Goal: Task Accomplishment & Management: Manage account settings

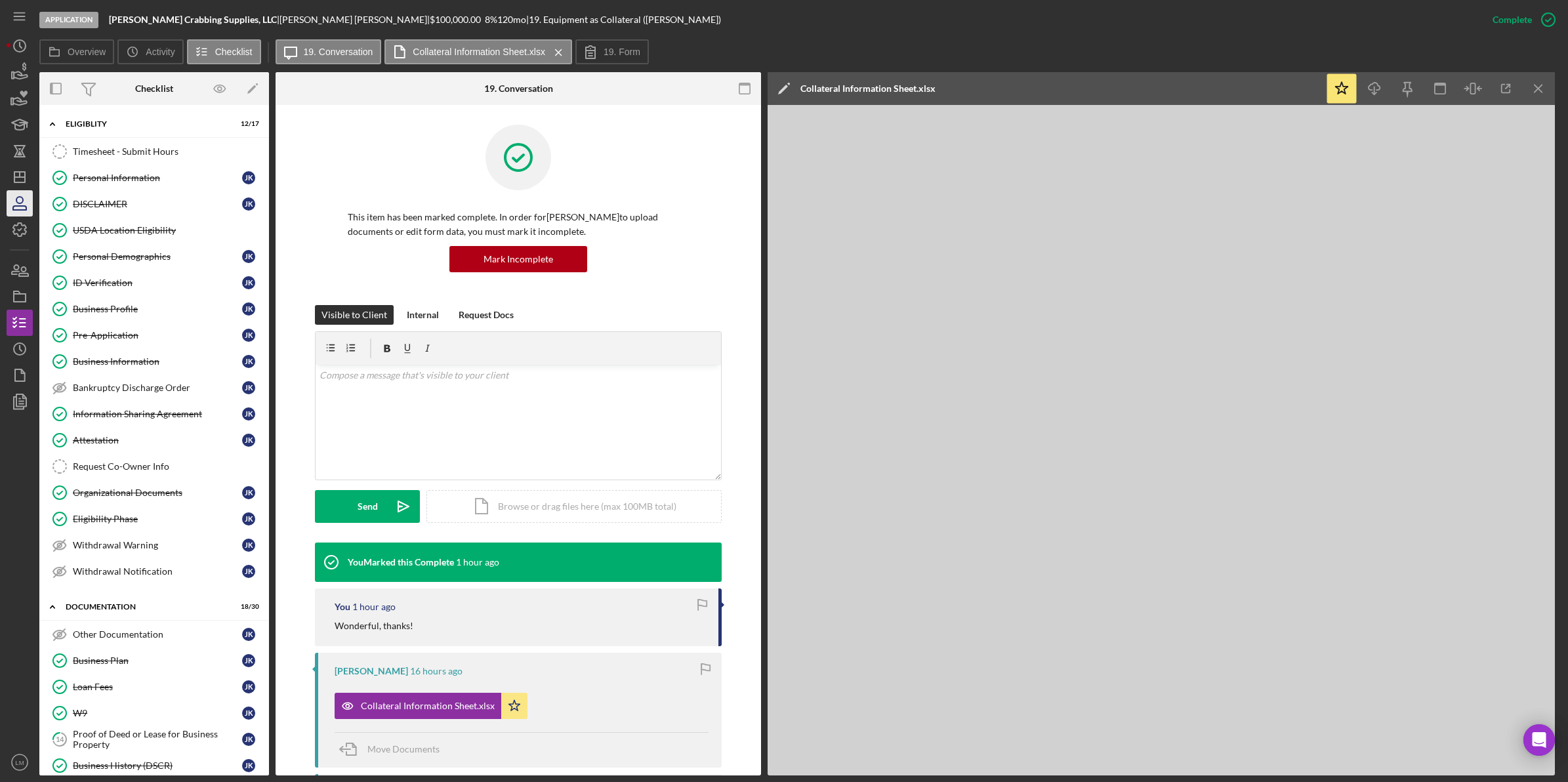
scroll to position [246, 0]
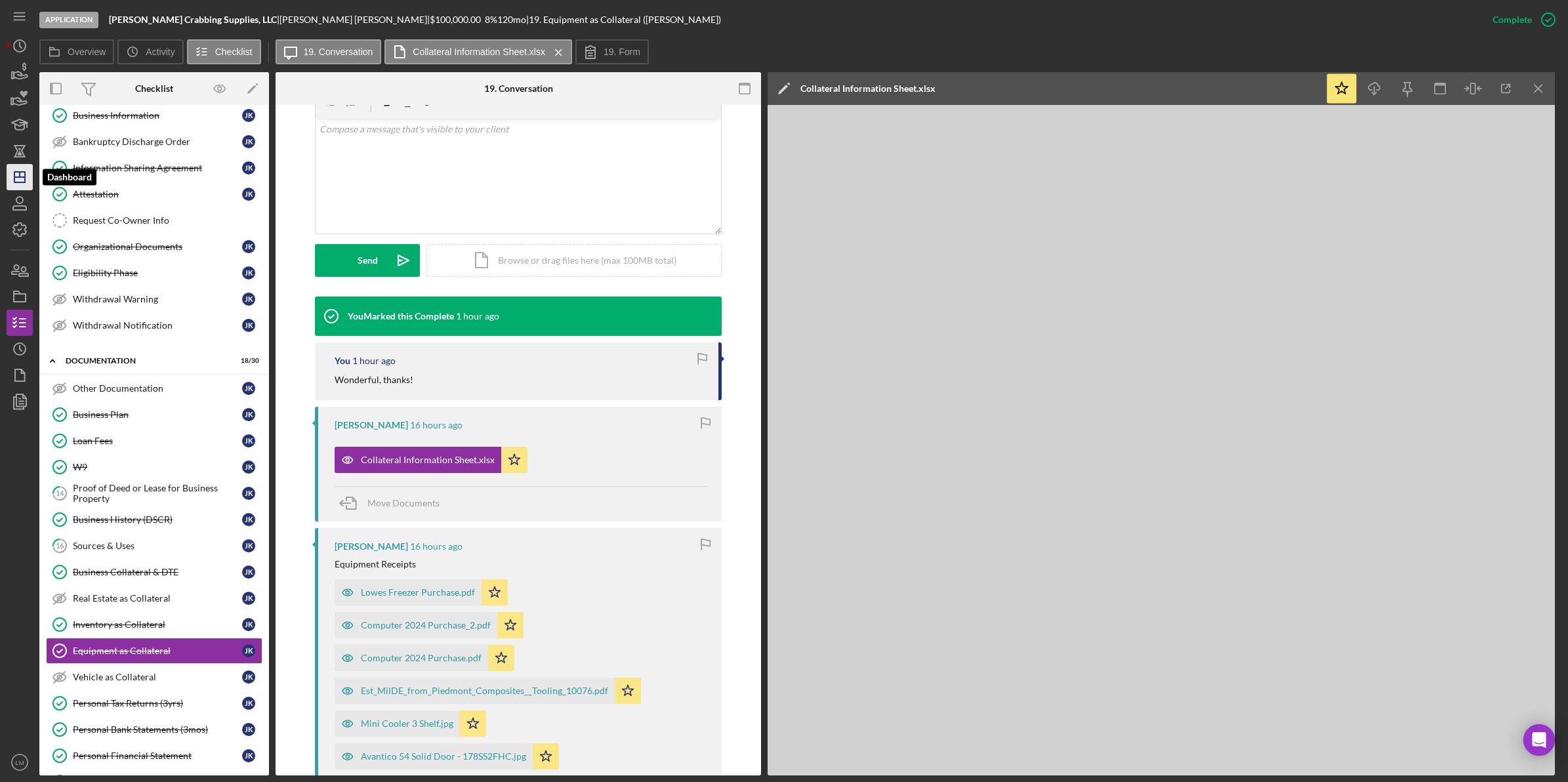
click at [24, 173] on icon "Icon/Dashboard" at bounding box center [19, 177] width 33 height 33
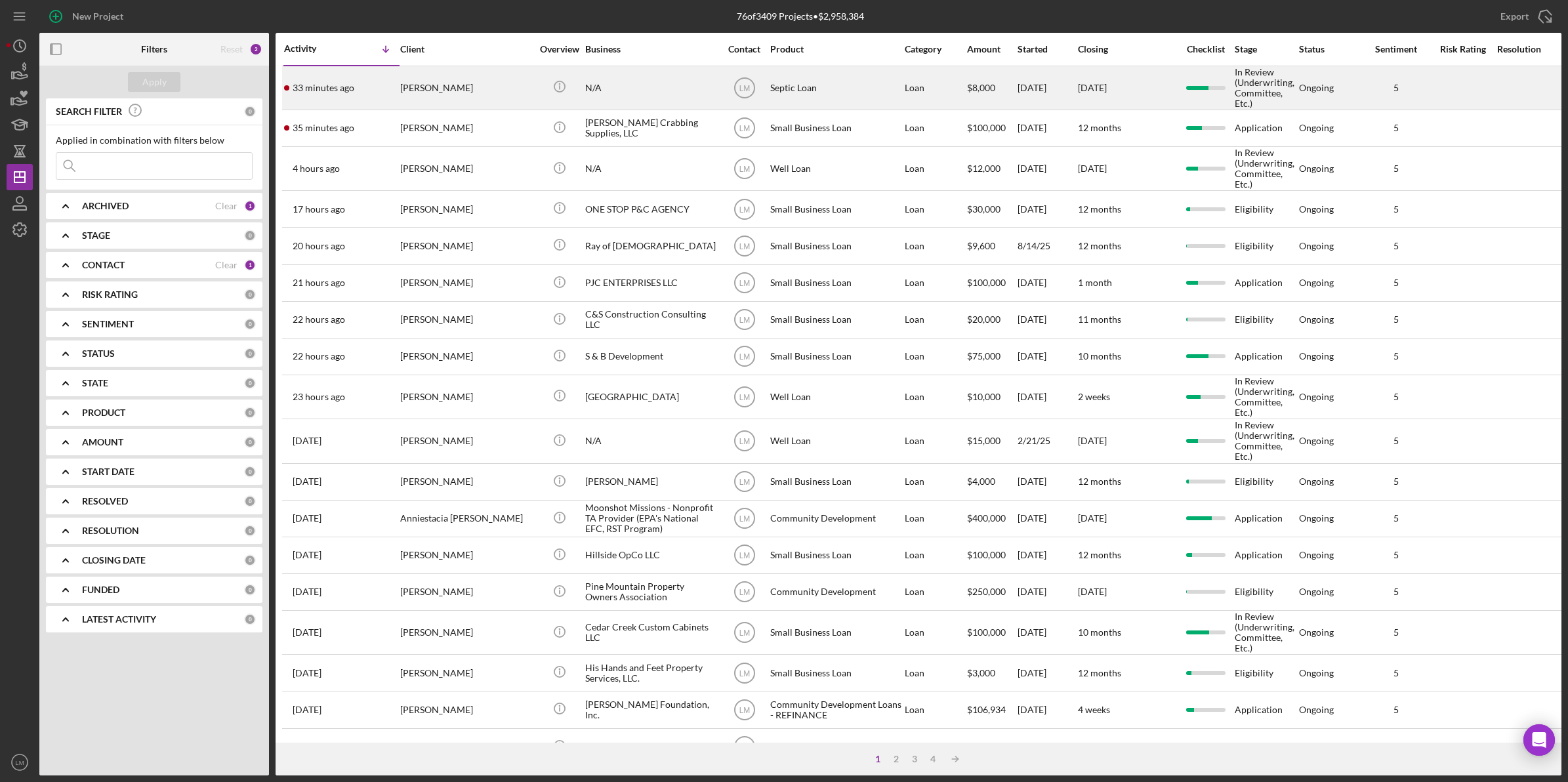
click at [434, 87] on div "[PERSON_NAME]" at bounding box center [465, 88] width 131 height 42
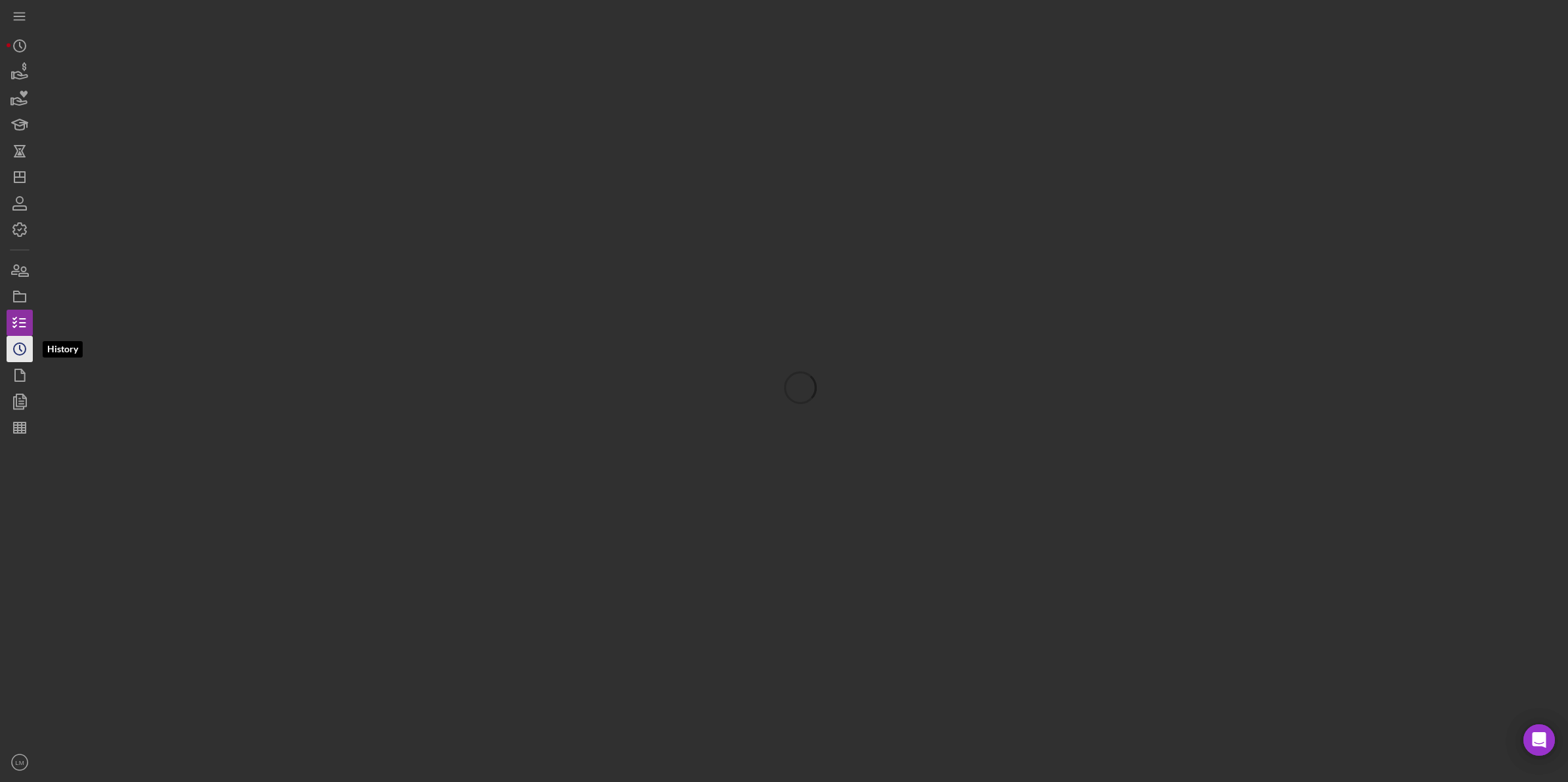
click at [28, 352] on icon "Icon/History" at bounding box center [19, 349] width 33 height 33
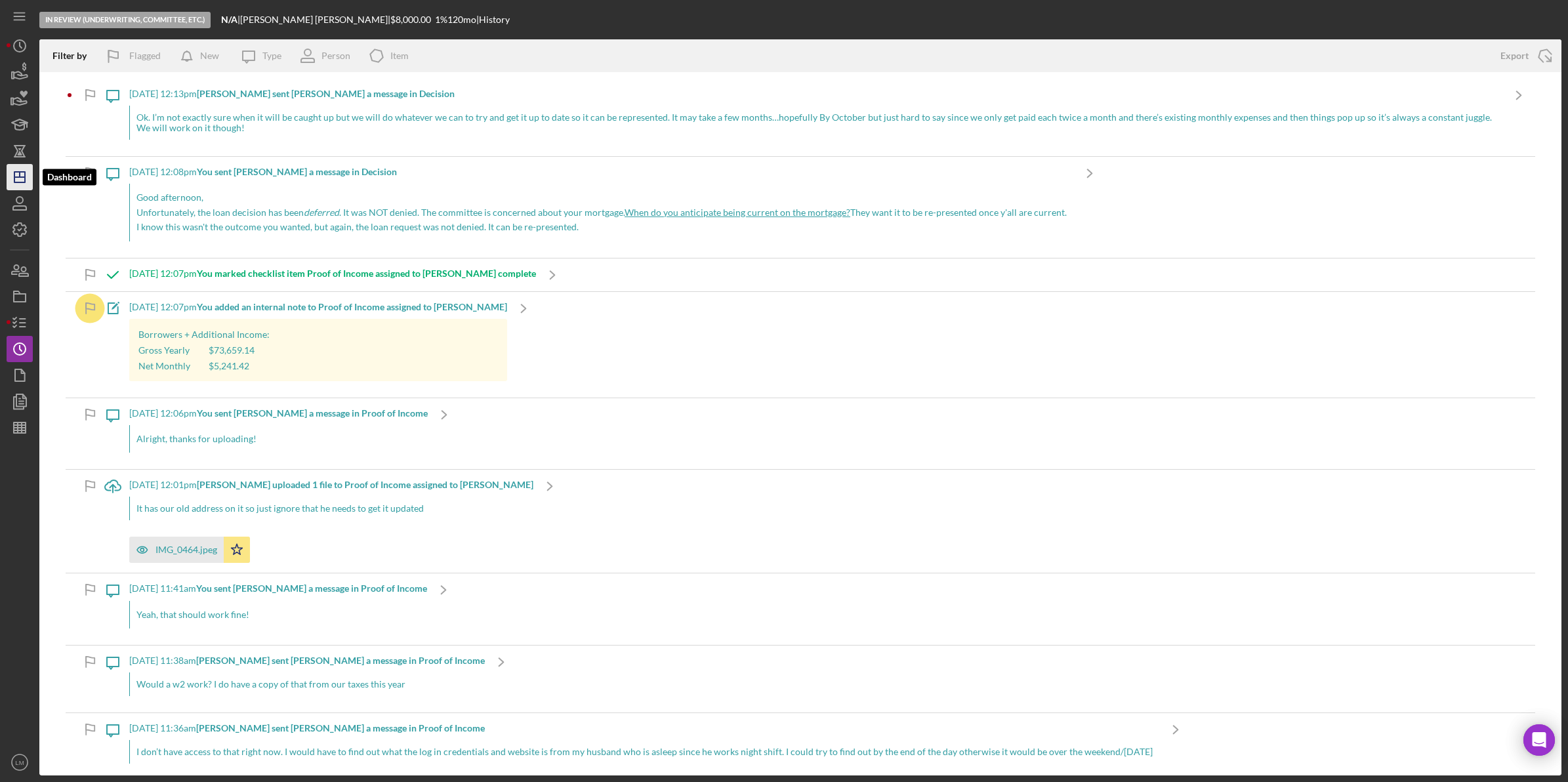
click at [24, 184] on icon "Icon/Dashboard" at bounding box center [19, 177] width 33 height 33
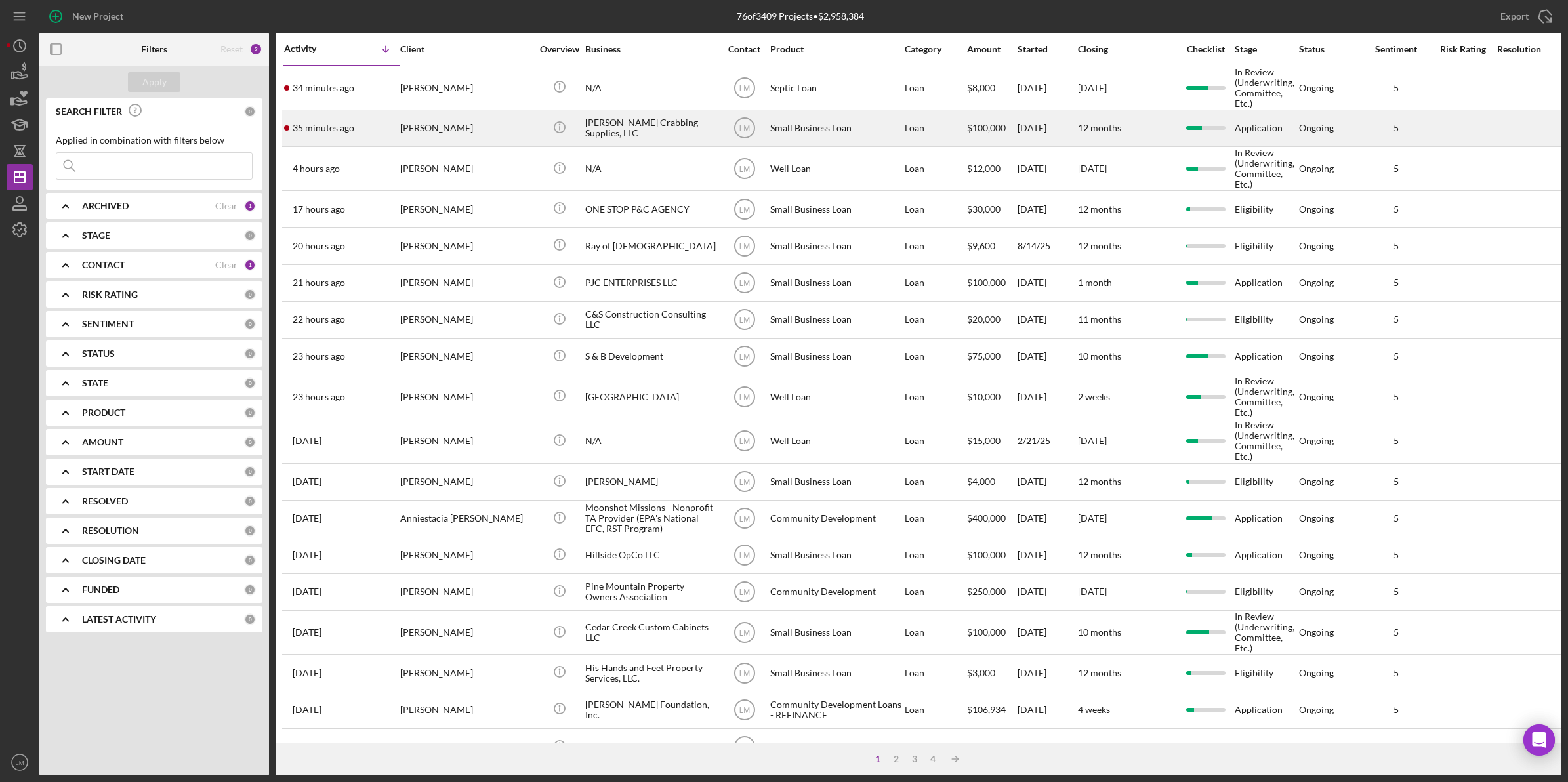
click at [499, 128] on div "[PERSON_NAME]" at bounding box center [465, 128] width 131 height 35
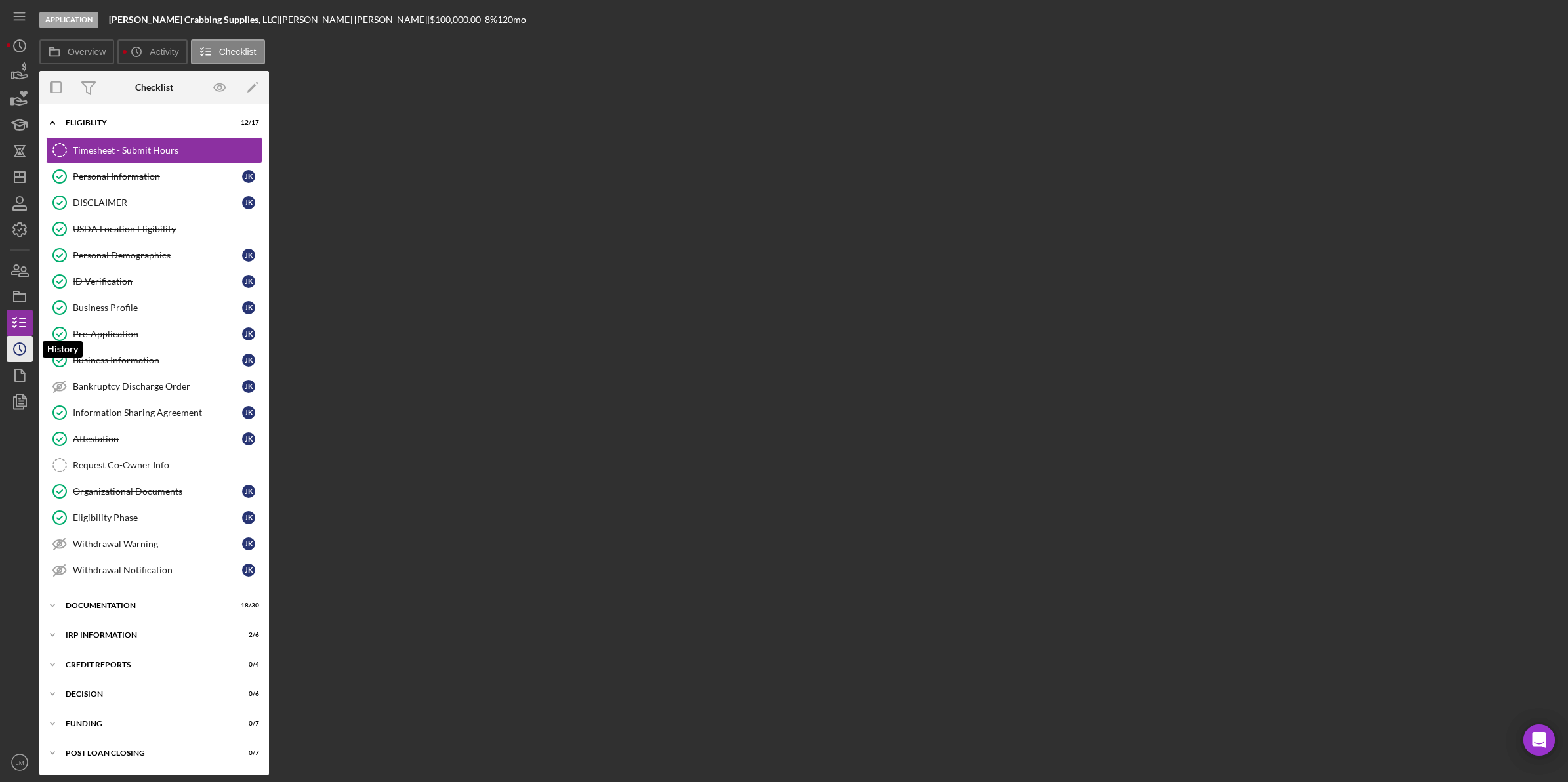
click at [20, 352] on icon "Icon/History" at bounding box center [19, 349] width 33 height 33
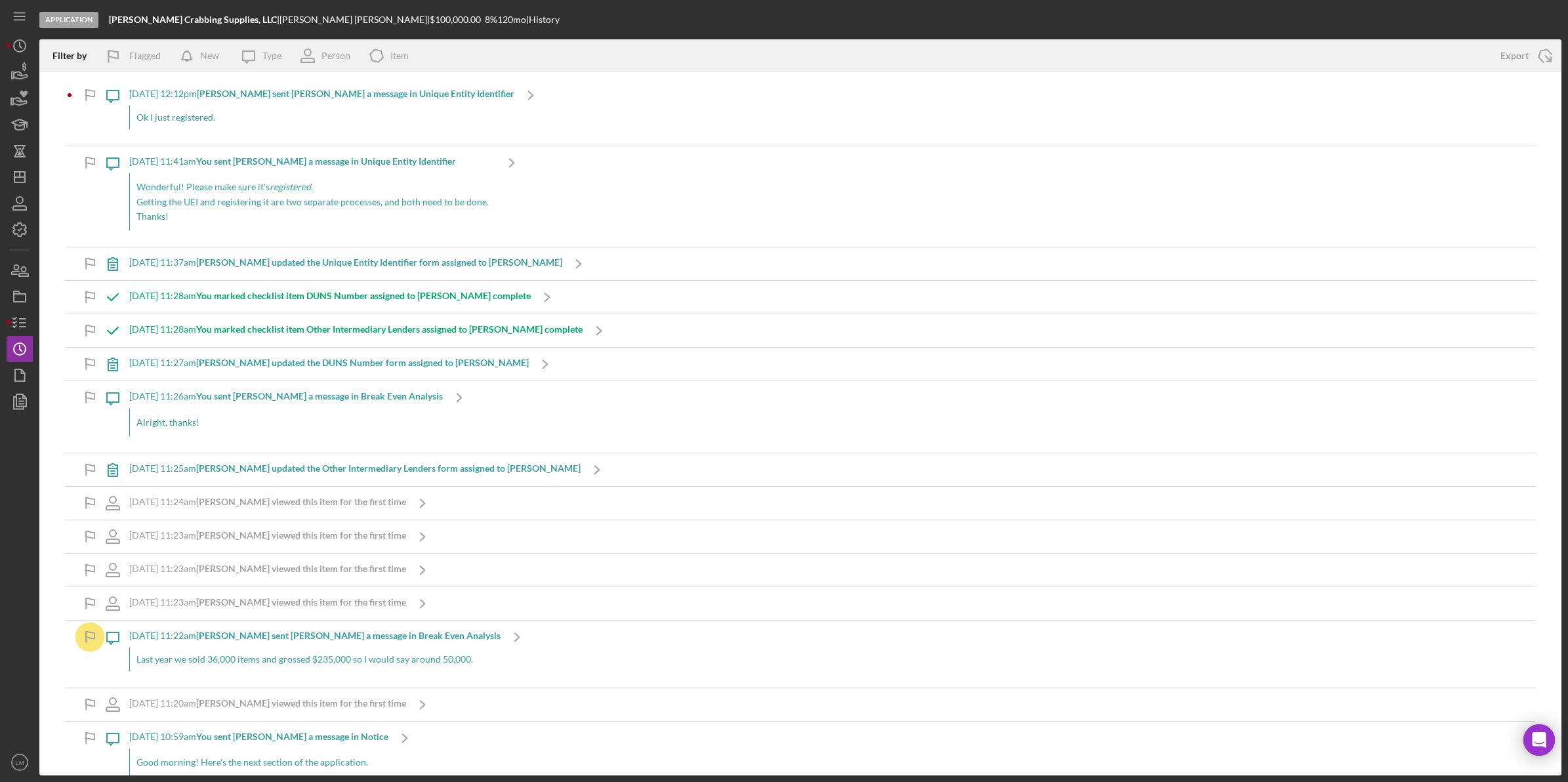
click at [195, 114] on div "Ok I just registered." at bounding box center [321, 117] width 385 height 24
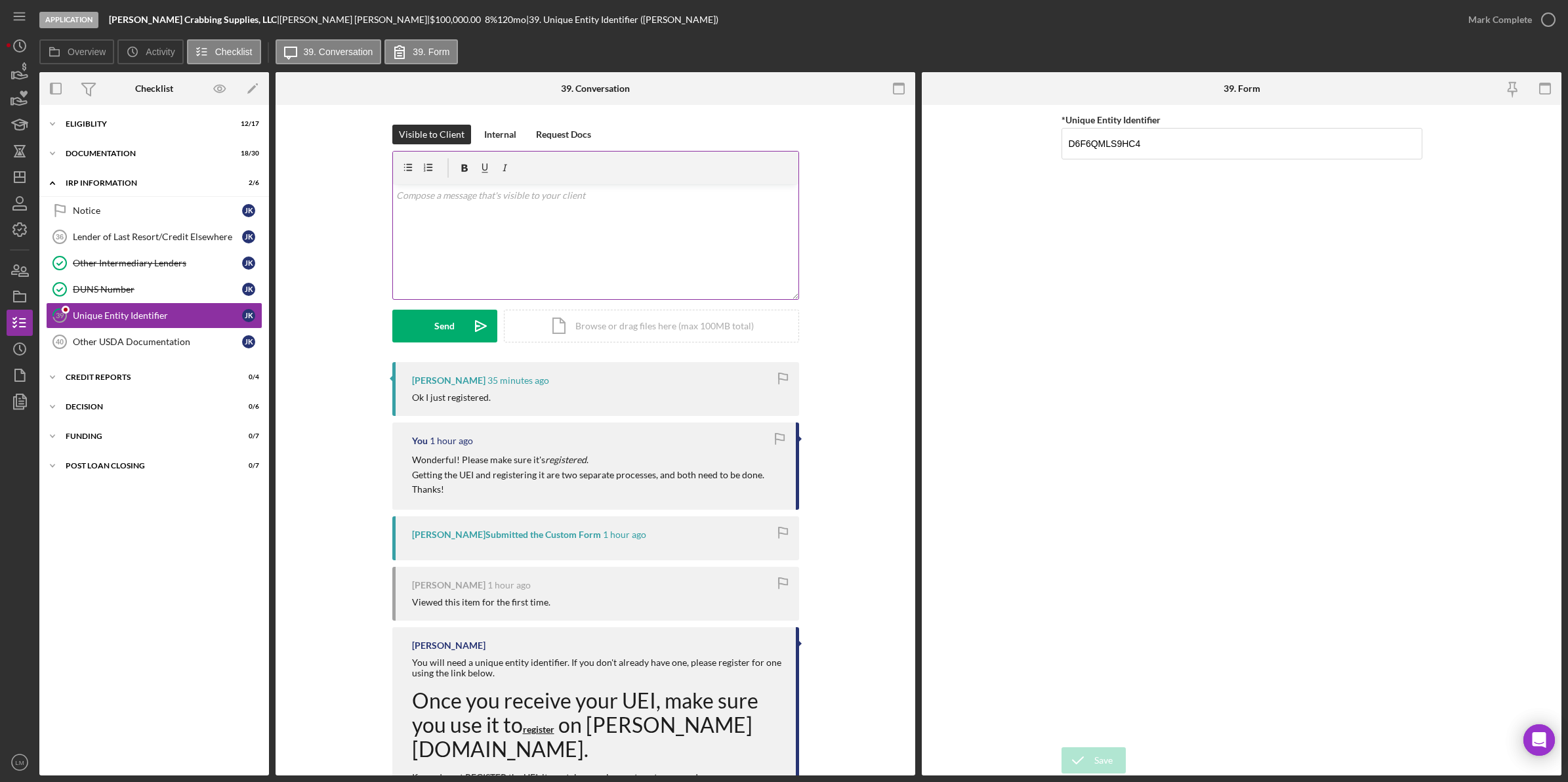
click at [690, 296] on div "v Color teal Color pink Remove color Add row above Add row below Add column bef…" at bounding box center [595, 241] width 405 height 115
click at [407, 323] on button "Send Icon/icon-invite-send" at bounding box center [445, 326] width 105 height 33
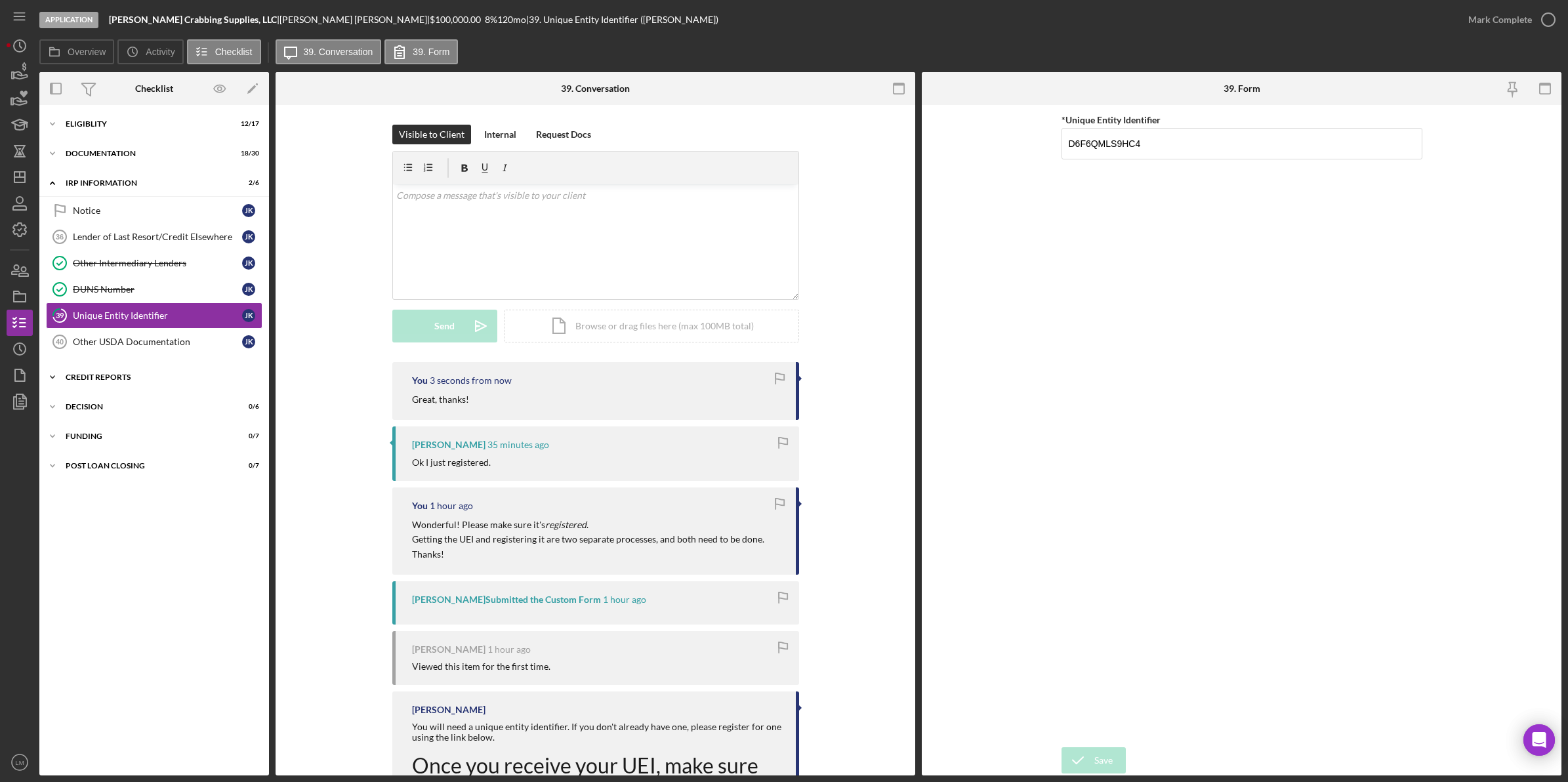
click at [133, 375] on div "credit reports" at bounding box center [159, 377] width 187 height 8
click at [135, 394] on link "$82.27 Personal Credit Report Fee $82.27 Personal Credit Report Fee J K" at bounding box center [154, 405] width 217 height 26
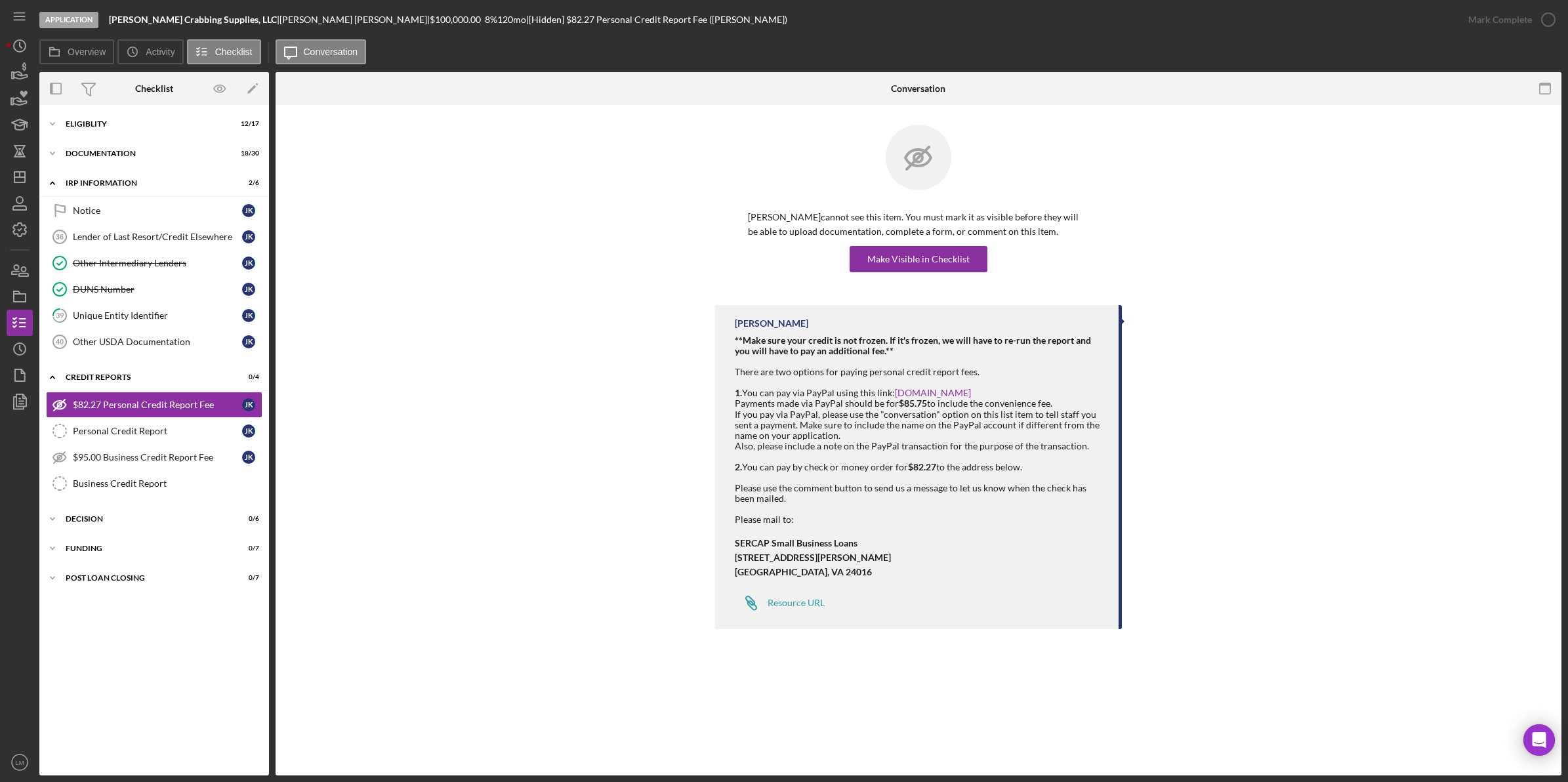
click at [891, 277] on div "Jeremy Kohr cannot see this item. You must mark it as visible before they will …" at bounding box center [918, 214] width 407 height 180
click at [906, 259] on div "Make Visible in Checklist" at bounding box center [918, 259] width 102 height 26
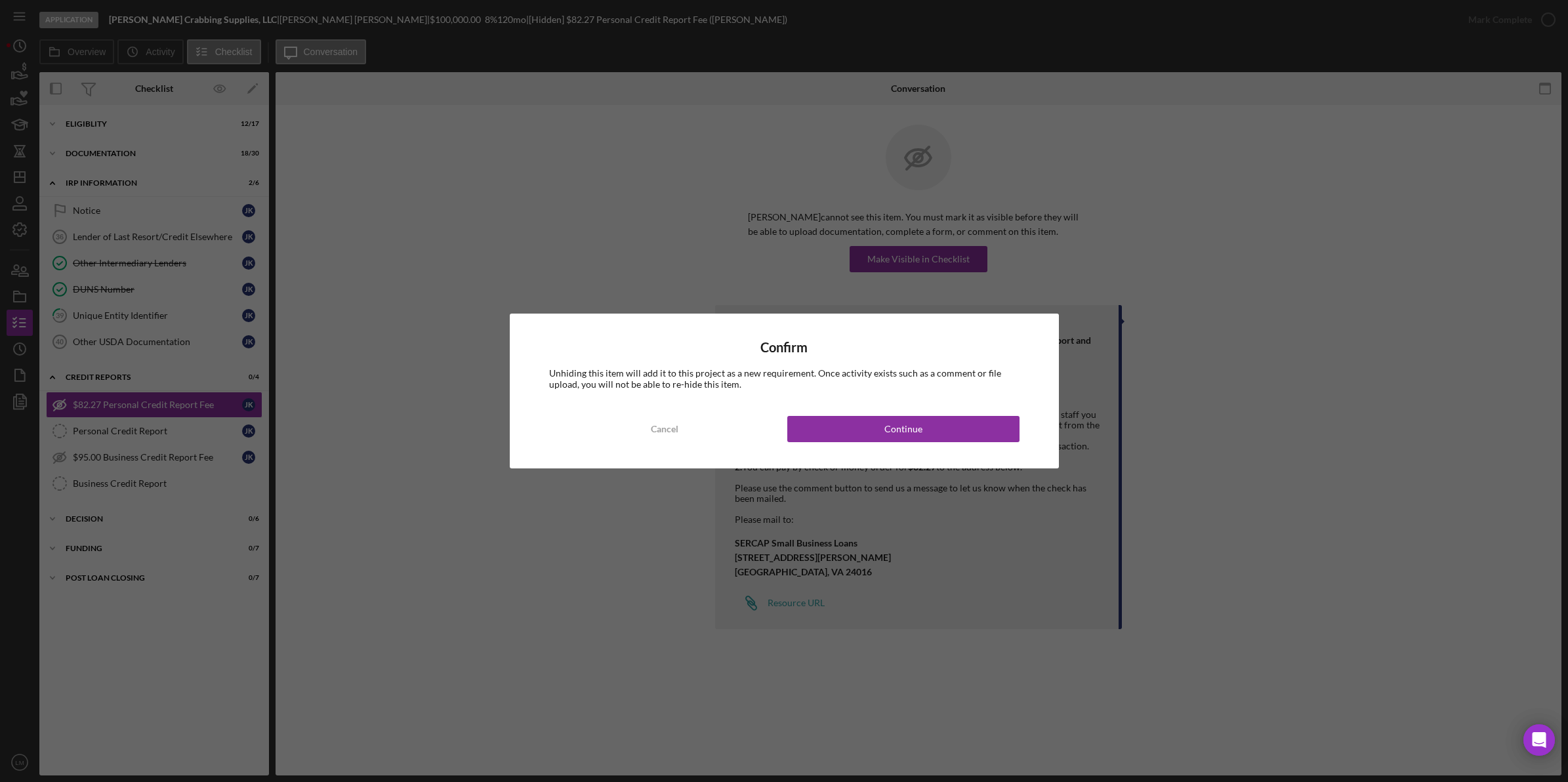
click at [894, 445] on div "Confirm Unhiding this item will add it to this project as a new requirement. On…" at bounding box center [784, 390] width 549 height 154
click at [892, 438] on div "Continue" at bounding box center [903, 429] width 38 height 26
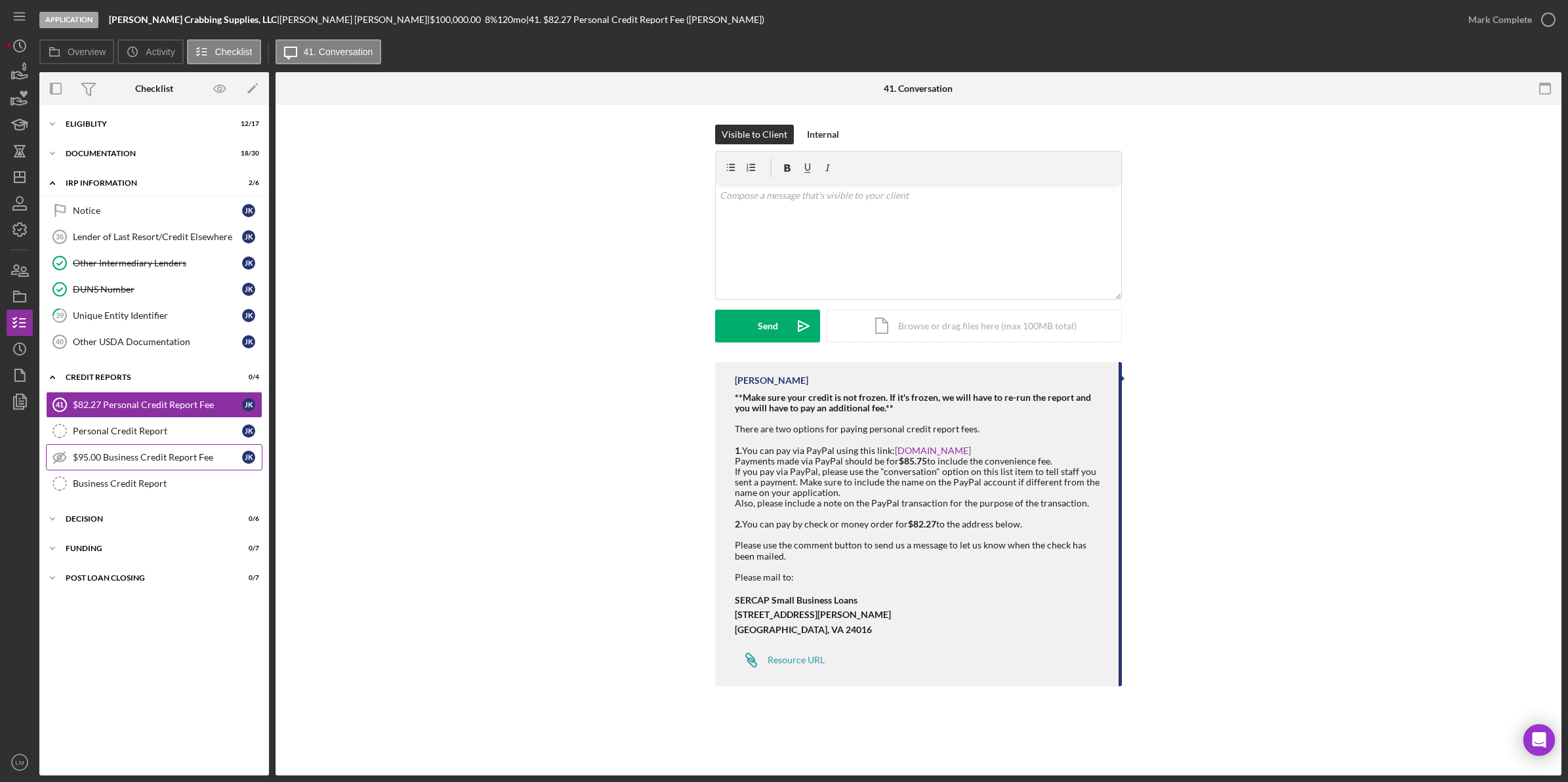
click at [233, 457] on div "$95.00 Business Credit Report Fee" at bounding box center [157, 457] width 169 height 11
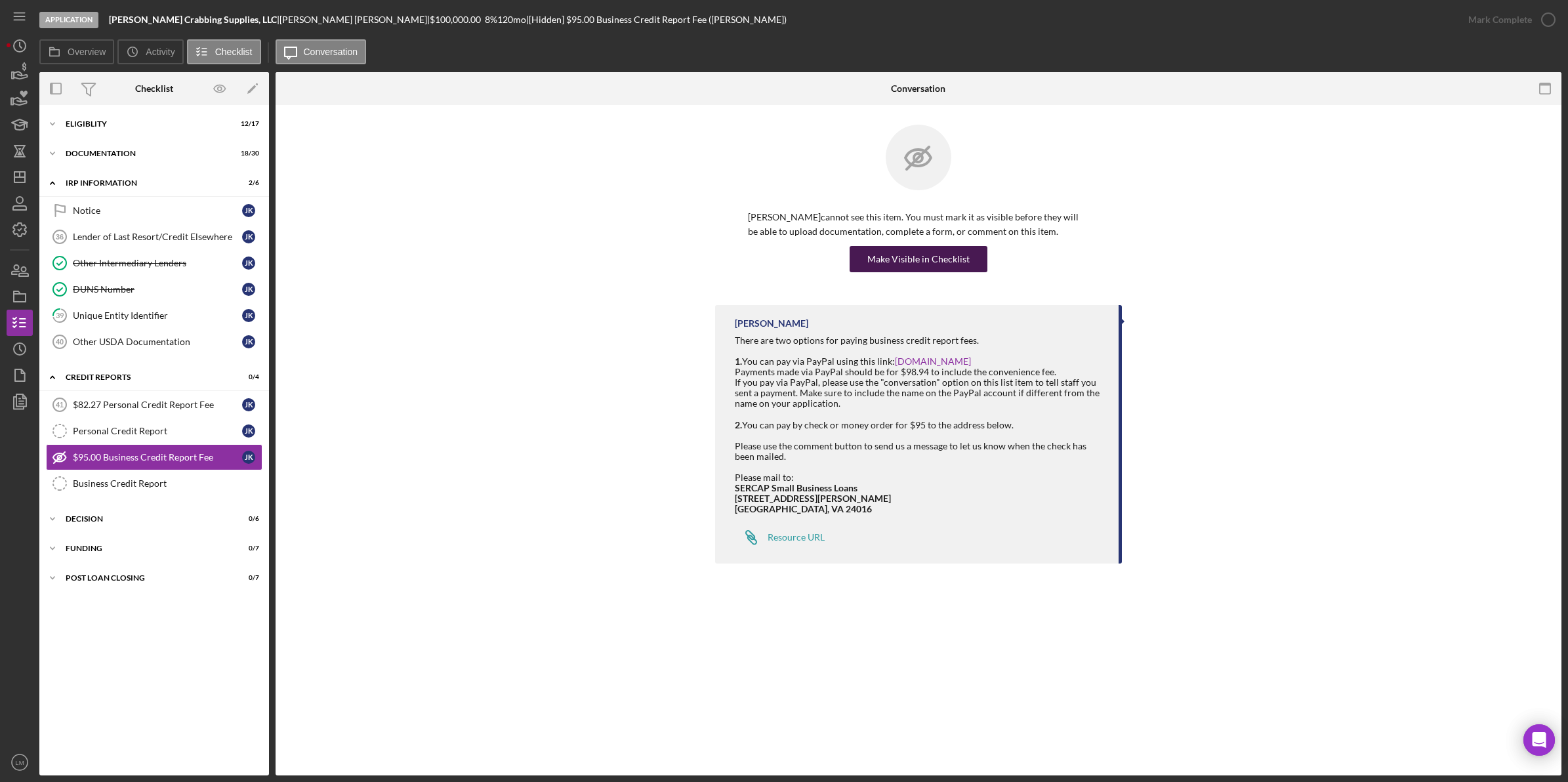
click at [942, 264] on div "Make Visible in Checklist" at bounding box center [918, 259] width 102 height 26
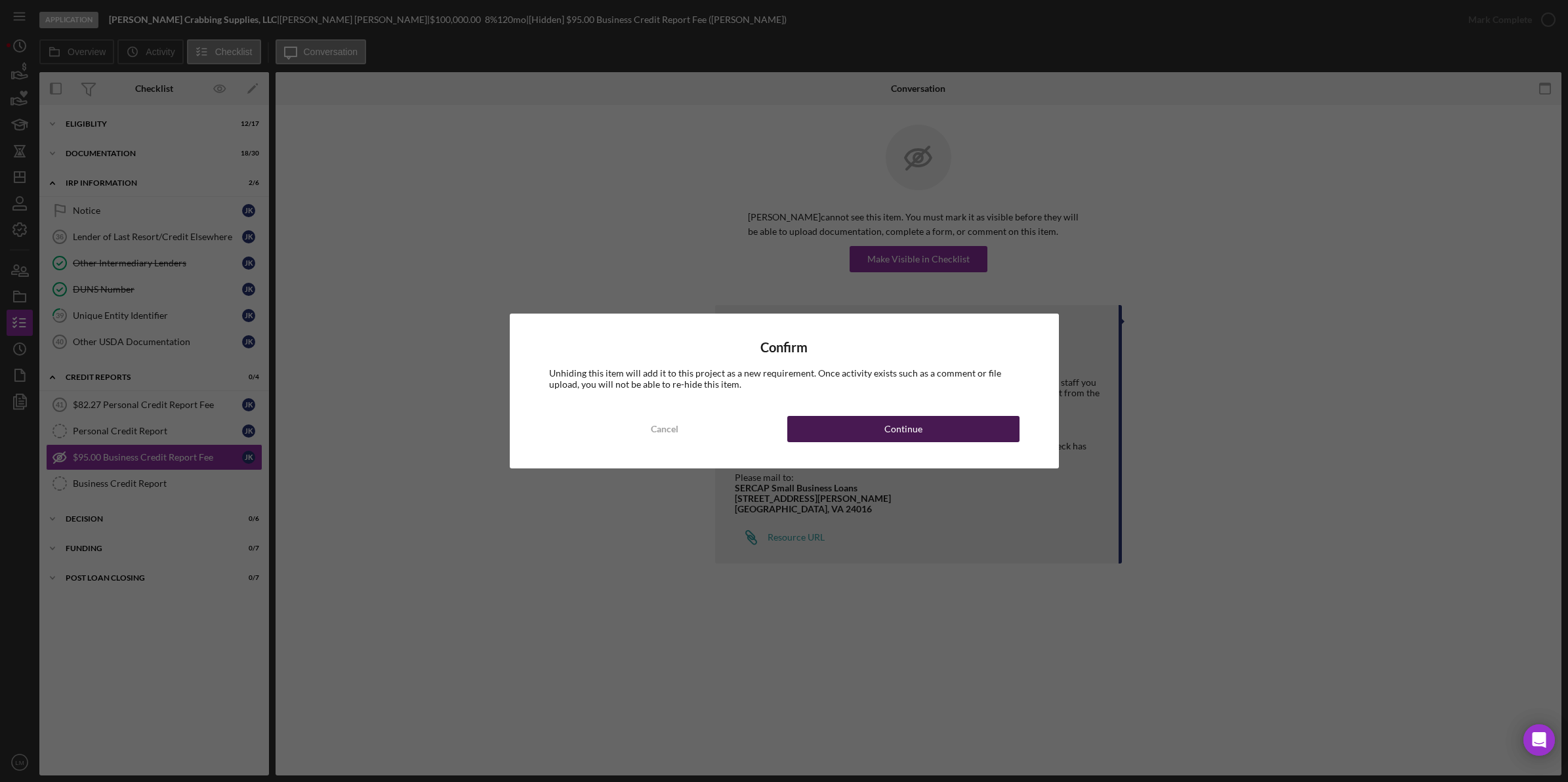
click at [940, 428] on button "Continue" at bounding box center [903, 429] width 232 height 26
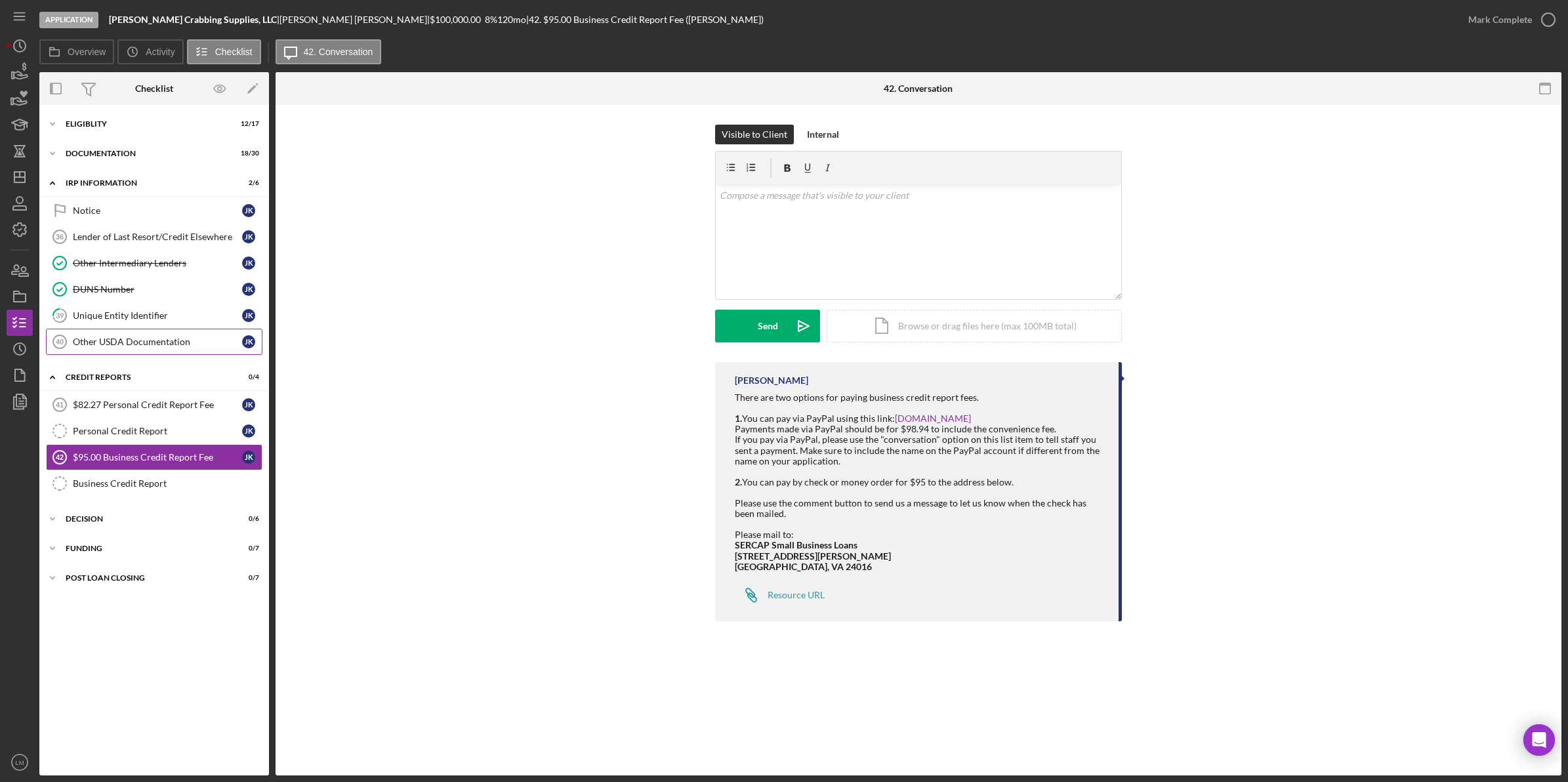
click at [185, 349] on link "Other USDA Documentation 40 Other USDA Documentation J K" at bounding box center [154, 342] width 217 height 26
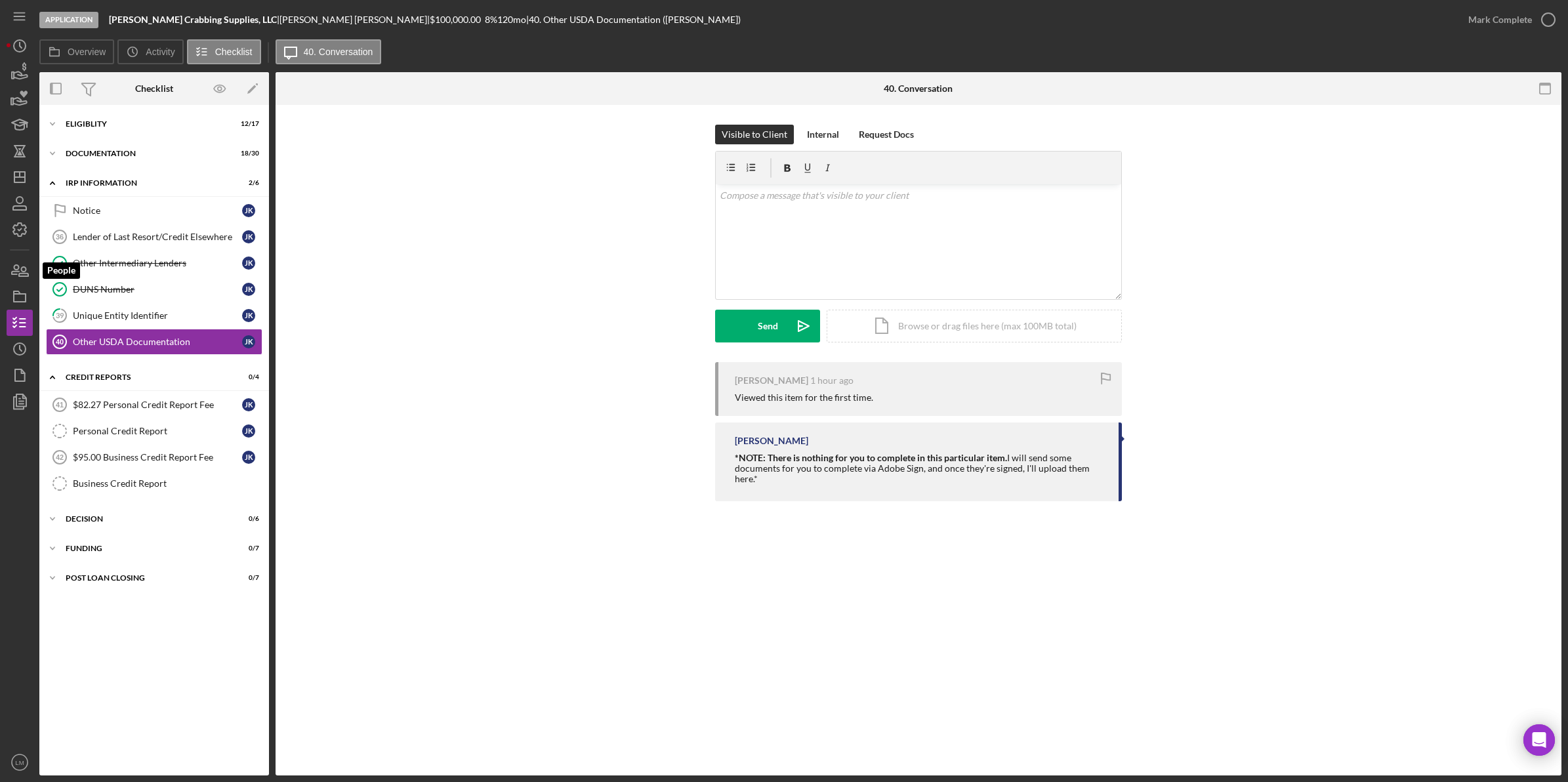
click at [34, 267] on nav "Icon/Menu Icon/Dashboard Dashboard Navigation Divider Mobile Checklist Navigati…" at bounding box center [23, 387] width 33 height 775
click at [33, 267] on nav "Icon/Menu Icon/Dashboard Dashboard Navigation Divider Mobile Checklist Navigati…" at bounding box center [23, 387] width 33 height 775
drag, startPoint x: 33, startPoint y: 267, endPoint x: 19, endPoint y: 269, distance: 14.1
click at [19, 269] on icon "button" at bounding box center [19, 270] width 33 height 33
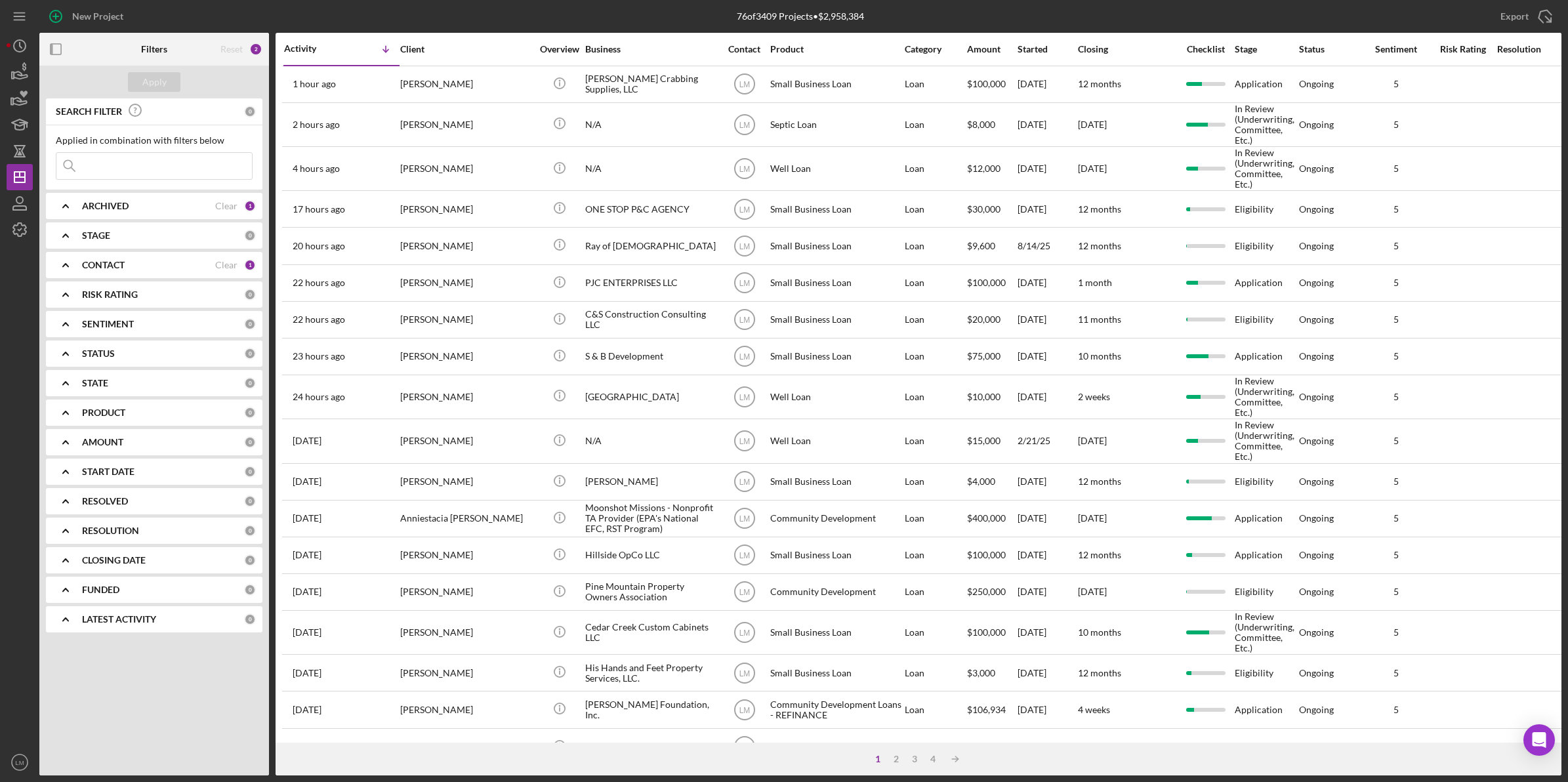
click at [128, 268] on div "CONTACT" at bounding box center [149, 265] width 133 height 11
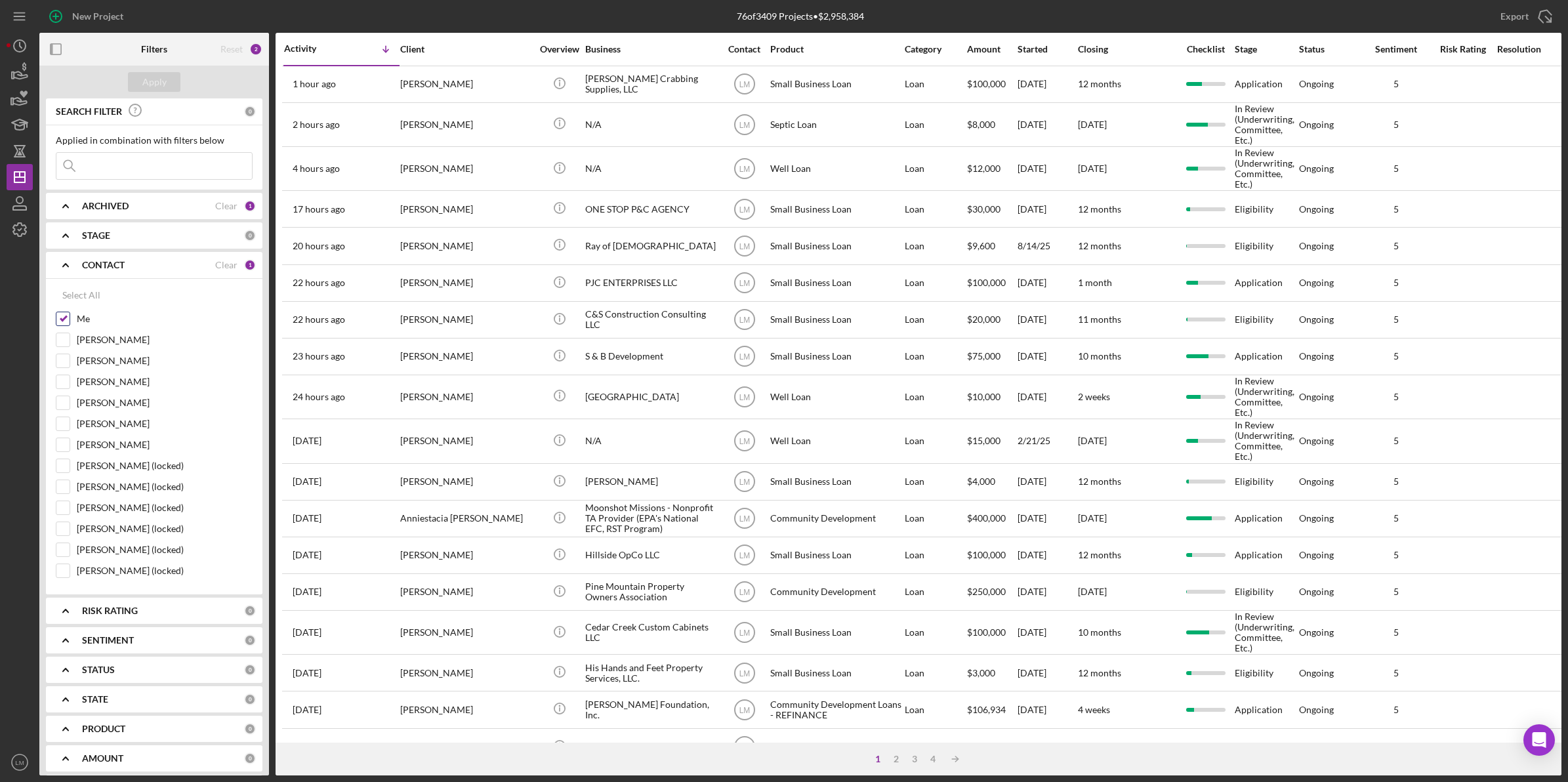
click at [80, 321] on label "Me" at bounding box center [165, 319] width 176 height 13
click at [69, 321] on input "Me" at bounding box center [63, 319] width 13 height 13
checkbox input "false"
click at [92, 407] on label "[PERSON_NAME]" at bounding box center [165, 403] width 176 height 13
click at [69, 407] on input "[PERSON_NAME]" at bounding box center [63, 403] width 13 height 13
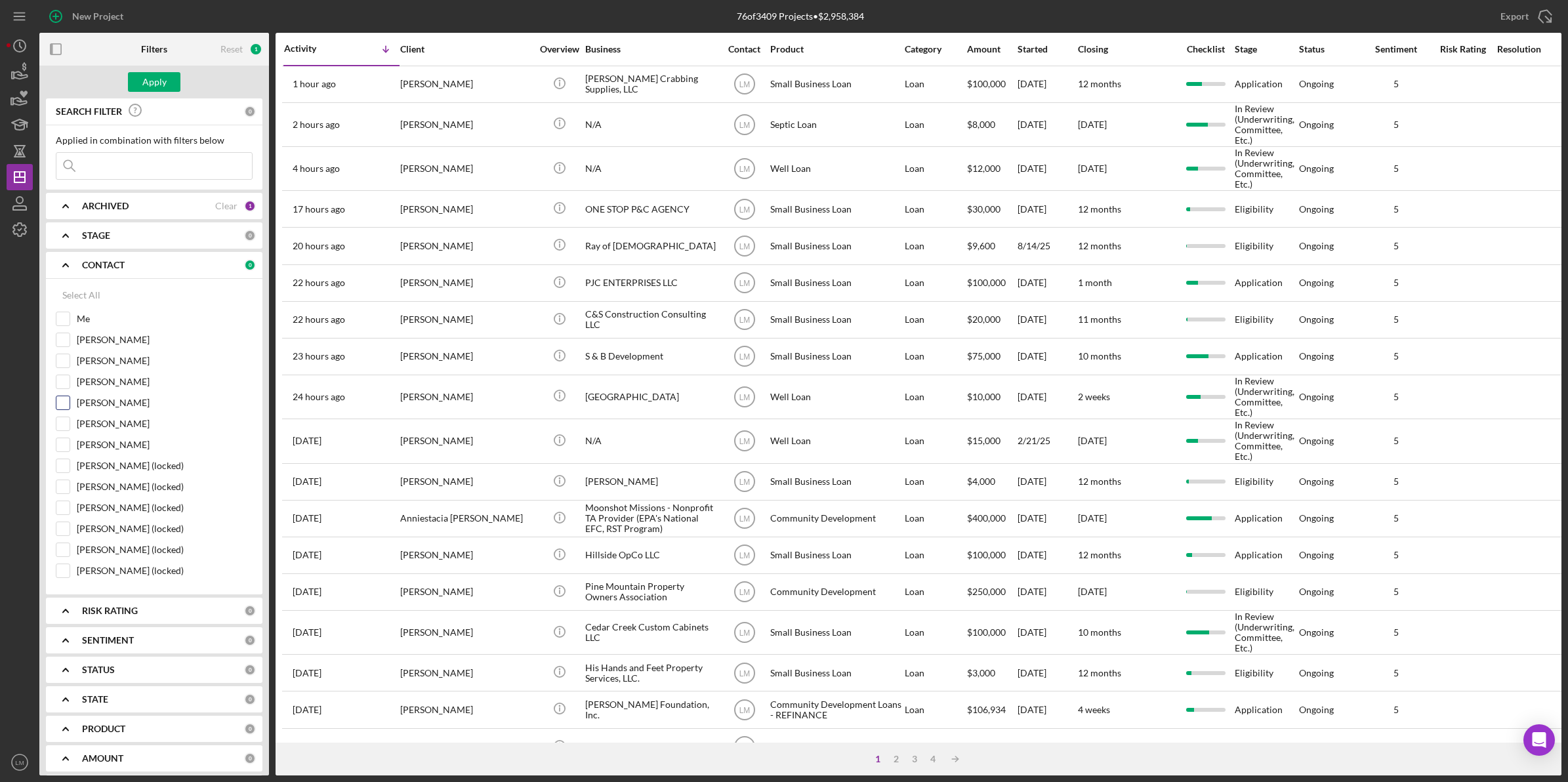
checkbox input "true"
click at [148, 73] on div "Apply" at bounding box center [155, 81] width 24 height 19
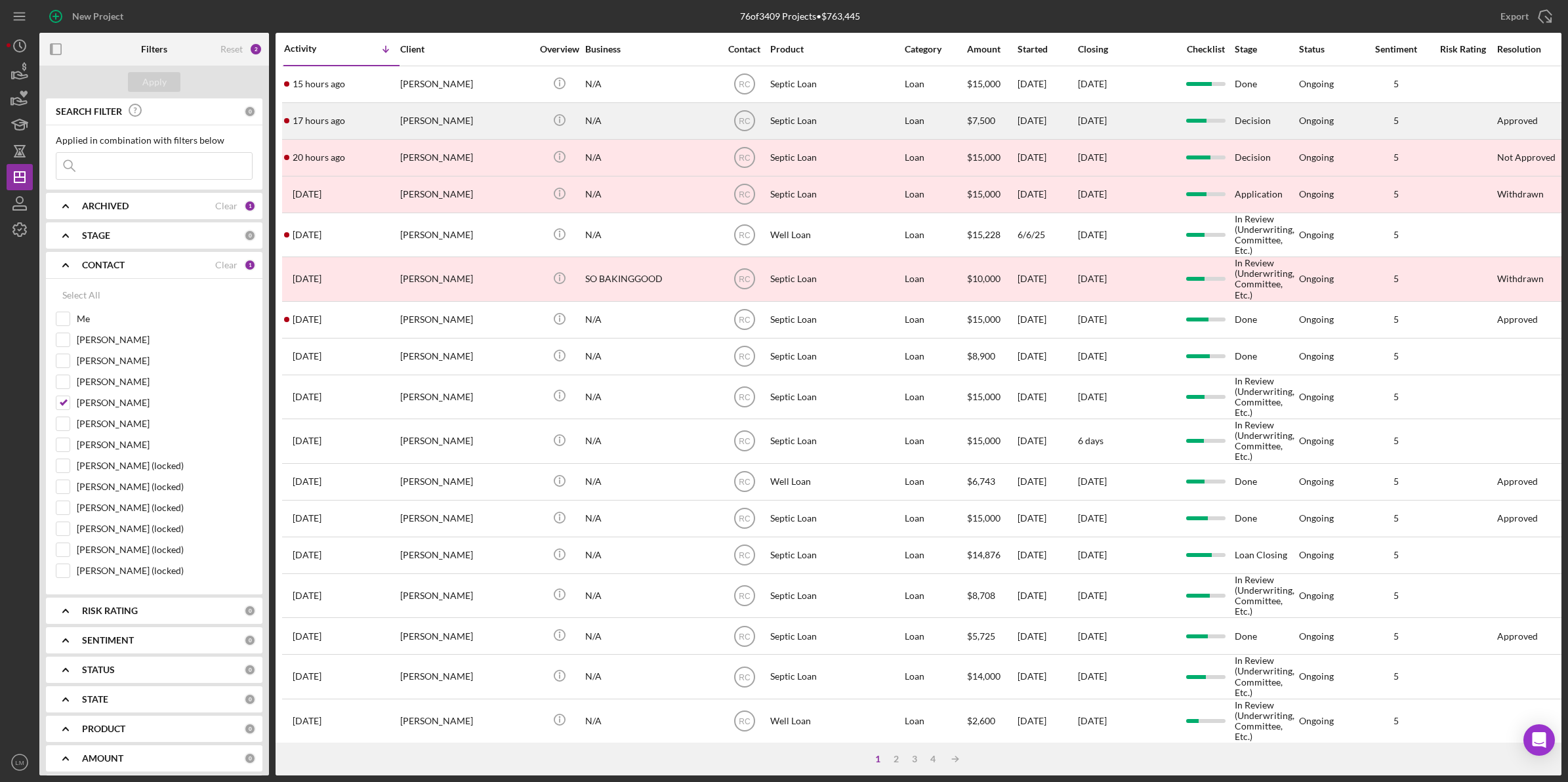
click at [643, 112] on div "N/A" at bounding box center [650, 121] width 131 height 35
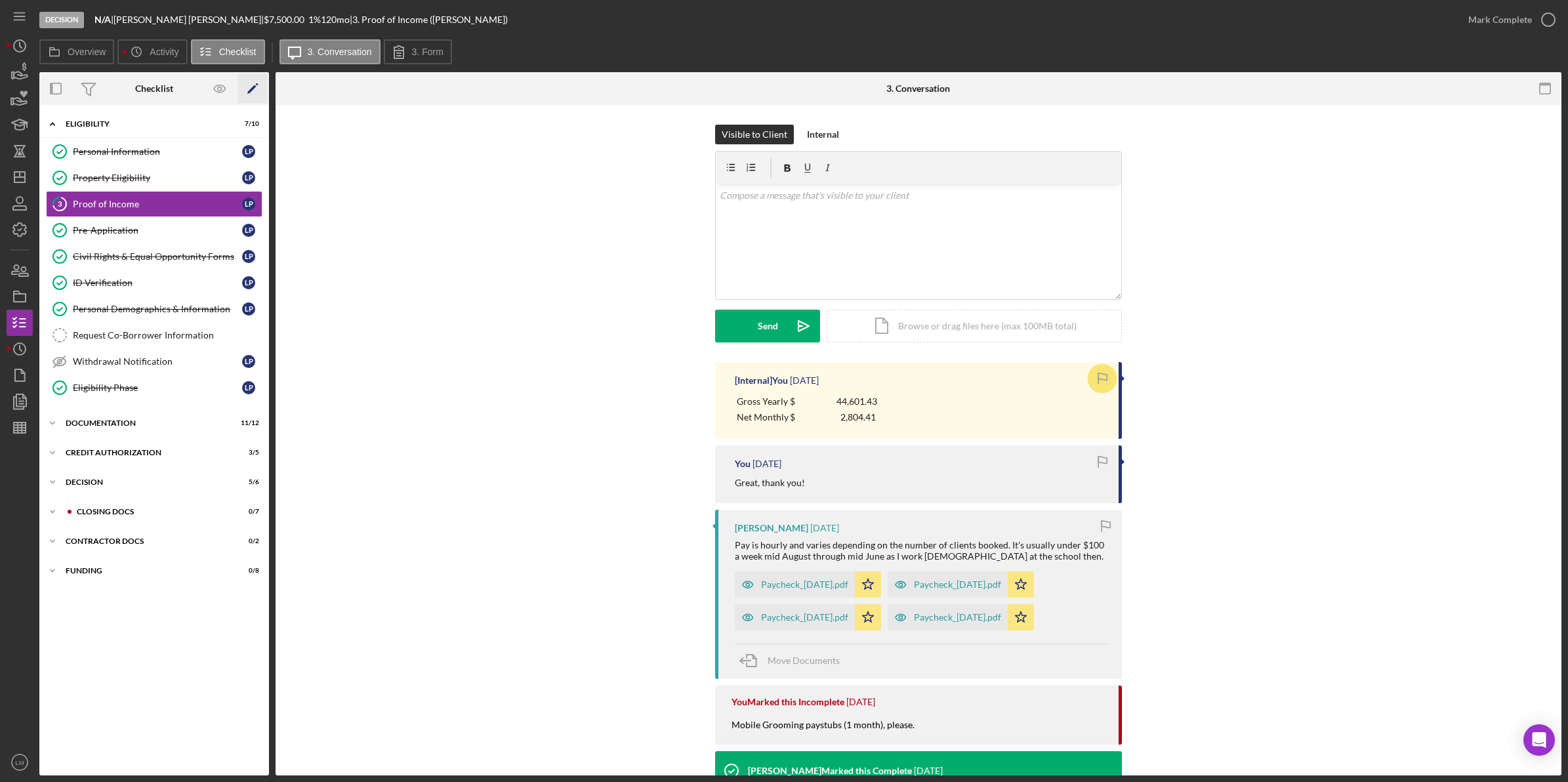
click at [254, 90] on icon "Icon/Edit" at bounding box center [253, 89] width 30 height 30
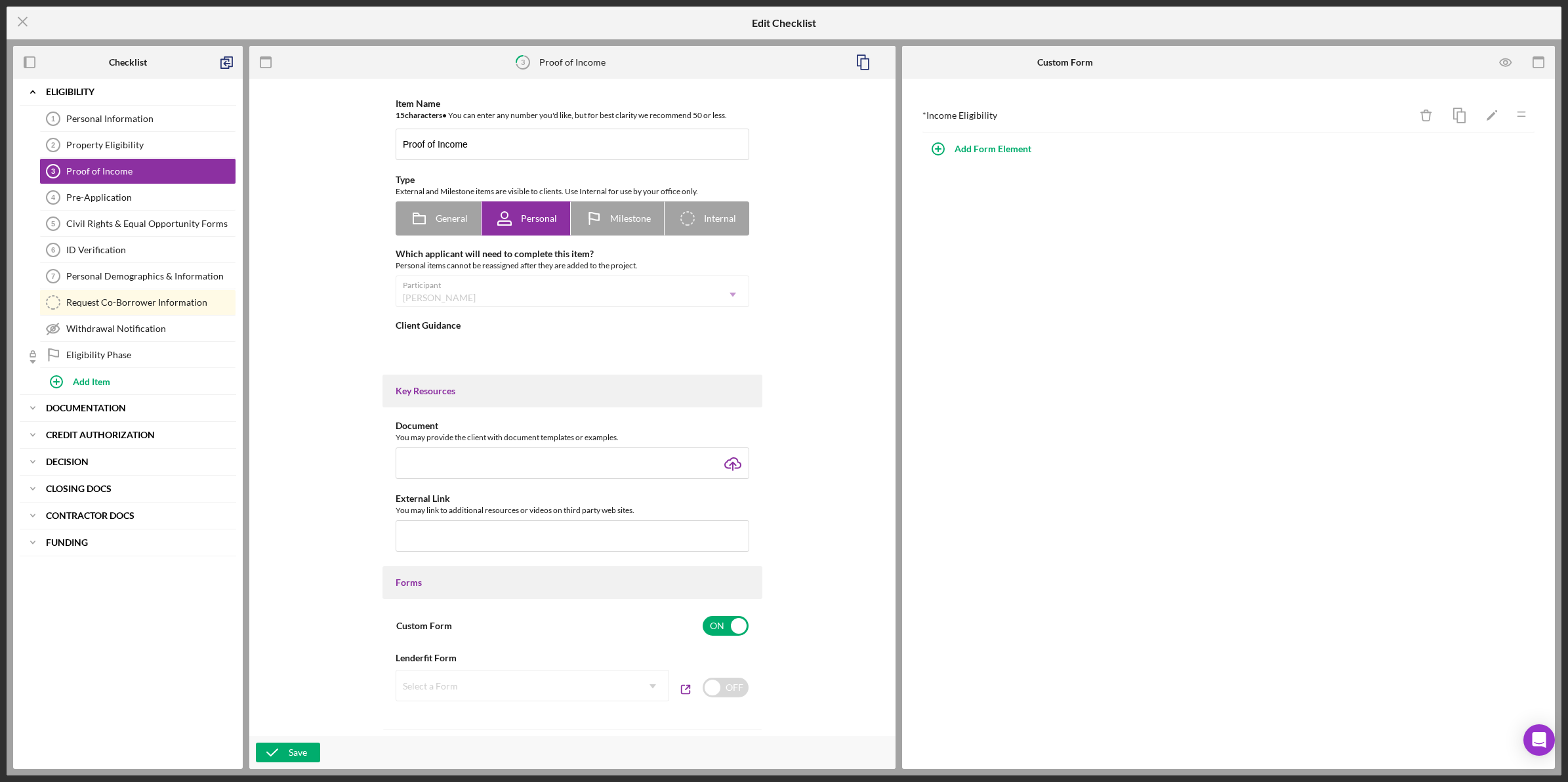
type textarea "<div> <div>When accessing this application on your phone, you'll have the optio…"
click at [227, 62] on polyline "button" at bounding box center [226, 64] width 4 height 4
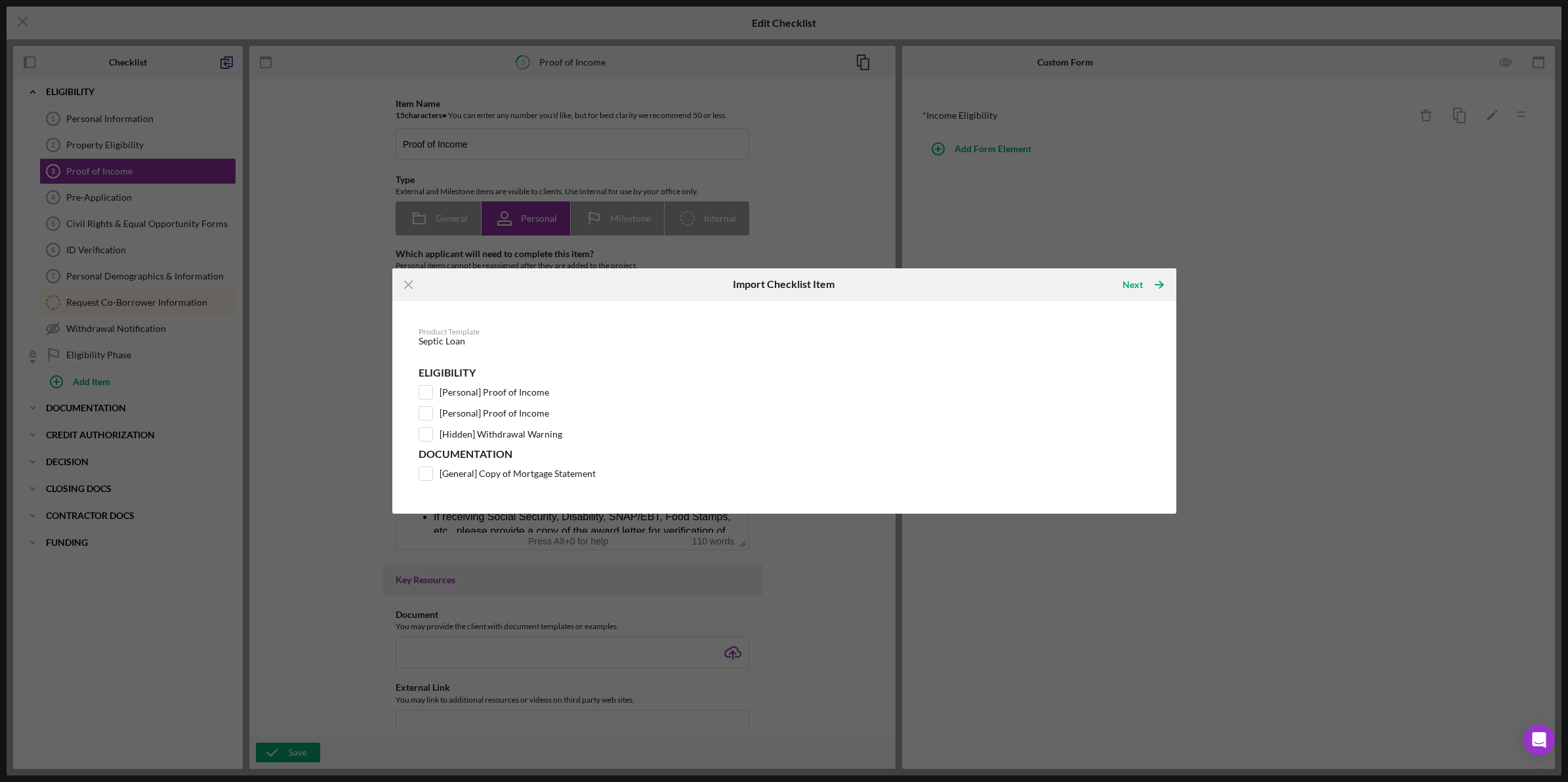
click at [112, 59] on div "Icon/Menu Close Import Checklist Item Next Icon/Table Pagination Arrow Product …" at bounding box center [784, 391] width 1568 height 782
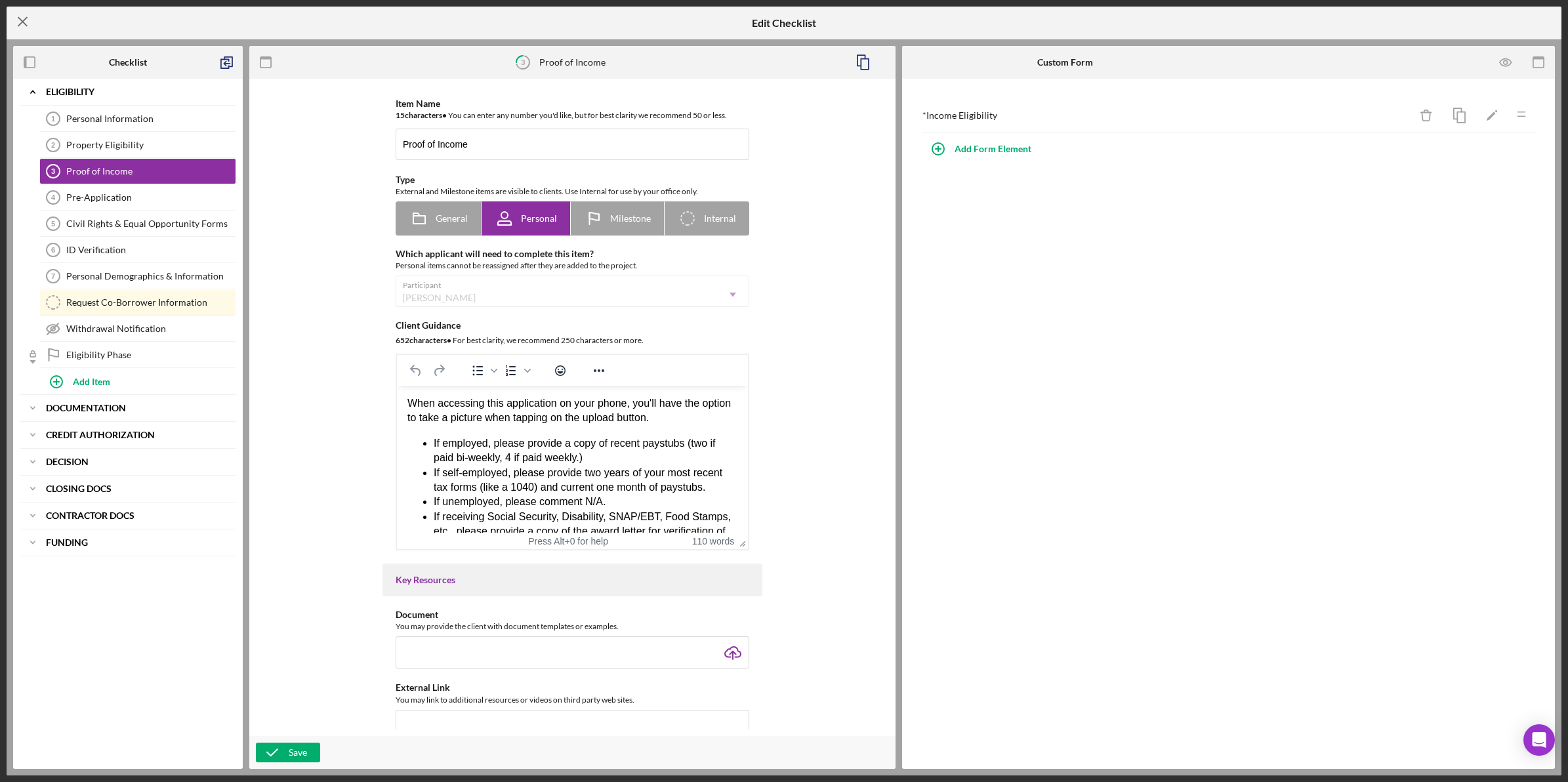
click at [30, 23] on icon "Icon/Menu Close" at bounding box center [23, 22] width 33 height 33
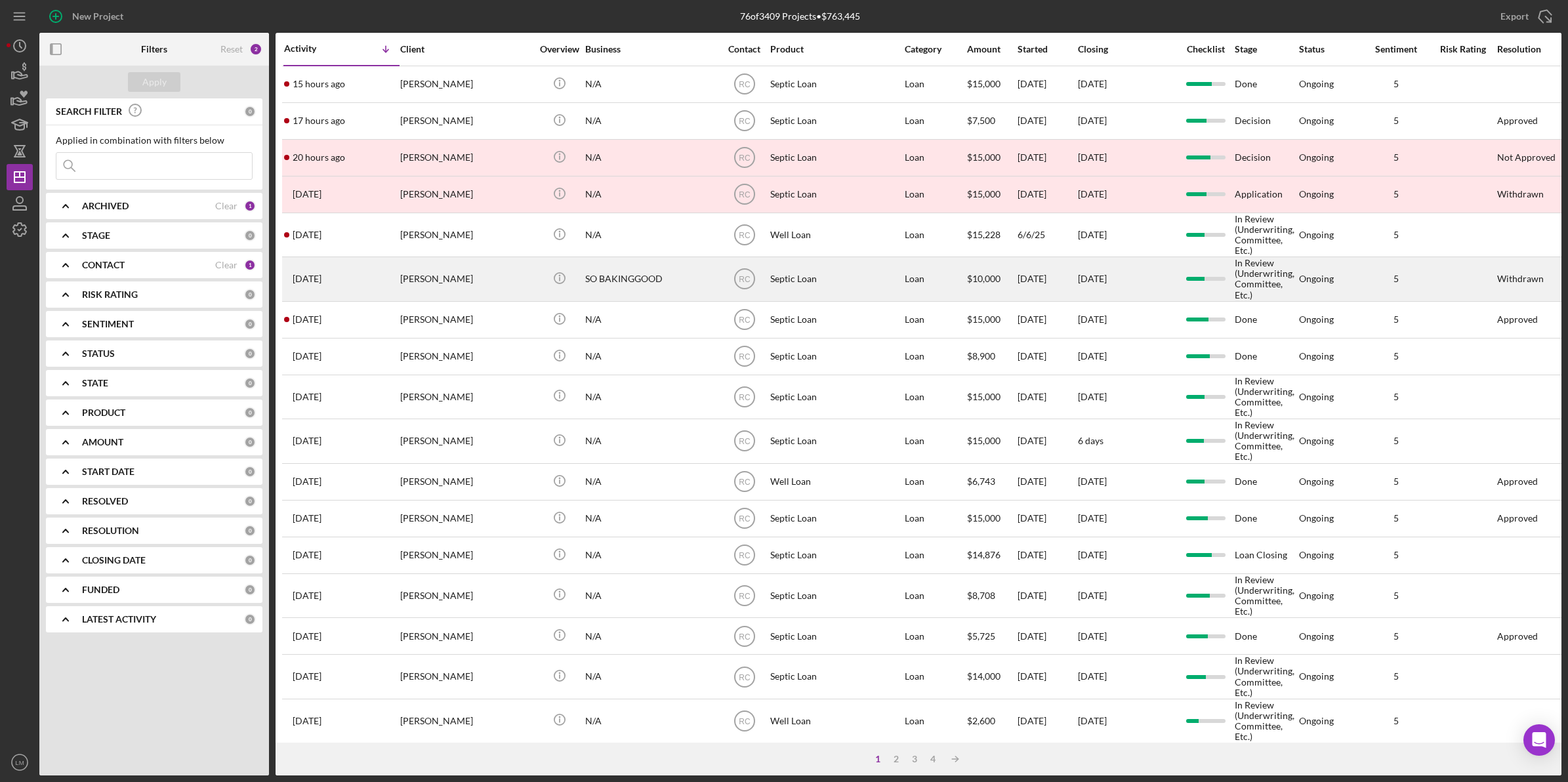
click at [465, 285] on div "[PERSON_NAME]" at bounding box center [465, 278] width 131 height 42
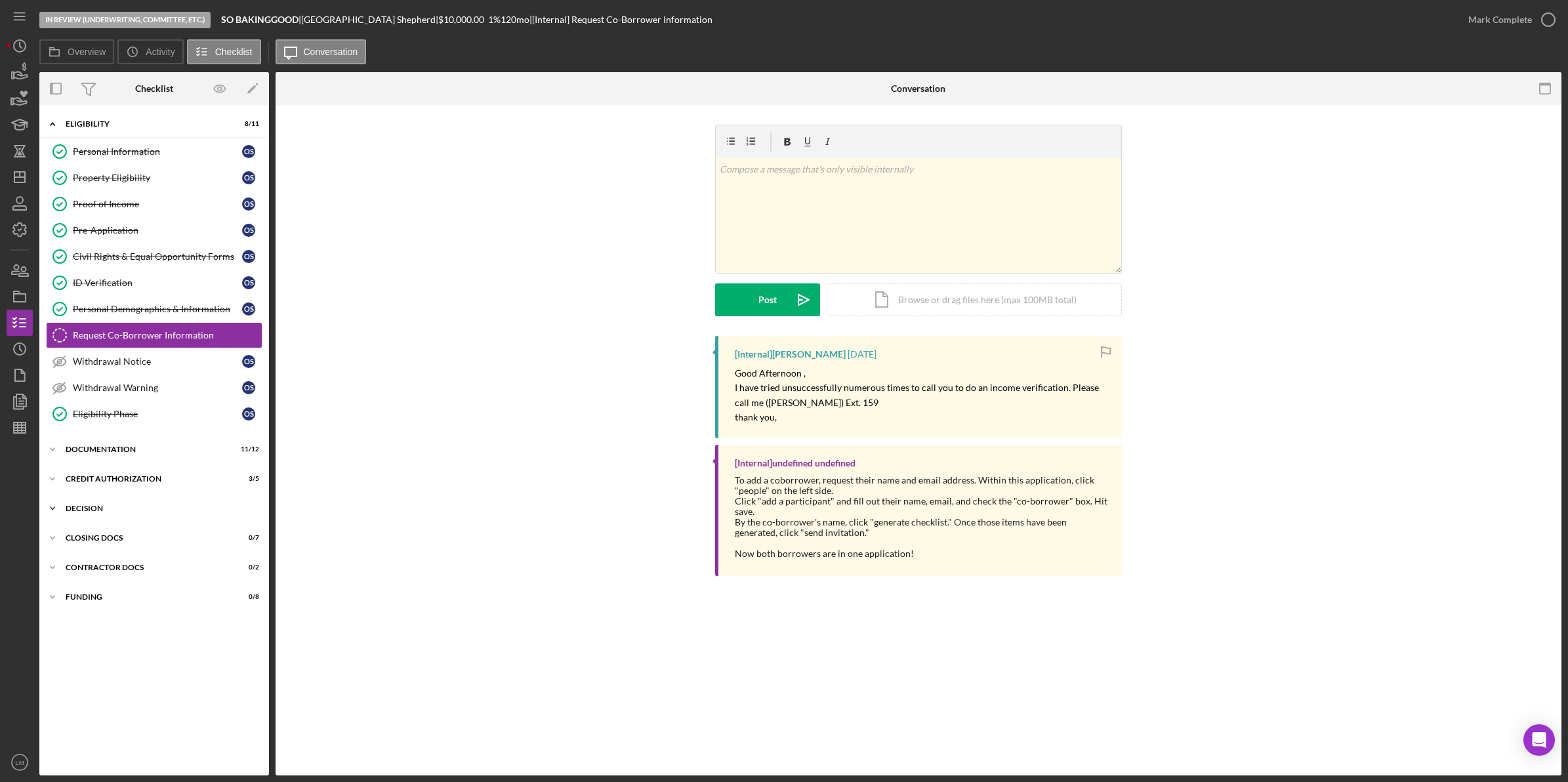
click at [122, 503] on div "Icon/Expander Decision 2 / 6" at bounding box center [155, 508] width 230 height 26
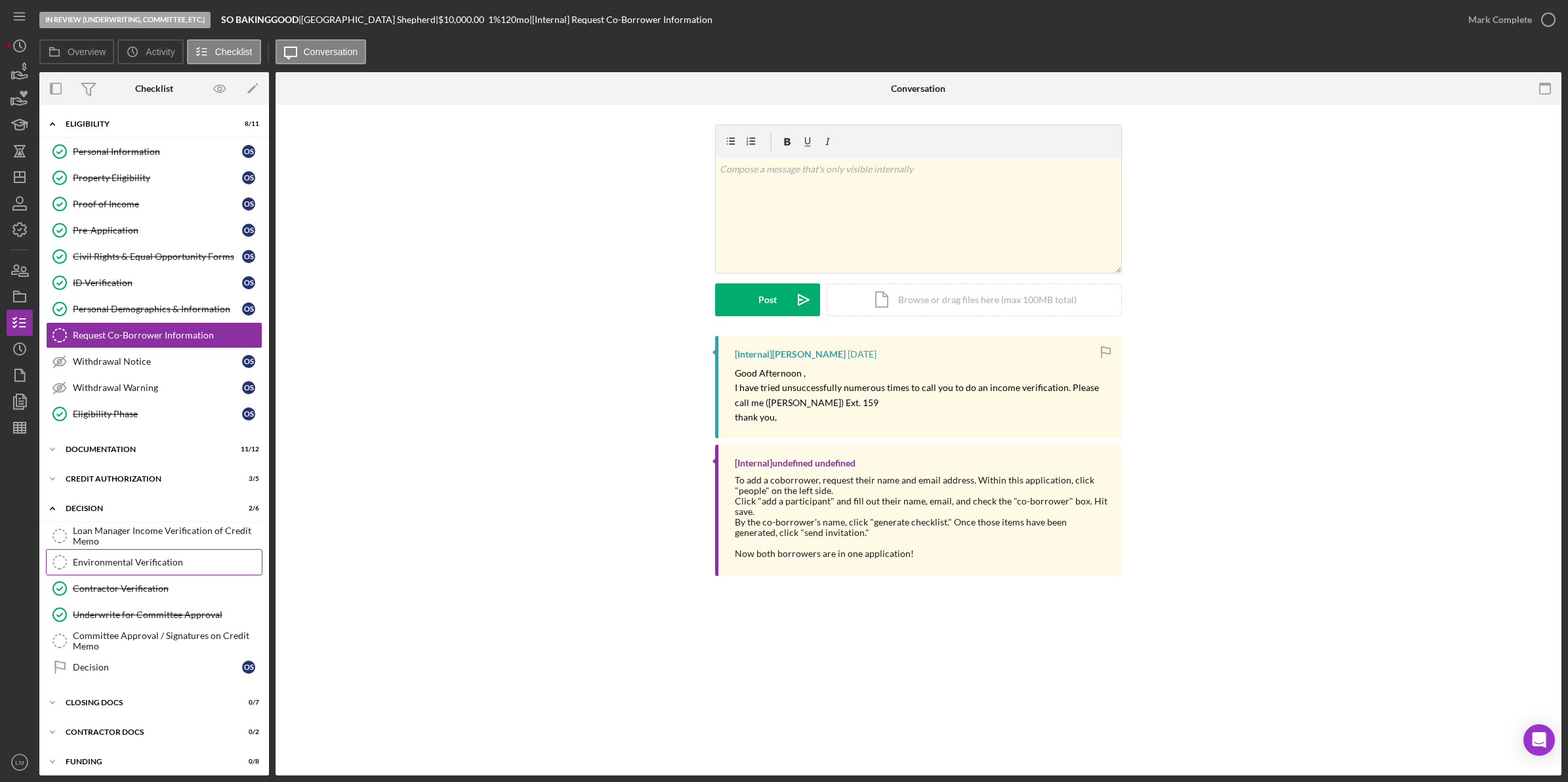
click at [122, 566] on div "Environmental Verification" at bounding box center [167, 562] width 189 height 11
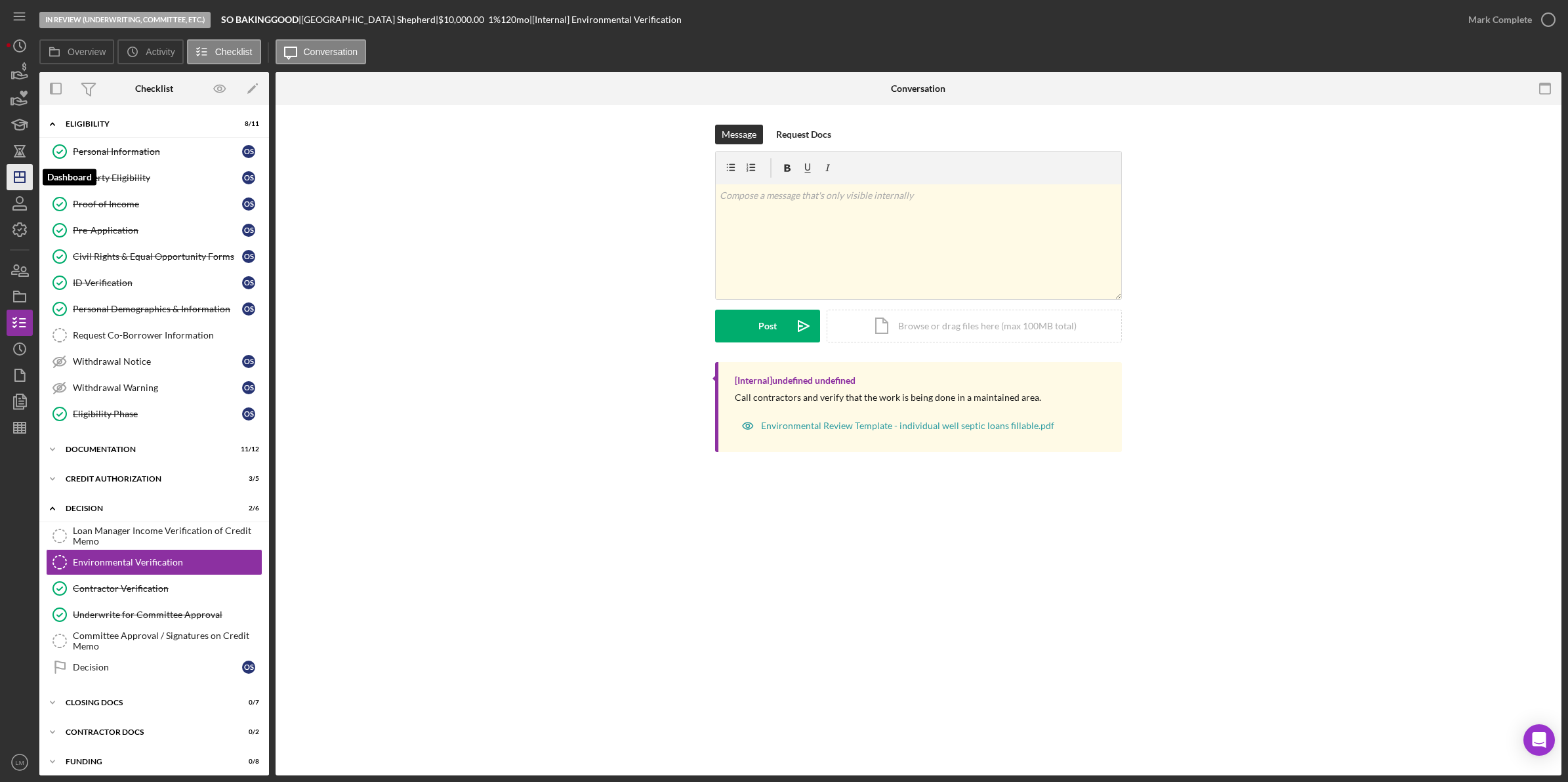
click at [12, 179] on icon "Icon/Dashboard" at bounding box center [19, 177] width 33 height 33
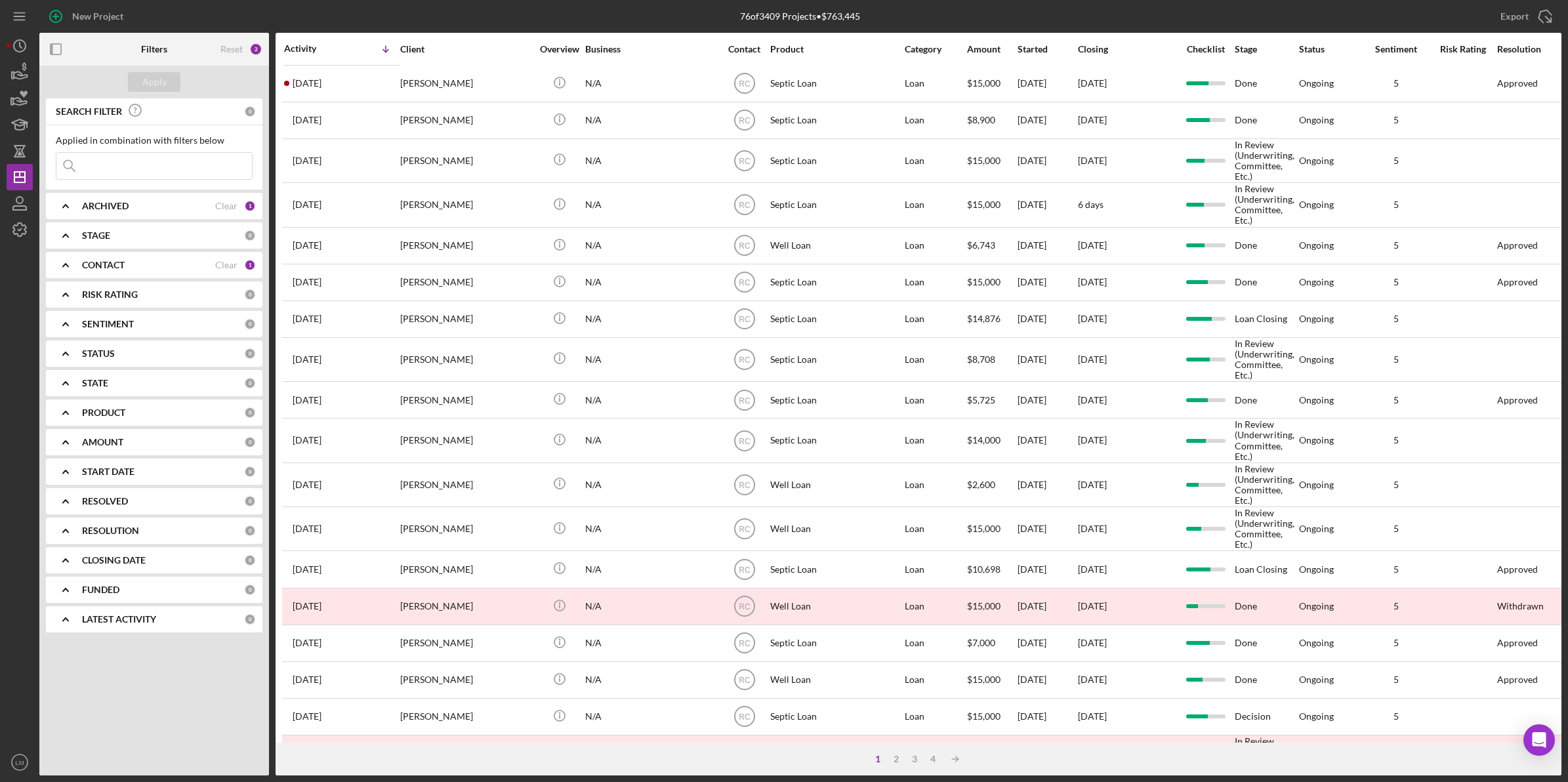
scroll to position [246, 0]
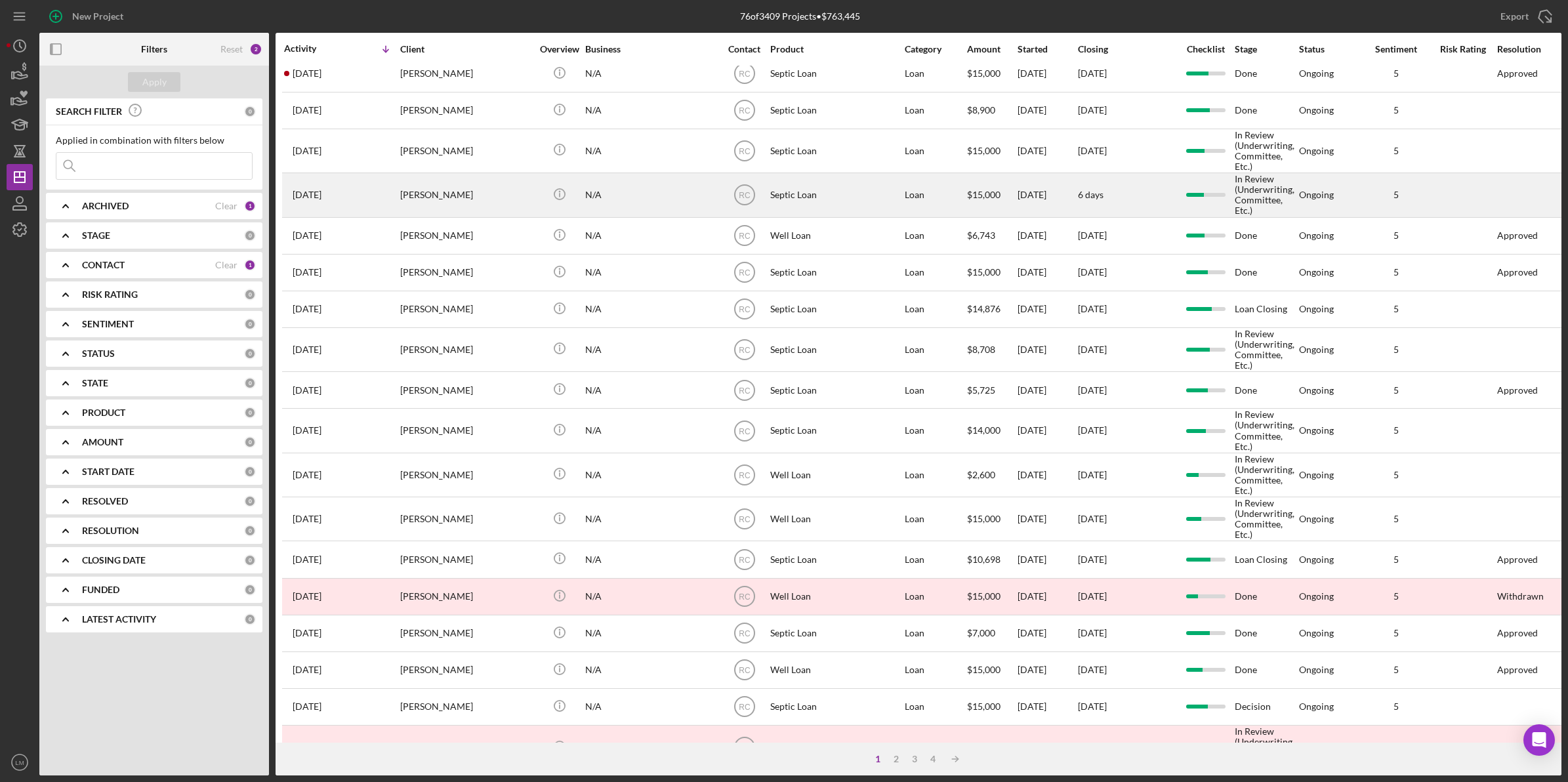
click at [463, 201] on div "[PERSON_NAME]" at bounding box center [465, 195] width 131 height 42
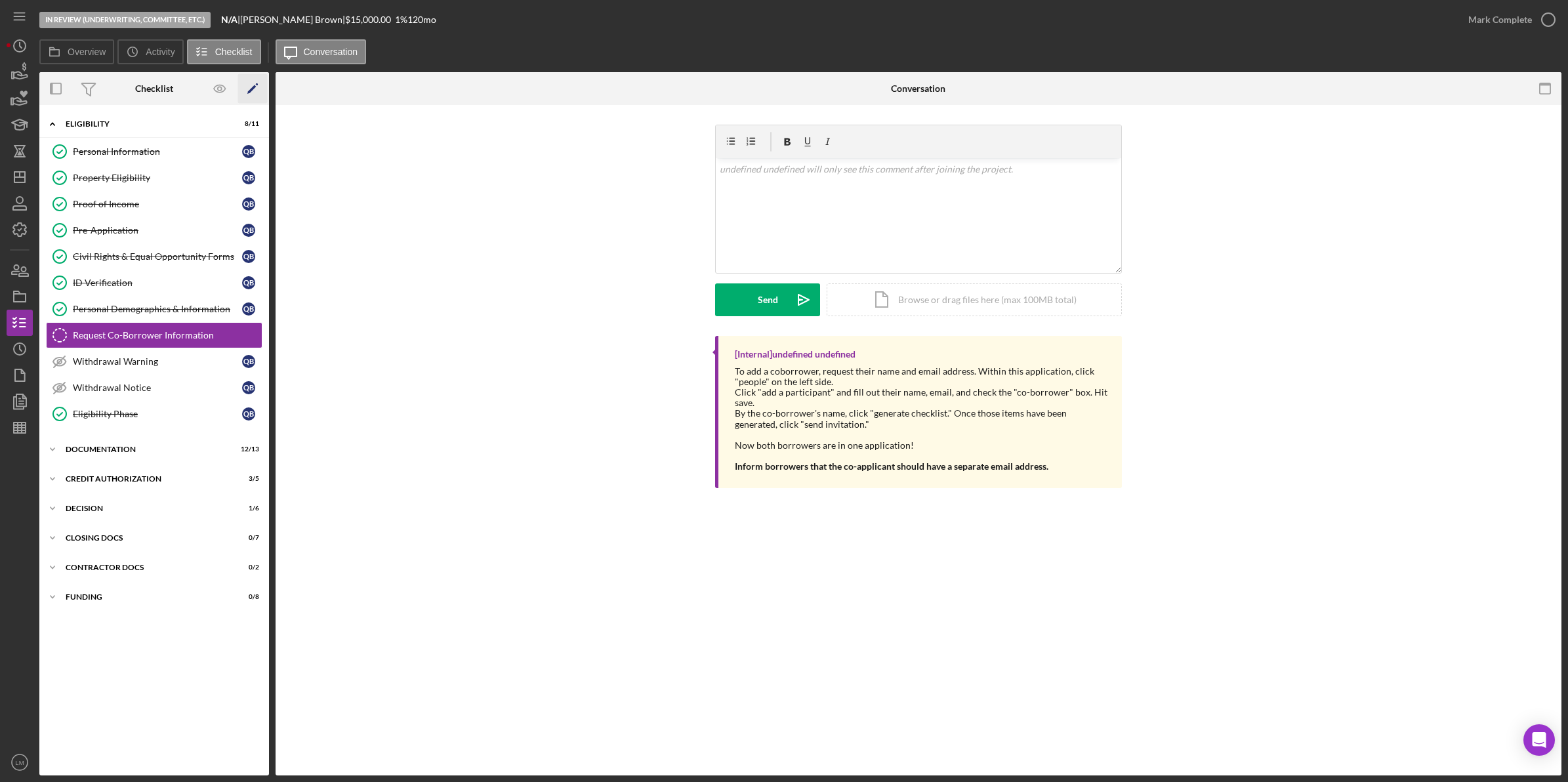
click at [247, 82] on icon "Icon/Edit" at bounding box center [253, 89] width 30 height 30
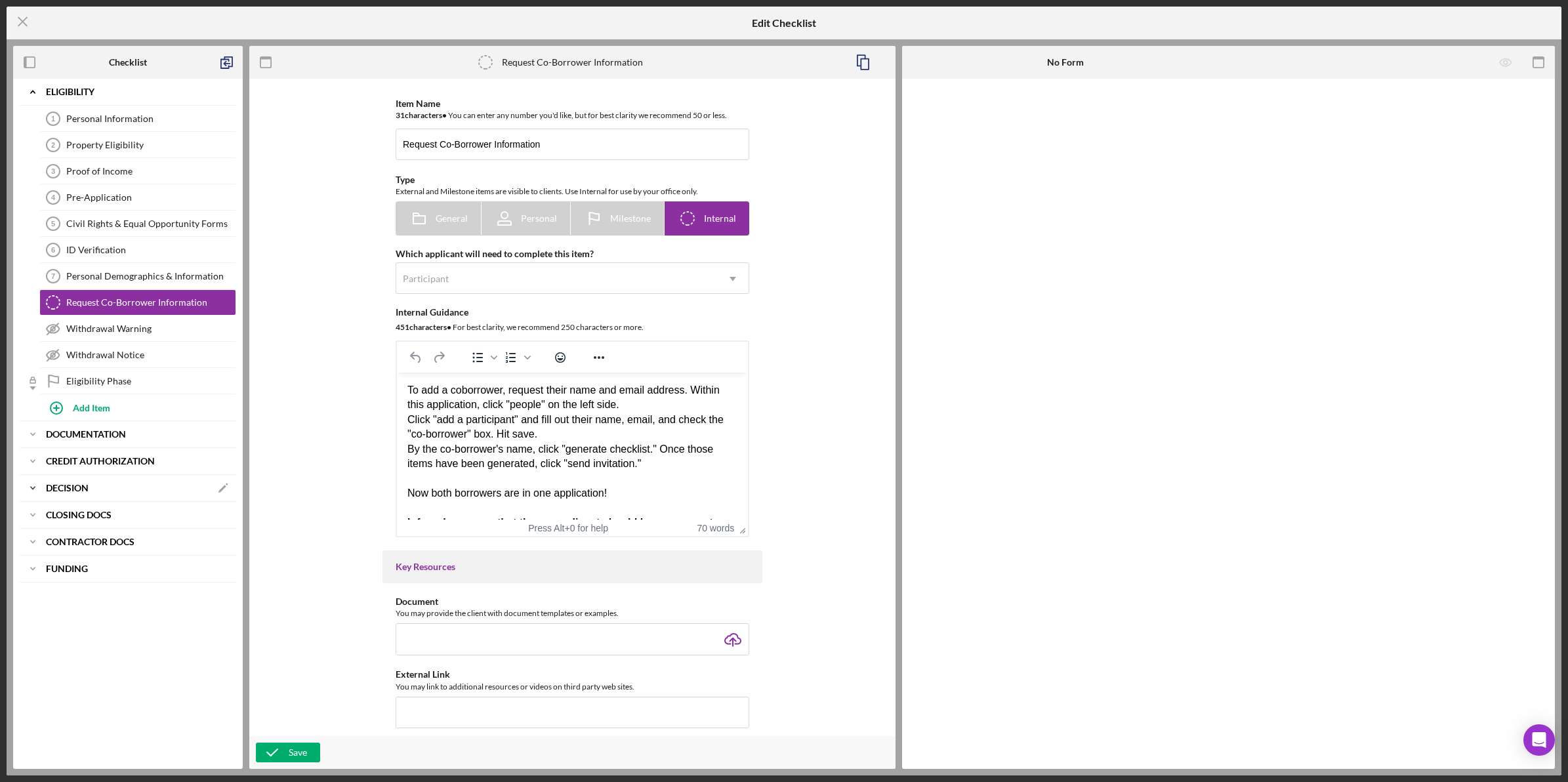
click at [143, 490] on div "Decision" at bounding box center [128, 488] width 164 height 8
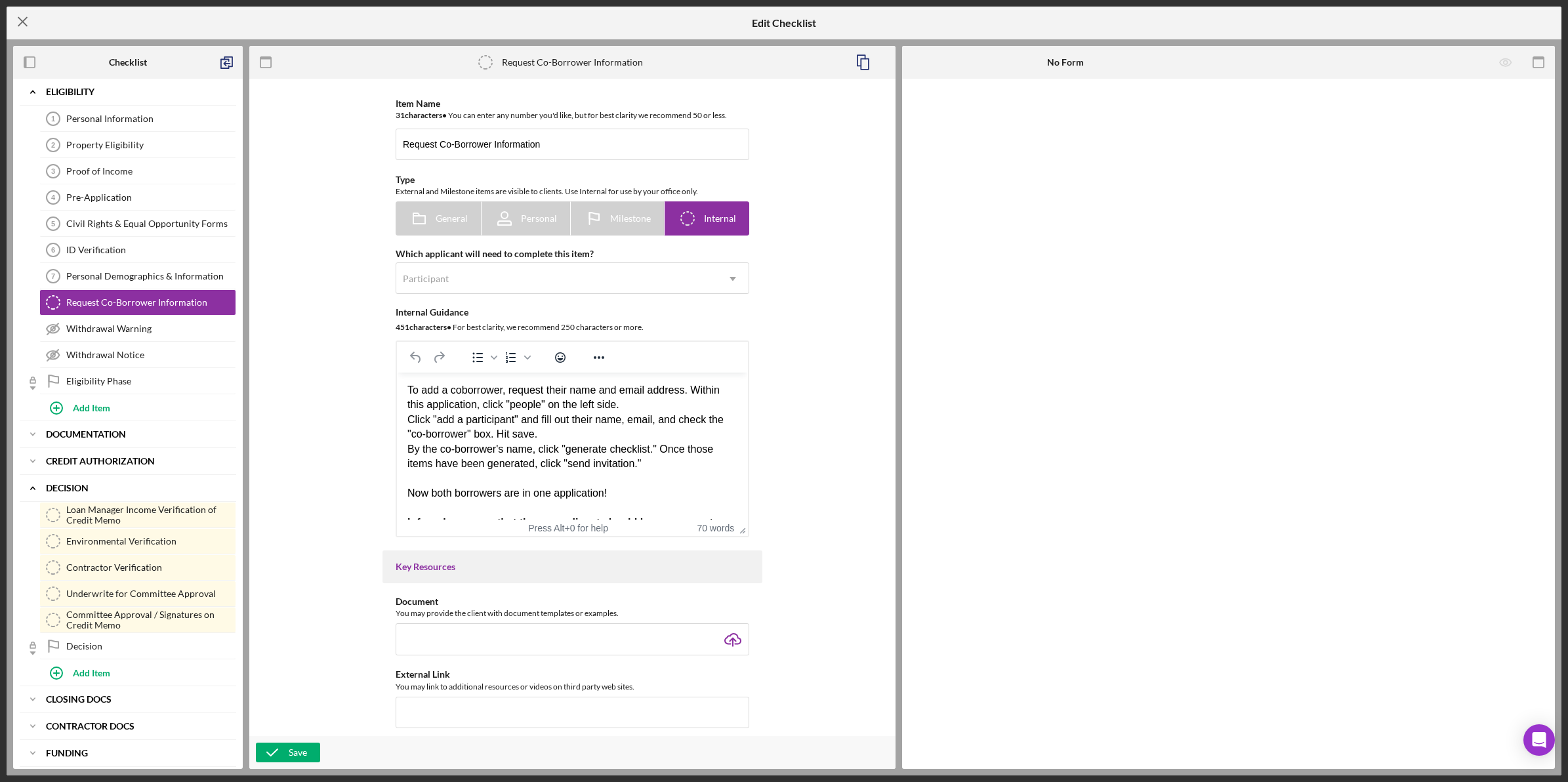
click at [24, 11] on icon "Icon/Menu Close" at bounding box center [23, 22] width 33 height 33
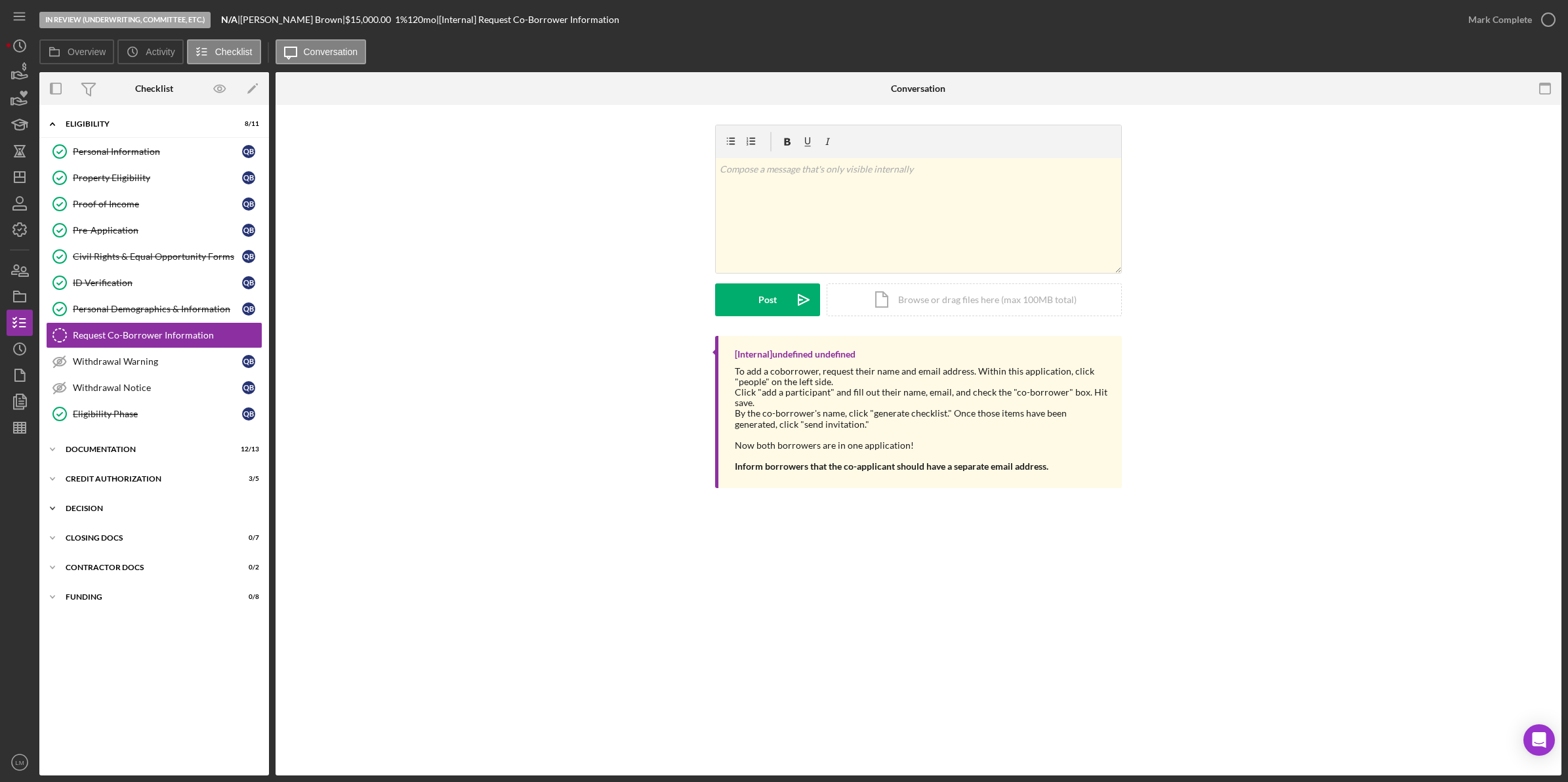
click at [134, 506] on div "Icon/Expander Decision 1 / 6" at bounding box center [155, 508] width 230 height 26
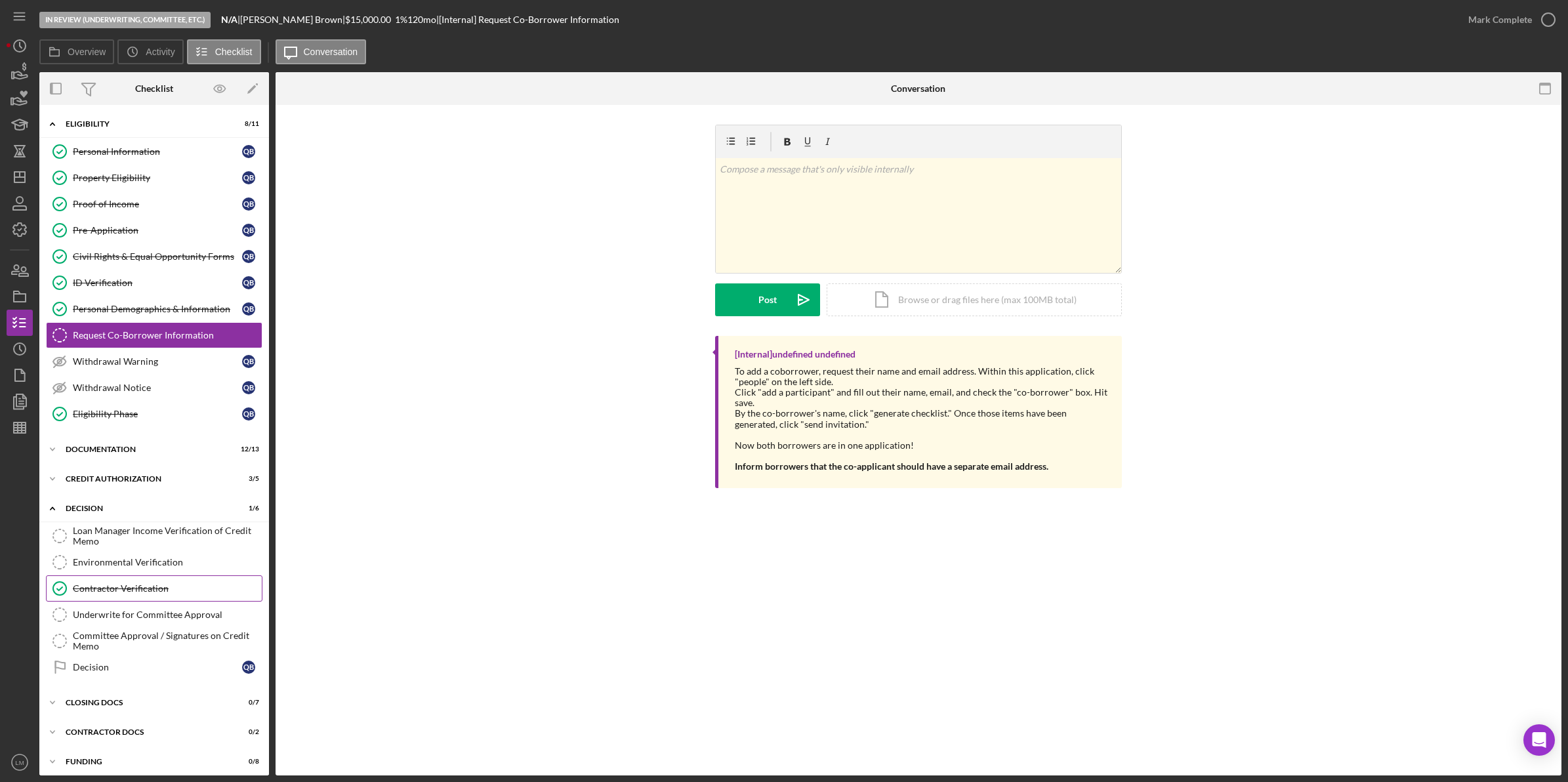
click at [136, 588] on div "Contractor Verification" at bounding box center [167, 588] width 189 height 11
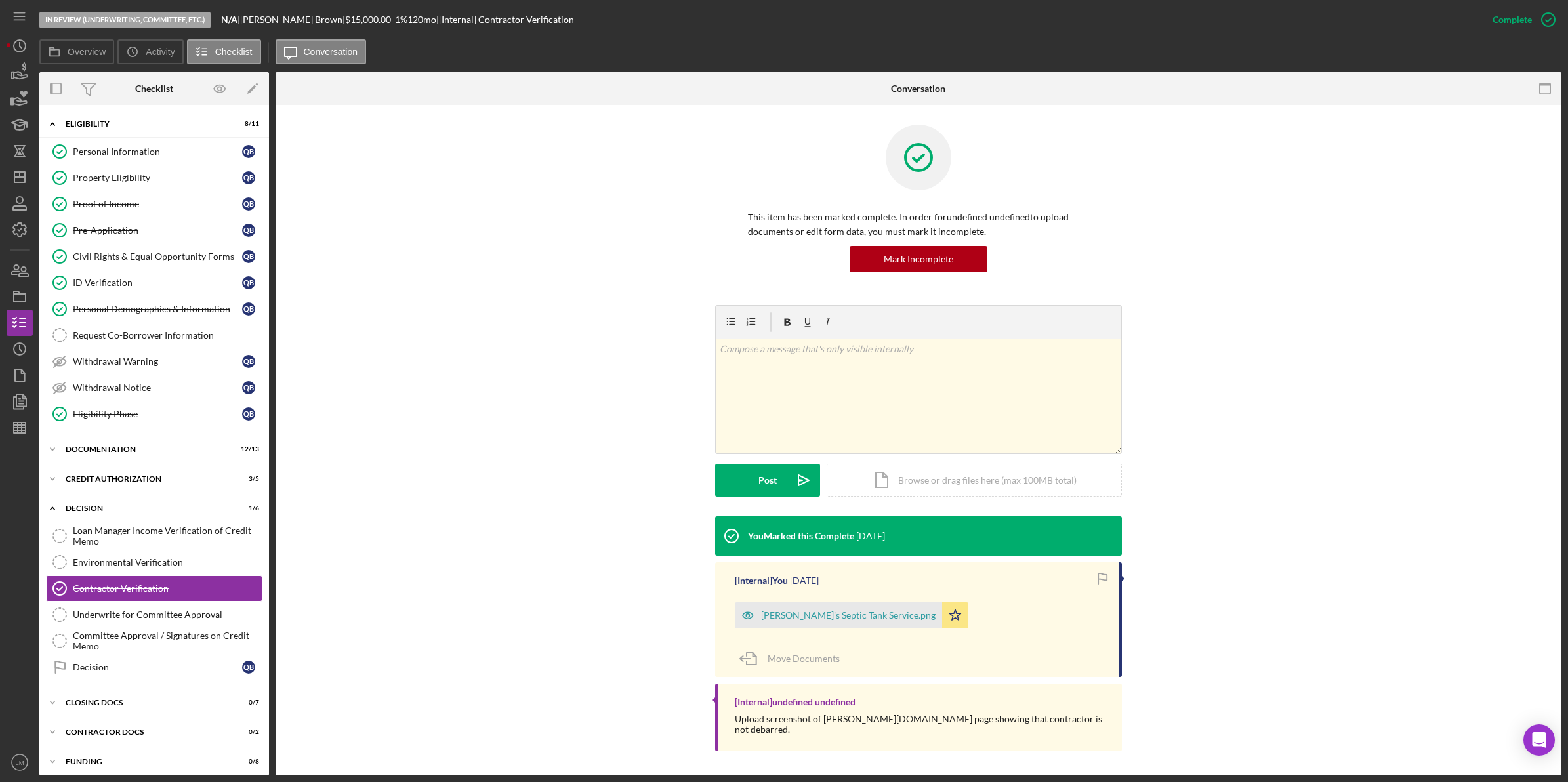
click at [486, 543] on div "You Marked this Complete [DATE] [Internal] You [DATE] [PERSON_NAME]'s Septic Ta…" at bounding box center [918, 637] width 1247 height 241
click at [17, 178] on icon "Icon/Dashboard" at bounding box center [19, 177] width 33 height 33
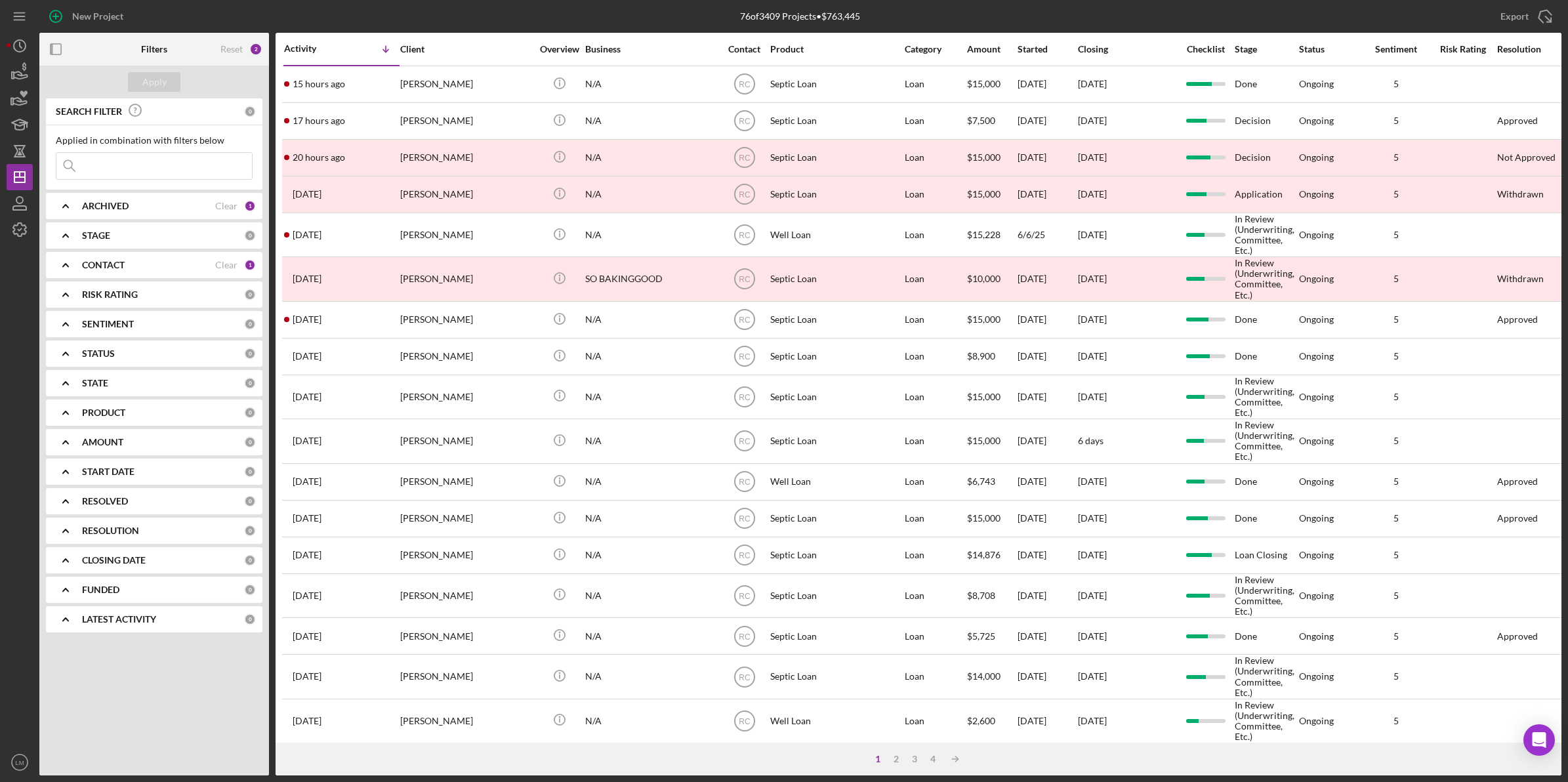
click at [224, 56] on div "Reset 2" at bounding box center [241, 49] width 42 height 33
click at [228, 49] on div "Reset" at bounding box center [231, 49] width 22 height 11
click at [172, 77] on button "Apply" at bounding box center [154, 81] width 52 height 19
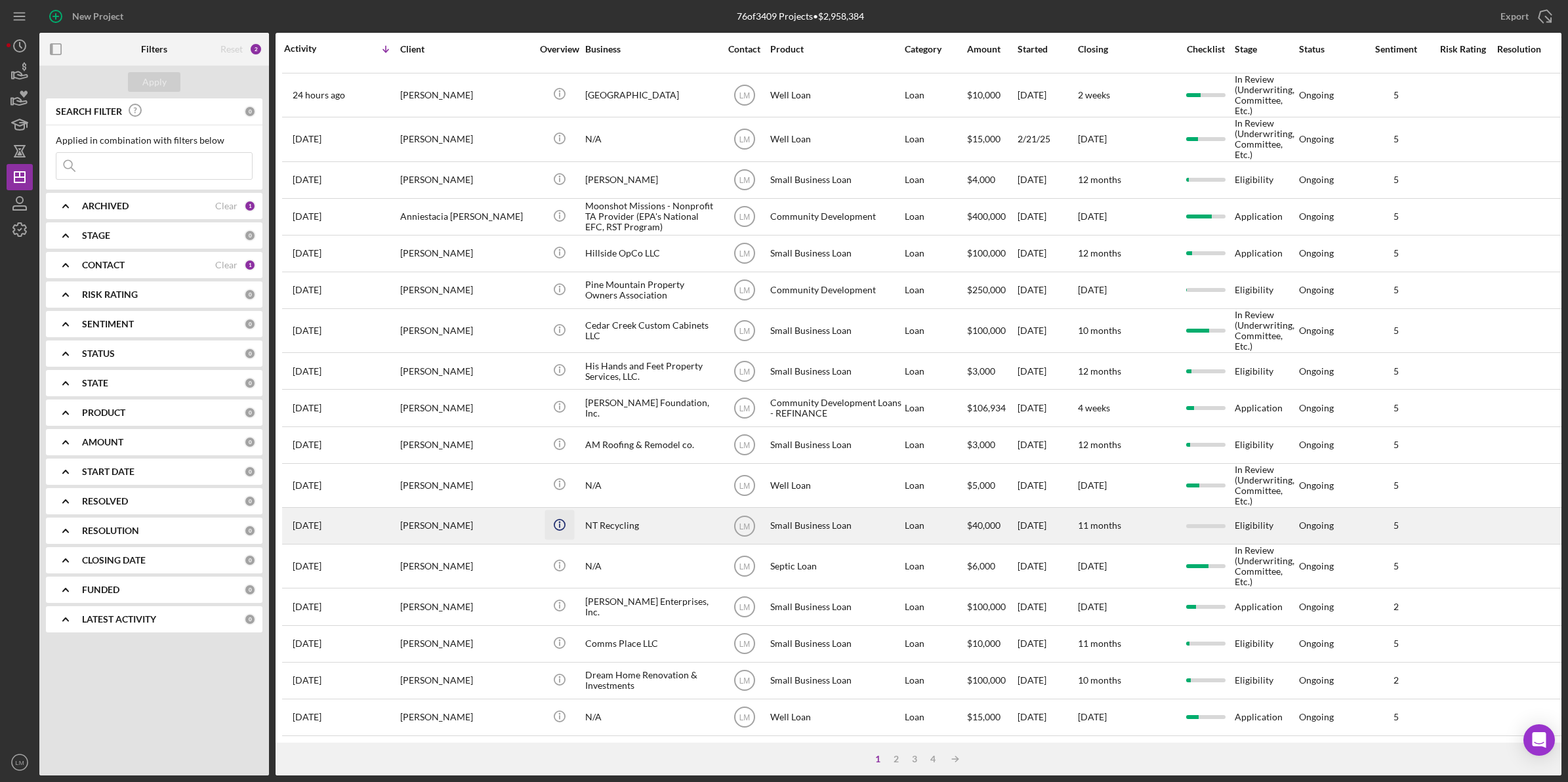
scroll to position [323, 0]
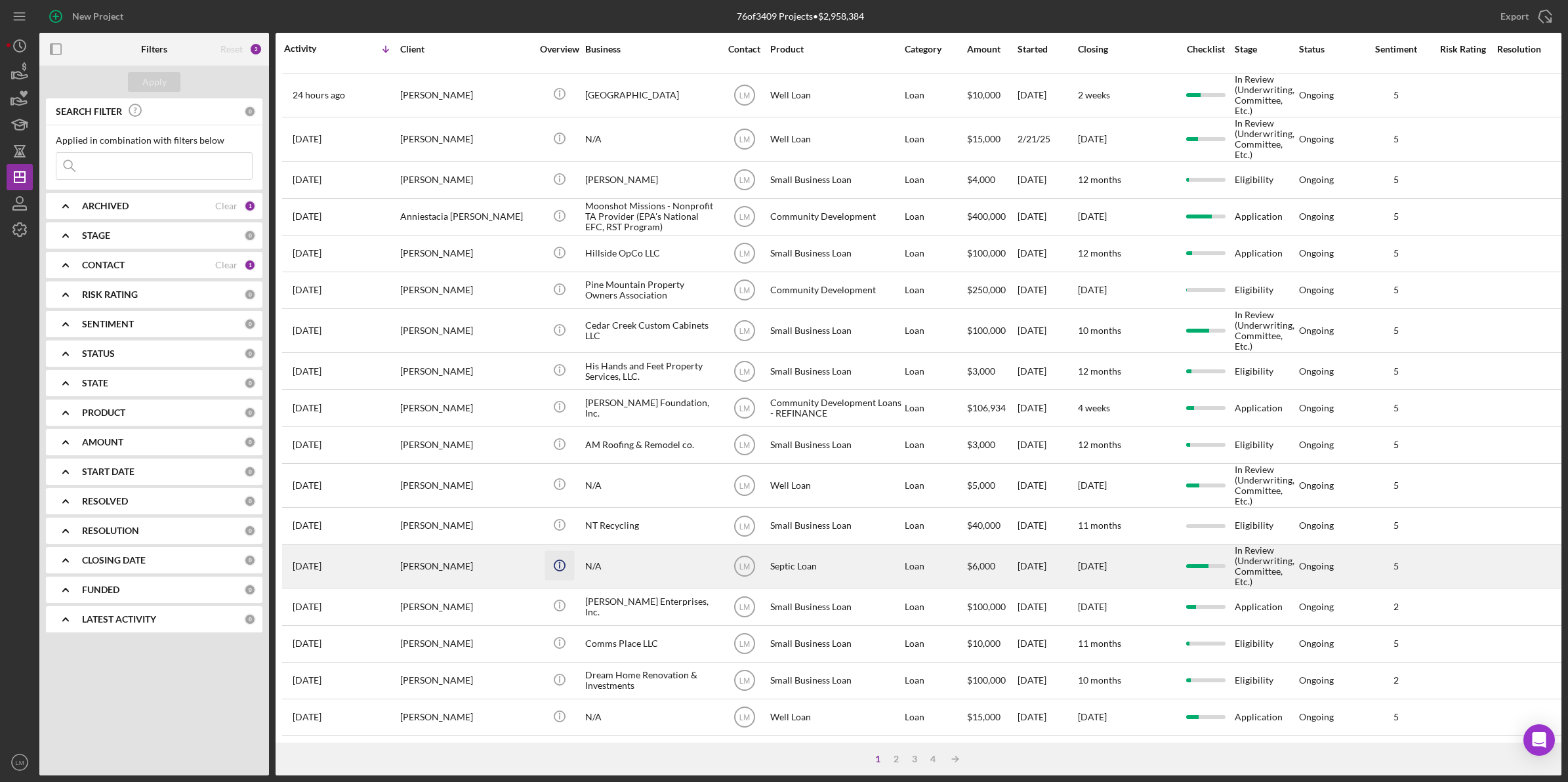
click at [555, 552] on icon "Icon/Info" at bounding box center [559, 565] width 30 height 30
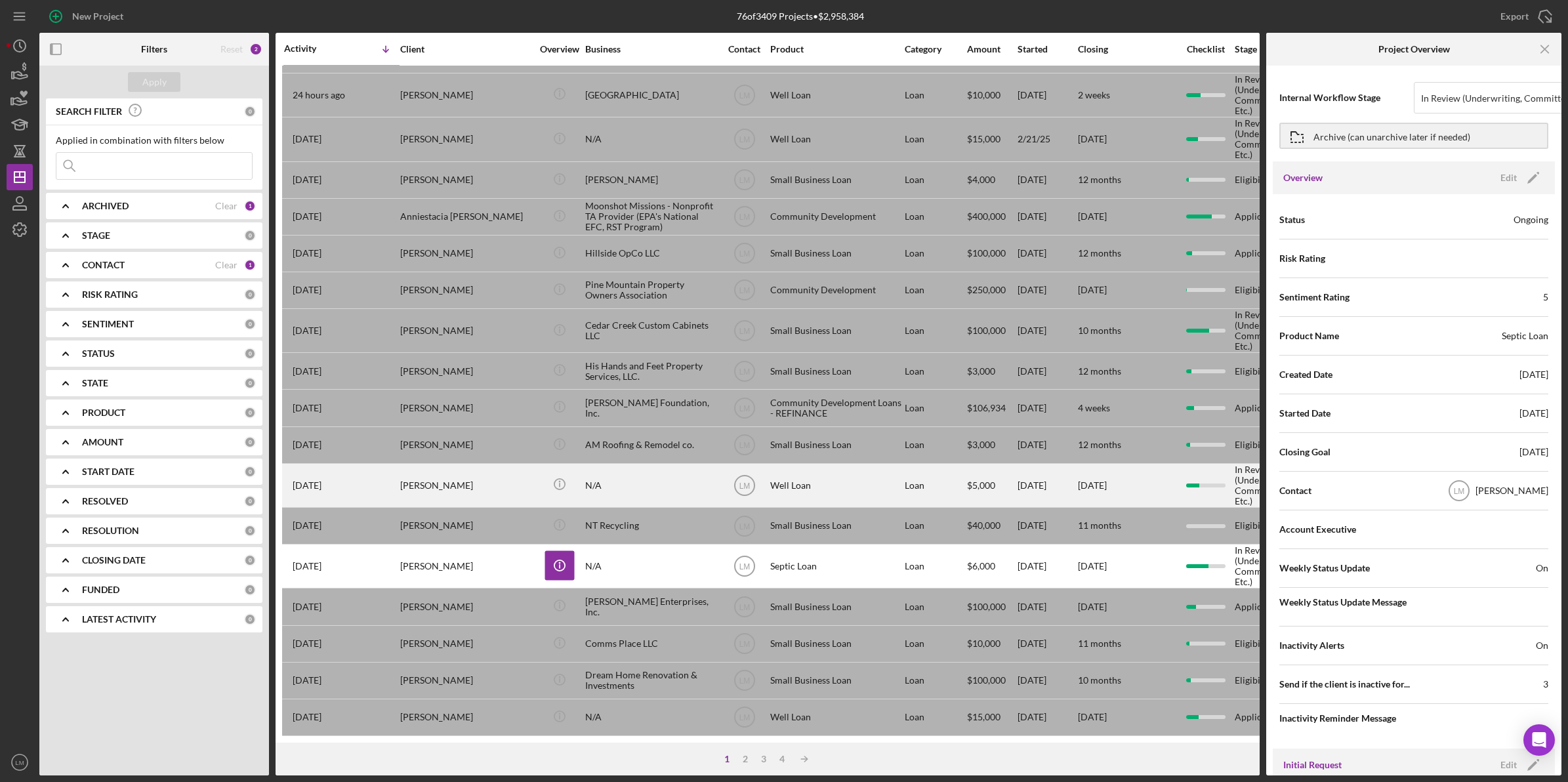
click at [615, 468] on div "N/A" at bounding box center [650, 485] width 131 height 42
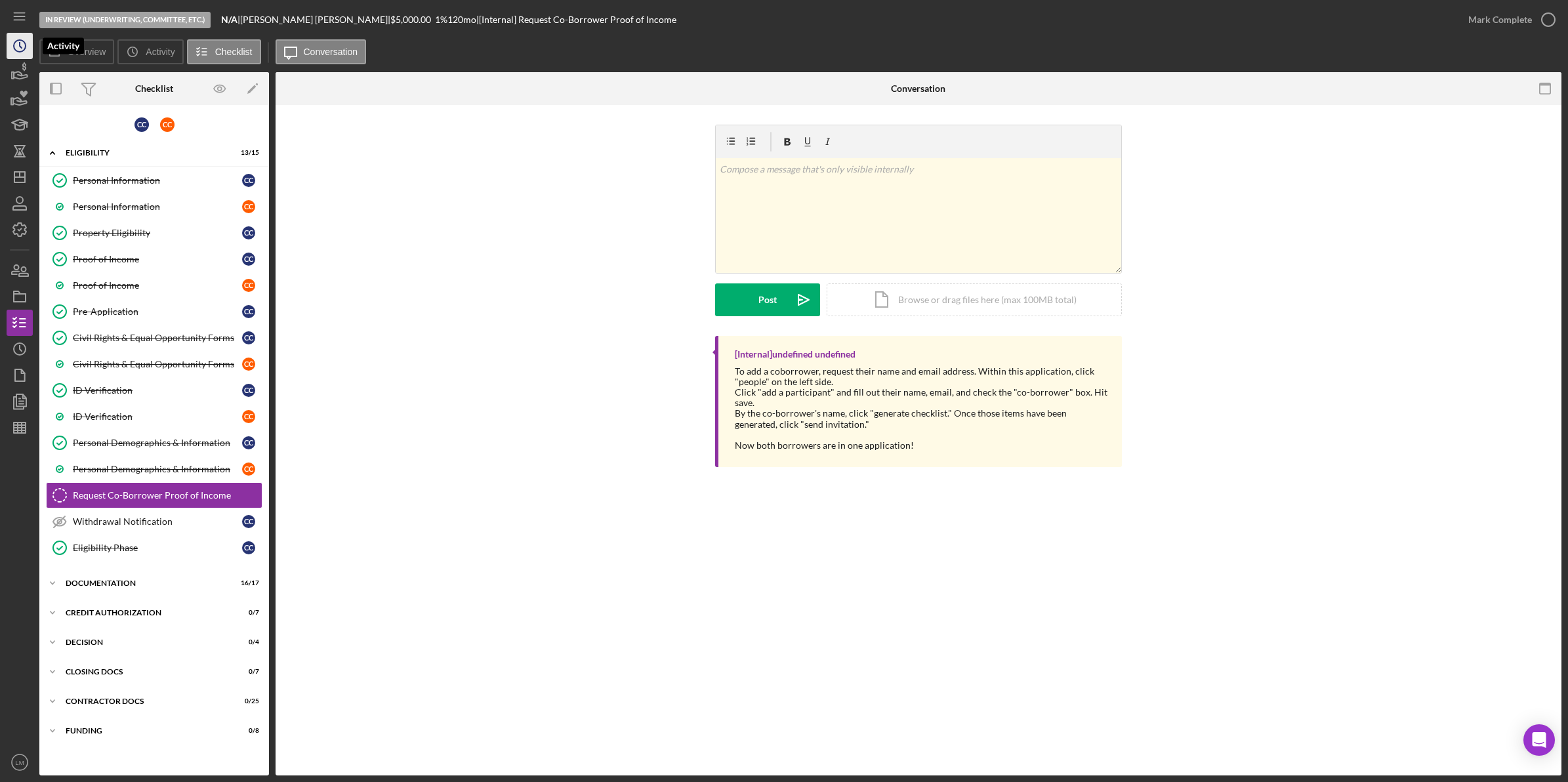
click at [23, 46] on icon "Icon/History" at bounding box center [19, 46] width 33 height 33
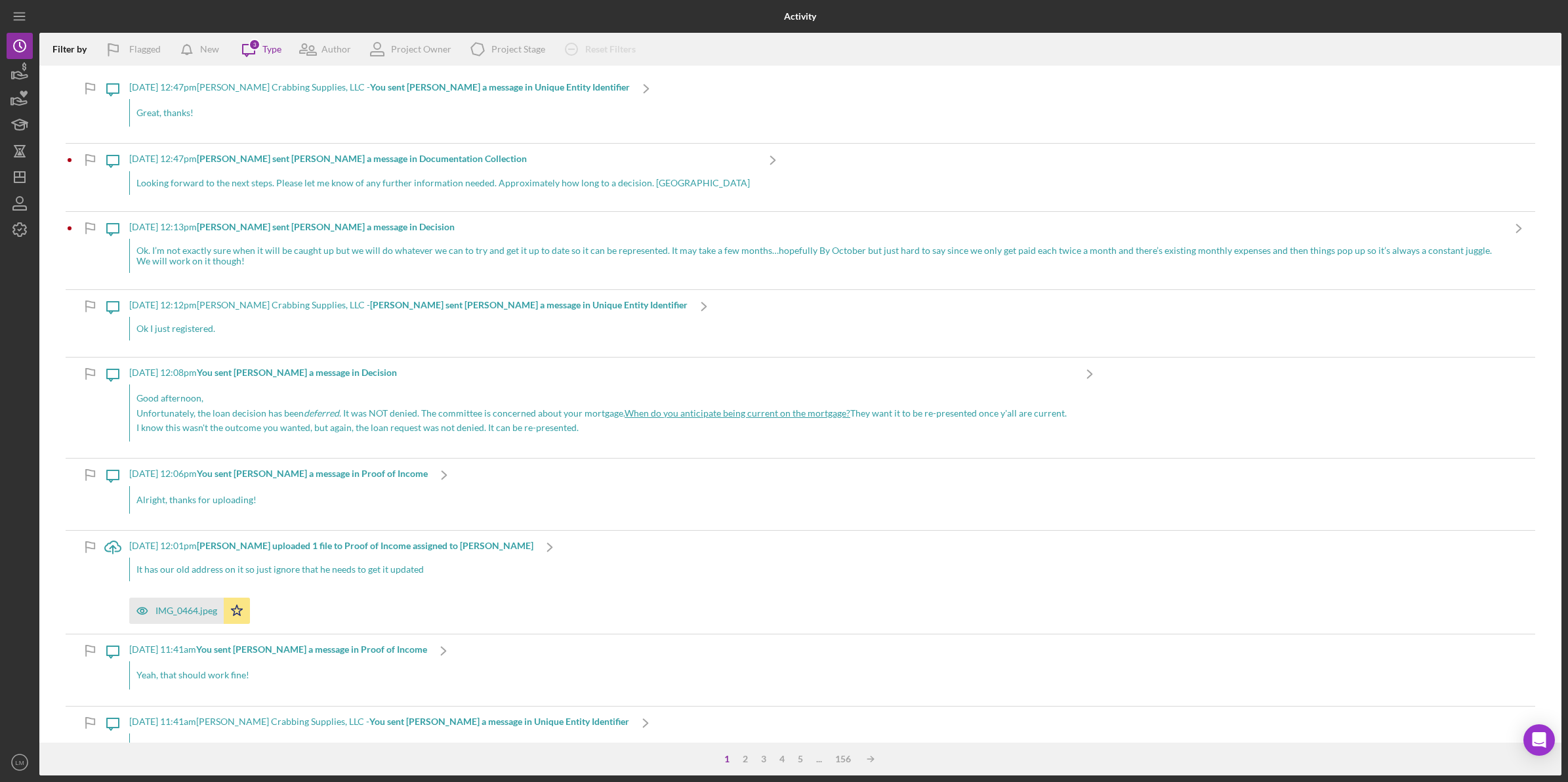
click at [228, 173] on div "Looking forward to the next steps. Please let me know of any further informatio…" at bounding box center [442, 183] width 627 height 24
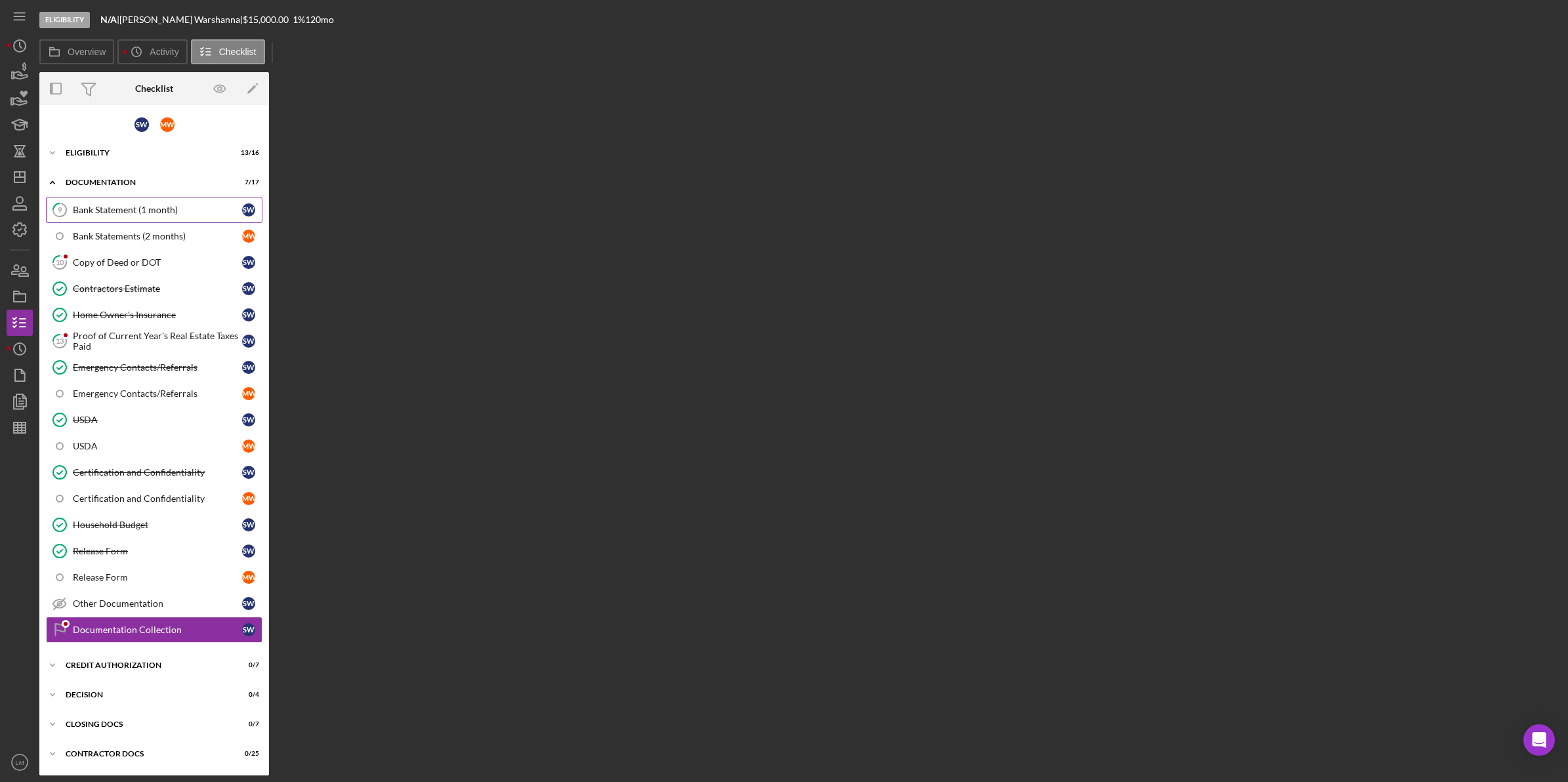
scroll to position [33, 0]
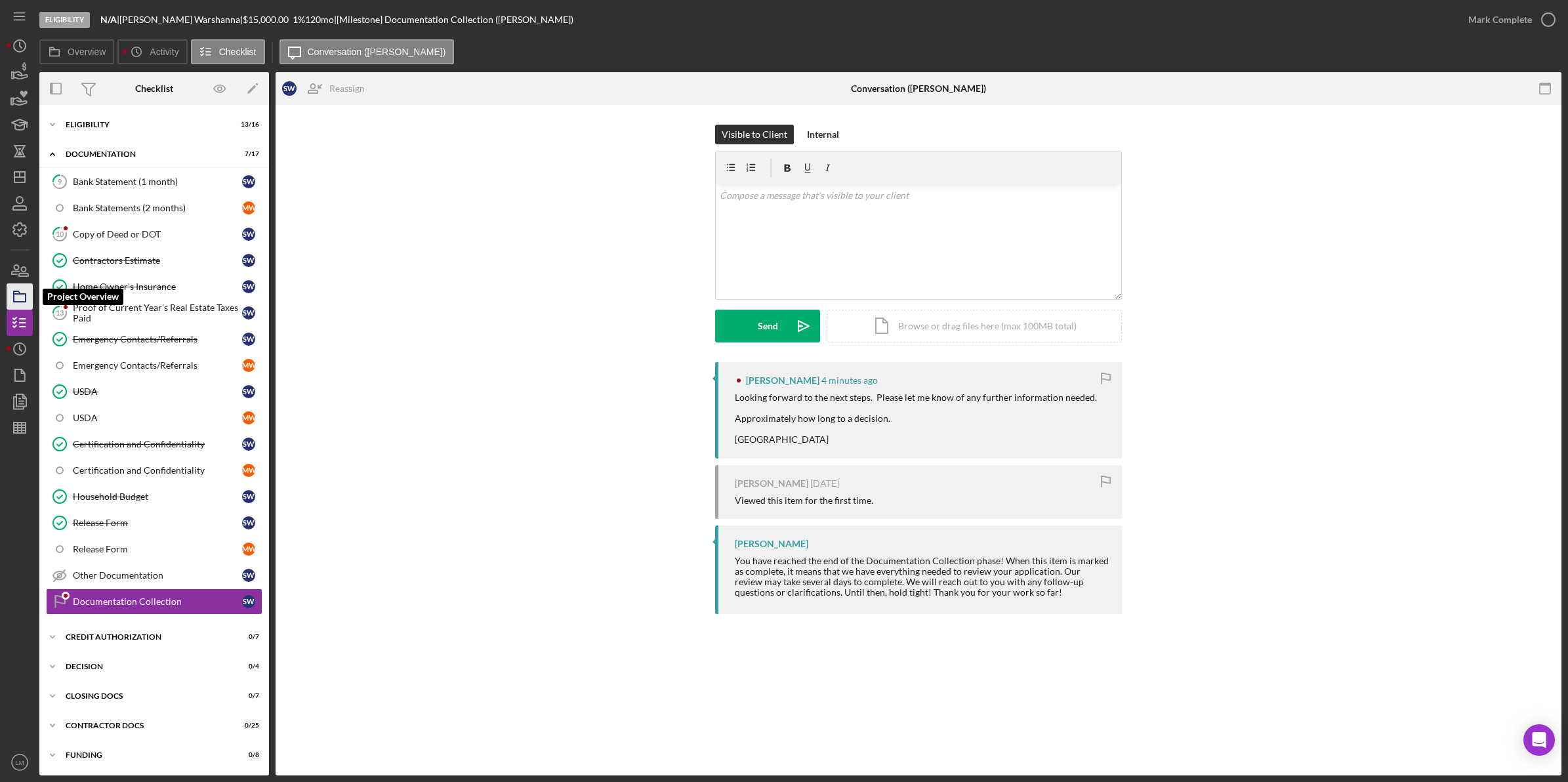
click at [13, 288] on icon "button" at bounding box center [19, 297] width 33 height 33
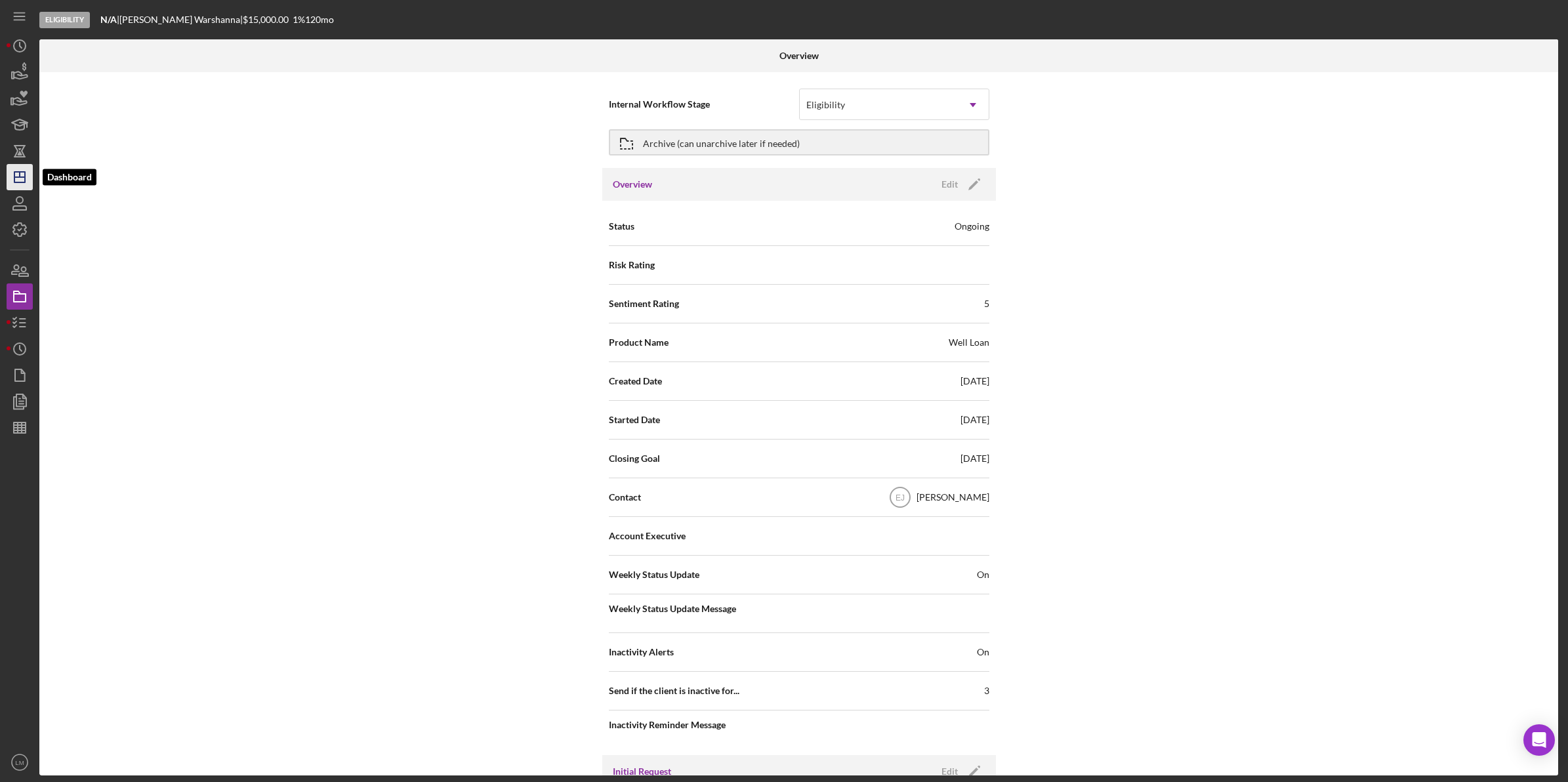
click at [18, 179] on icon "Icon/Dashboard" at bounding box center [19, 177] width 33 height 33
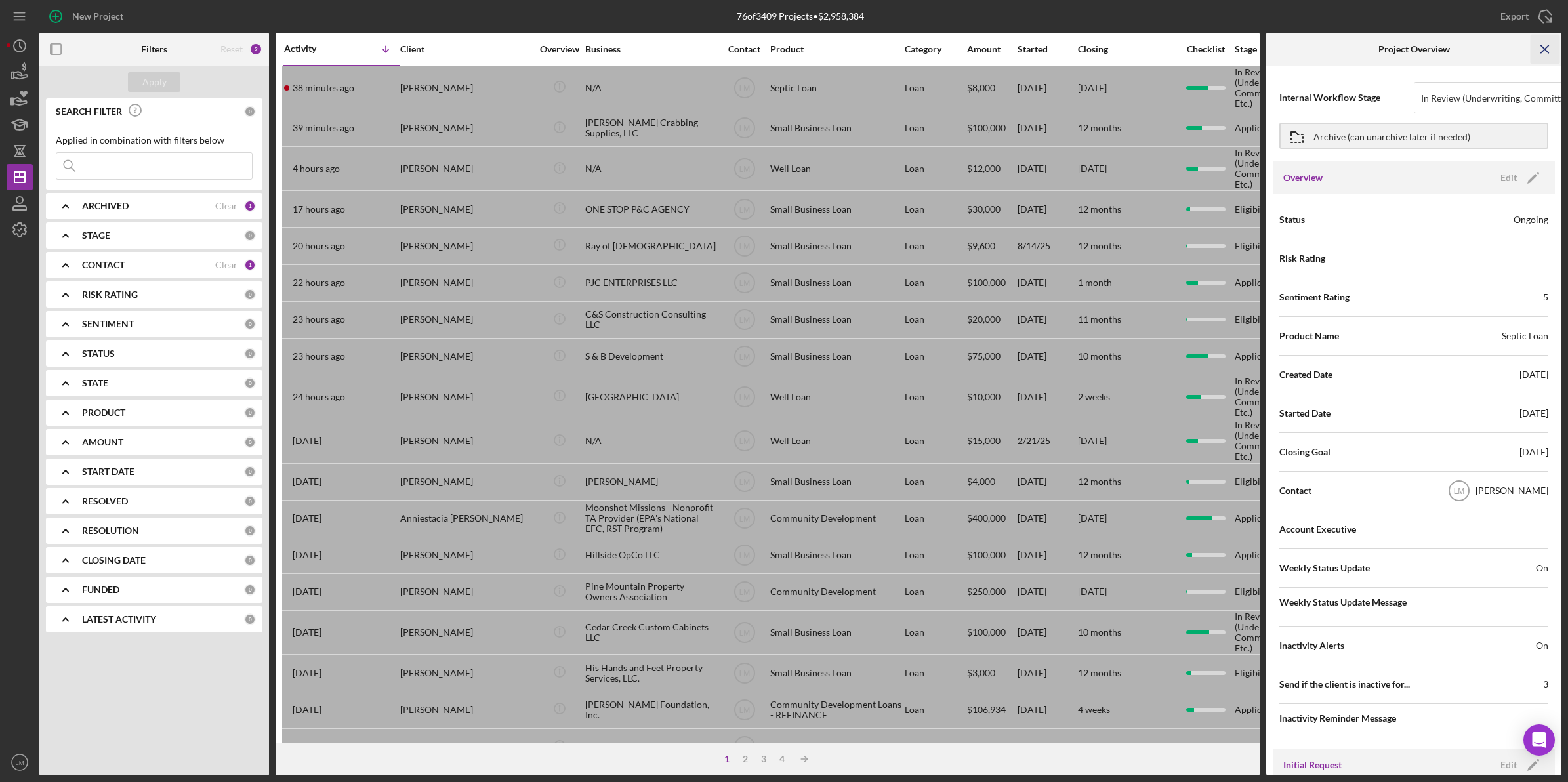
click at [1540, 43] on icon "Icon/Menu Close" at bounding box center [1545, 50] width 30 height 30
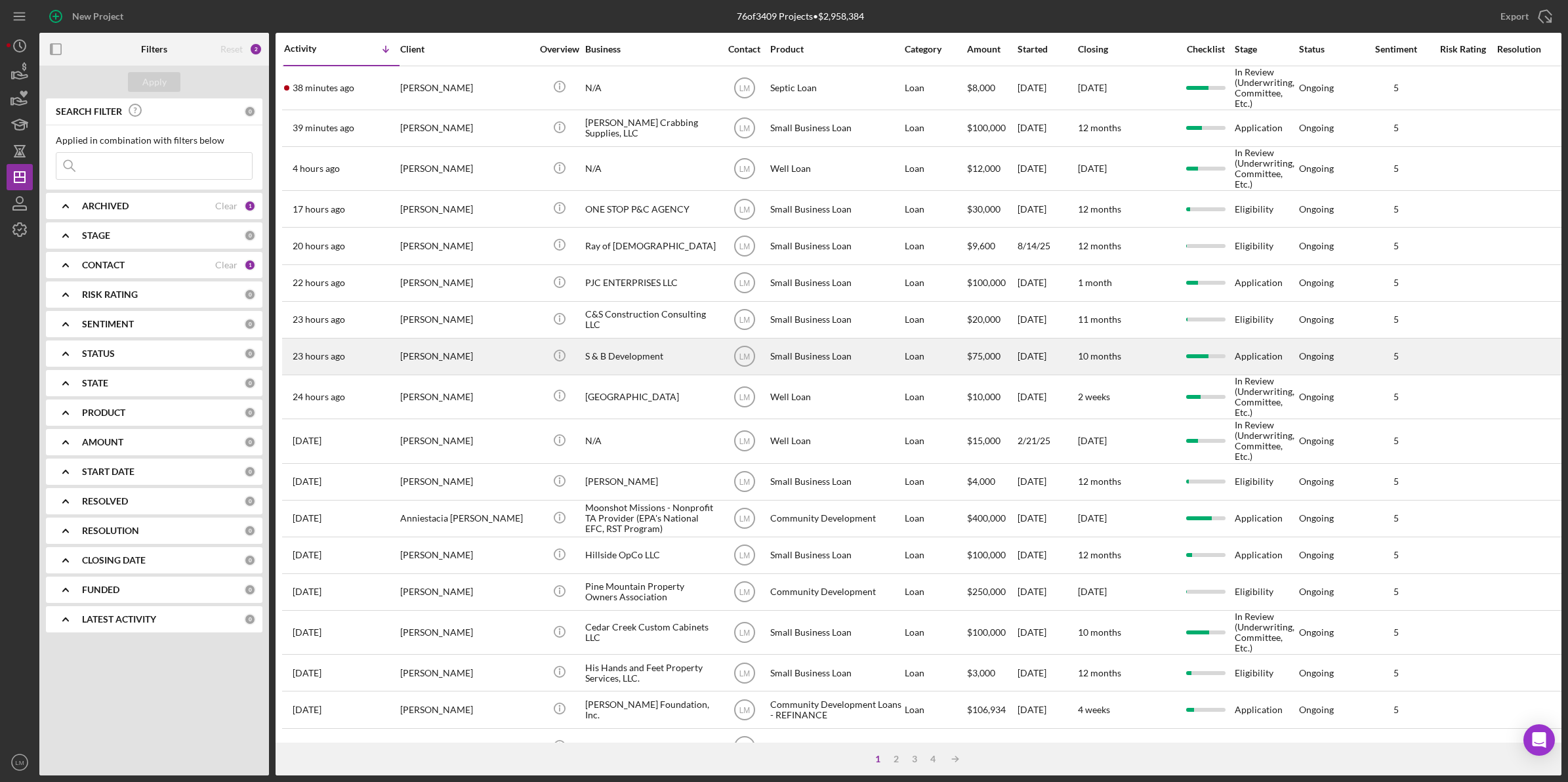
click at [466, 351] on div "[PERSON_NAME]" at bounding box center [465, 356] width 131 height 35
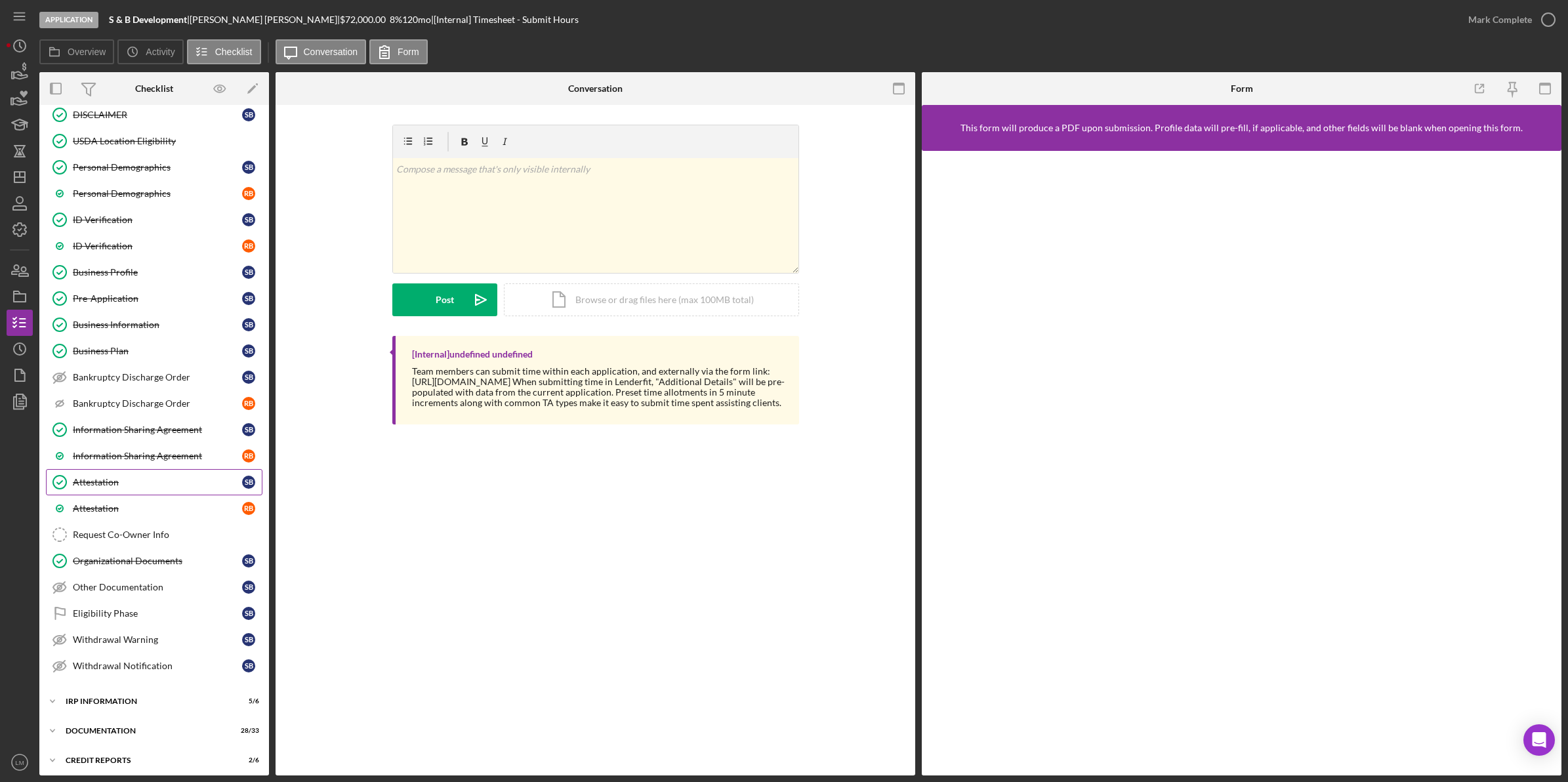
scroll to position [245, 0]
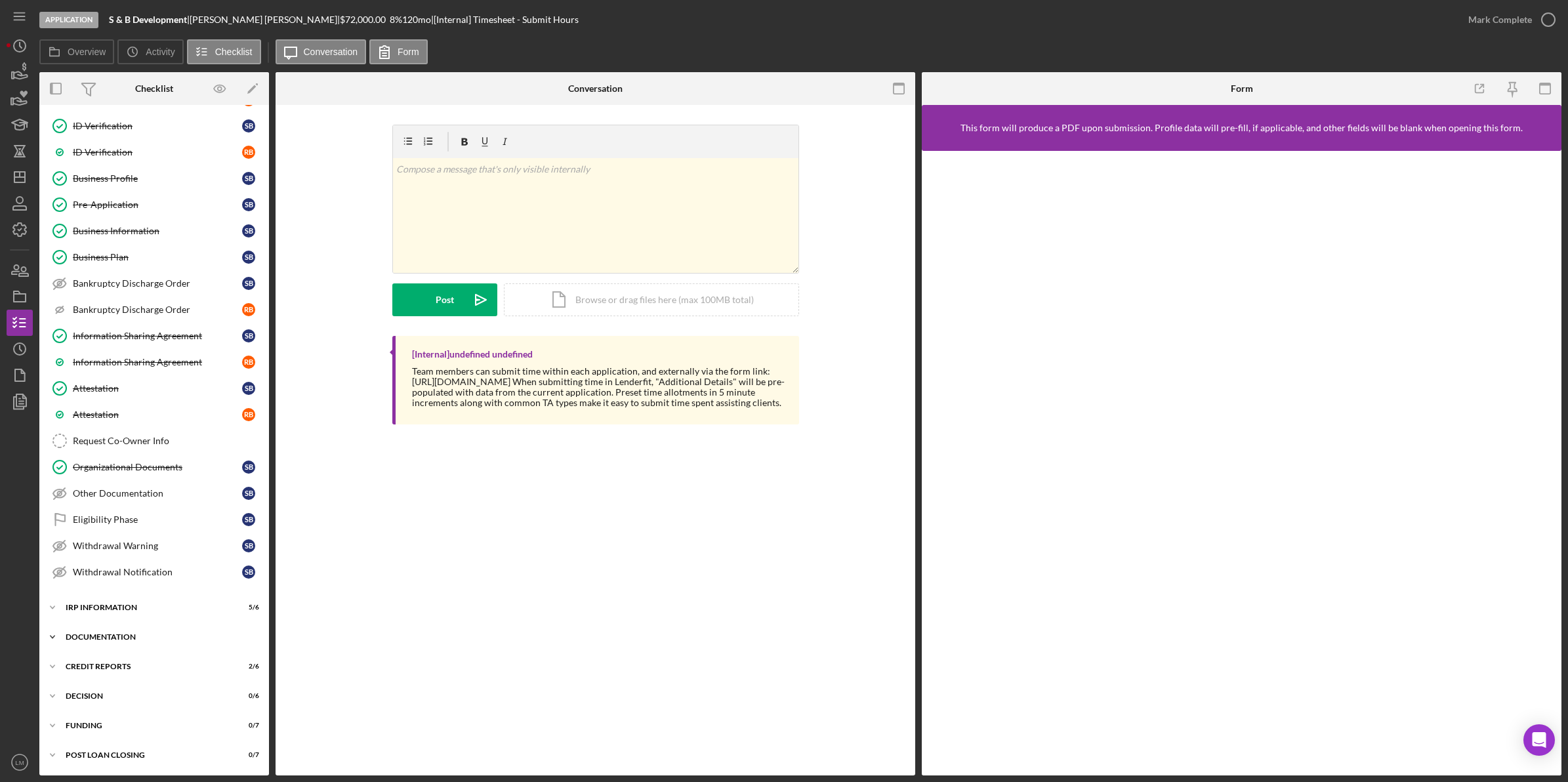
click at [132, 635] on div "Documentation" at bounding box center [159, 637] width 187 height 8
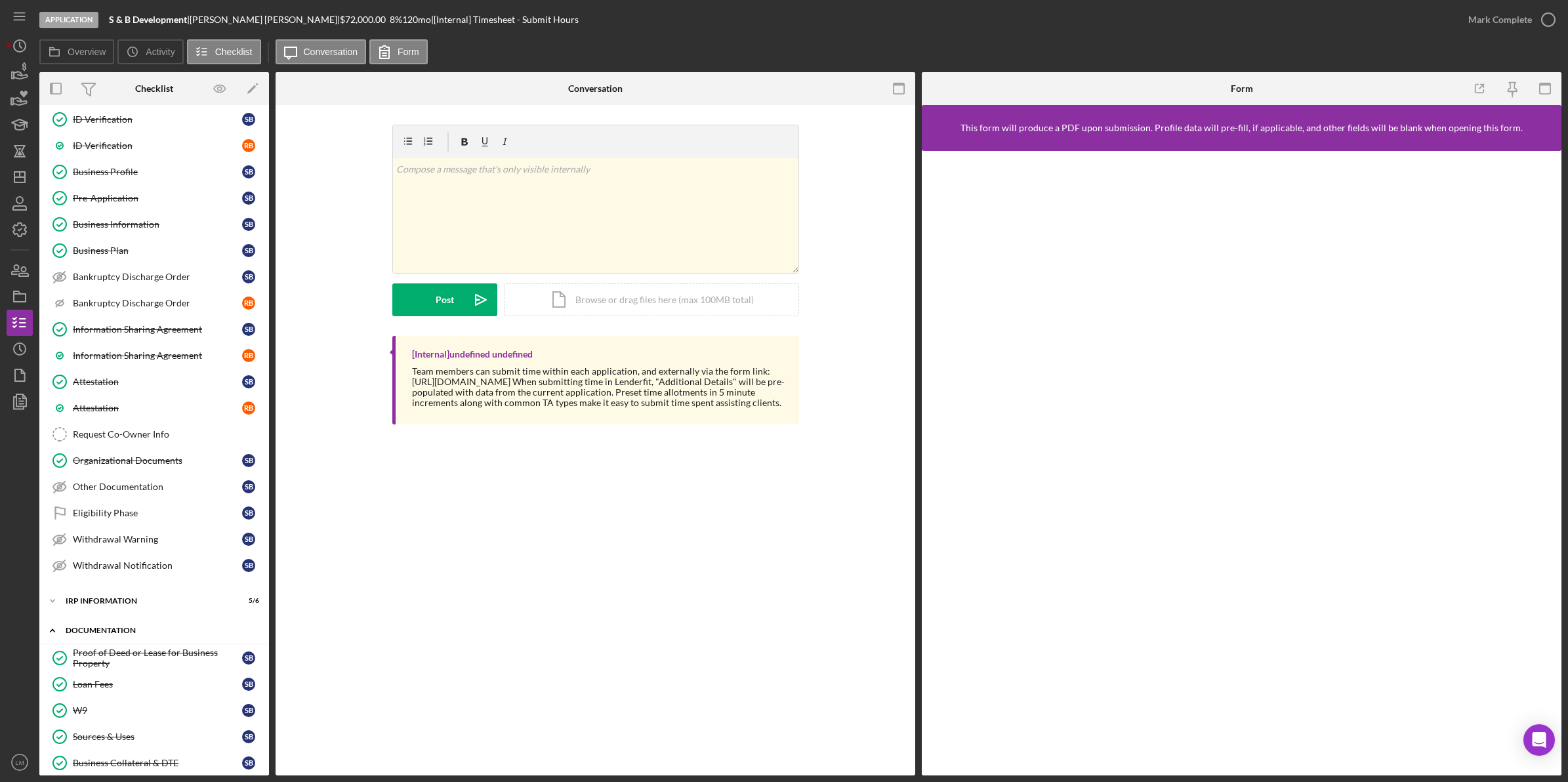
click at [132, 635] on div "Documentation" at bounding box center [159, 631] width 187 height 8
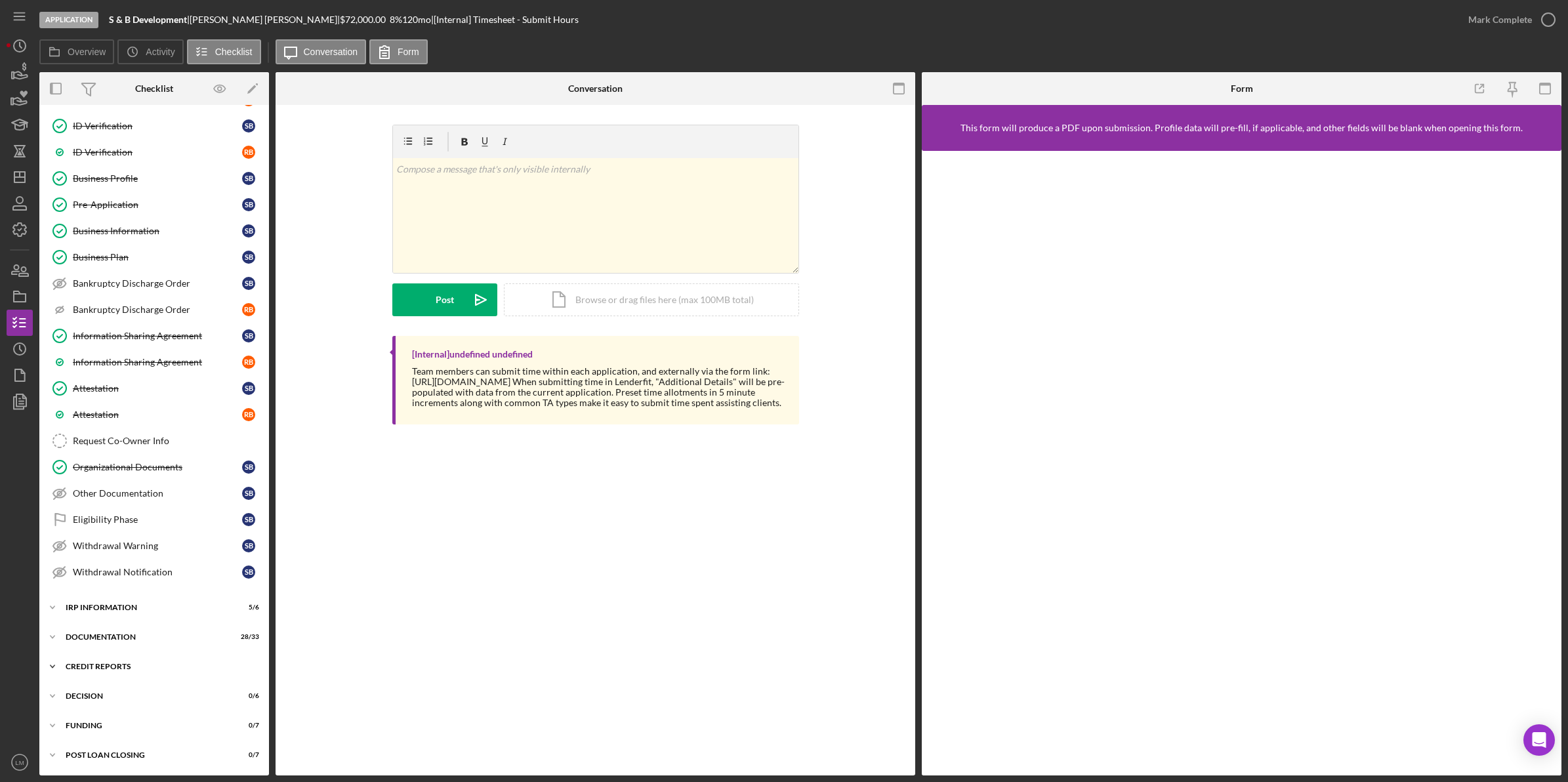
click at [113, 654] on div "S B R B Icon/Expander Eligiblity 17 / 25 Timesheet - Submit Hours Timesheet - S…" at bounding box center [155, 321] width 230 height 896
click at [124, 624] on div "S B R B Icon/Expander Eligiblity 17 / 25 Timesheet - Submit Hours Timesheet - S…" at bounding box center [155, 321] width 230 height 896
click at [124, 639] on div "Documentation" at bounding box center [159, 637] width 187 height 8
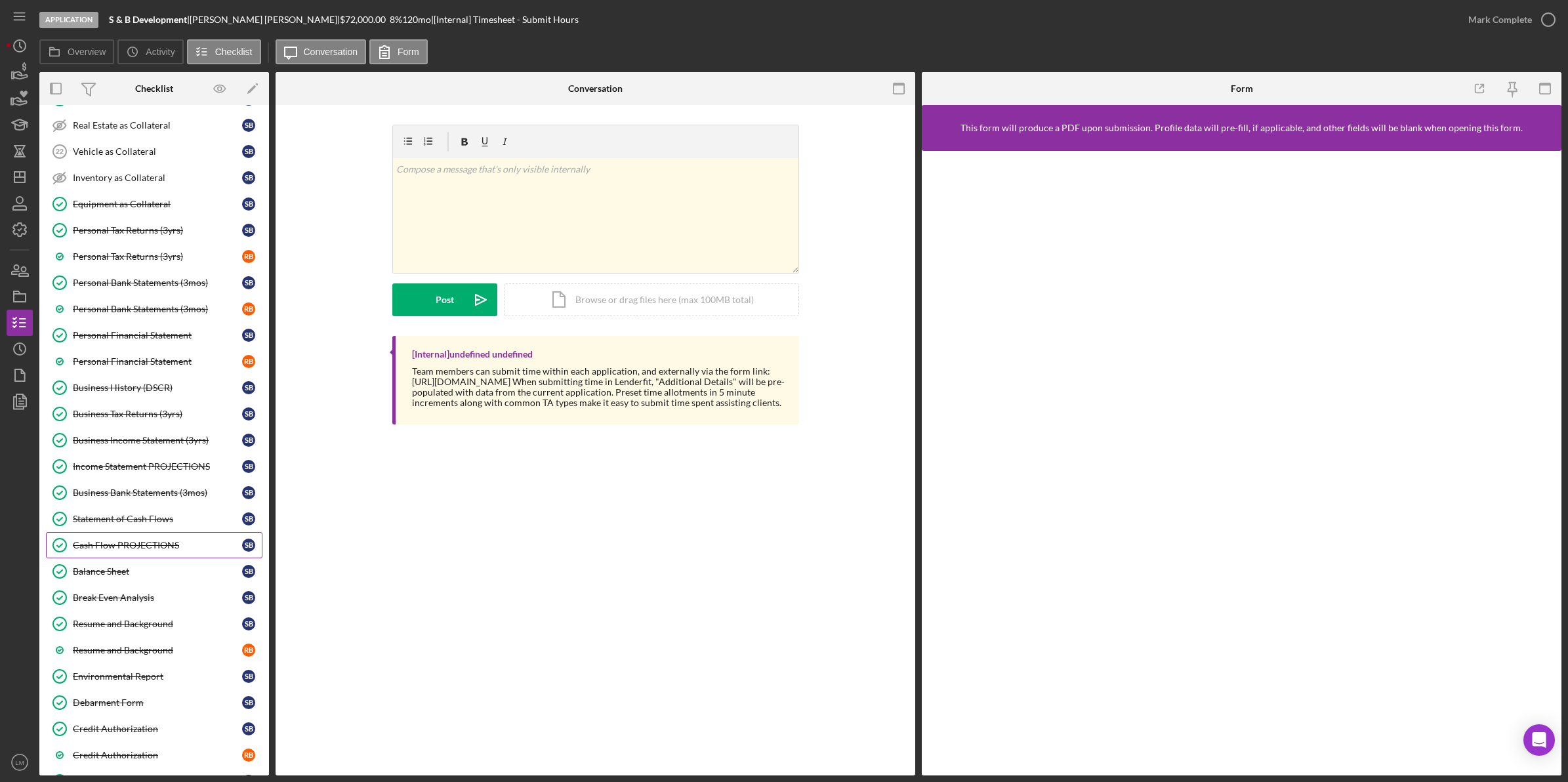
scroll to position [1129, 0]
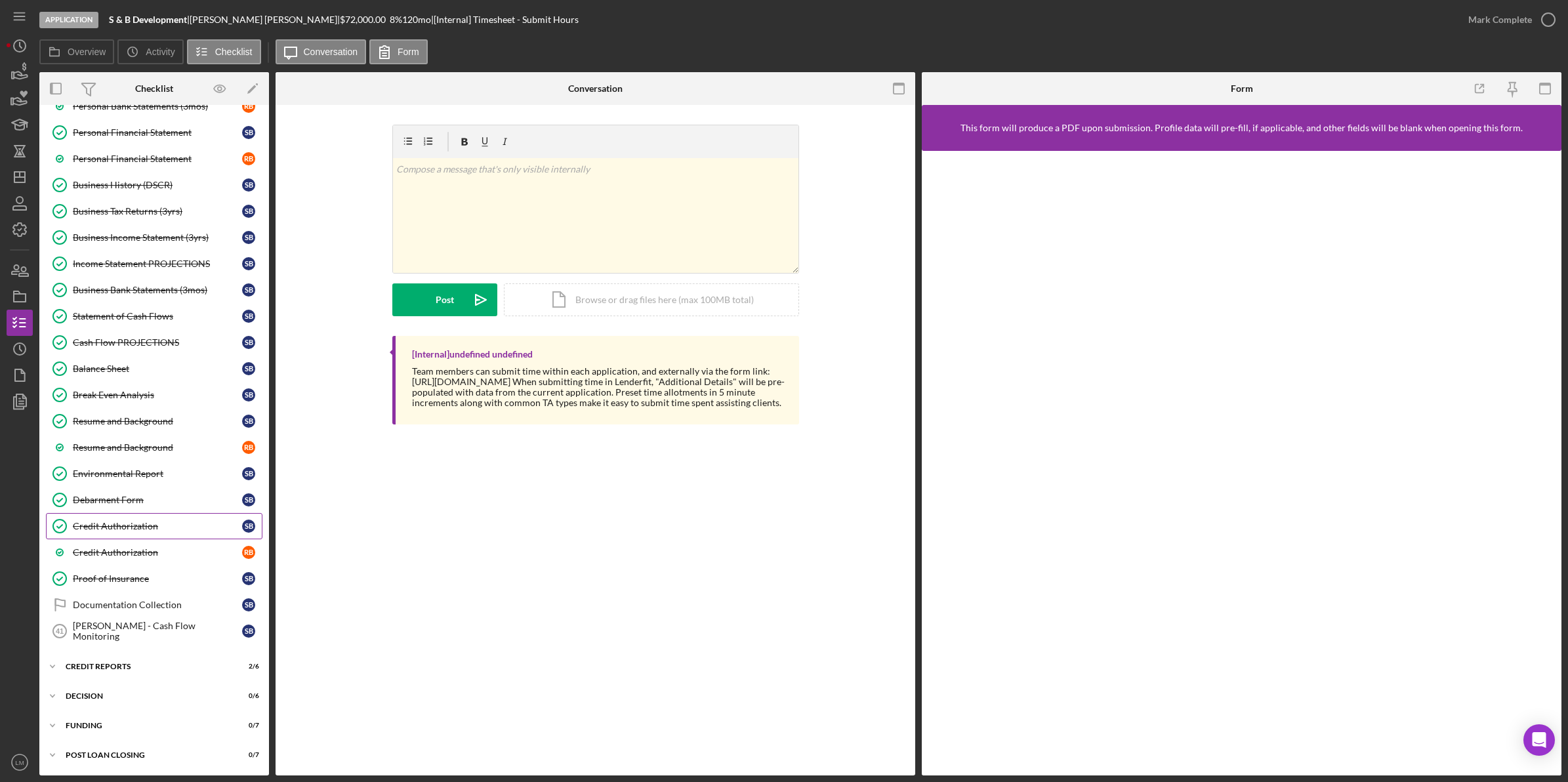
click at [188, 522] on div "Credit Authorization" at bounding box center [157, 526] width 169 height 11
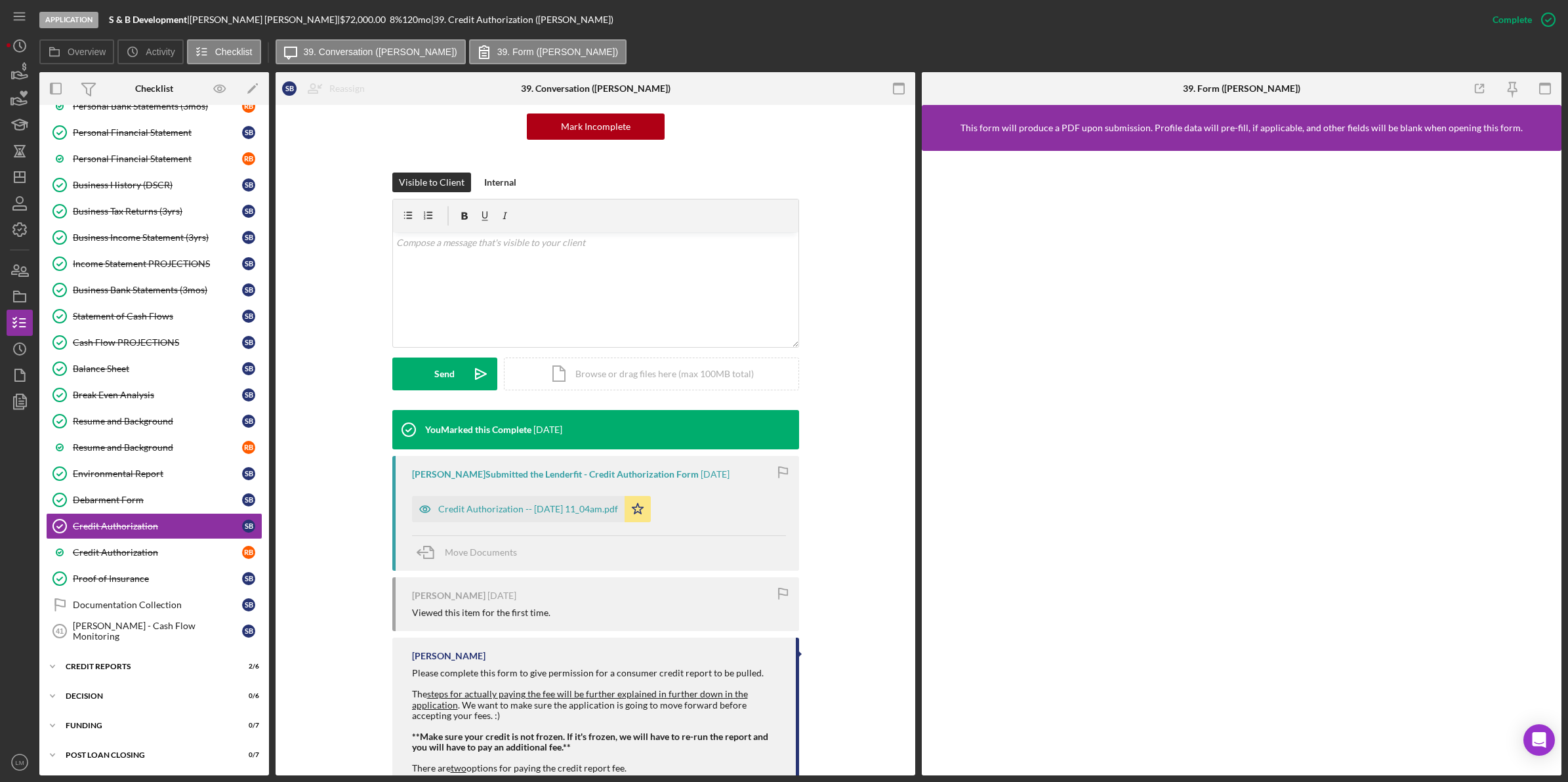
scroll to position [164, 0]
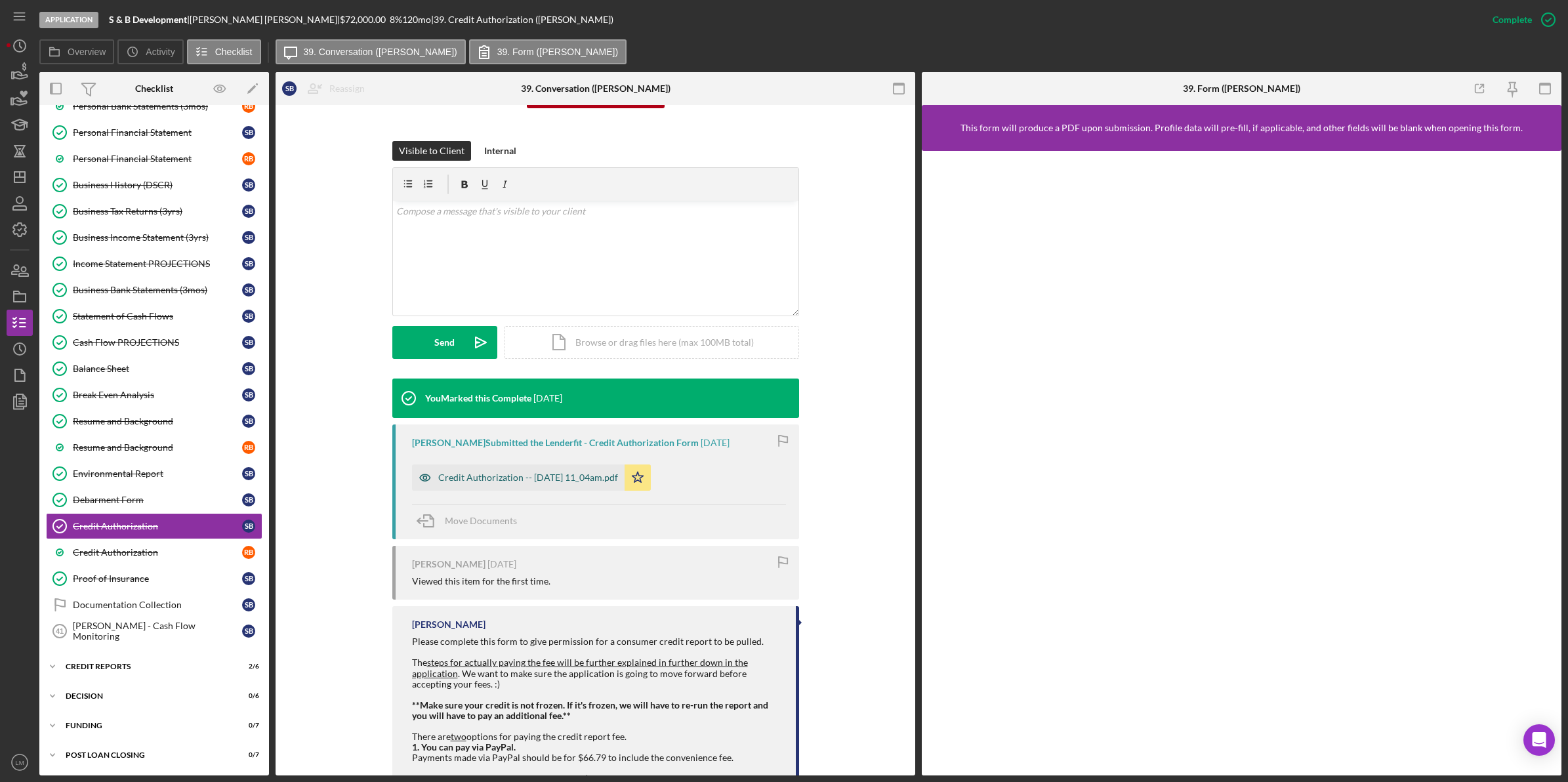
click at [576, 476] on div "Credit Authorization -- [DATE] 11_04am.pdf" at bounding box center [528, 478] width 180 height 11
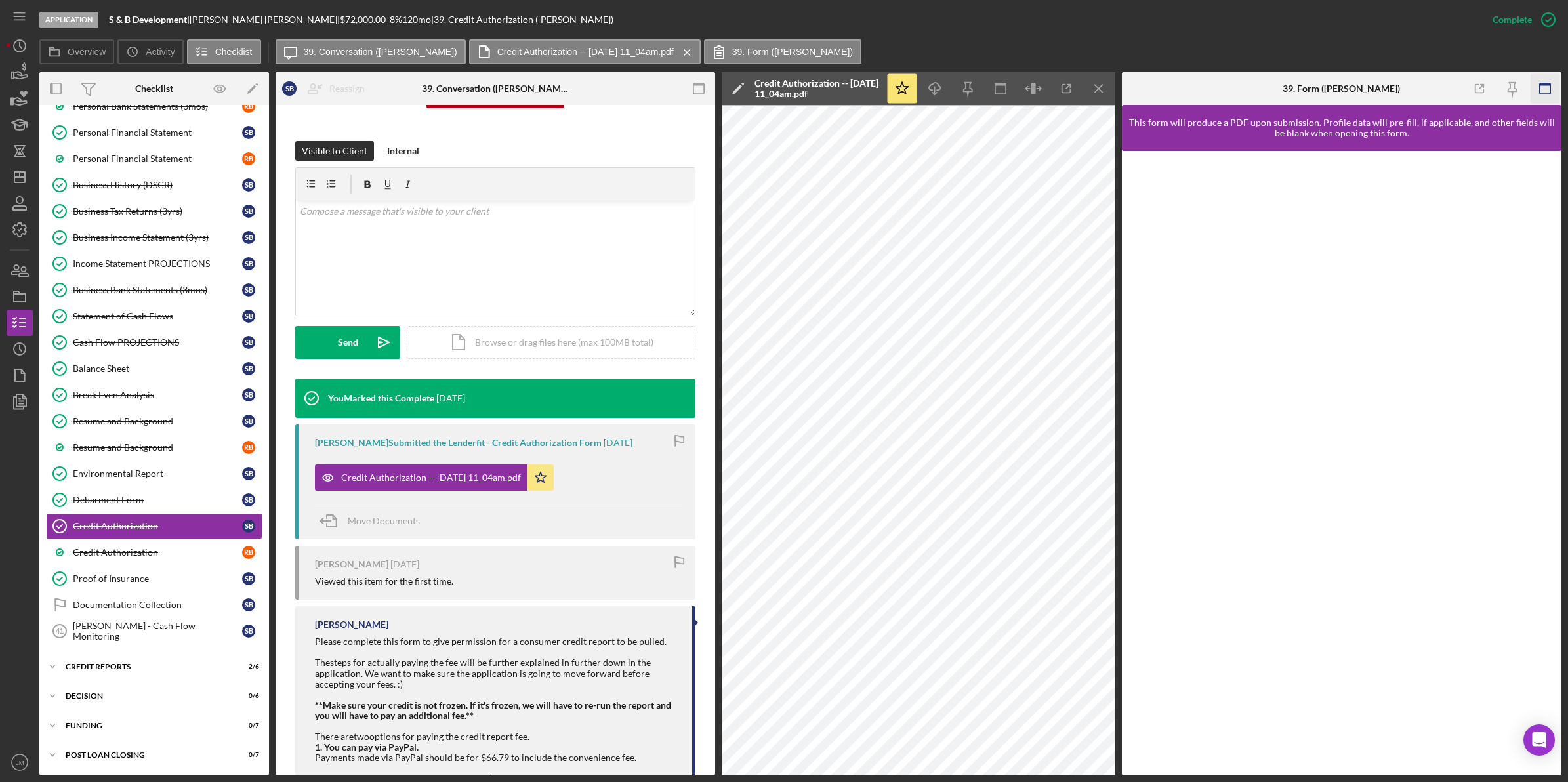
click at [1551, 93] on rect "button" at bounding box center [1545, 89] width 11 height 11
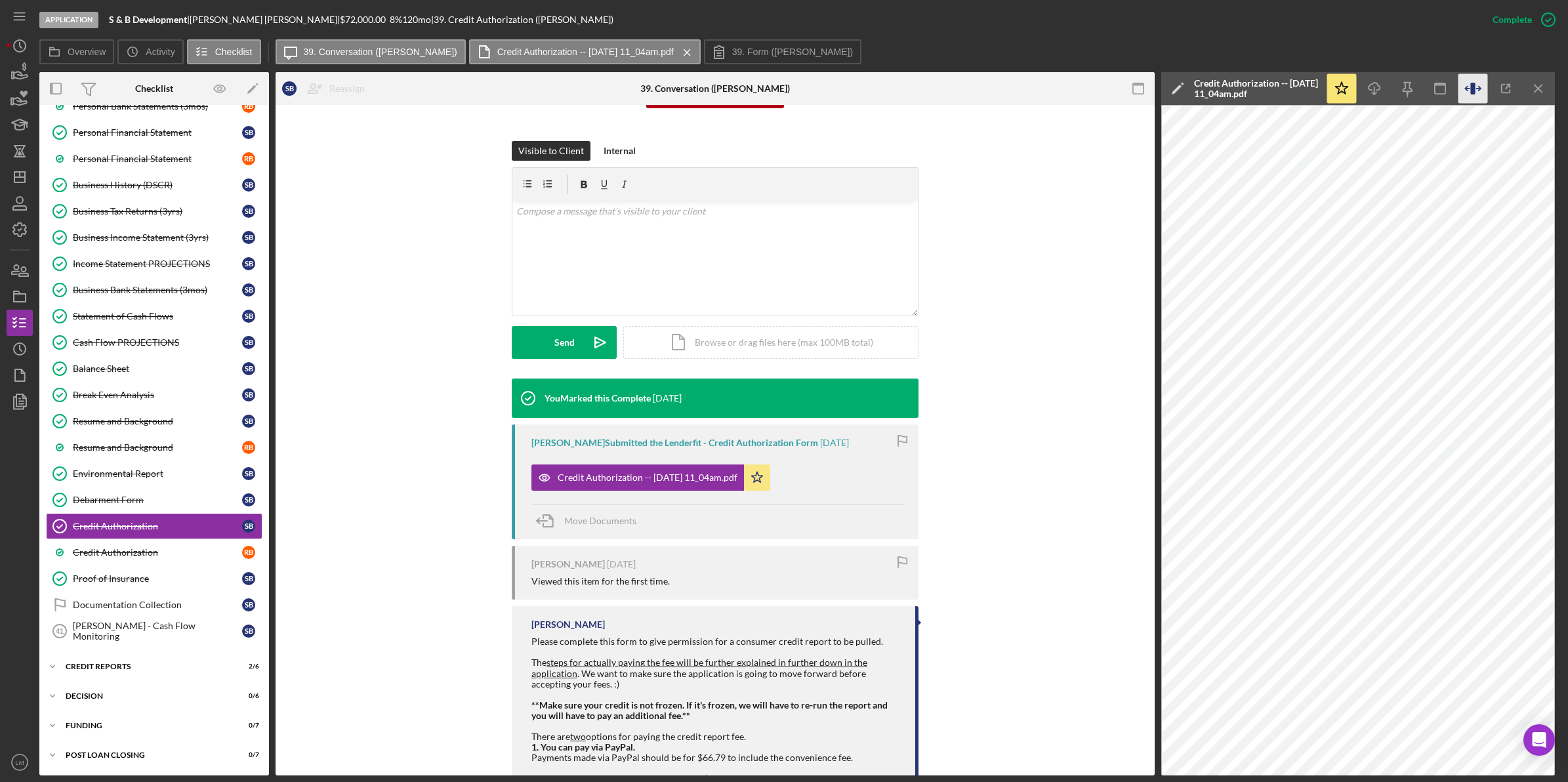
click at [1474, 89] on icon "button" at bounding box center [1473, 89] width 5 height 12
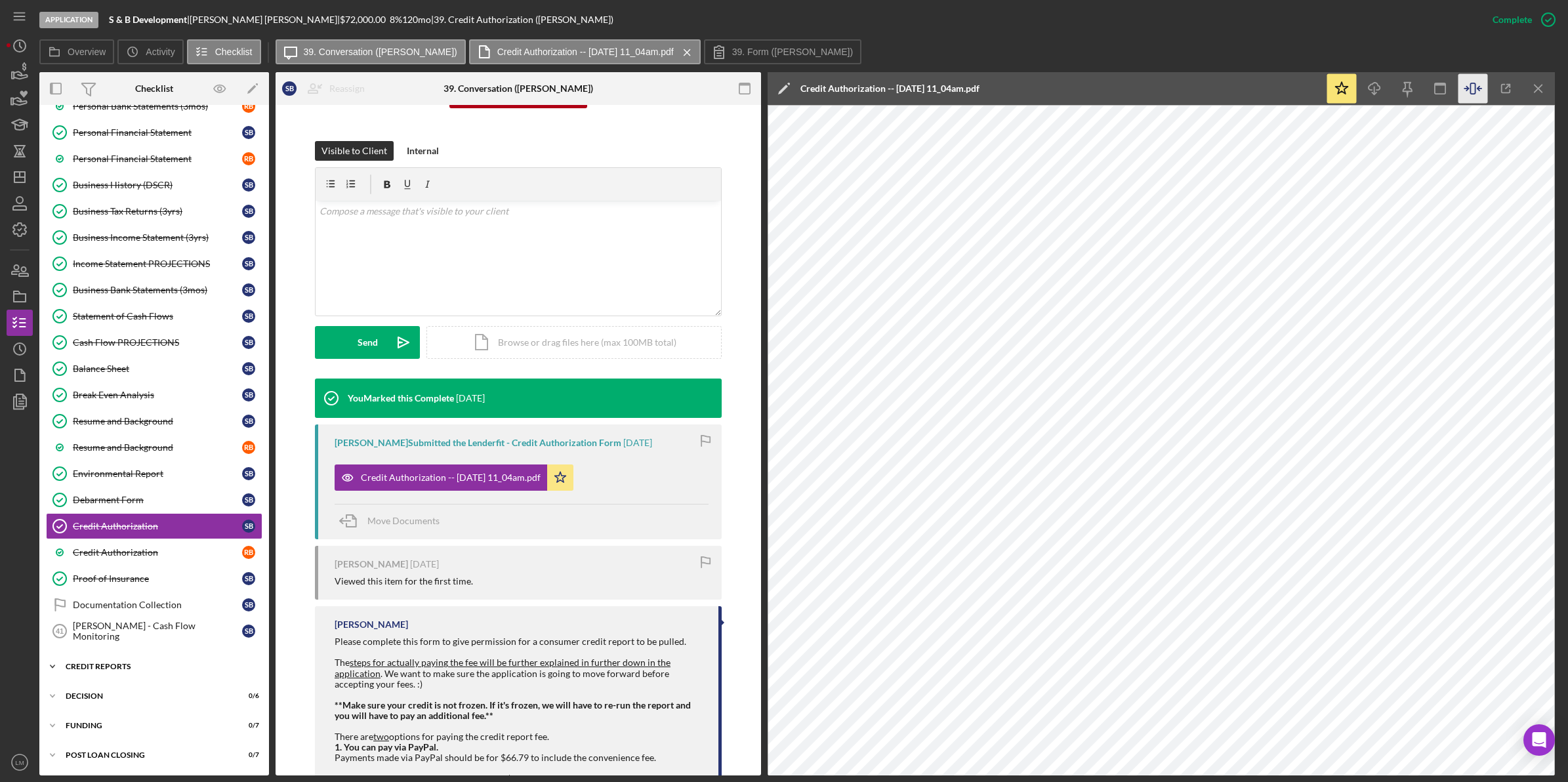
click at [126, 666] on div "credit reports" at bounding box center [159, 667] width 187 height 8
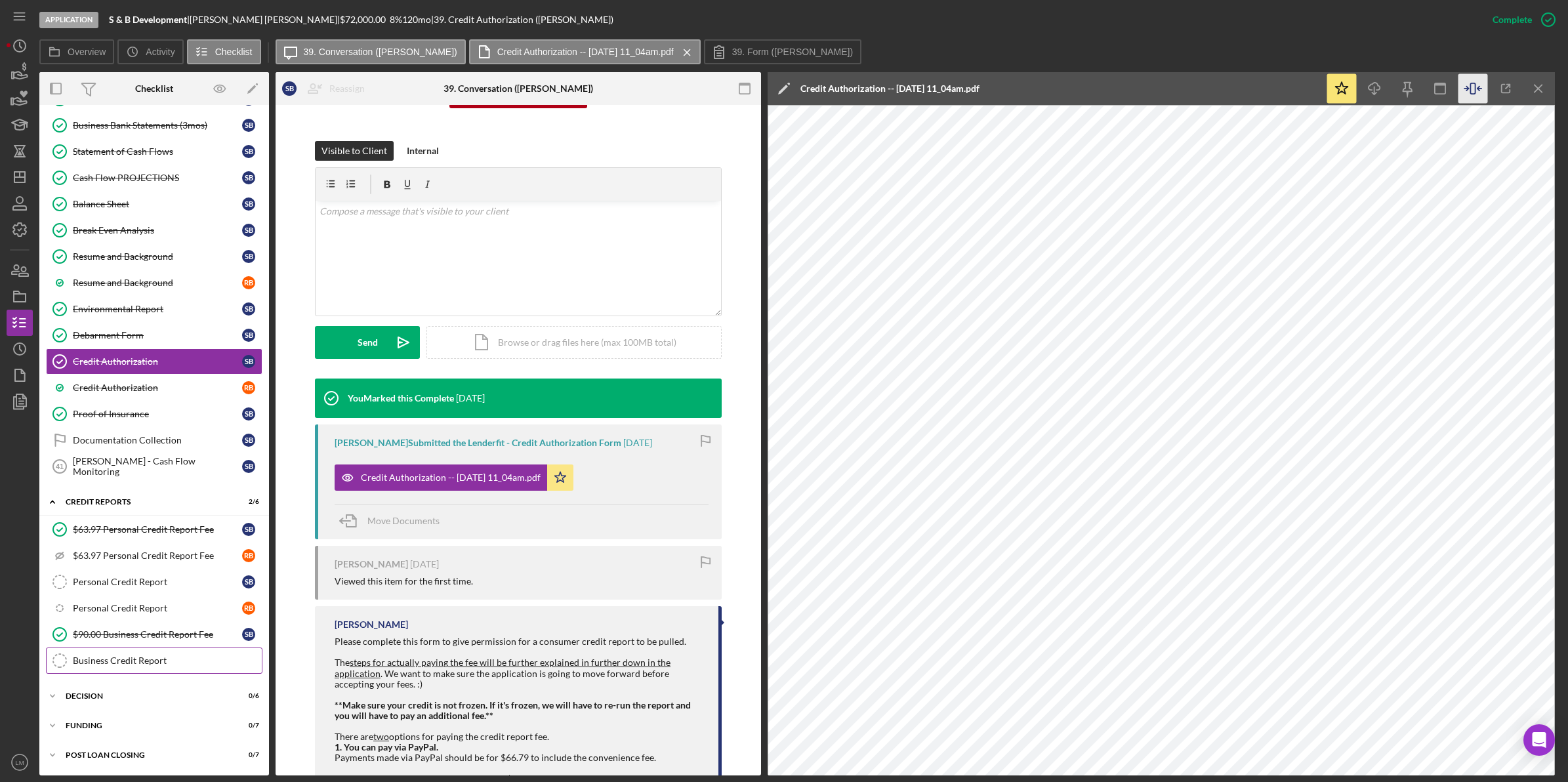
scroll to position [1296, 0]
click at [145, 577] on div "Personal Credit Report" at bounding box center [157, 582] width 169 height 11
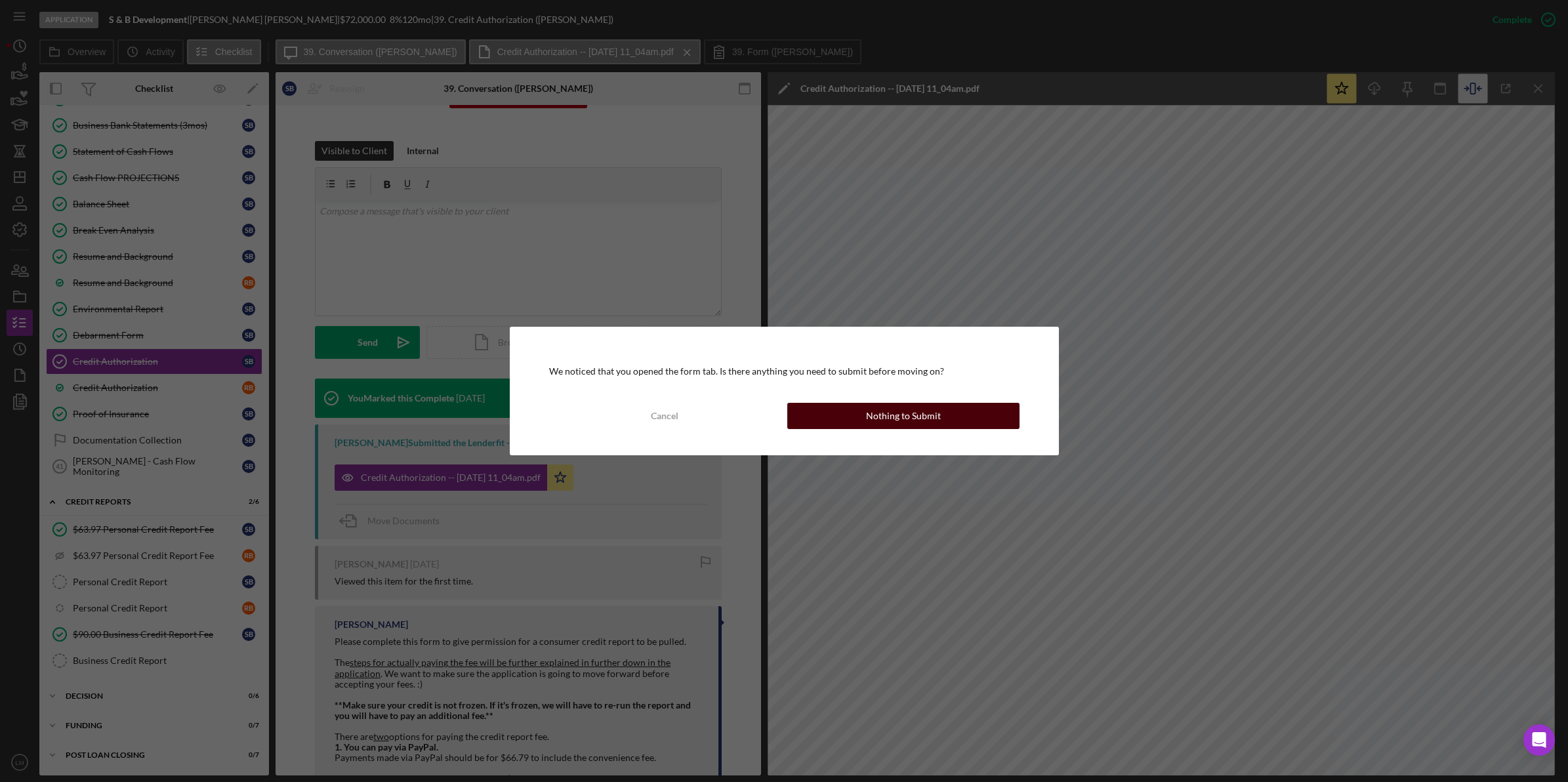
click at [900, 408] on div "Nothing to Submit" at bounding box center [903, 416] width 75 height 26
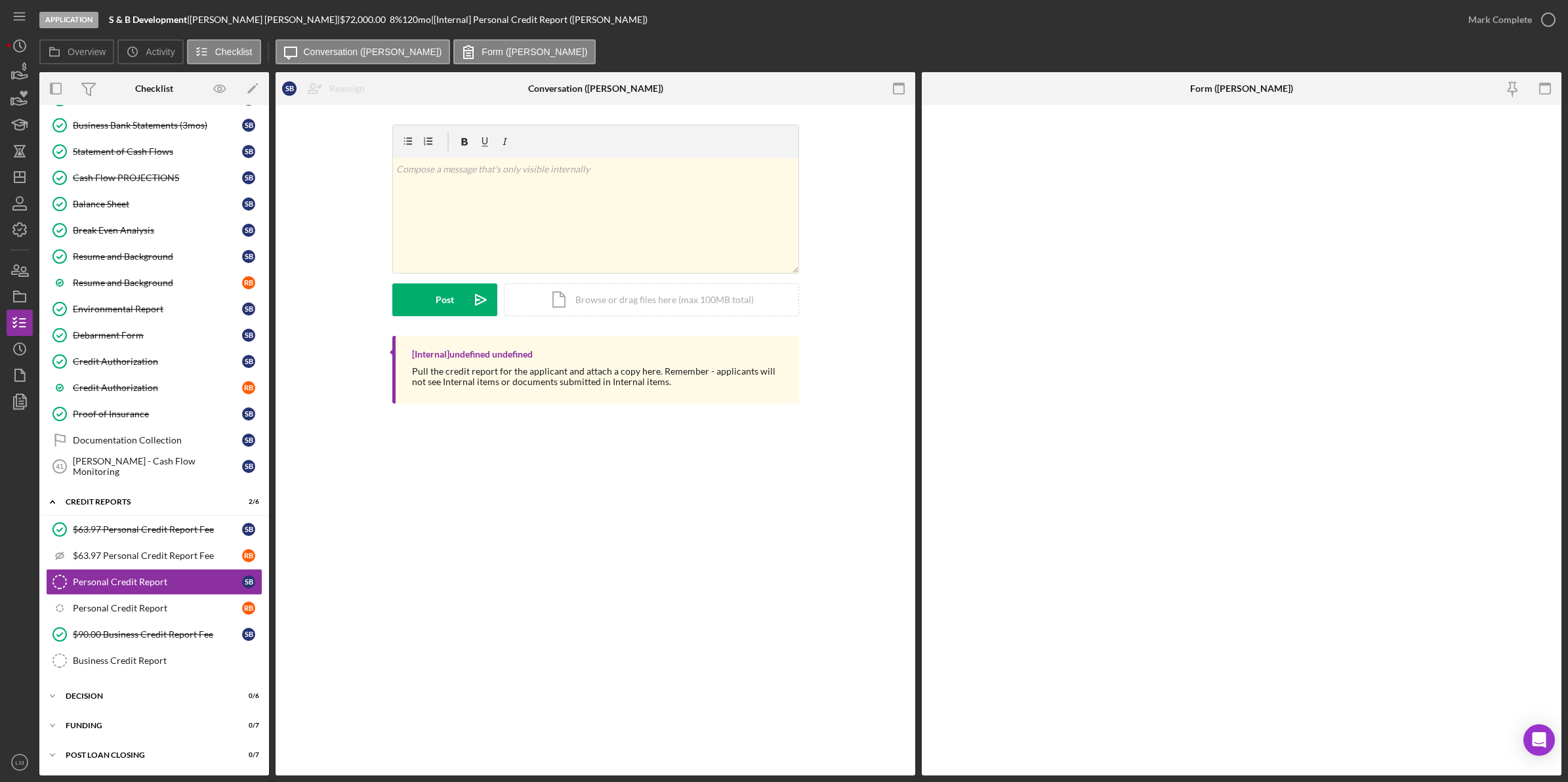
scroll to position [1296, 0]
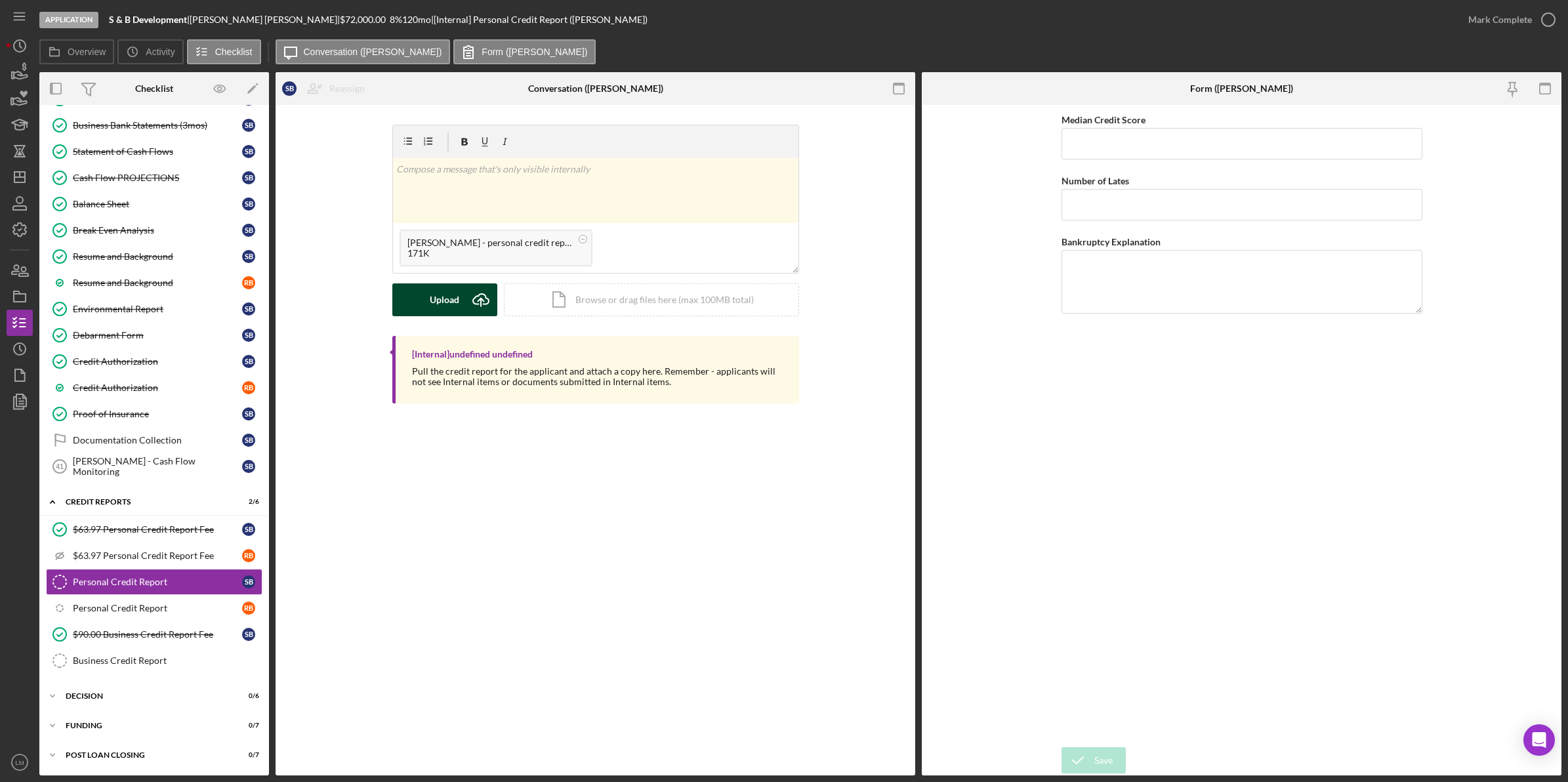
click at [467, 290] on icon "Icon/Upload" at bounding box center [481, 300] width 33 height 33
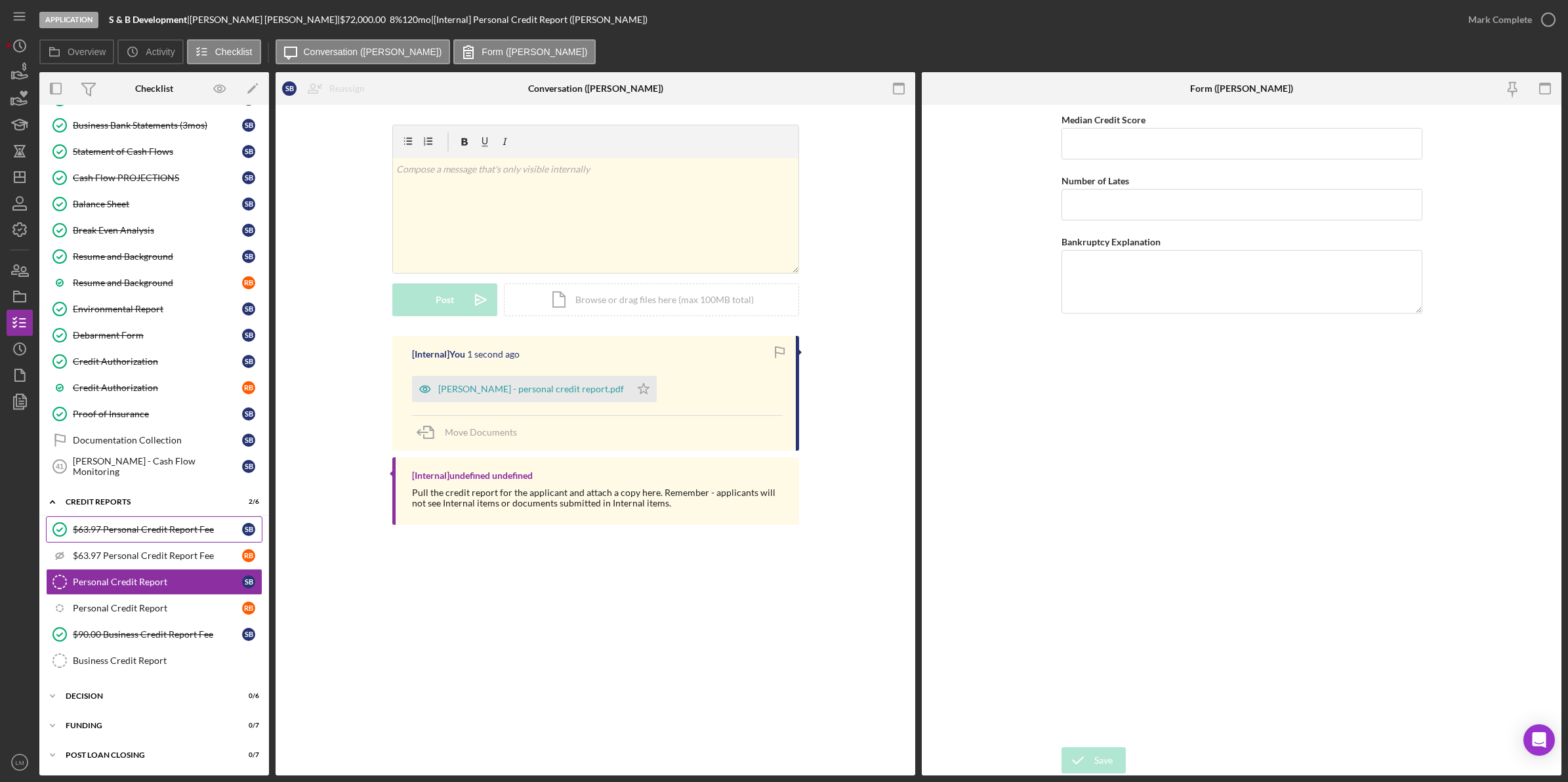
click at [149, 524] on div "$63.97 Personal Credit Report Fee" at bounding box center [157, 530] width 169 height 11
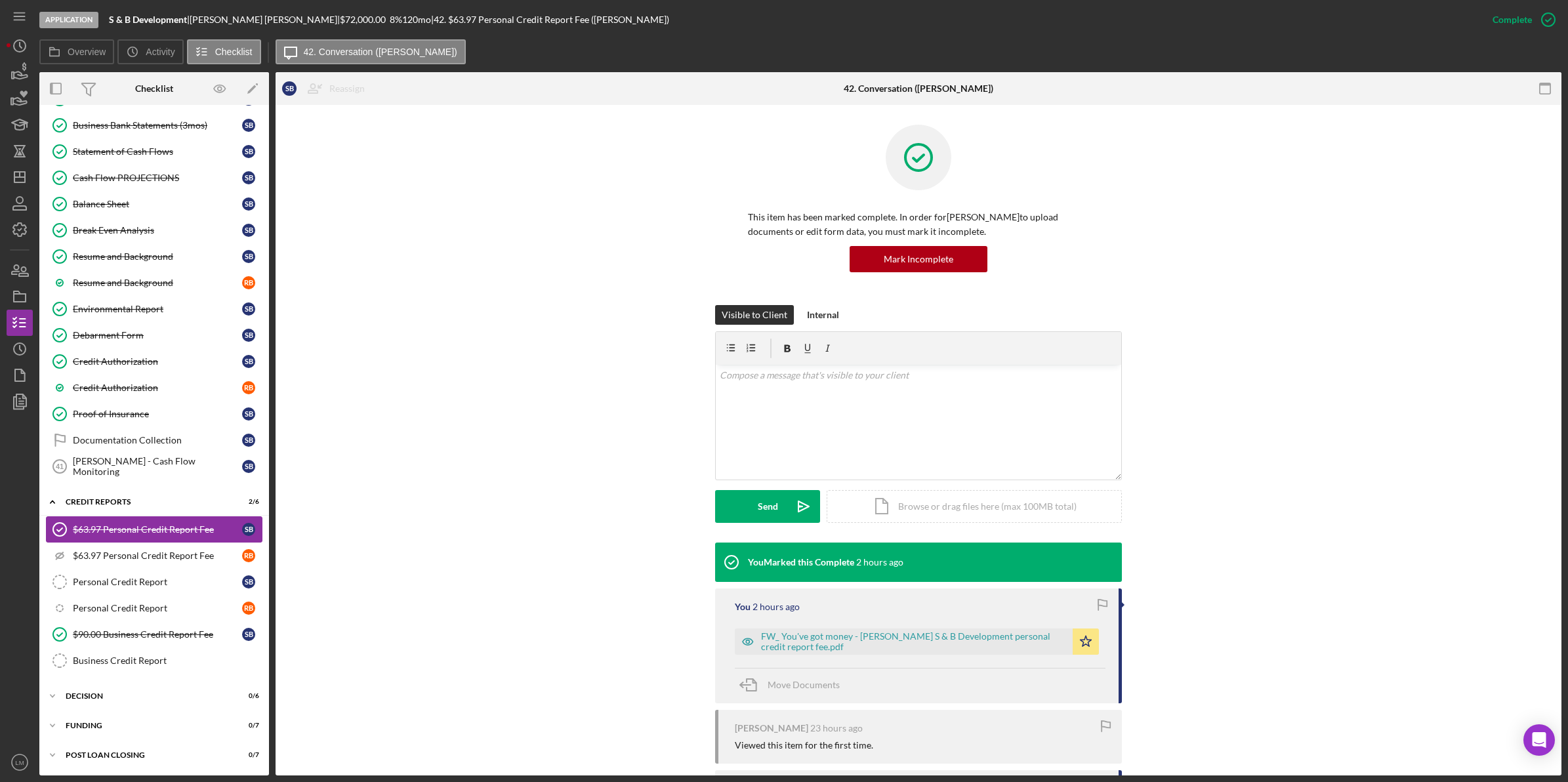
scroll to position [1296, 0]
click at [877, 400] on div "v Color teal Color pink Remove color Add row above Add row below Add column bef…" at bounding box center [918, 397] width 405 height 65
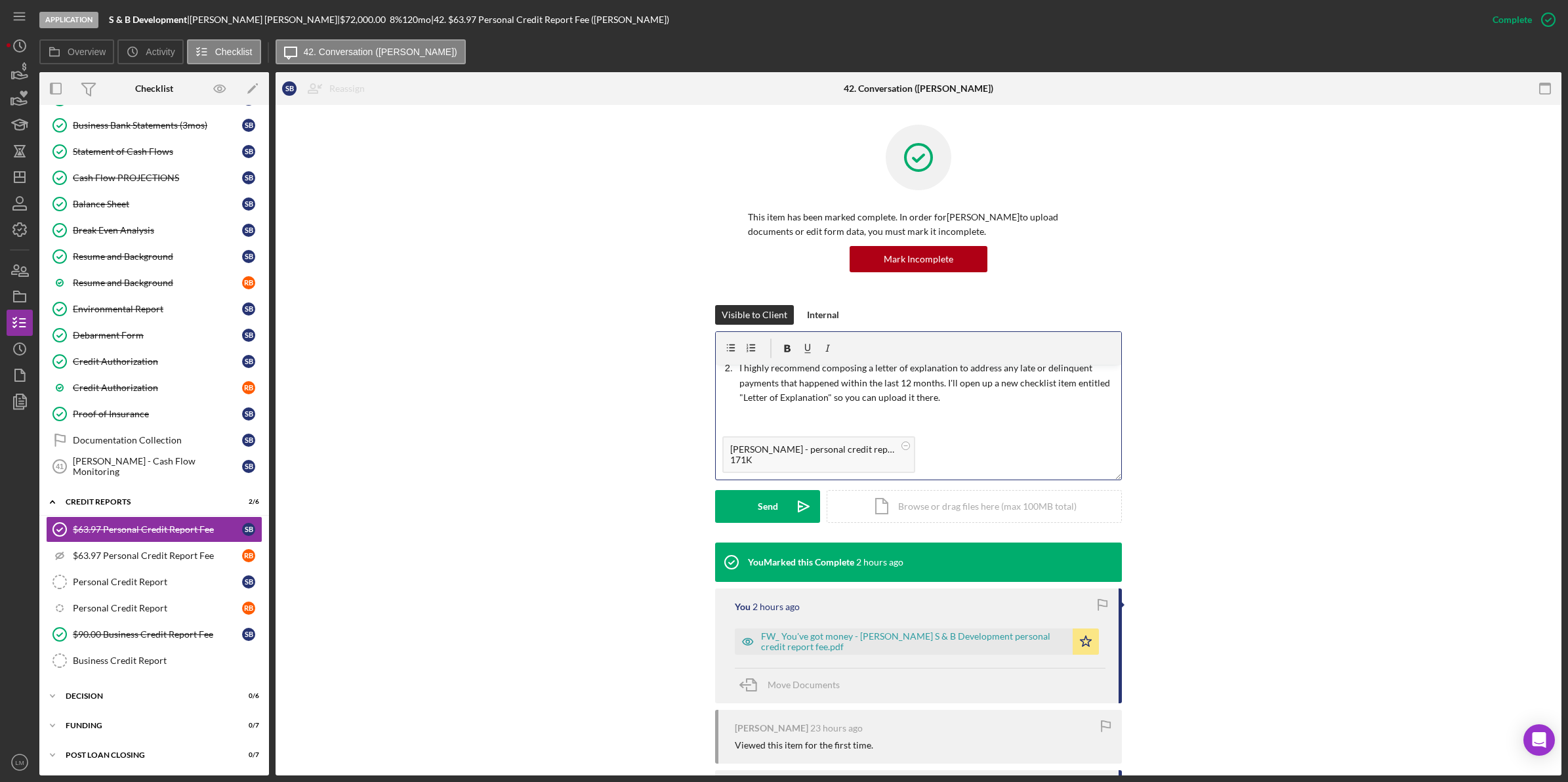
scroll to position [122, 0]
click at [748, 500] on button "Send Icon/icon-invite-send" at bounding box center [768, 506] width 105 height 33
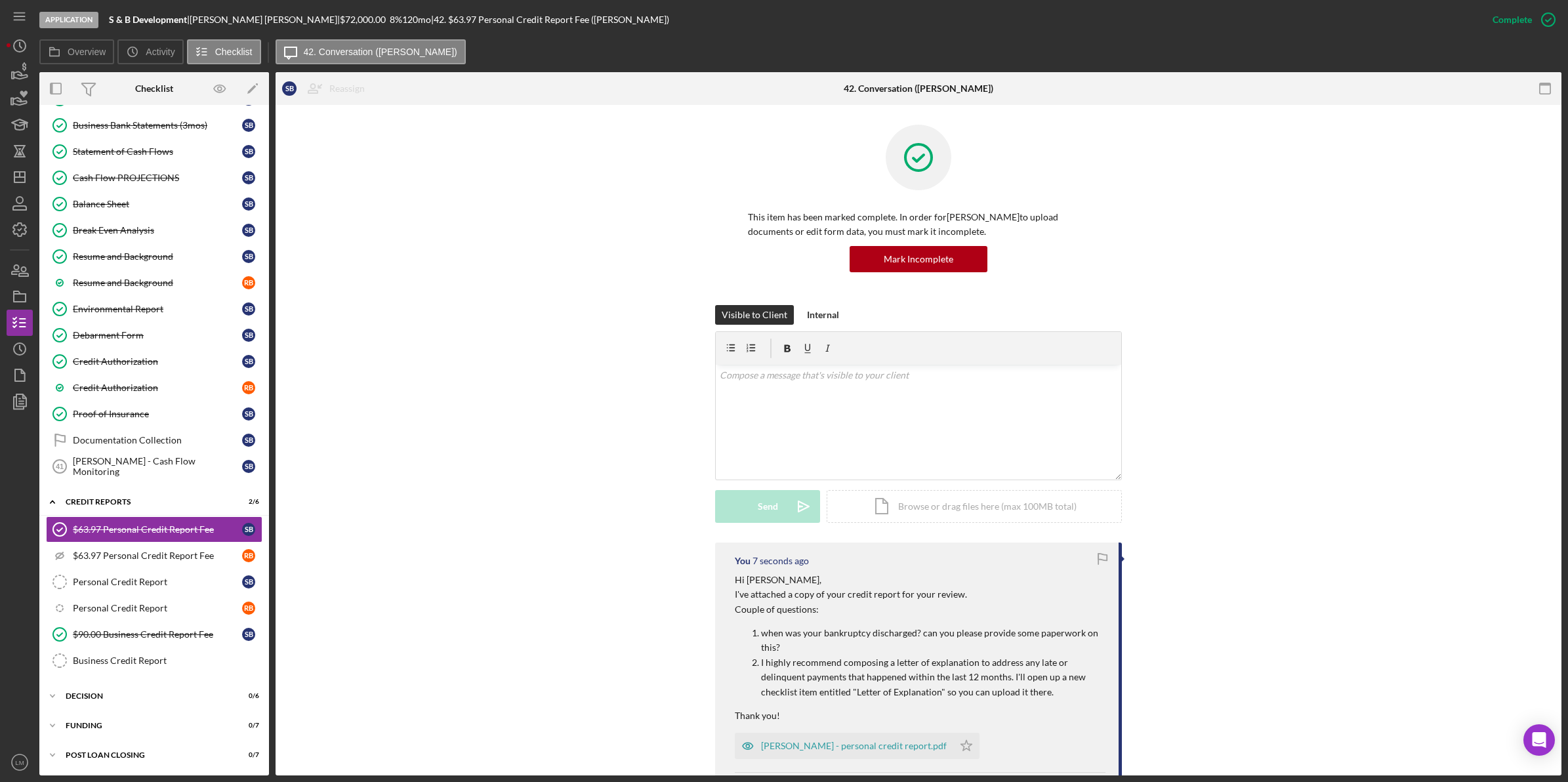
scroll to position [0, 0]
click at [266, 84] on icon "Icon/Edit" at bounding box center [253, 89] width 30 height 30
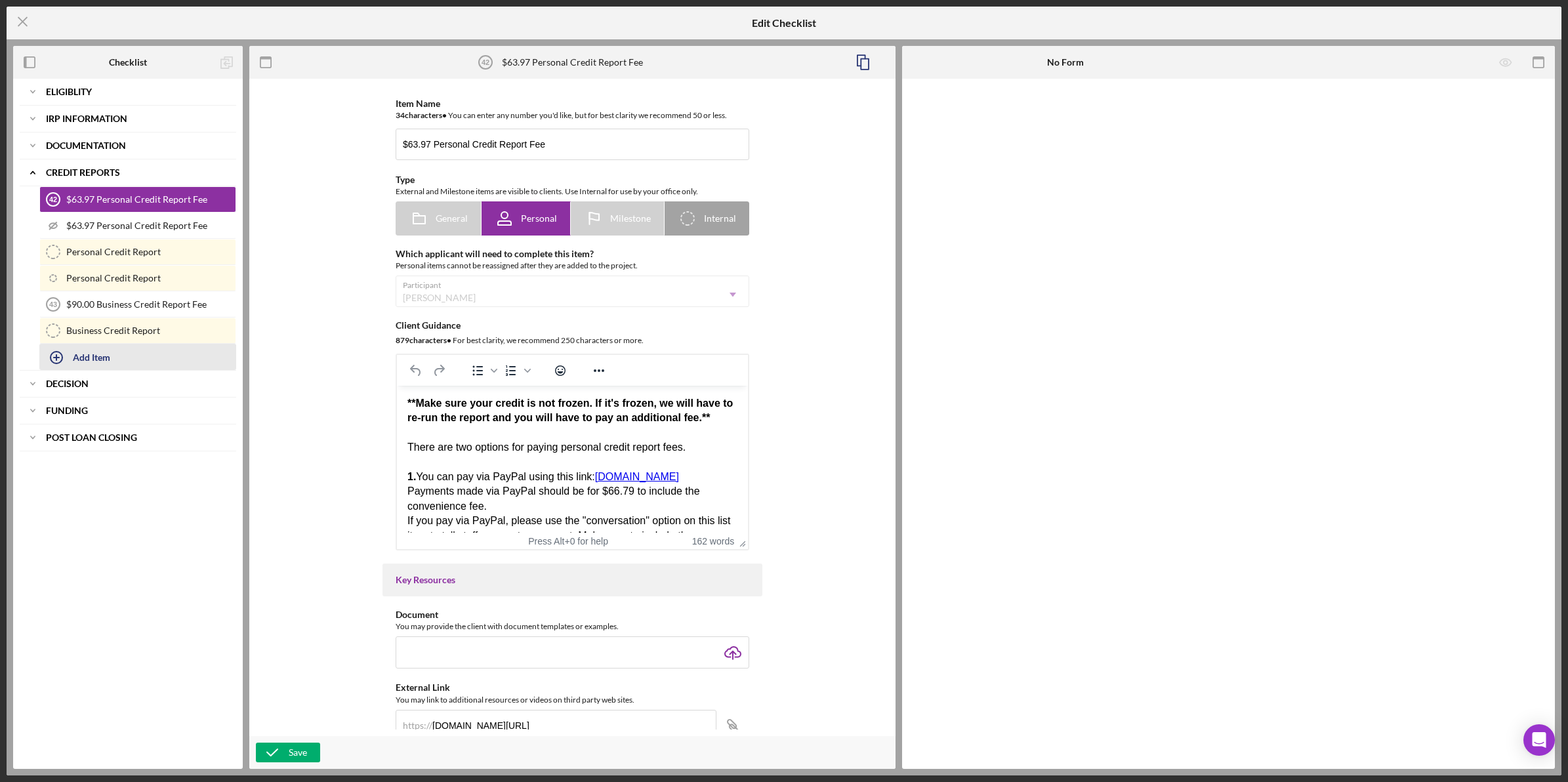
click at [98, 356] on div "Add Item" at bounding box center [91, 356] width 38 height 25
click at [107, 370] on input "Item Title" at bounding box center [138, 366] width 196 height 32
type input "Letter of Explanation"
click at [28, 30] on icon "Icon/Menu Close" at bounding box center [23, 22] width 33 height 33
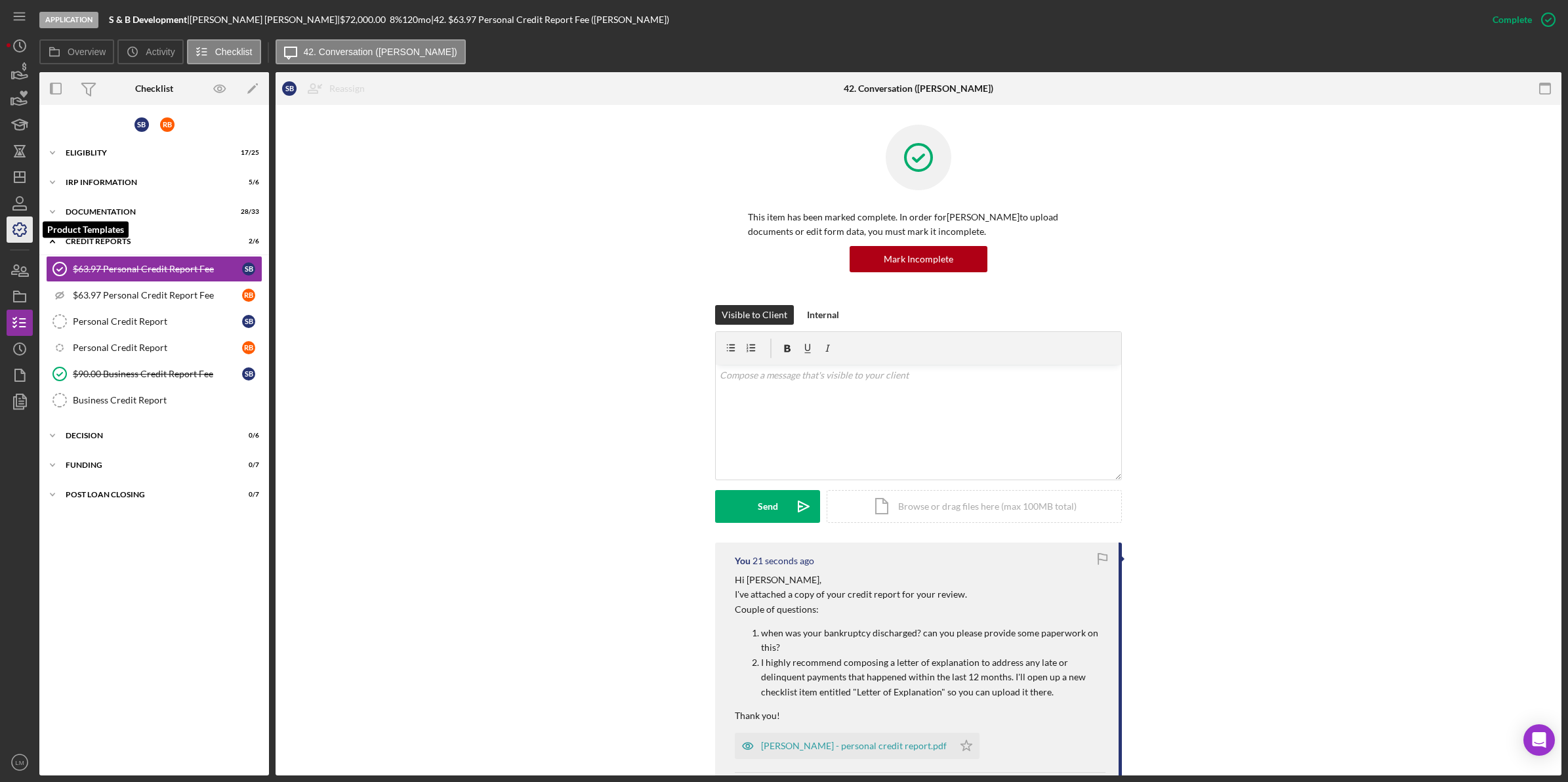
click at [26, 231] on icon "button" at bounding box center [20, 230] width 13 height 13
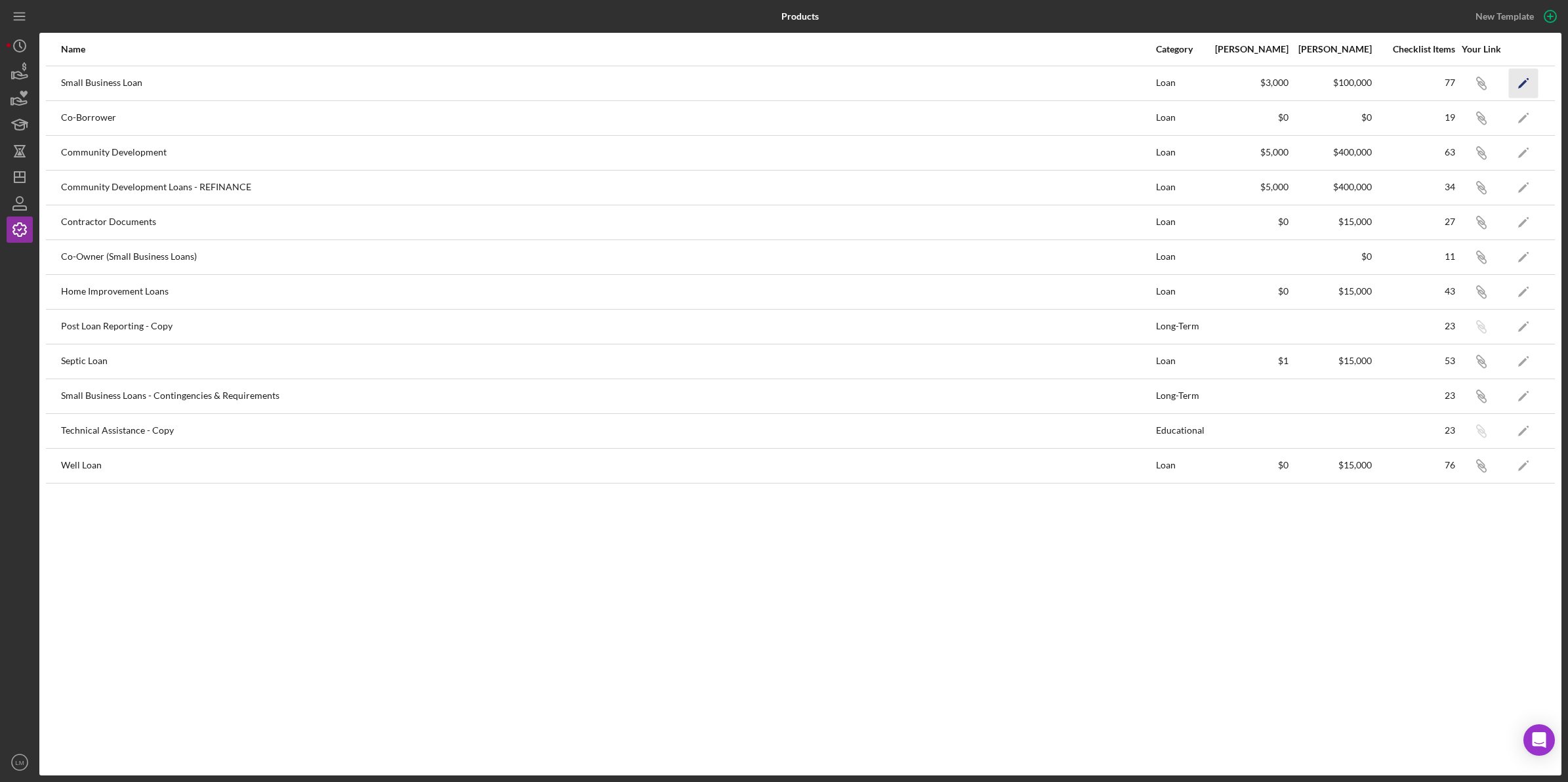
click at [1528, 87] on icon "Icon/Edit" at bounding box center [1524, 83] width 30 height 30
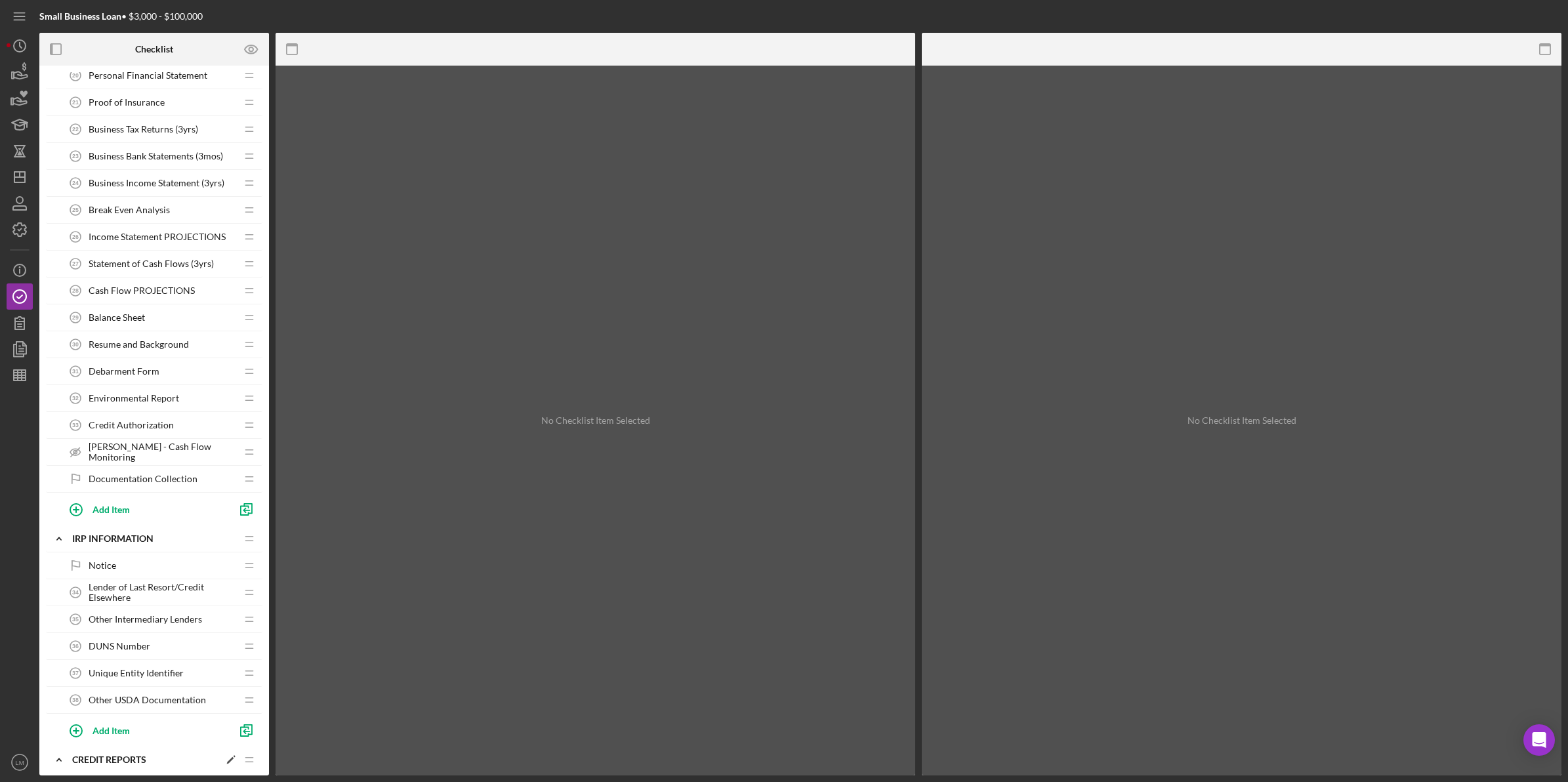
scroll to position [1230, 0]
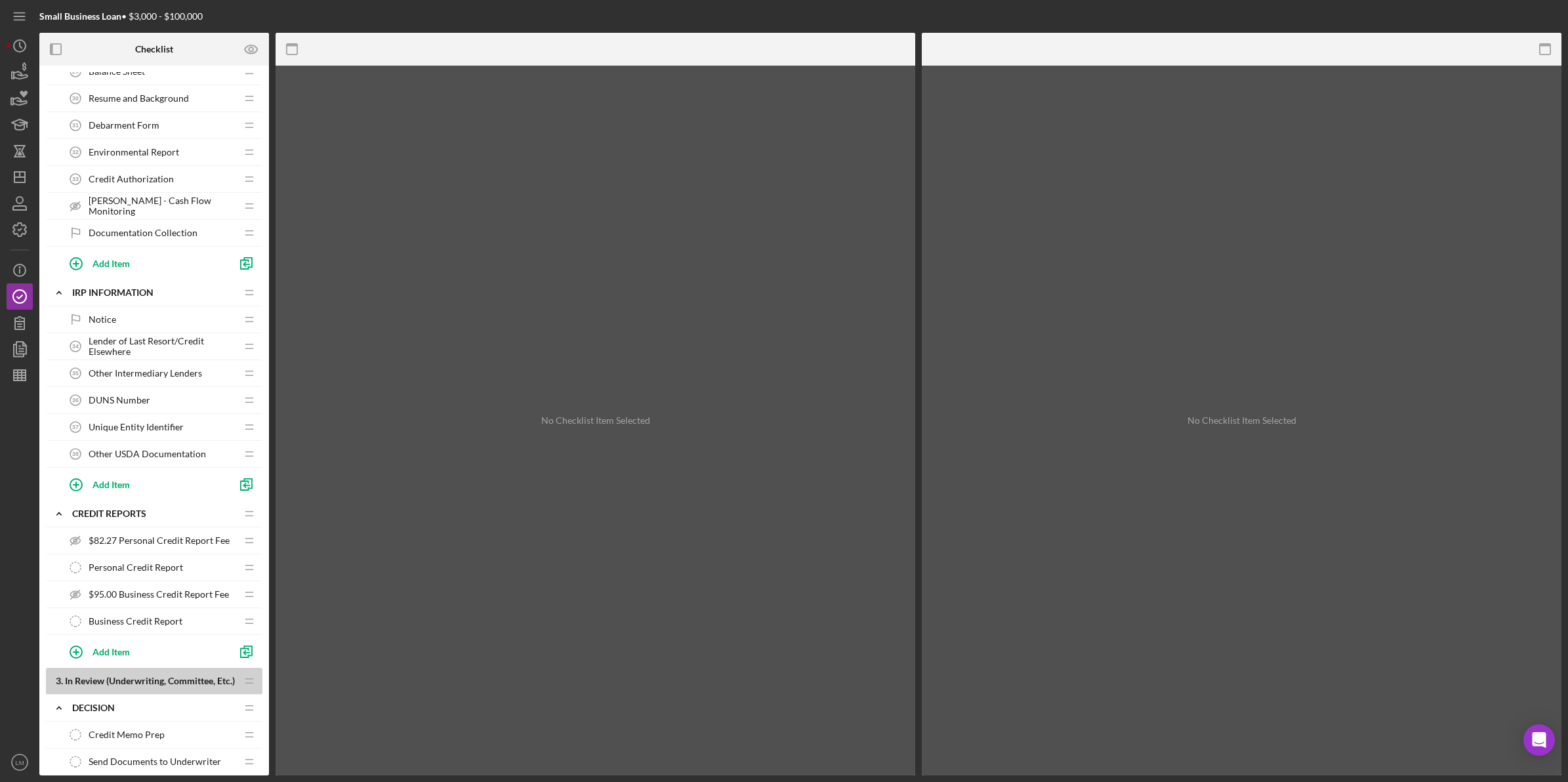
click at [136, 545] on span "$82.27 Personal Credit Report Fee" at bounding box center [159, 541] width 141 height 11
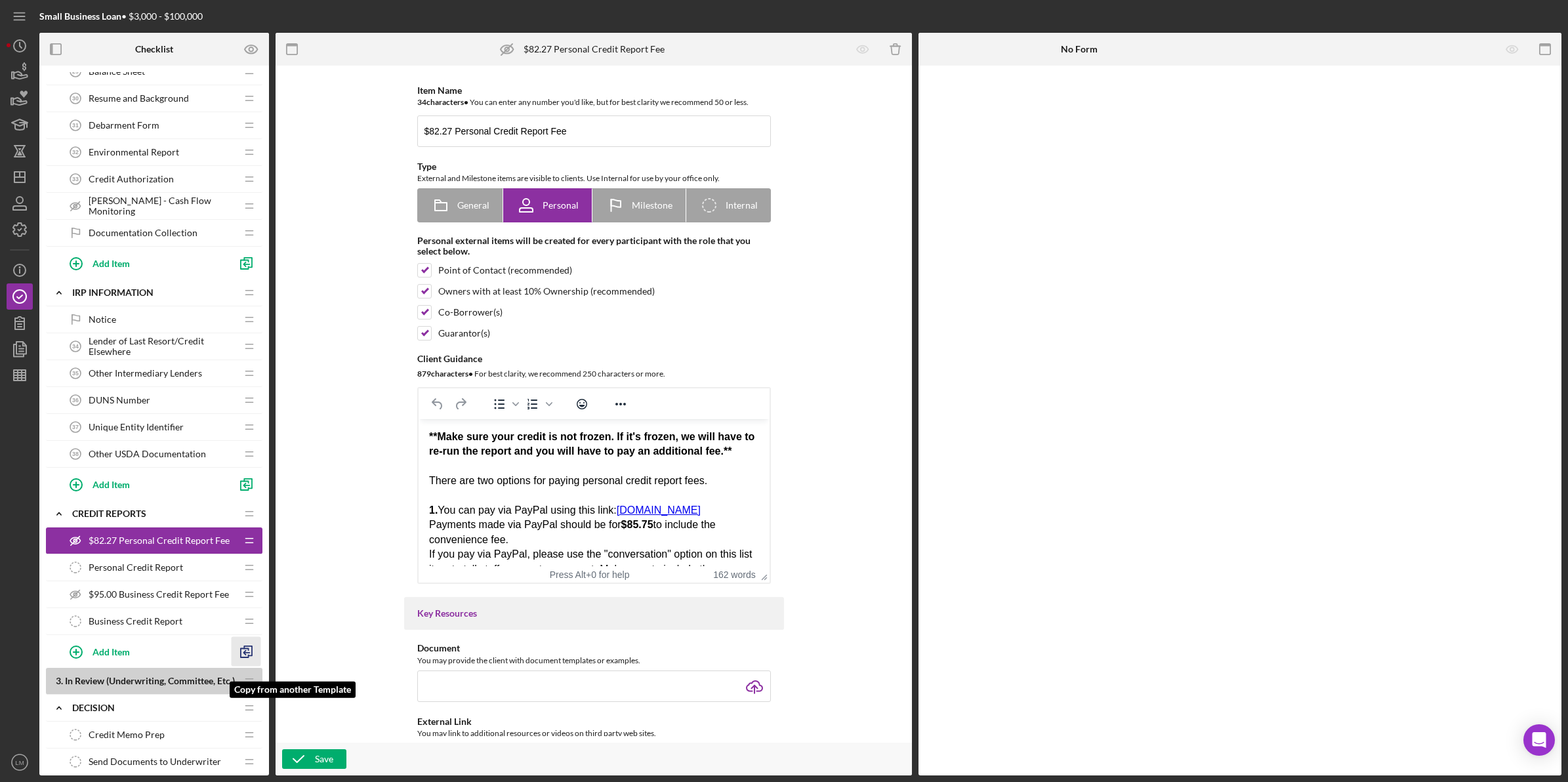
click at [250, 654] on icon "button" at bounding box center [246, 652] width 30 height 30
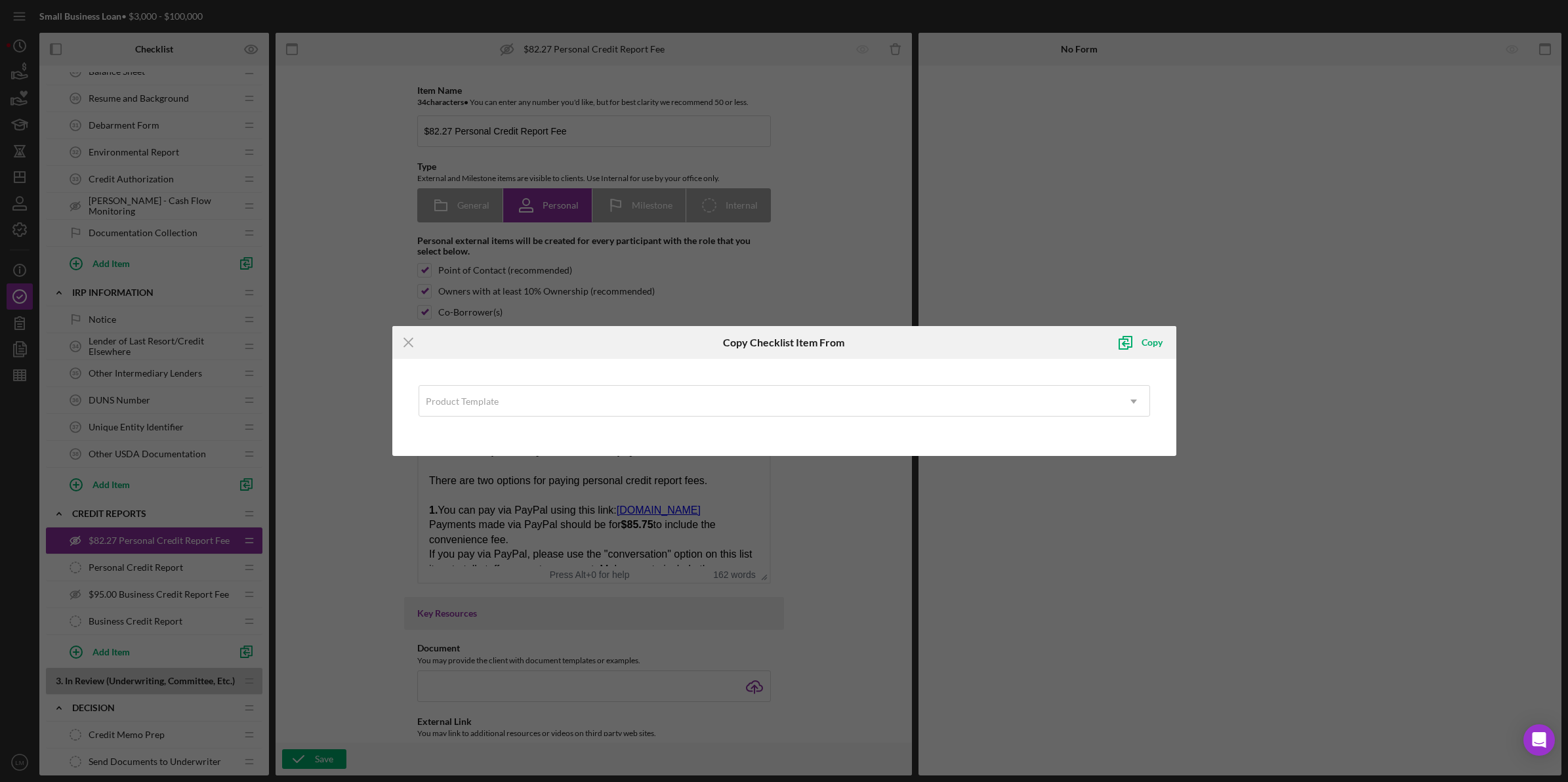
click at [481, 384] on div "Product Template Icon/Dropdown Arrow" at bounding box center [784, 407] width 771 height 84
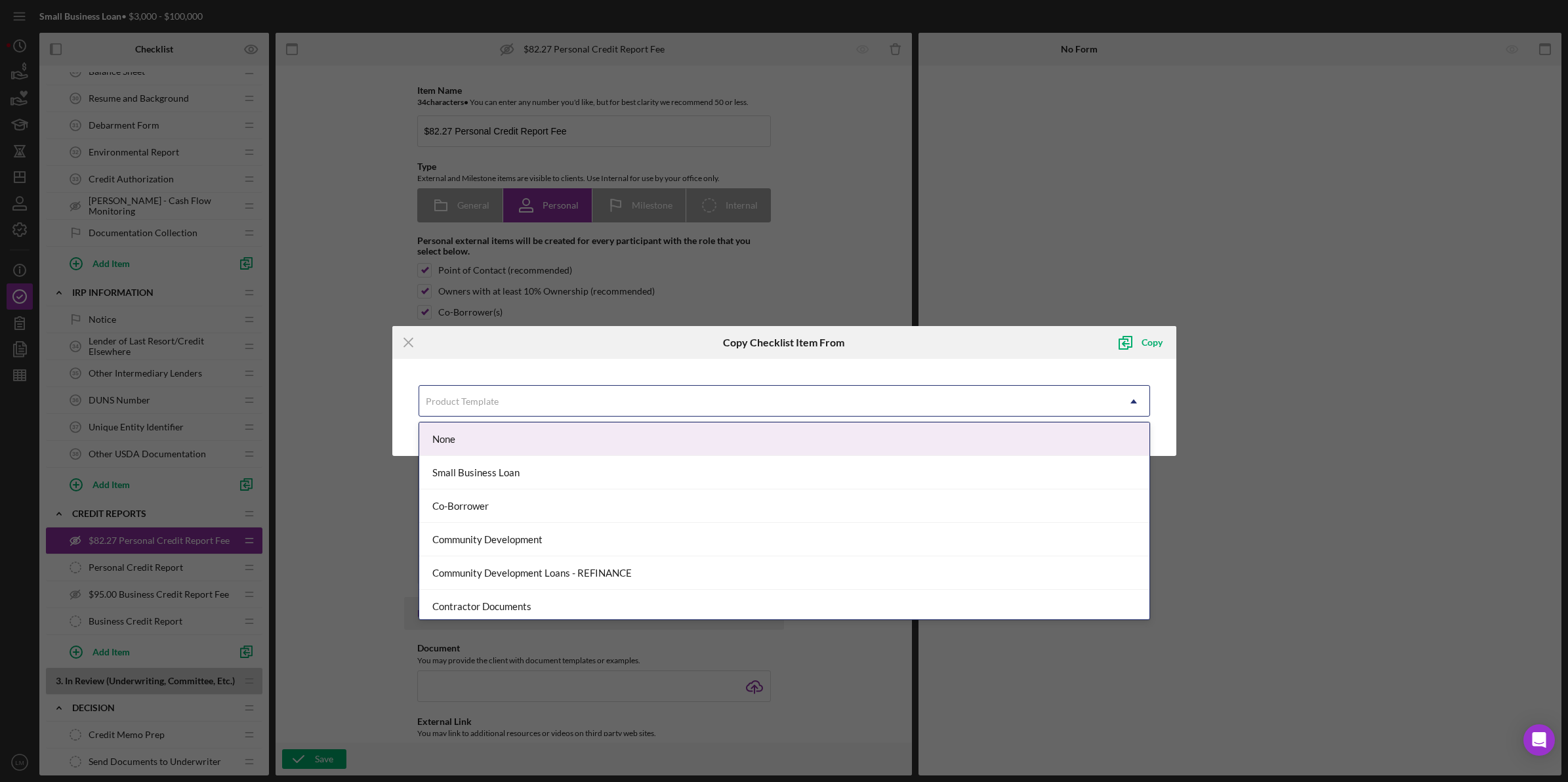
click at [477, 394] on div "Product Template" at bounding box center [769, 401] width 699 height 30
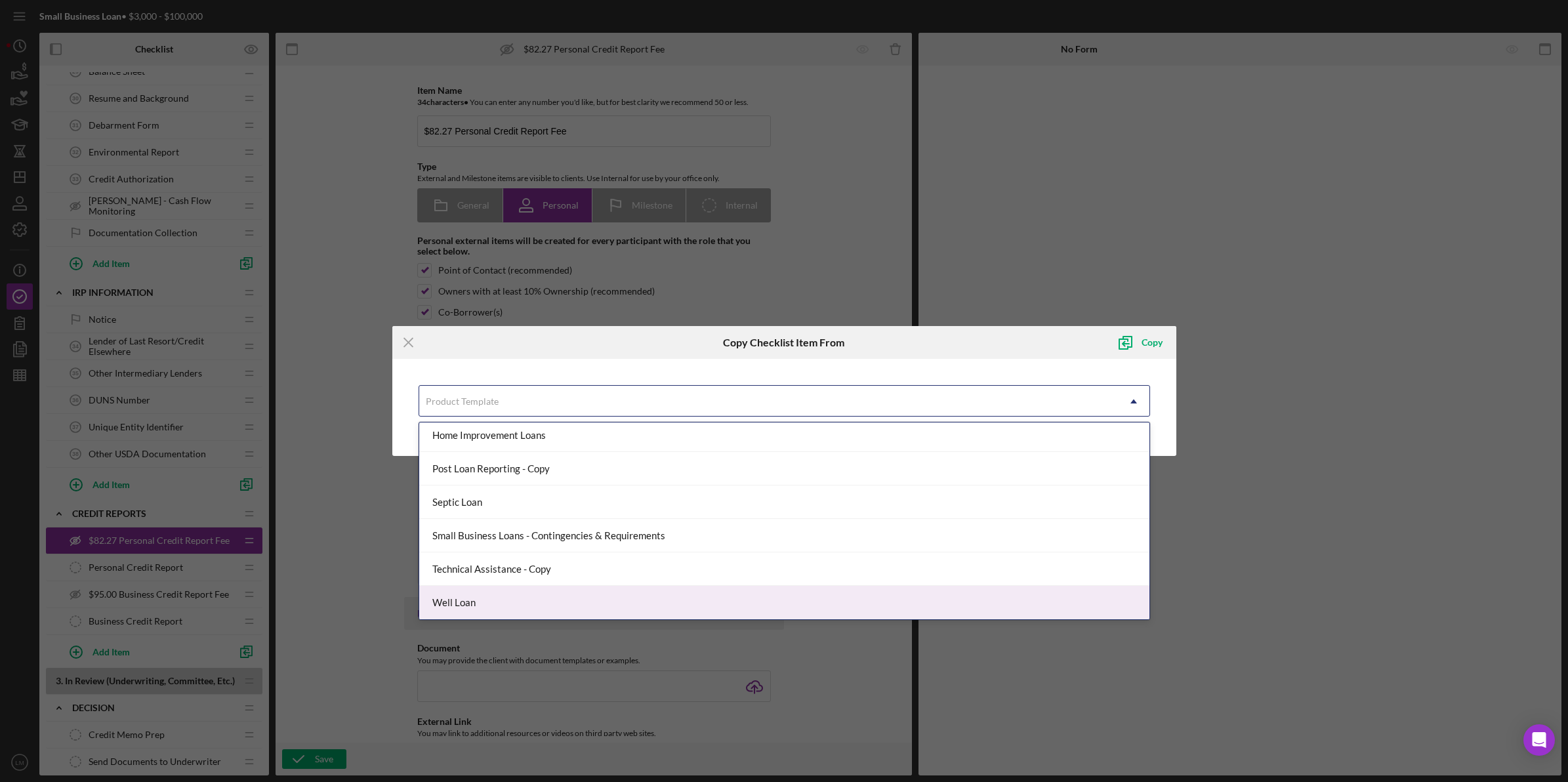
click at [487, 588] on div "Well Loan" at bounding box center [785, 602] width 730 height 34
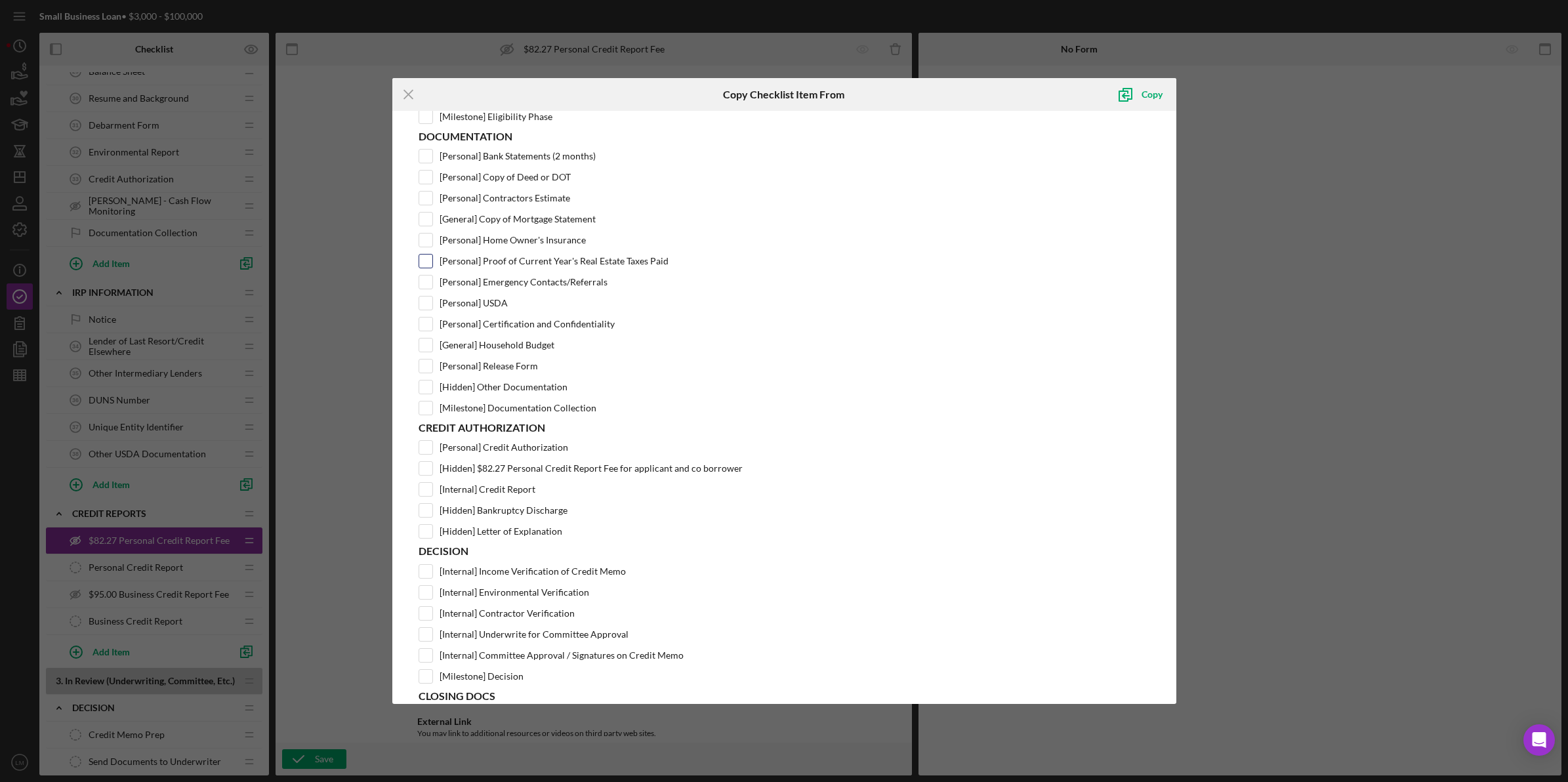
scroll to position [328, 0]
click at [535, 511] on label "[Hidden] Bankruptcy Discharge" at bounding box center [504, 505] width 128 height 13
click at [432, 511] on input "[Hidden] Bankruptcy Discharge" at bounding box center [426, 505] width 13 height 13
checkbox input "true"
click at [535, 530] on label "[Hidden] Letter of Explanation" at bounding box center [501, 526] width 122 height 13
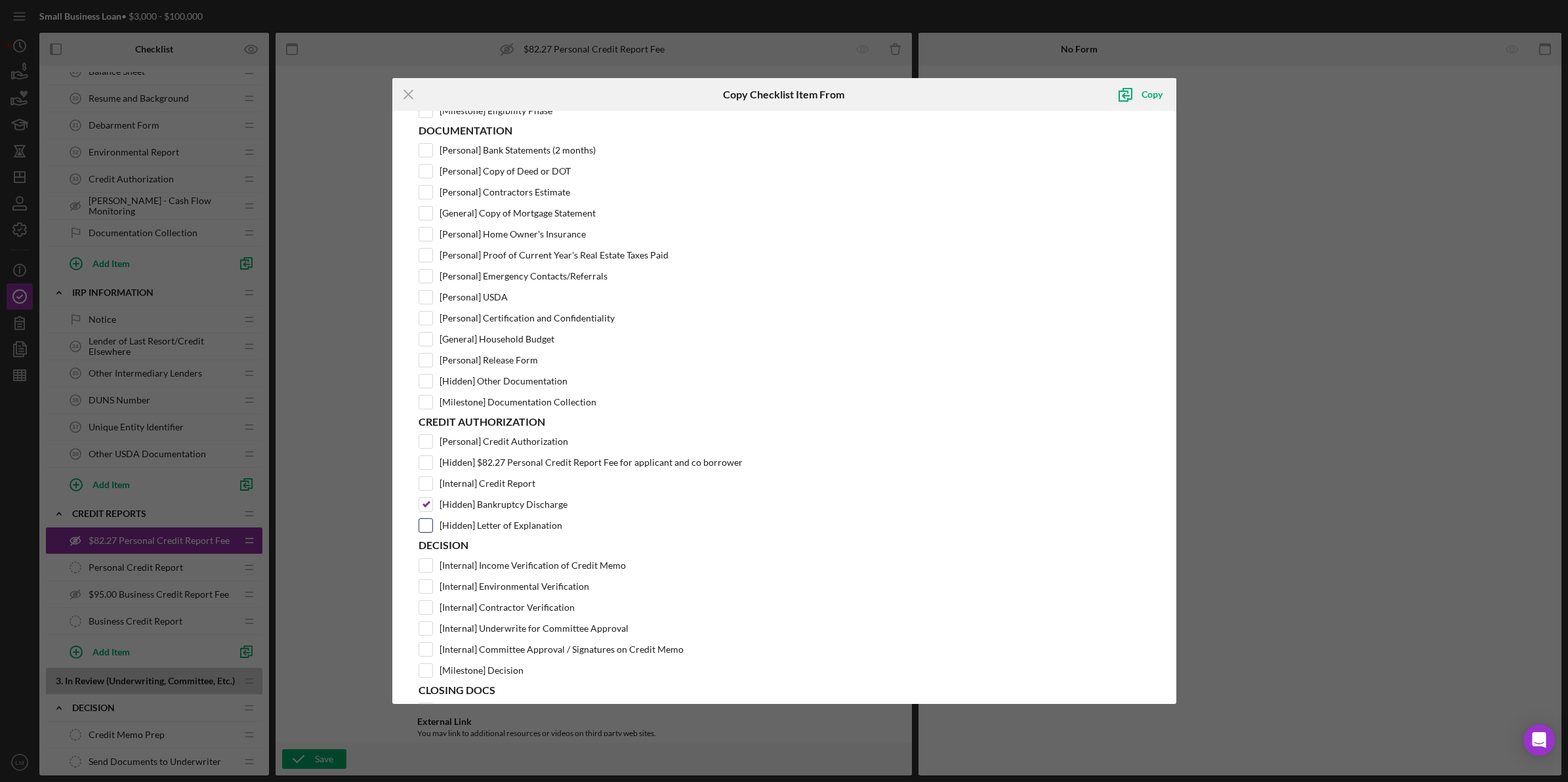
click at [432, 530] on input "[Hidden] Letter of Explanation" at bounding box center [426, 526] width 13 height 13
checkbox input "true"
click at [1136, 92] on icon "submit" at bounding box center [1125, 94] width 33 height 33
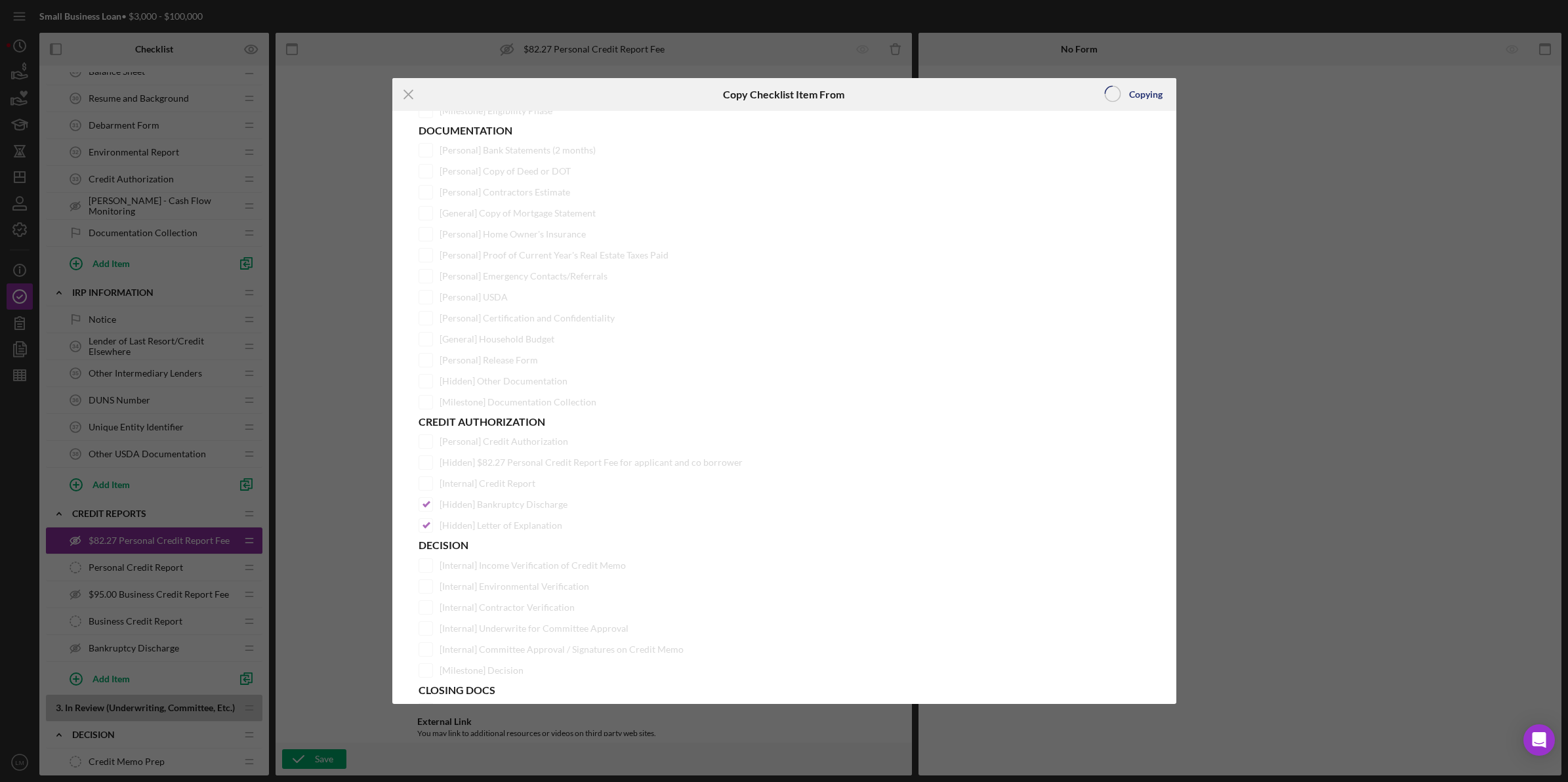
scroll to position [0, 0]
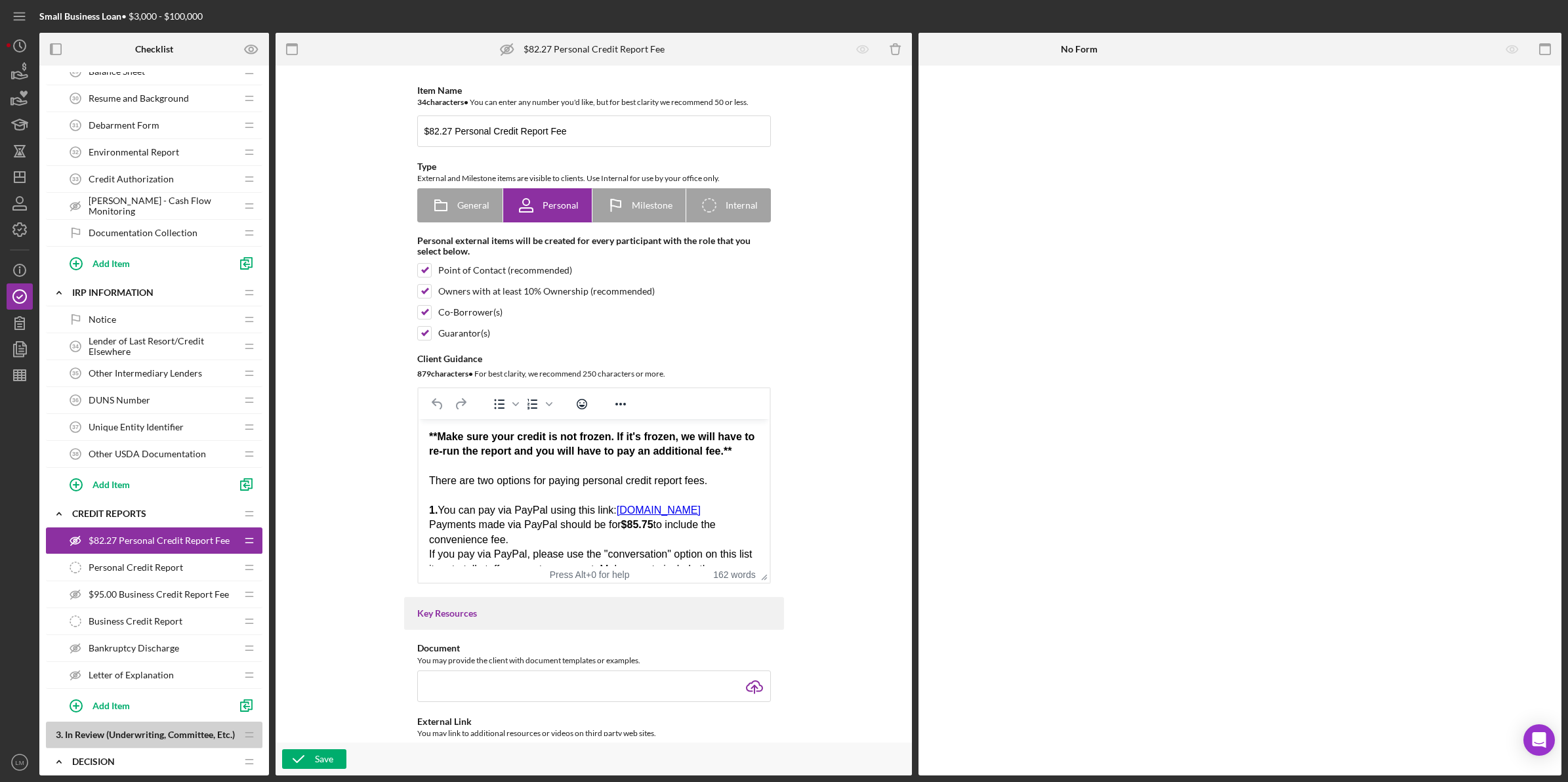
click at [354, 769] on div "Save" at bounding box center [594, 759] width 636 height 33
click at [327, 758] on div "Save" at bounding box center [323, 758] width 18 height 19
click at [19, 171] on icon "Icon/Dashboard" at bounding box center [19, 177] width 33 height 33
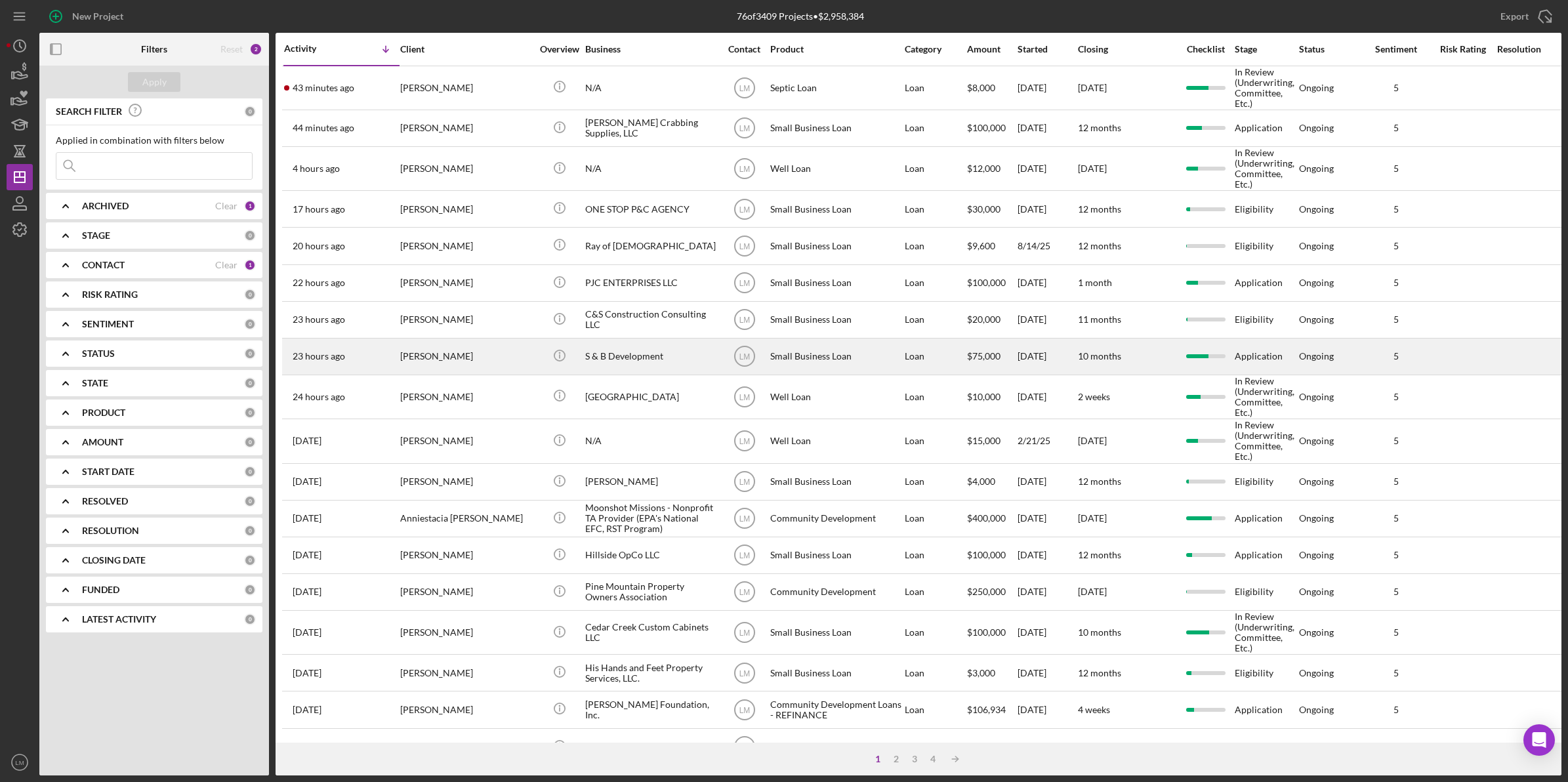
click at [500, 358] on div "[PERSON_NAME]" at bounding box center [465, 356] width 131 height 35
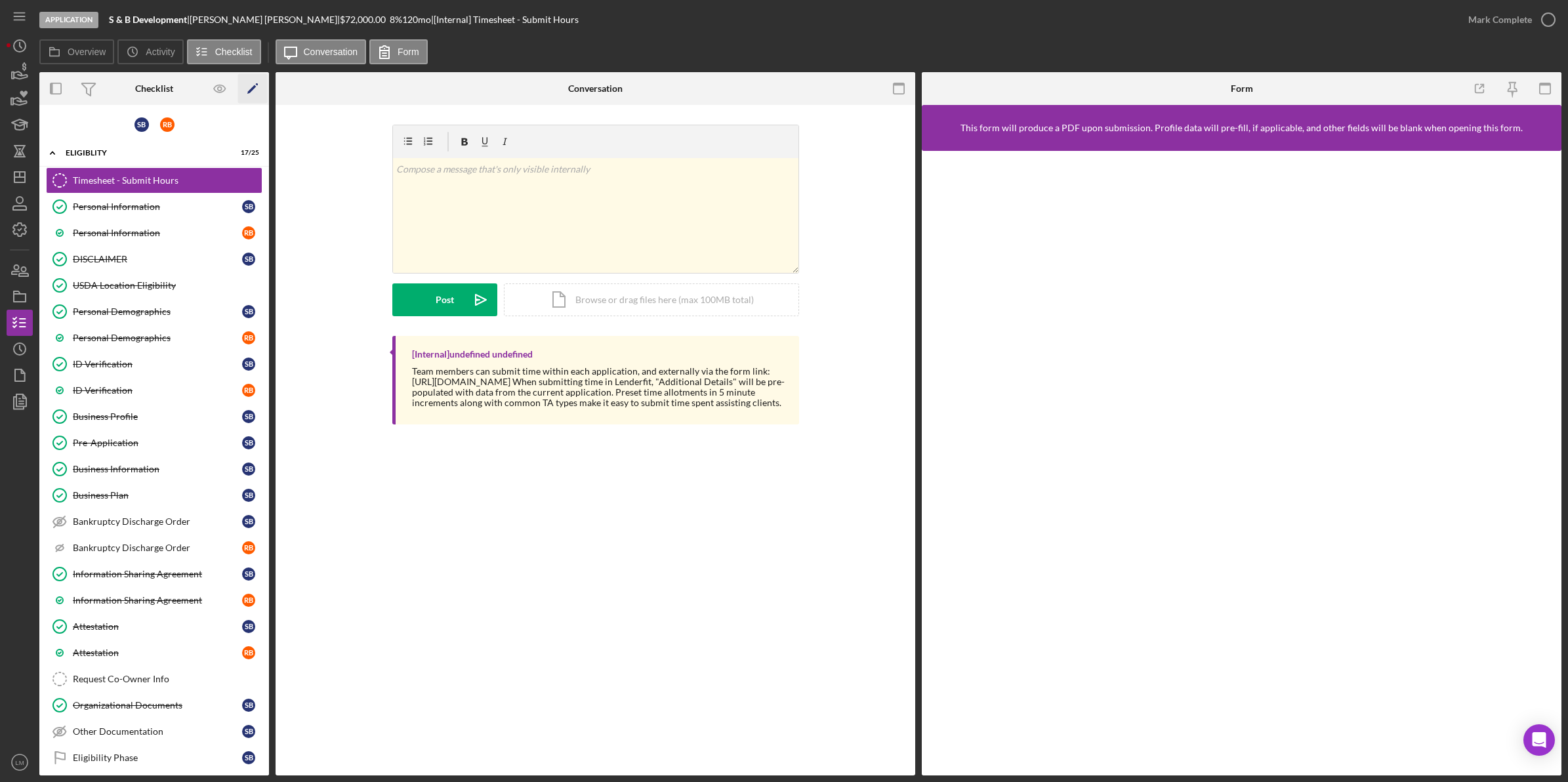
click at [246, 82] on icon "Icon/Edit" at bounding box center [253, 89] width 30 height 30
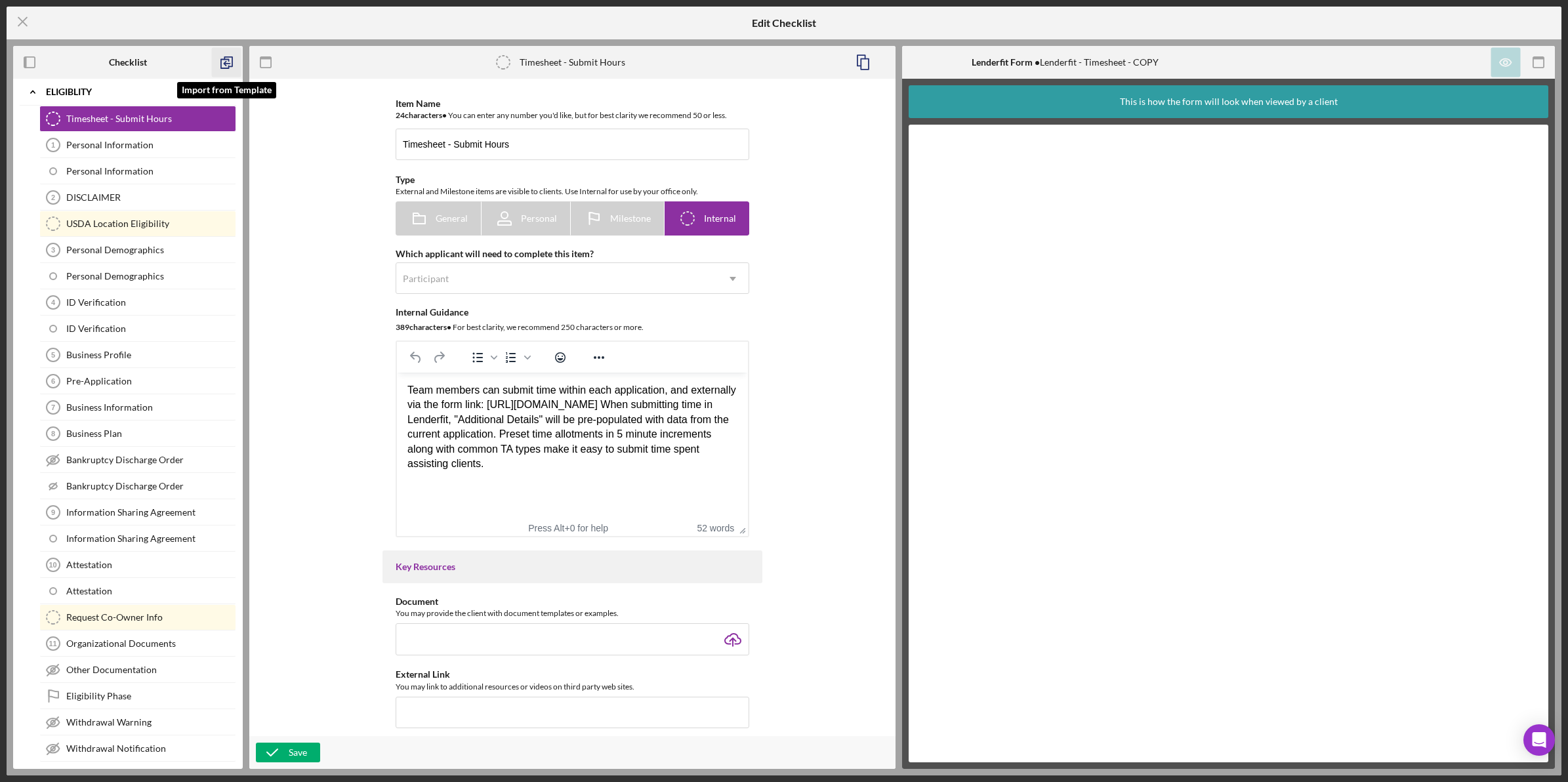
click at [228, 66] on icon "button" at bounding box center [227, 63] width 30 height 30
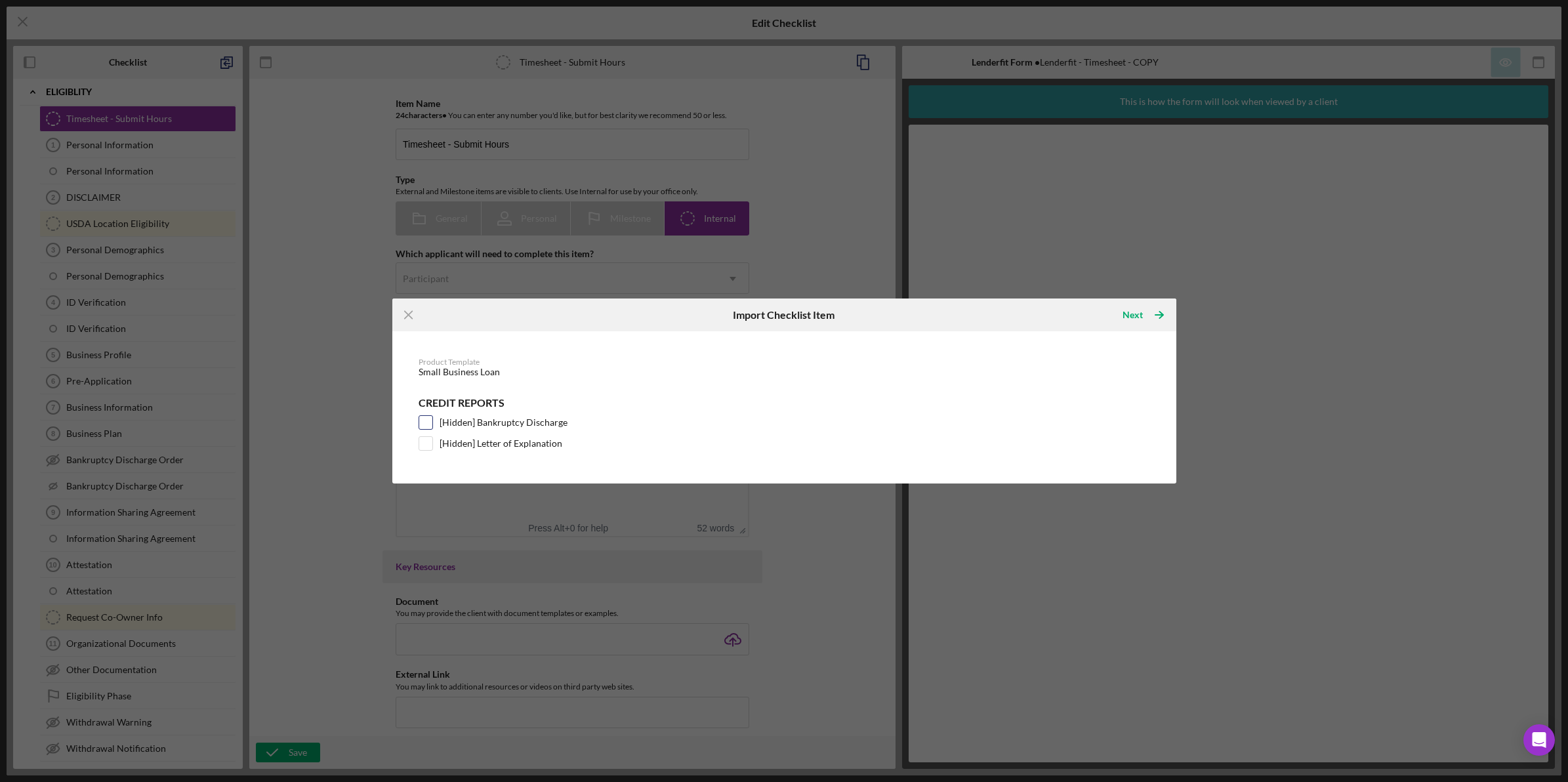
click at [500, 419] on label "[Hidden] Bankruptcy Discharge" at bounding box center [504, 423] width 128 height 13
click at [432, 419] on input "[Hidden] Bankruptcy Discharge" at bounding box center [426, 423] width 13 height 13
checkbox input "true"
click at [494, 438] on label "[Hidden] Letter of Explanation" at bounding box center [501, 444] width 122 height 13
click at [432, 438] on input "[Hidden] Letter of Explanation" at bounding box center [426, 444] width 13 height 13
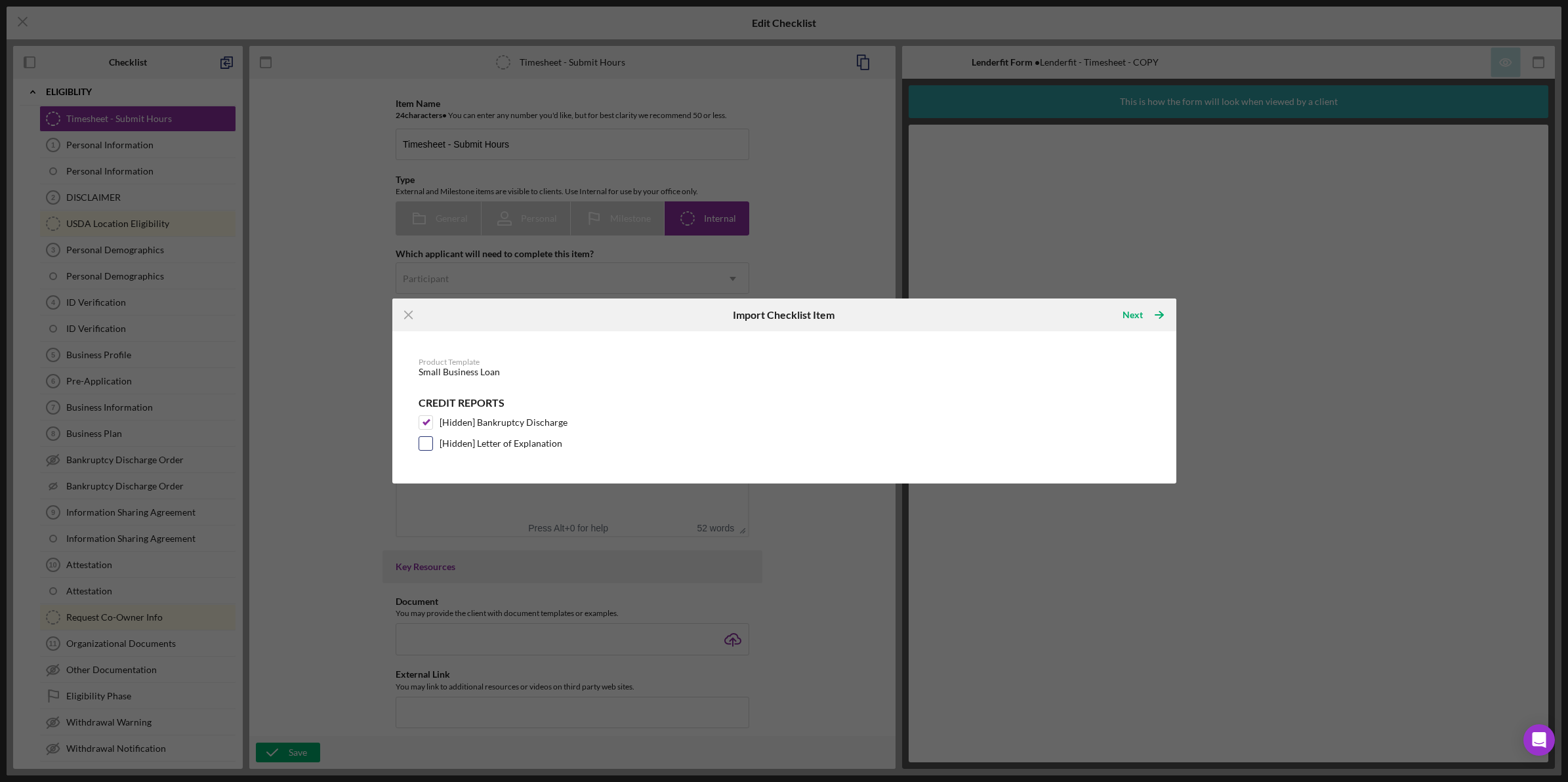
checkbox input "true"
click at [1138, 325] on div "Next" at bounding box center [1133, 315] width 20 height 26
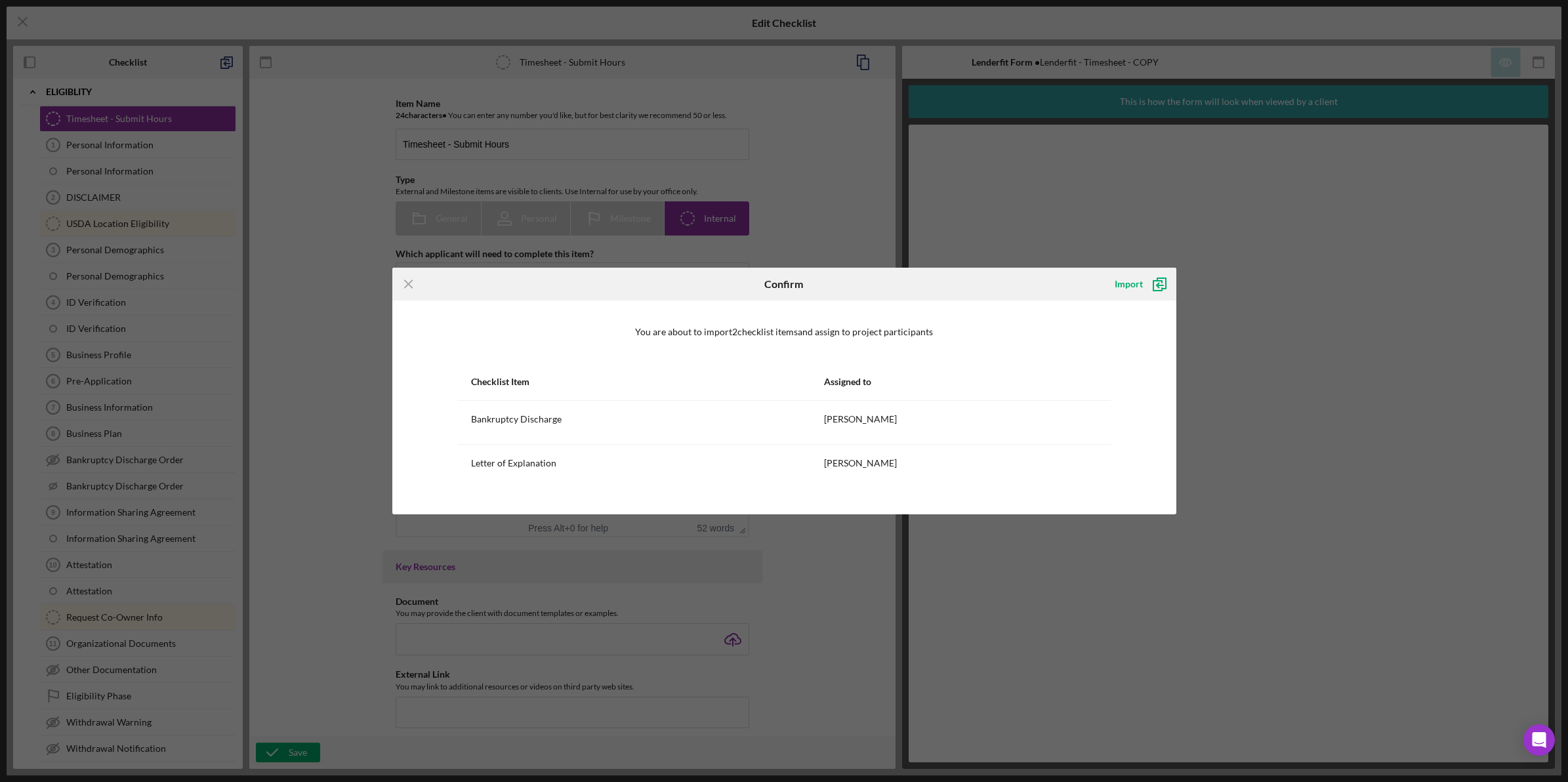
click at [1143, 299] on div "Import" at bounding box center [1138, 284] width 74 height 33
click at [1143, 297] on div "Import" at bounding box center [1138, 284] width 74 height 33
click at [1143, 296] on icon "submit" at bounding box center [1159, 284] width 33 height 33
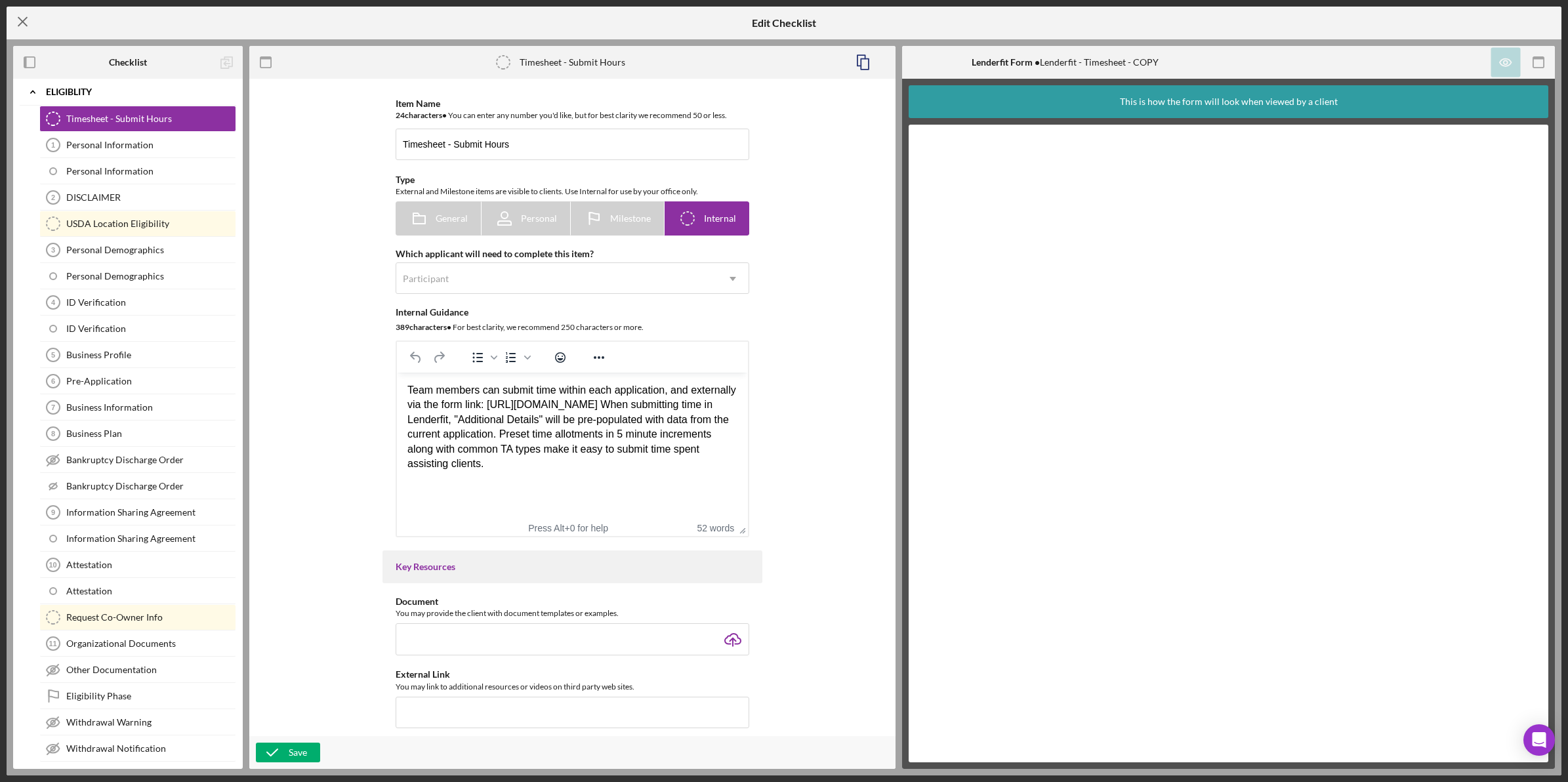
click at [20, 24] on line at bounding box center [22, 22] width 9 height 9
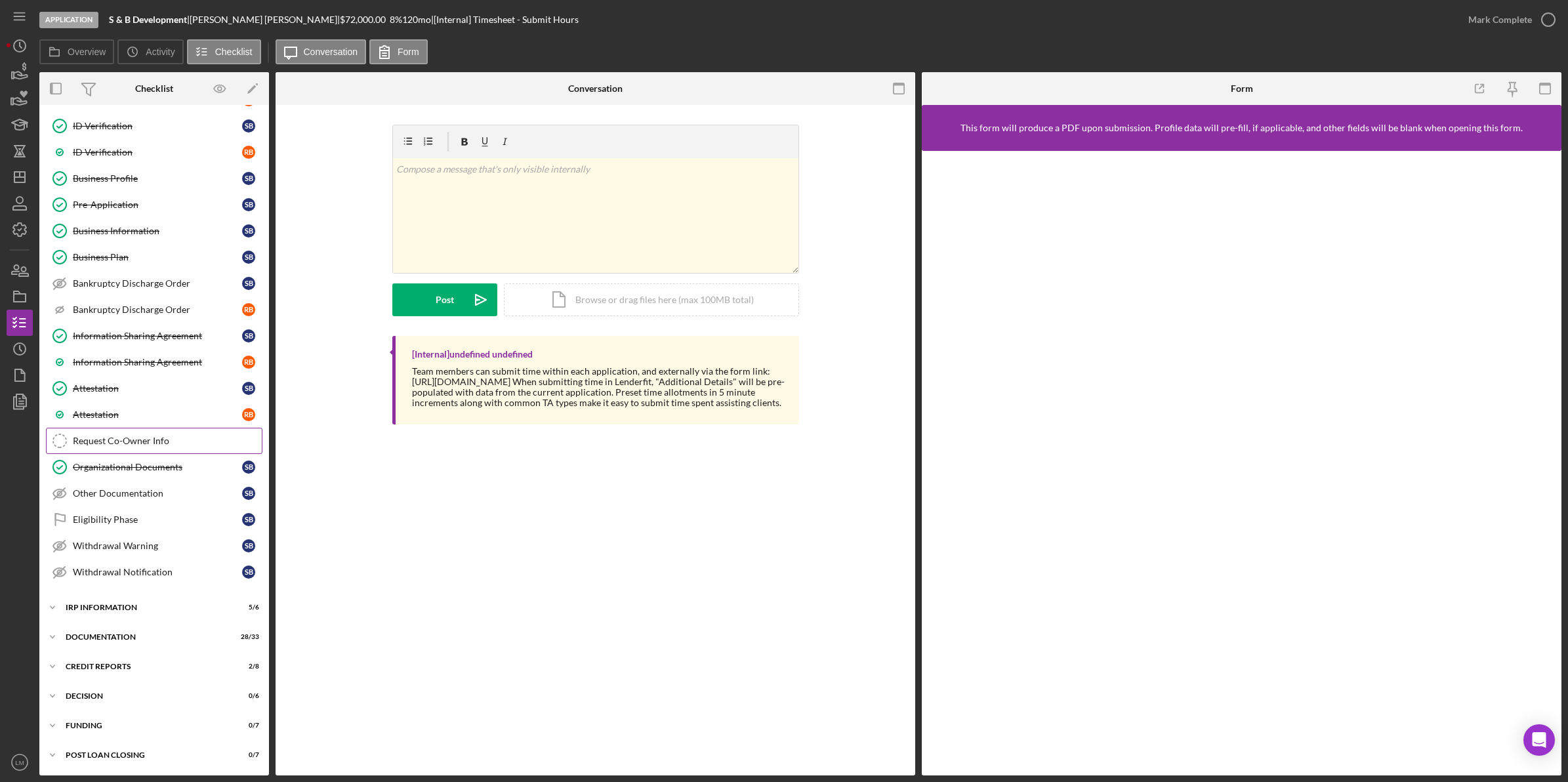
scroll to position [245, 0]
click at [140, 661] on div "Icon/Expander credit reports 2 / 8" at bounding box center [155, 666] width 230 height 26
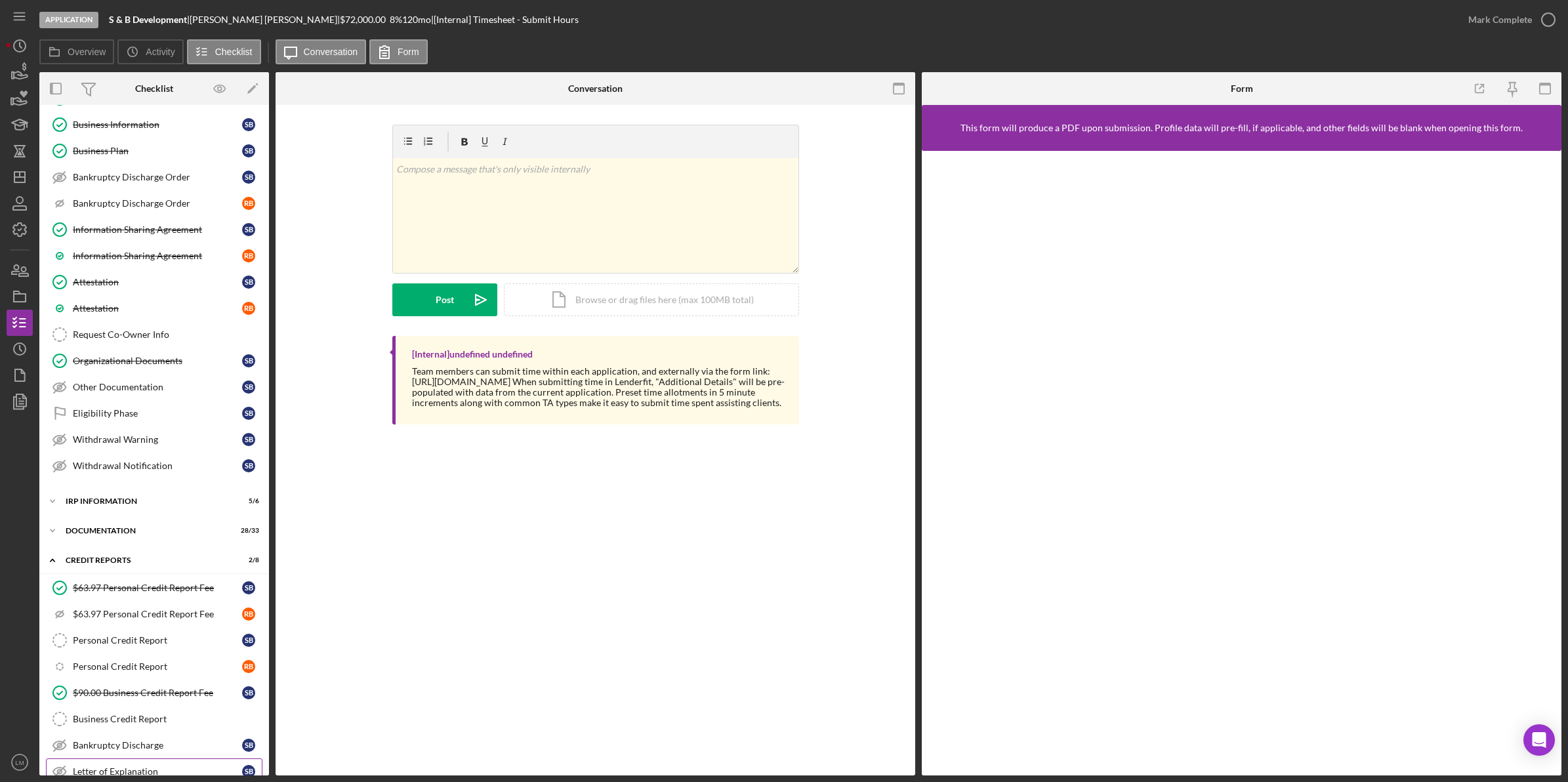
scroll to position [465, 0]
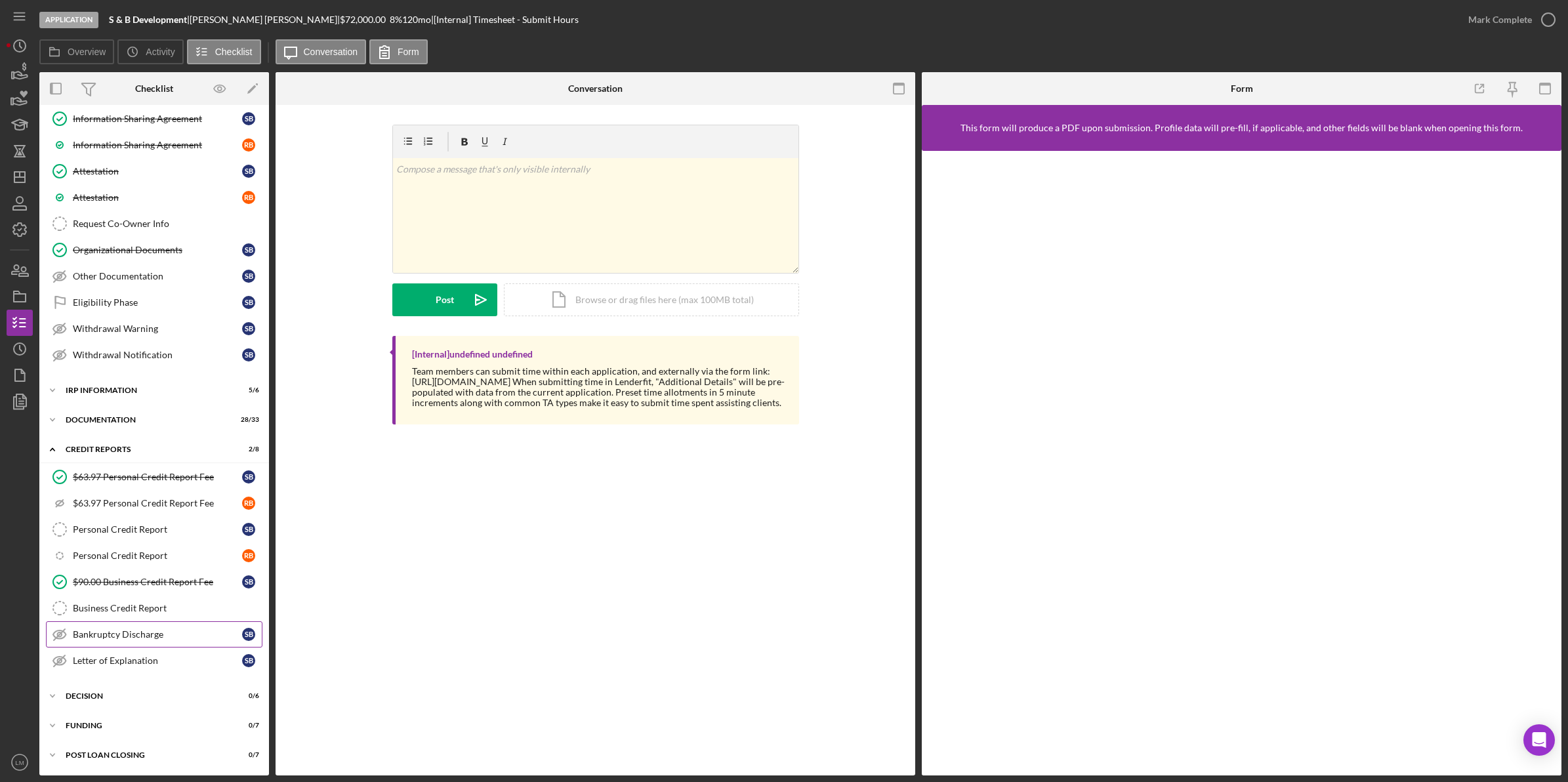
click at [143, 644] on link "Bankruptcy Discharge Bankruptcy Discharge S B" at bounding box center [154, 634] width 217 height 26
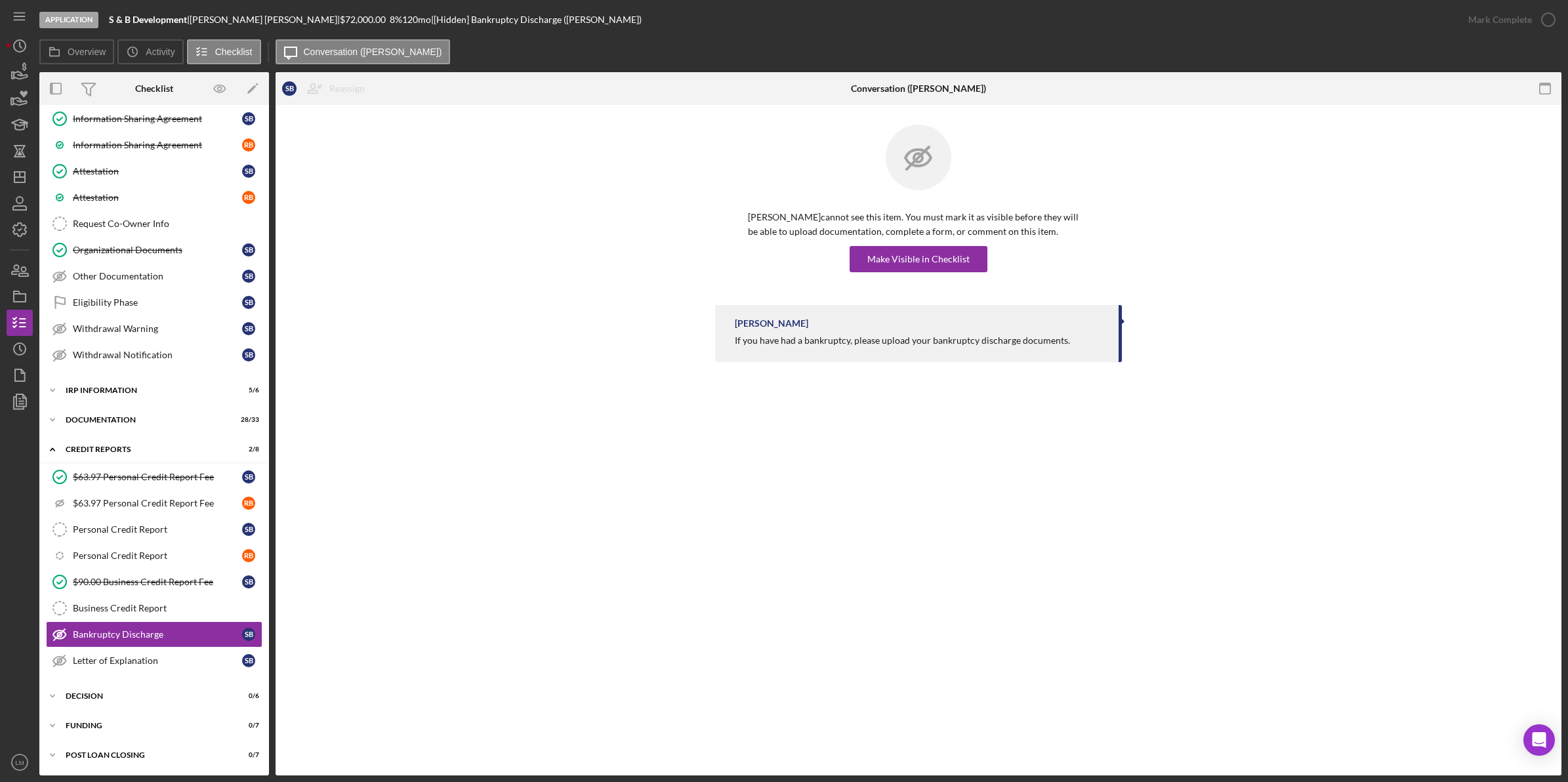
scroll to position [465, 0]
click at [896, 260] on div "Make Visible in Checklist" at bounding box center [918, 259] width 102 height 26
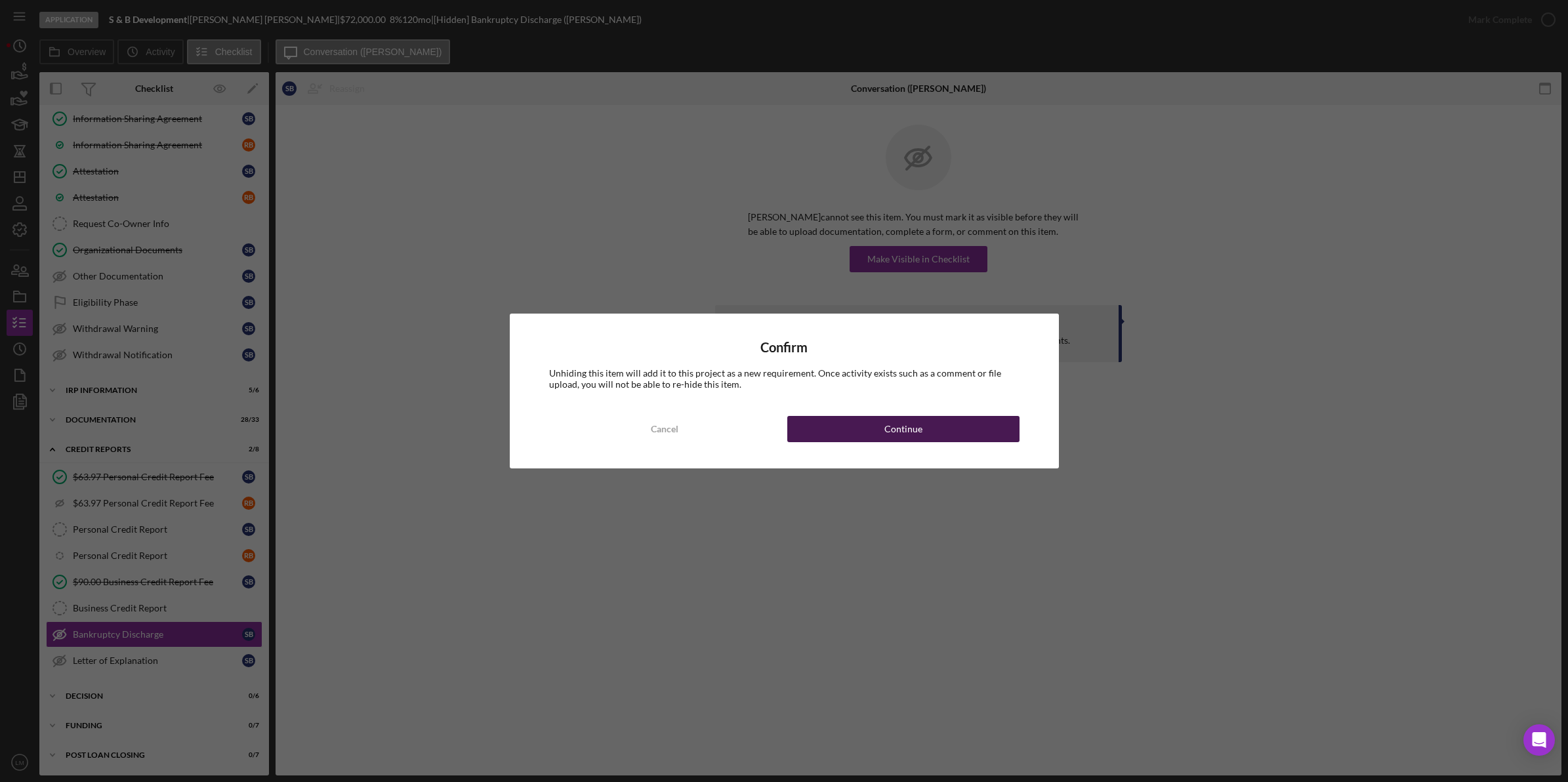
drag, startPoint x: 904, startPoint y: 410, endPoint x: 904, endPoint y: 426, distance: 16.0
click at [904, 416] on div "Confirm Unhiding this item will add it to this project as a new requirement. On…" at bounding box center [784, 390] width 549 height 154
click at [904, 426] on div "Continue" at bounding box center [903, 429] width 38 height 26
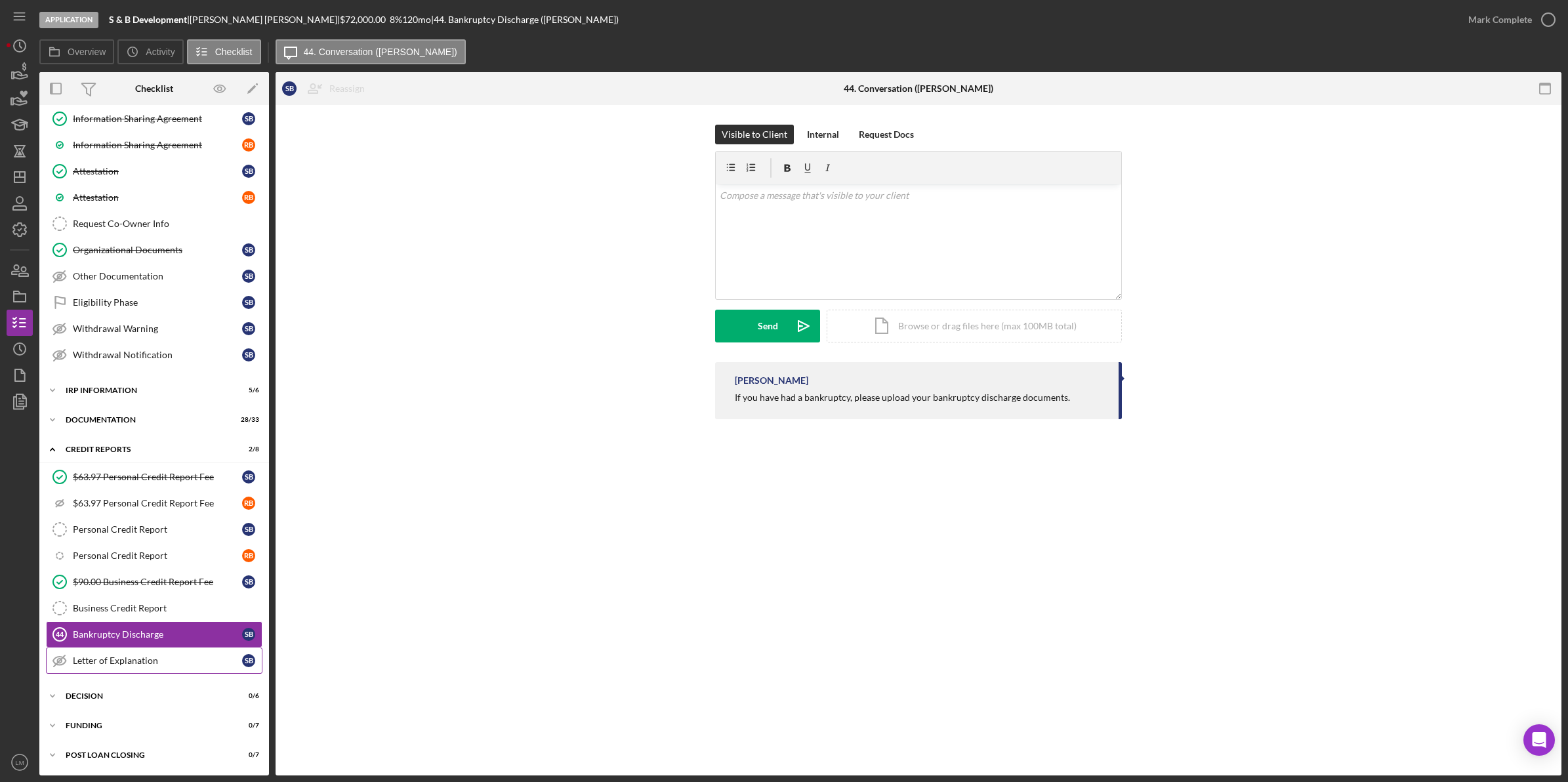
click at [166, 653] on link "Letter of Explanation Letter of Explanation S B" at bounding box center [154, 660] width 217 height 26
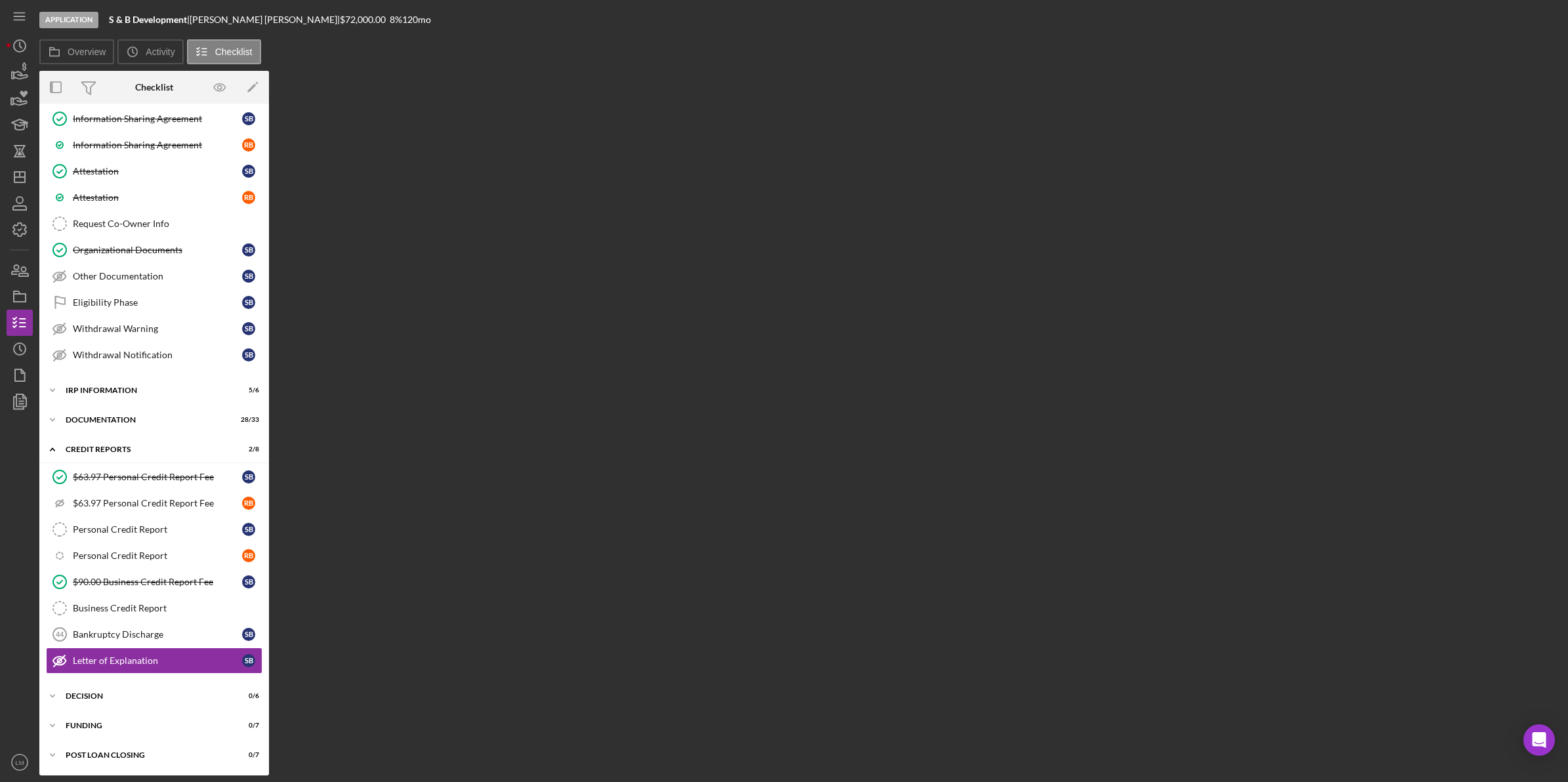
scroll to position [465, 0]
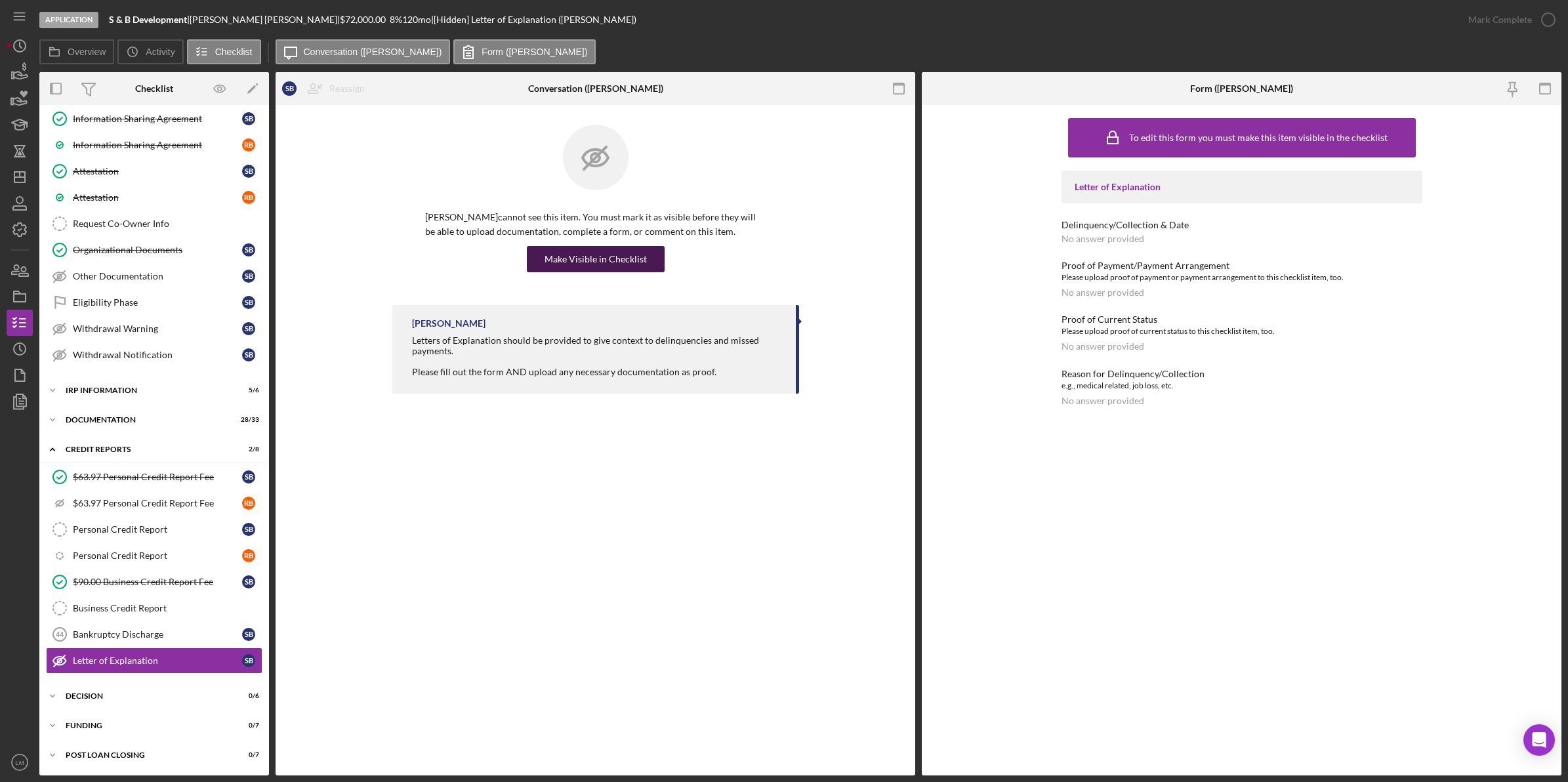
click at [615, 258] on div "Make Visible in Checklist" at bounding box center [596, 259] width 102 height 26
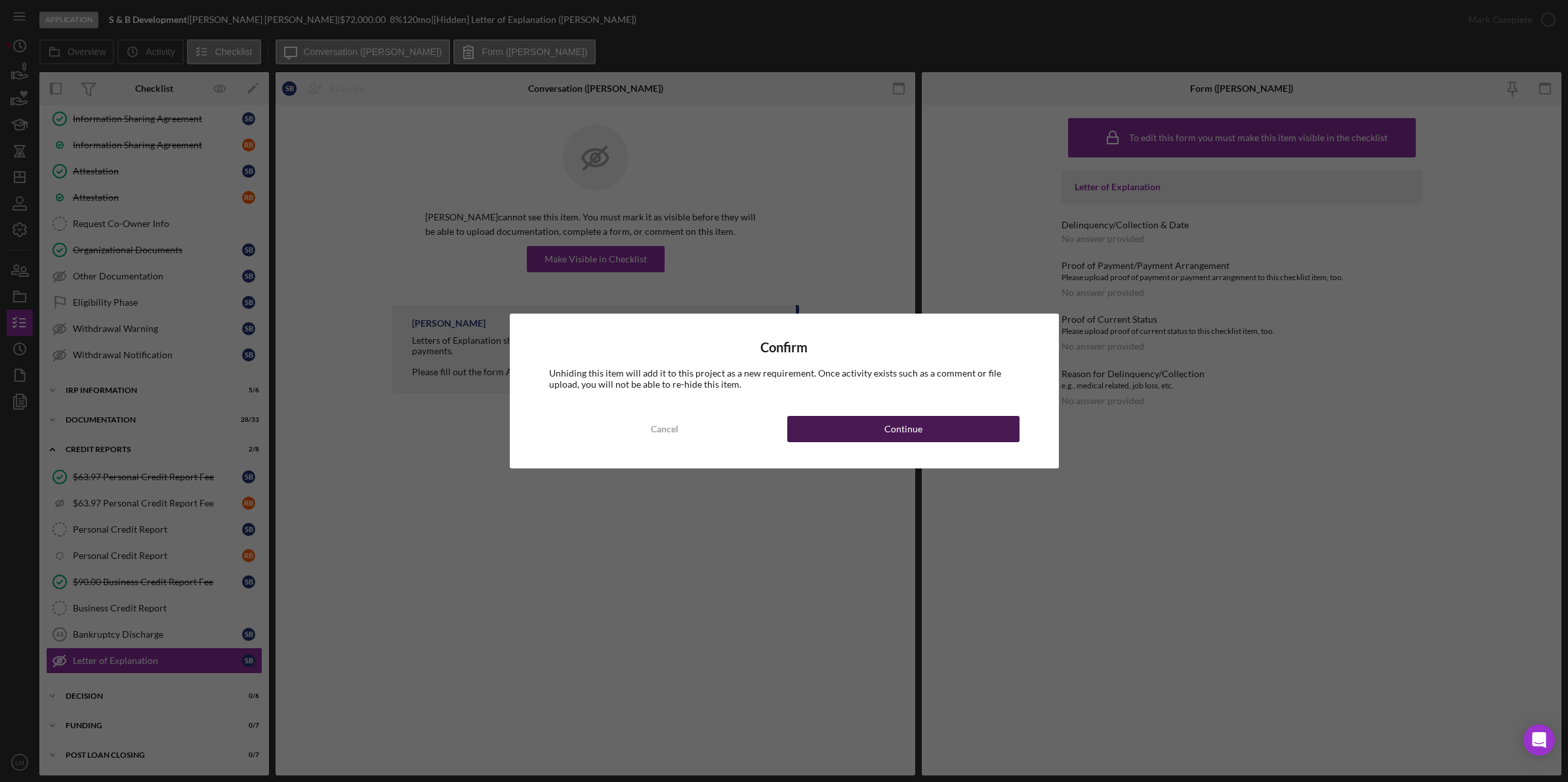
click at [917, 438] on div "Continue" at bounding box center [903, 429] width 38 height 26
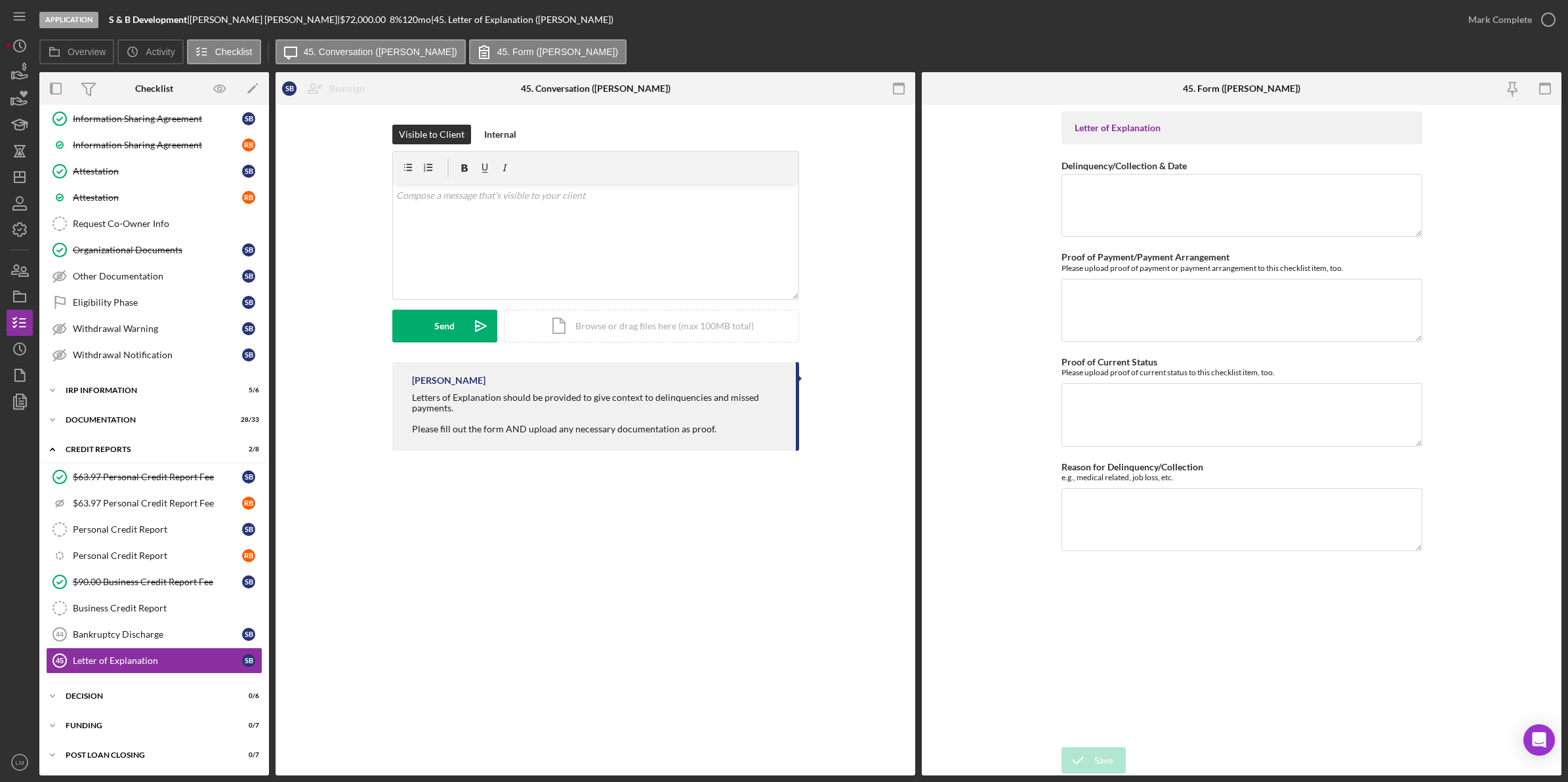
click at [834, 432] on div "[PERSON_NAME] Letters of Explanation should be provided to give context to deli…" at bounding box center [595, 409] width 600 height 95
click at [19, 176] on line "button" at bounding box center [19, 175] width 0 height 5
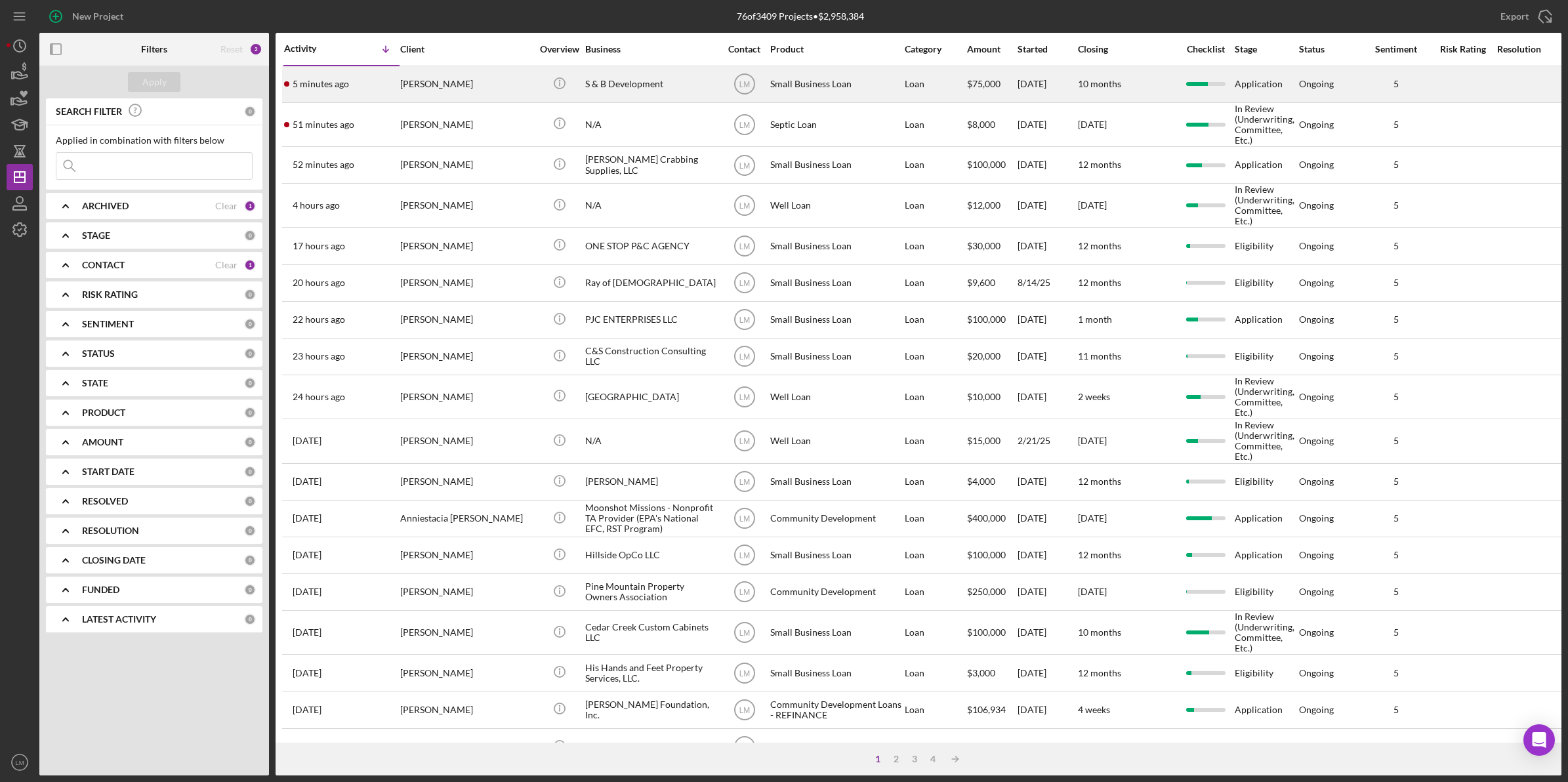
click at [450, 93] on div "[PERSON_NAME]" at bounding box center [465, 85] width 131 height 35
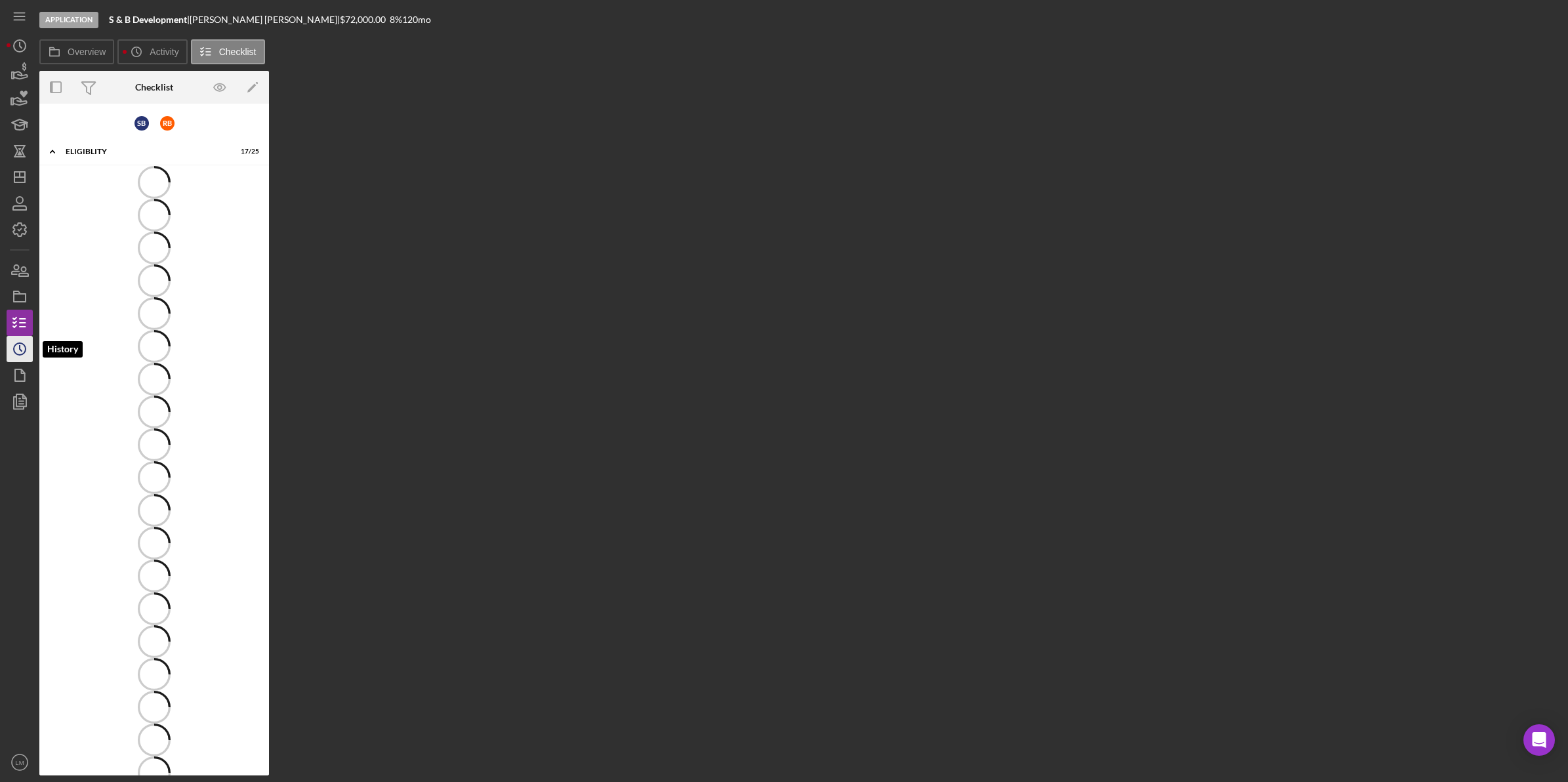
click at [7, 344] on icon "Icon/History" at bounding box center [19, 349] width 33 height 33
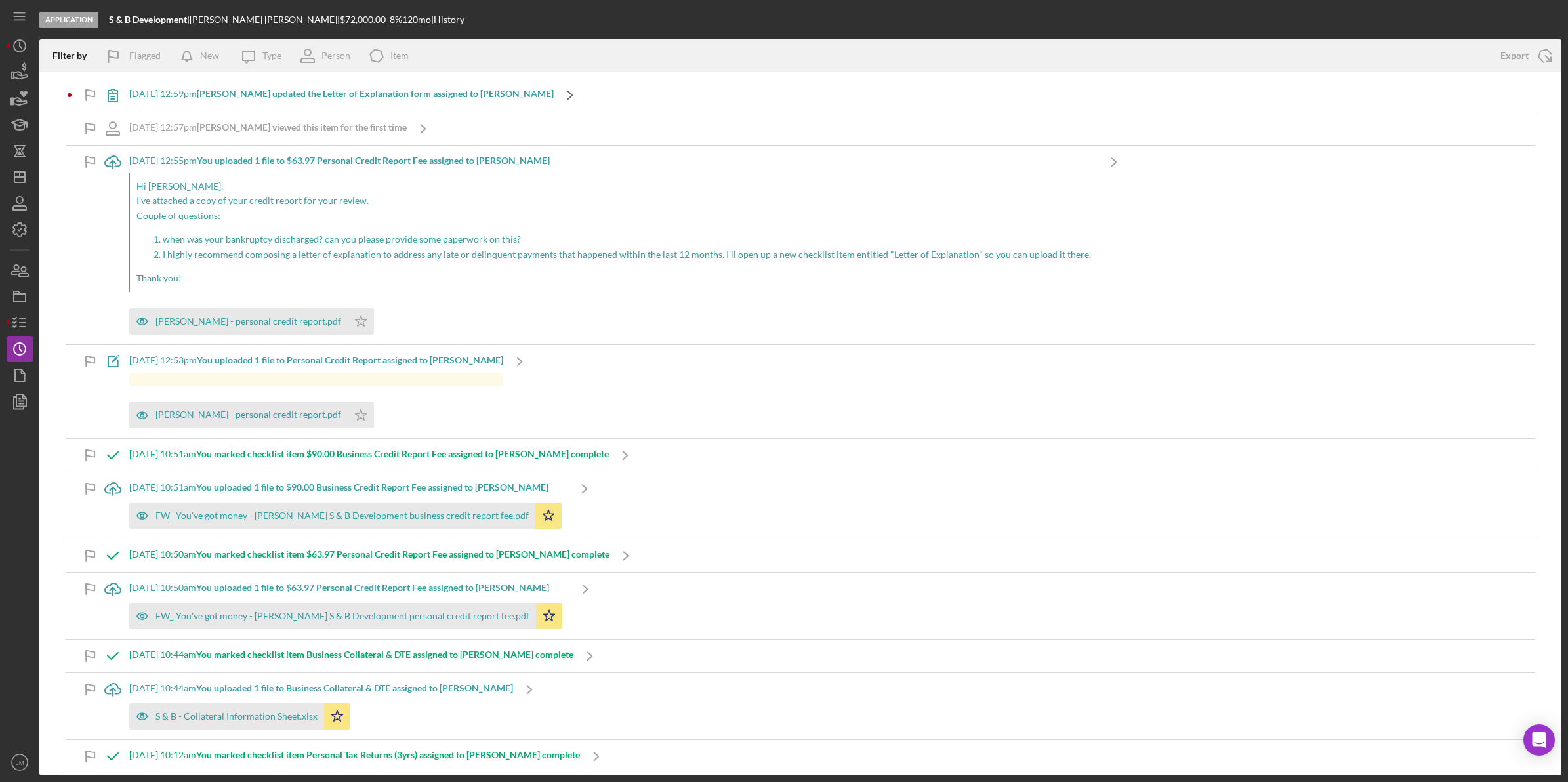
click at [554, 89] on icon "Icon/Navigate" at bounding box center [570, 95] width 33 height 33
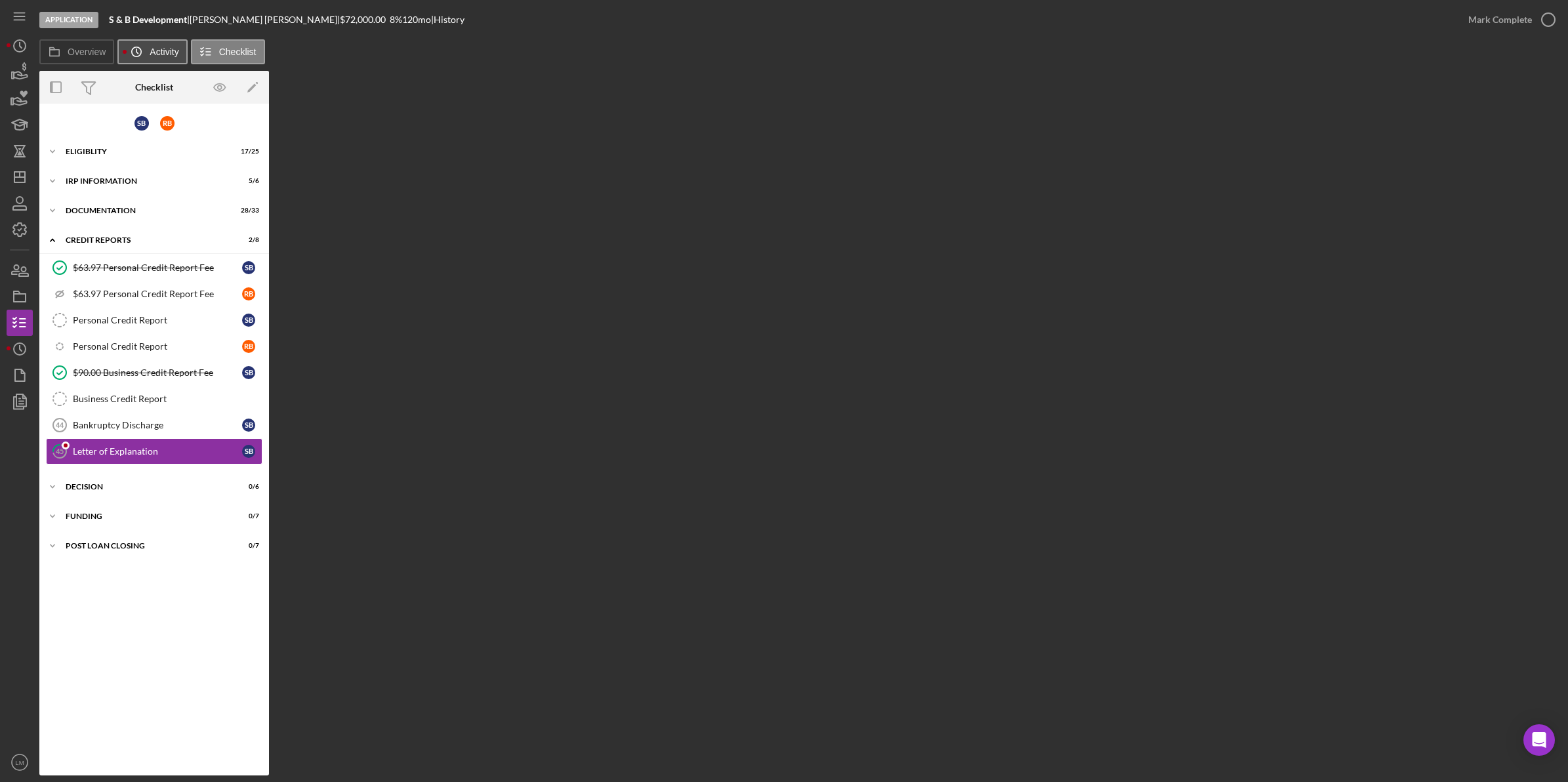
click at [159, 47] on label "Activity" at bounding box center [163, 52] width 29 height 11
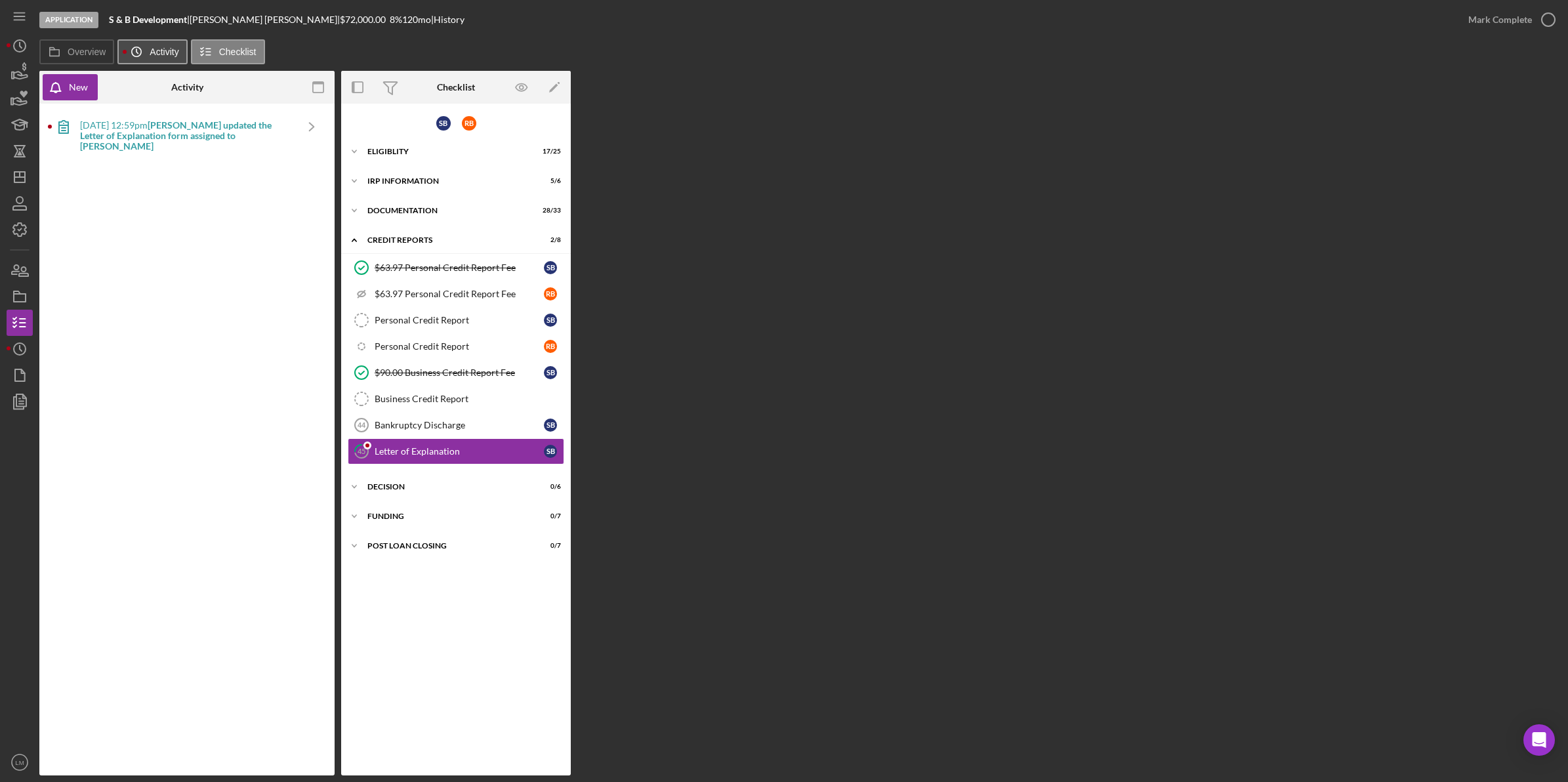
click at [159, 47] on label "Activity" at bounding box center [163, 52] width 29 height 11
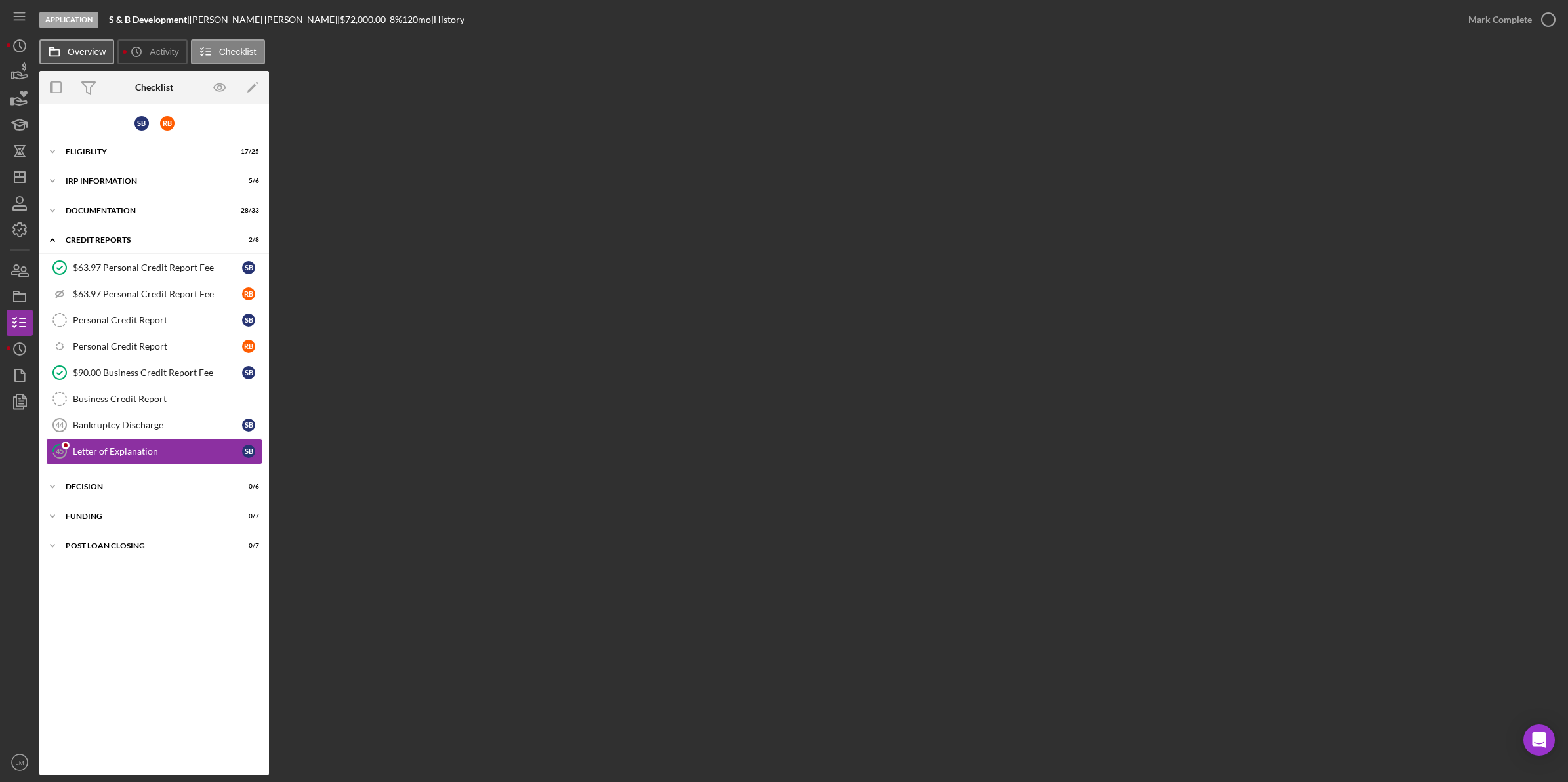
click at [63, 49] on icon at bounding box center [54, 52] width 26 height 26
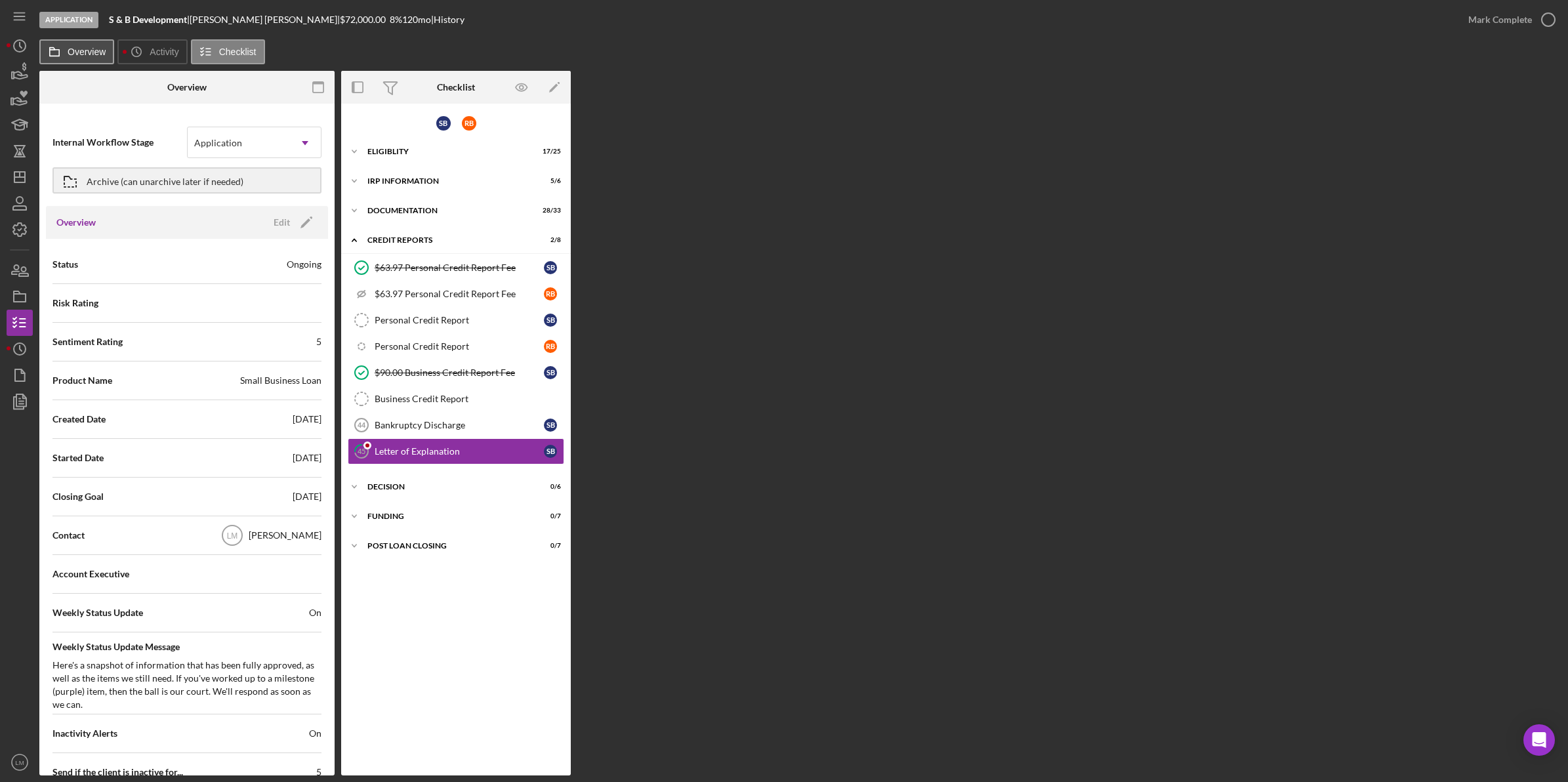
click at [63, 49] on icon at bounding box center [54, 52] width 26 height 26
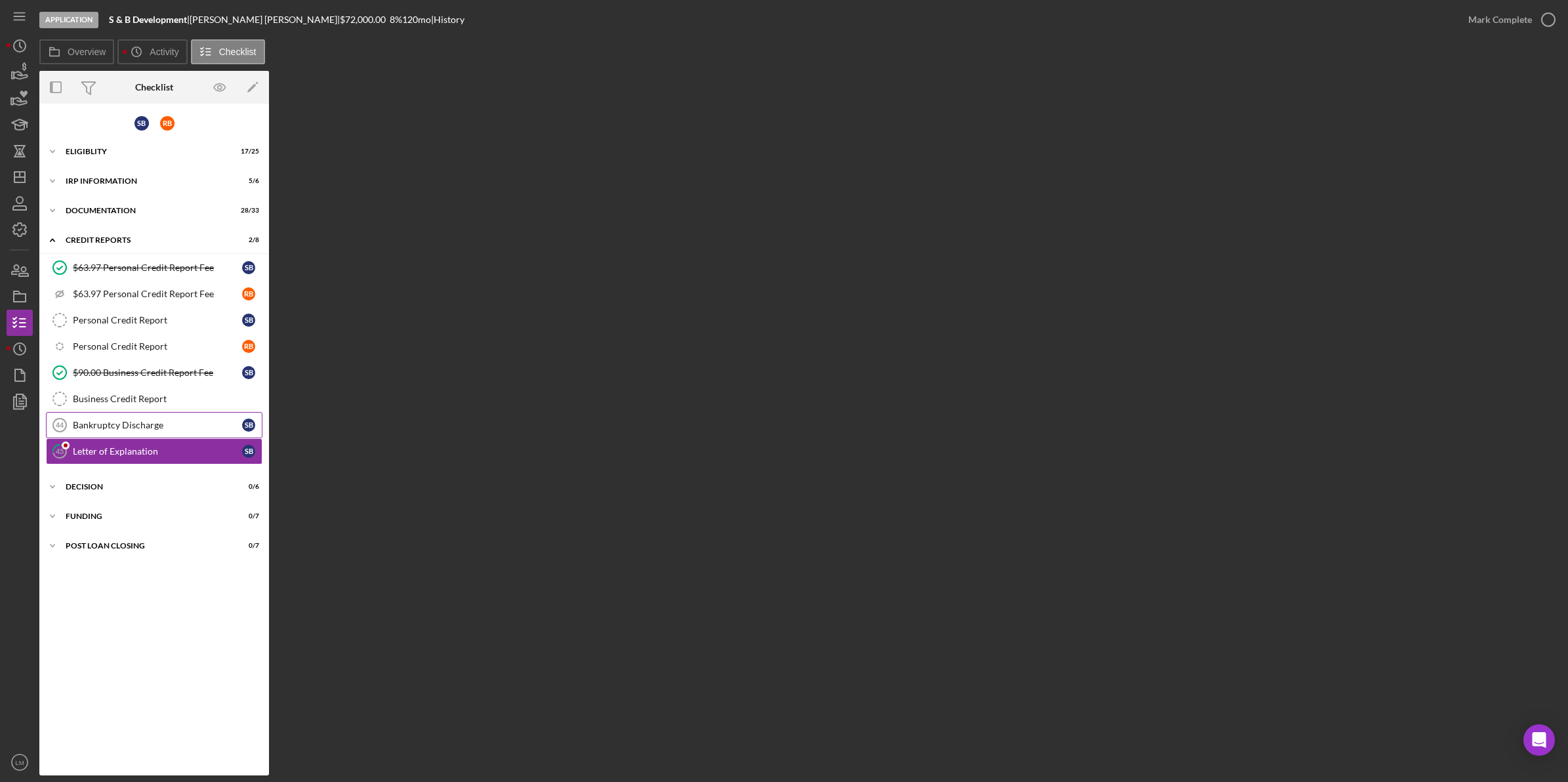
click at [152, 430] on div "Bankruptcy Discharge" at bounding box center [157, 425] width 169 height 11
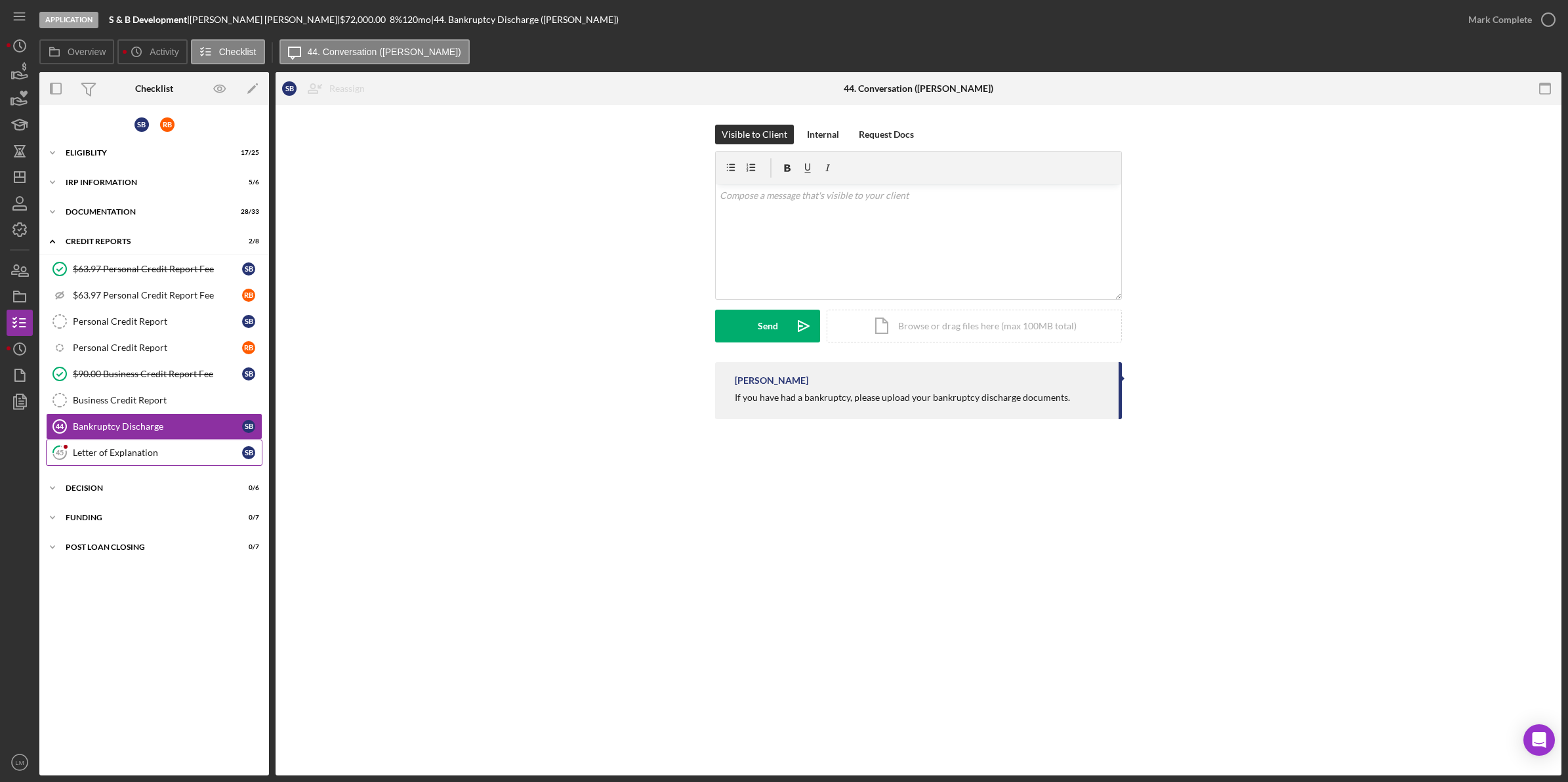
click at [149, 457] on div "Letter of Explanation" at bounding box center [157, 453] width 169 height 11
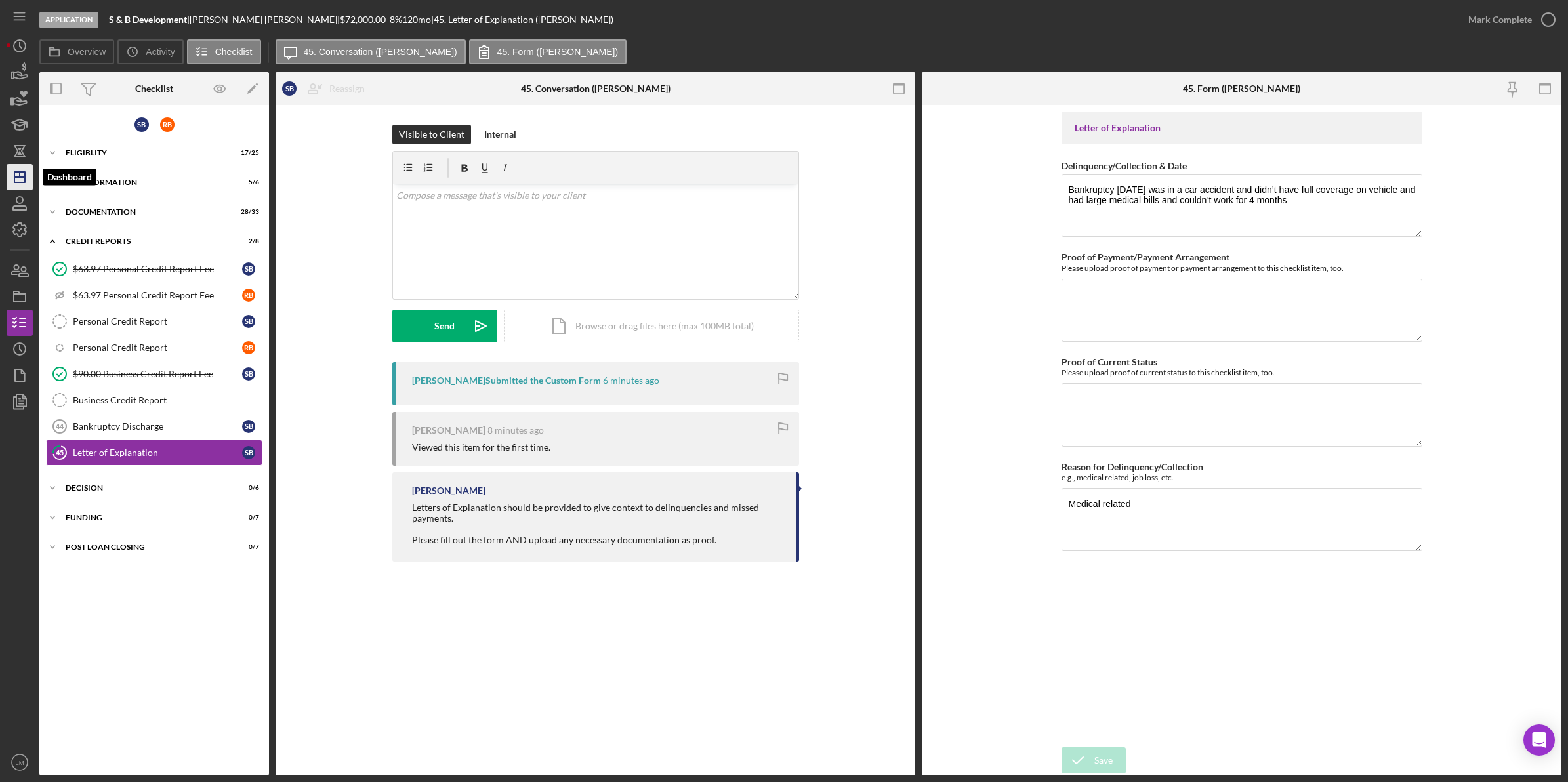
click at [17, 169] on icon "Icon/Dashboard" at bounding box center [19, 177] width 33 height 33
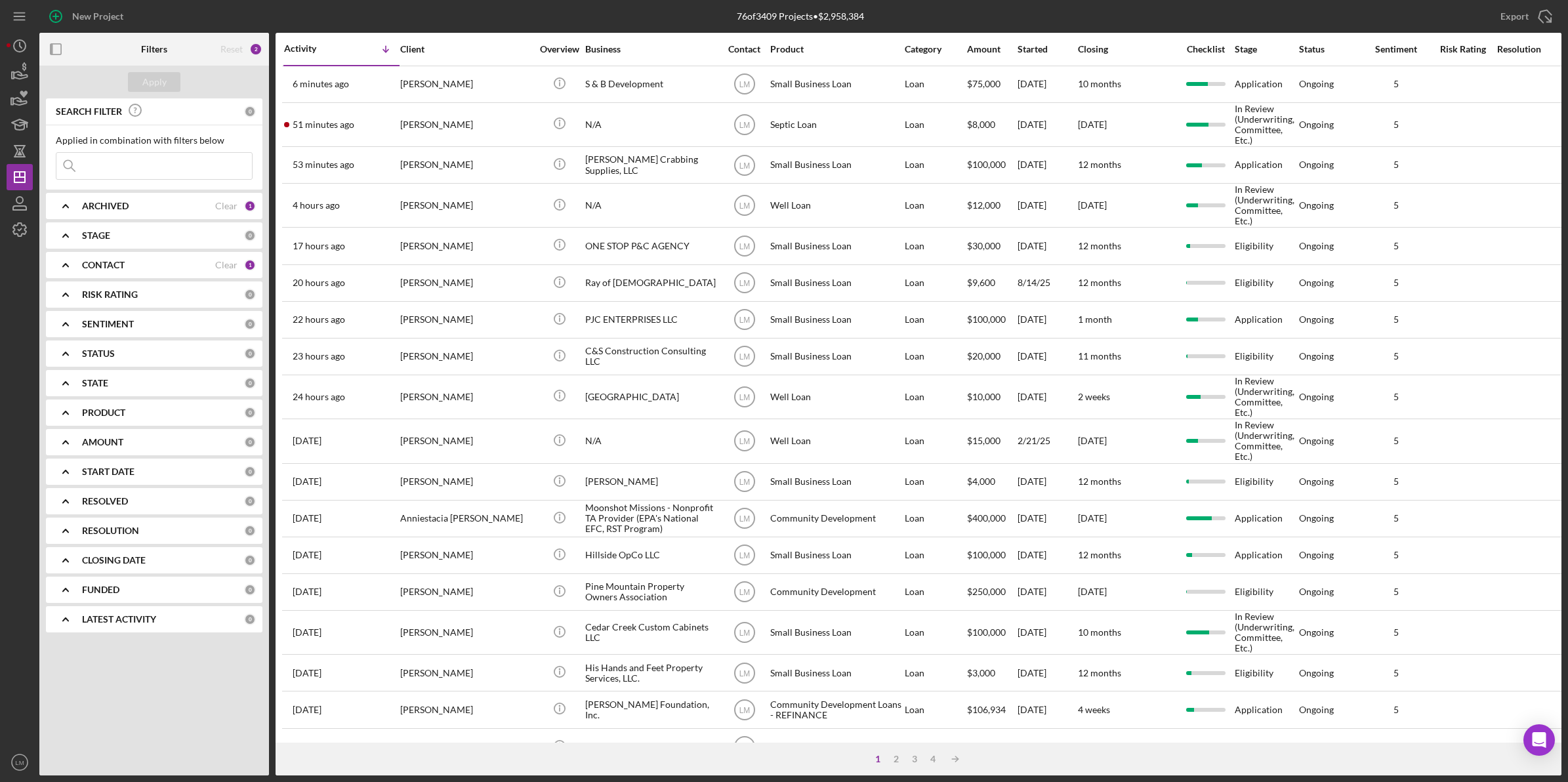
click at [115, 694] on div "Apply SEARCH FILTER 0 Applied in combination with filters below Icon/Menu Close…" at bounding box center [155, 421] width 230 height 710
click at [224, 260] on div "Clear" at bounding box center [226, 265] width 22 height 11
click at [217, 165] on input at bounding box center [154, 165] width 196 height 26
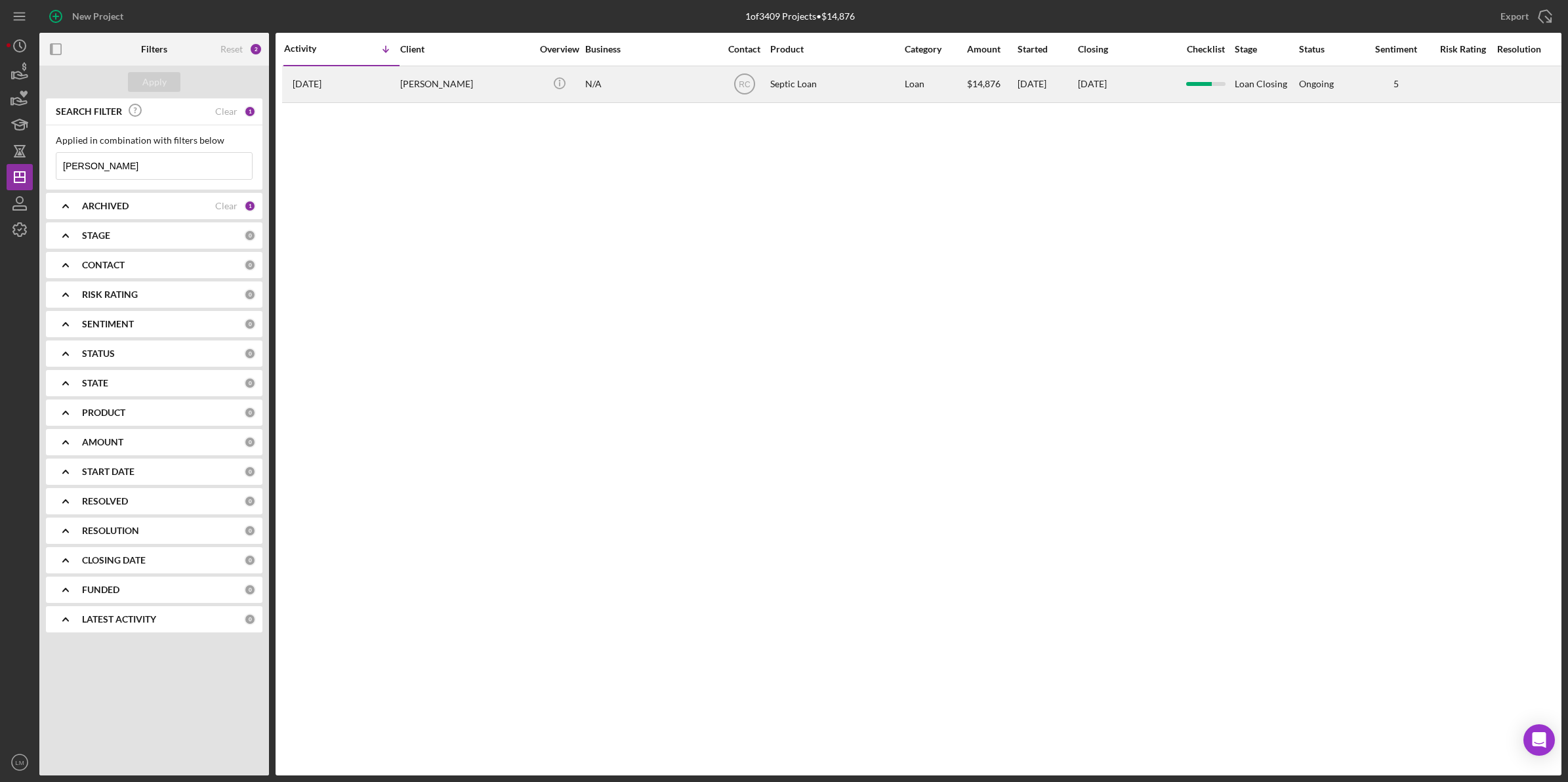
type input "ludwig"
click at [483, 83] on div "[PERSON_NAME]" at bounding box center [465, 85] width 131 height 35
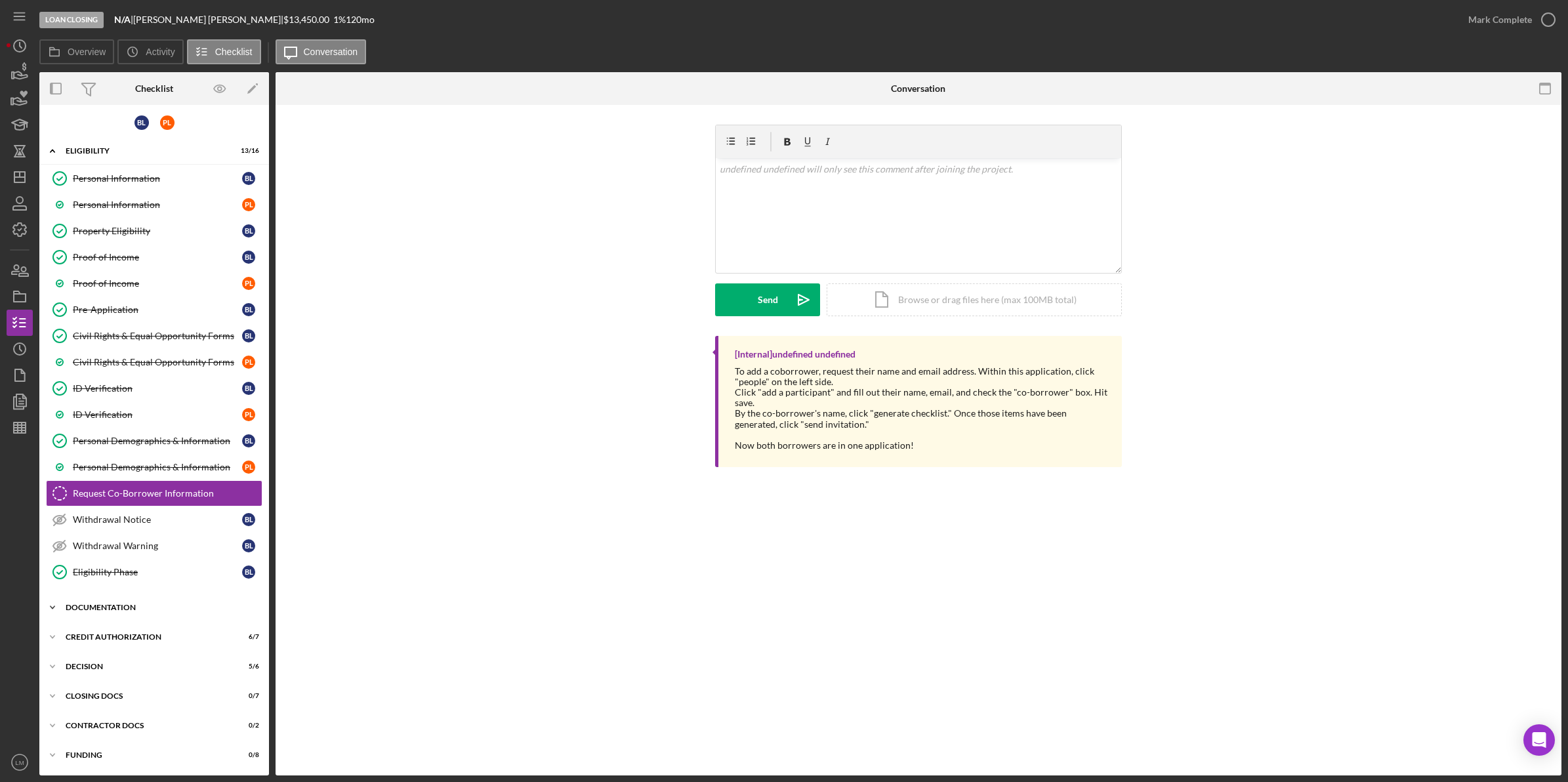
scroll to position [7, 0]
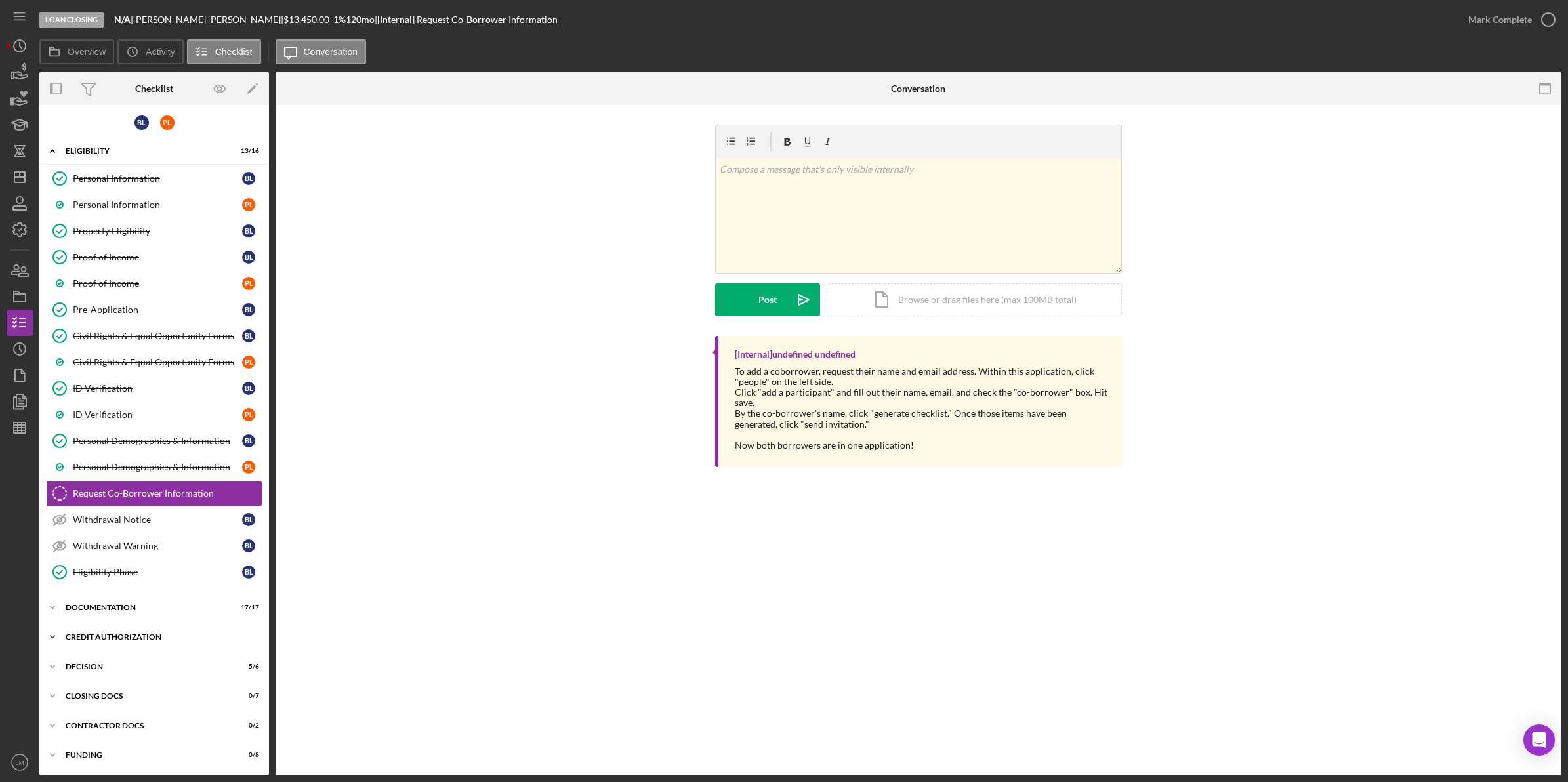
click at [143, 632] on div "Icon/Expander CREDIT AUTHORIZATION 6 / 7" at bounding box center [155, 637] width 230 height 26
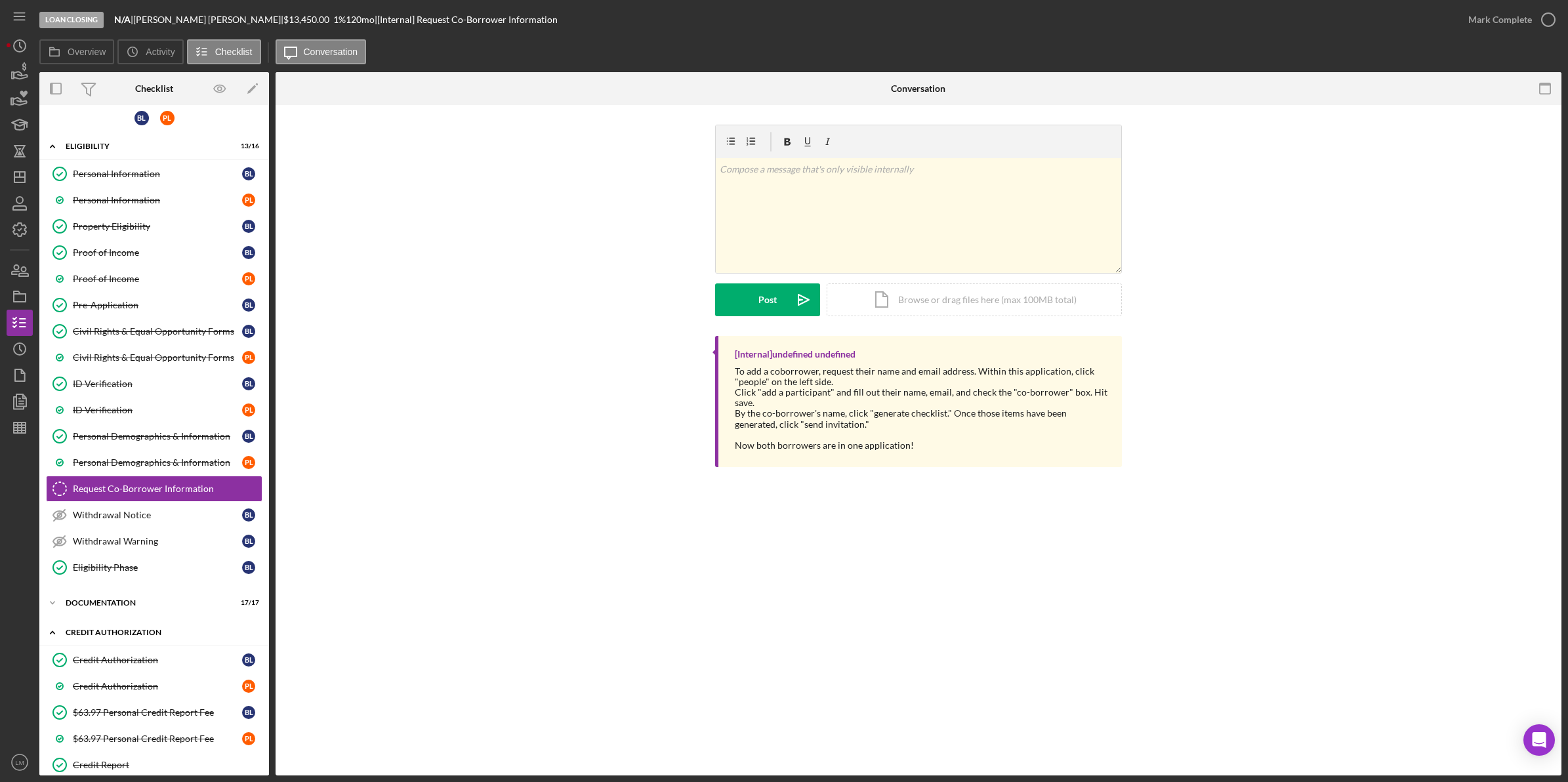
click at [143, 632] on div "Icon/Expander CREDIT AUTHORIZATION 6 / 7" at bounding box center [155, 633] width 230 height 27
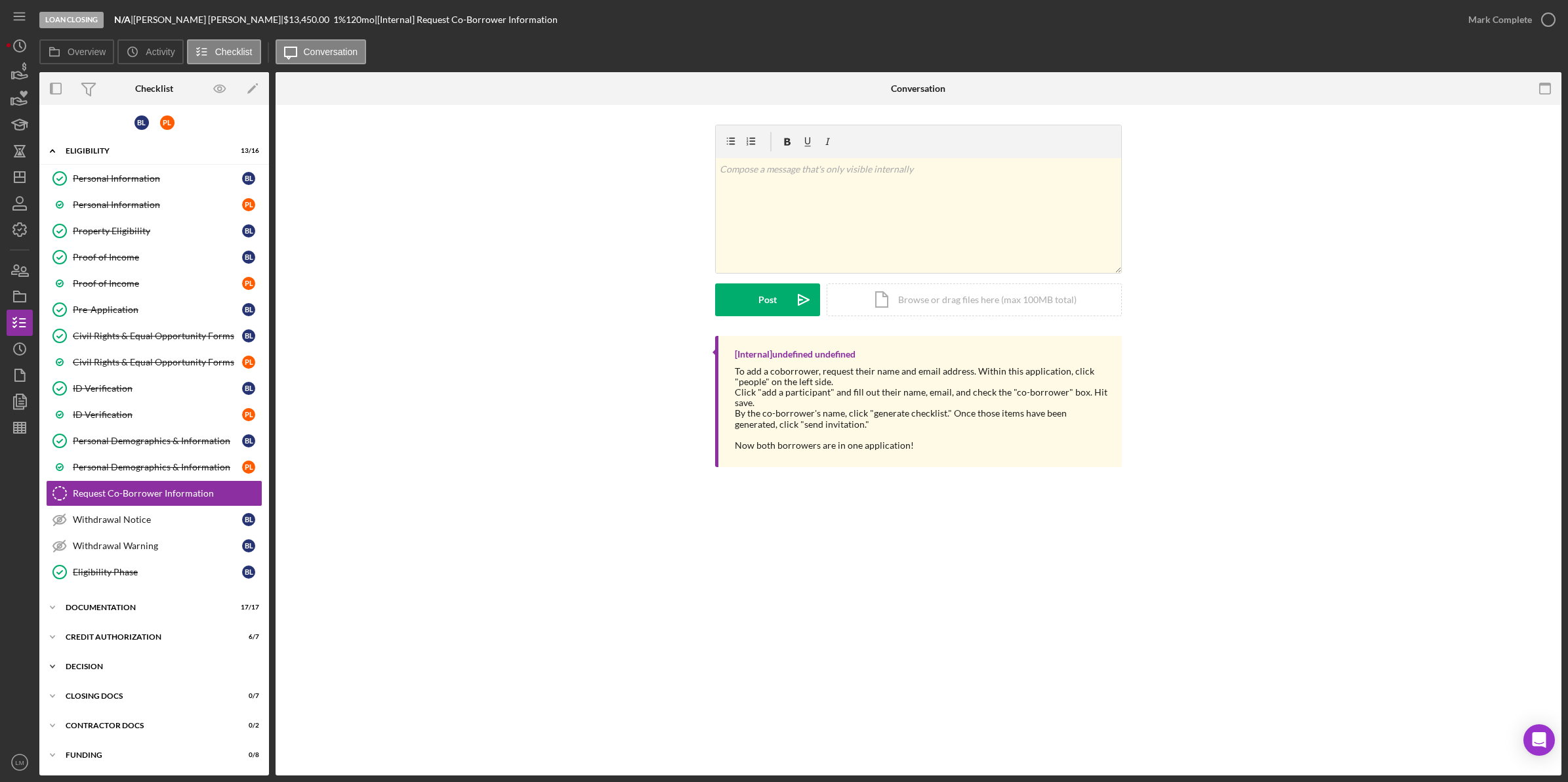
click at [136, 664] on div "Decision" at bounding box center [159, 667] width 187 height 8
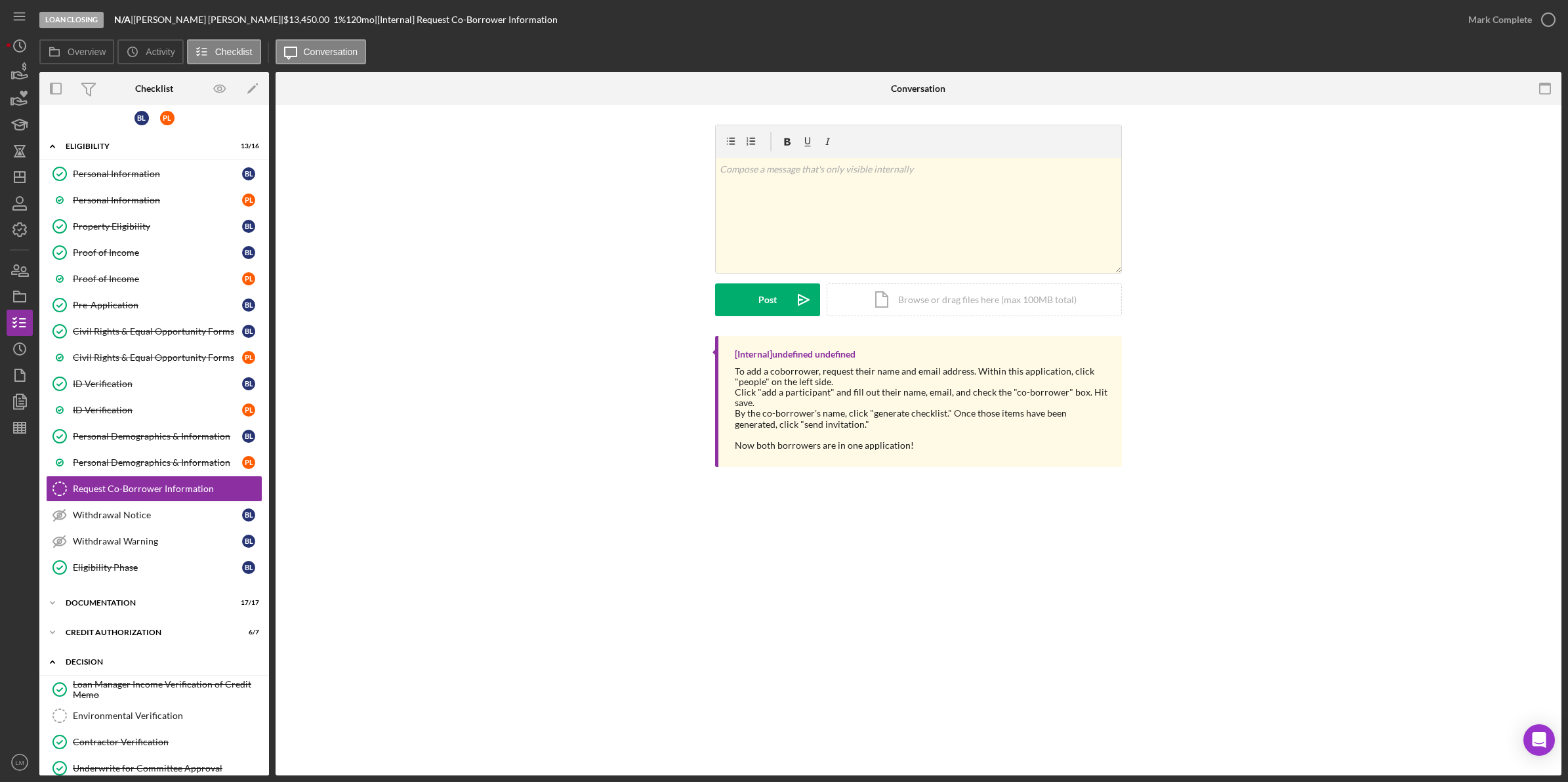
scroll to position [89, 0]
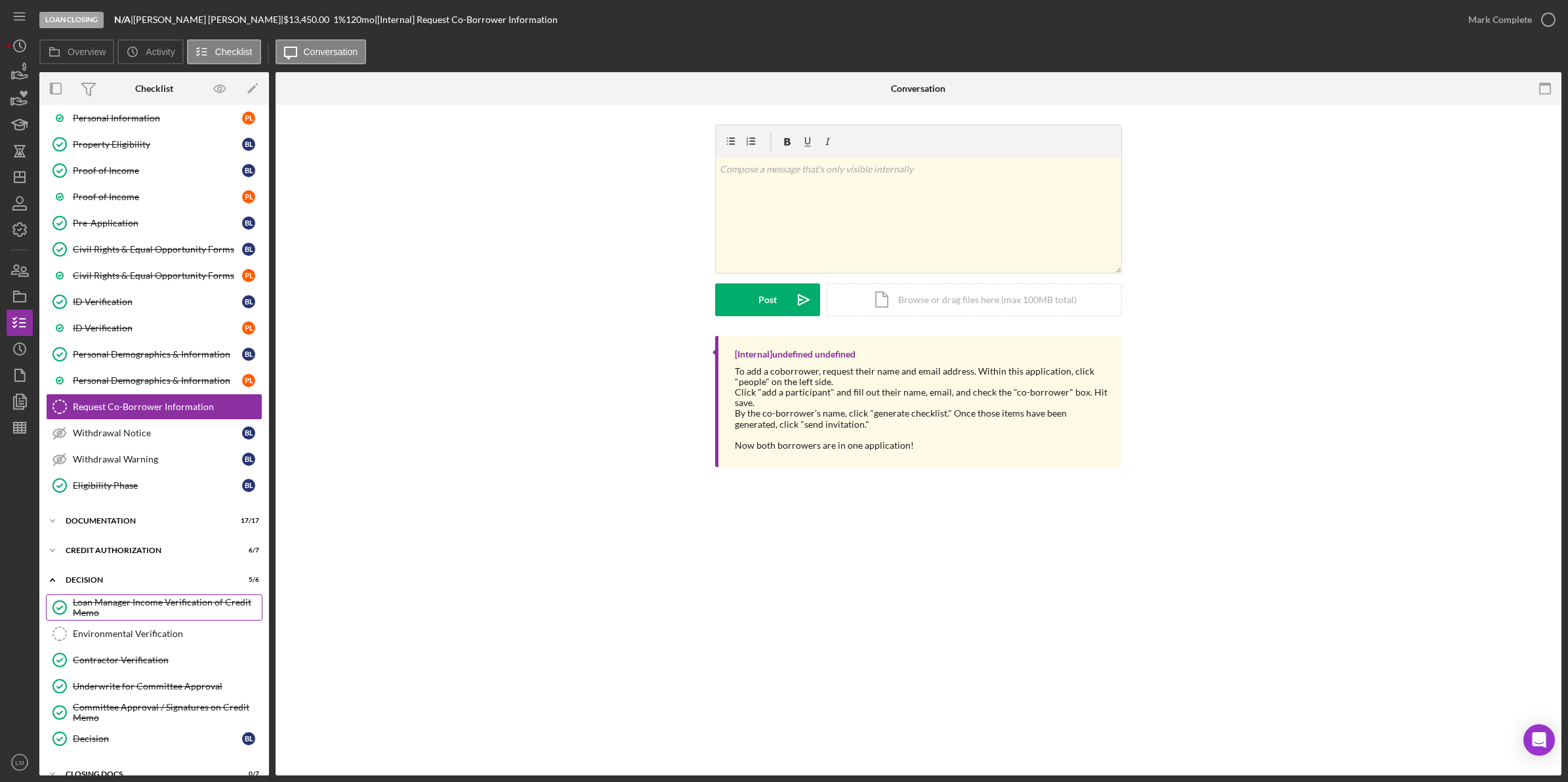
click at [194, 602] on div "Loan Manager Income Verification of Credit Memo" at bounding box center [167, 607] width 189 height 21
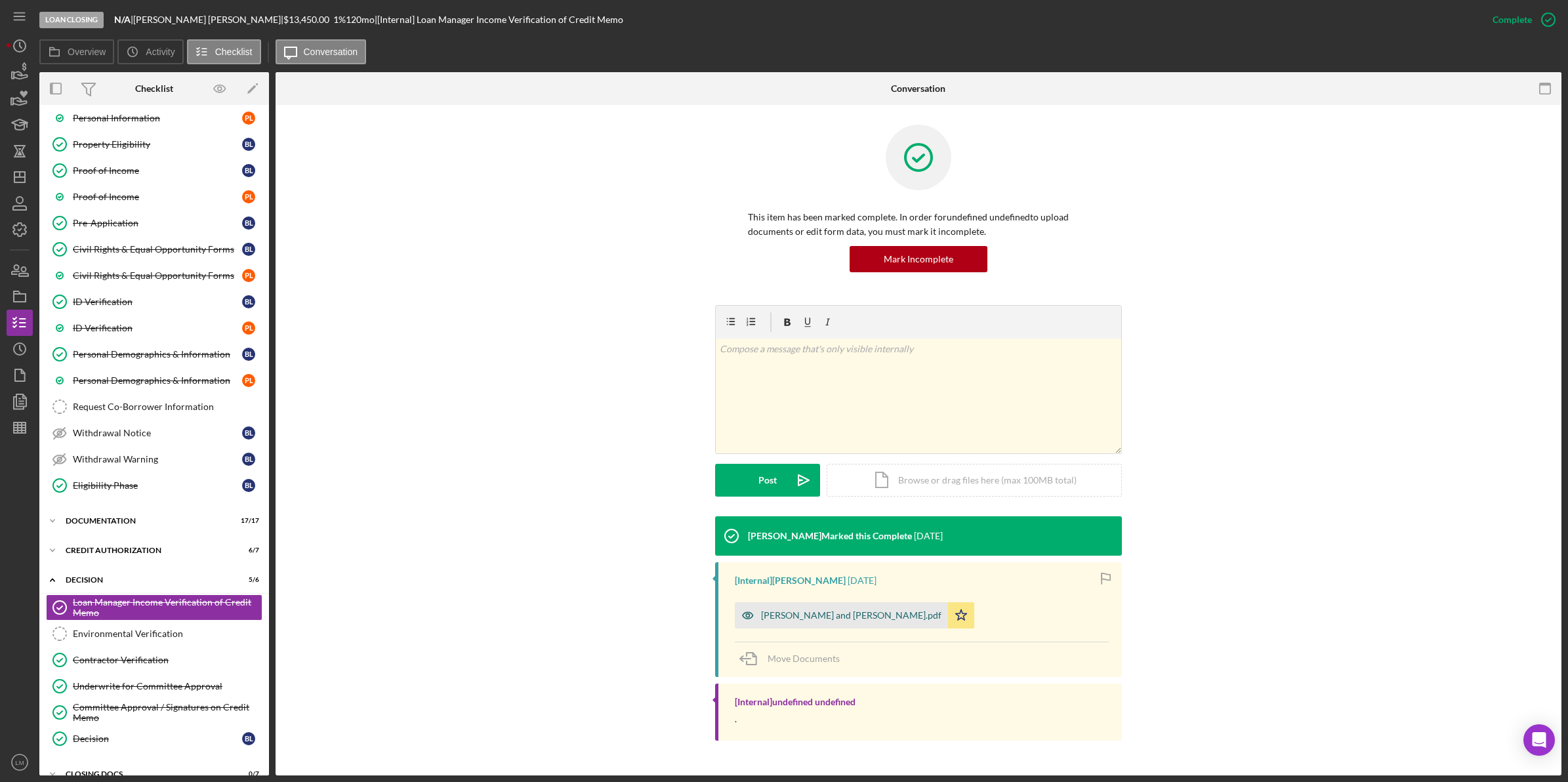
click at [853, 605] on div "Ludwig, Blair and Patricia - IV.pdf" at bounding box center [841, 615] width 213 height 26
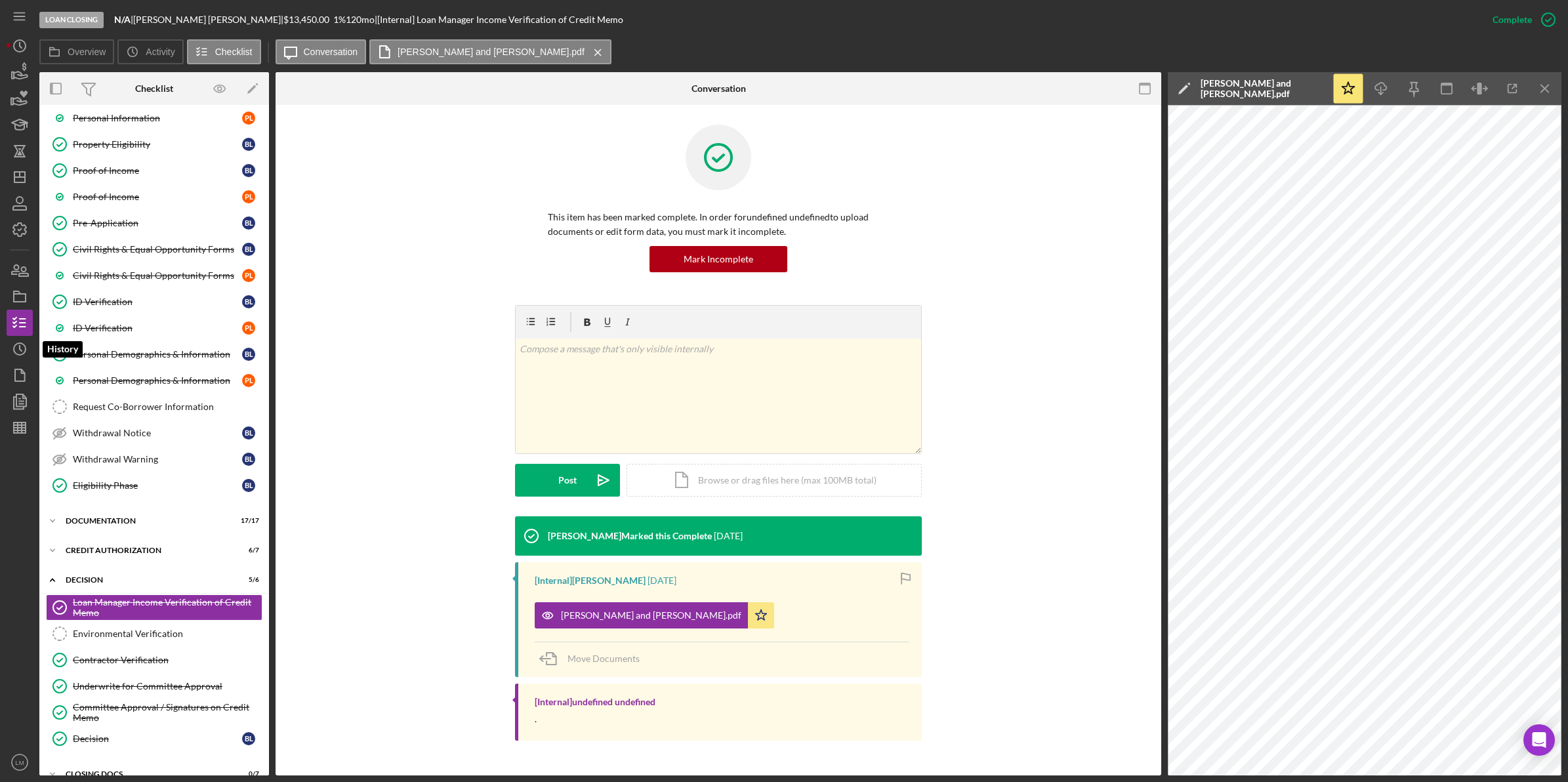
click at [5, 341] on div "Loan Closing N/A | Blair Ludwig | $13,450.00 1 % 120 mo | [Internal] Loan Manag…" at bounding box center [784, 391] width 1568 height 782
click at [13, 346] on icon "Icon/History" at bounding box center [19, 349] width 33 height 33
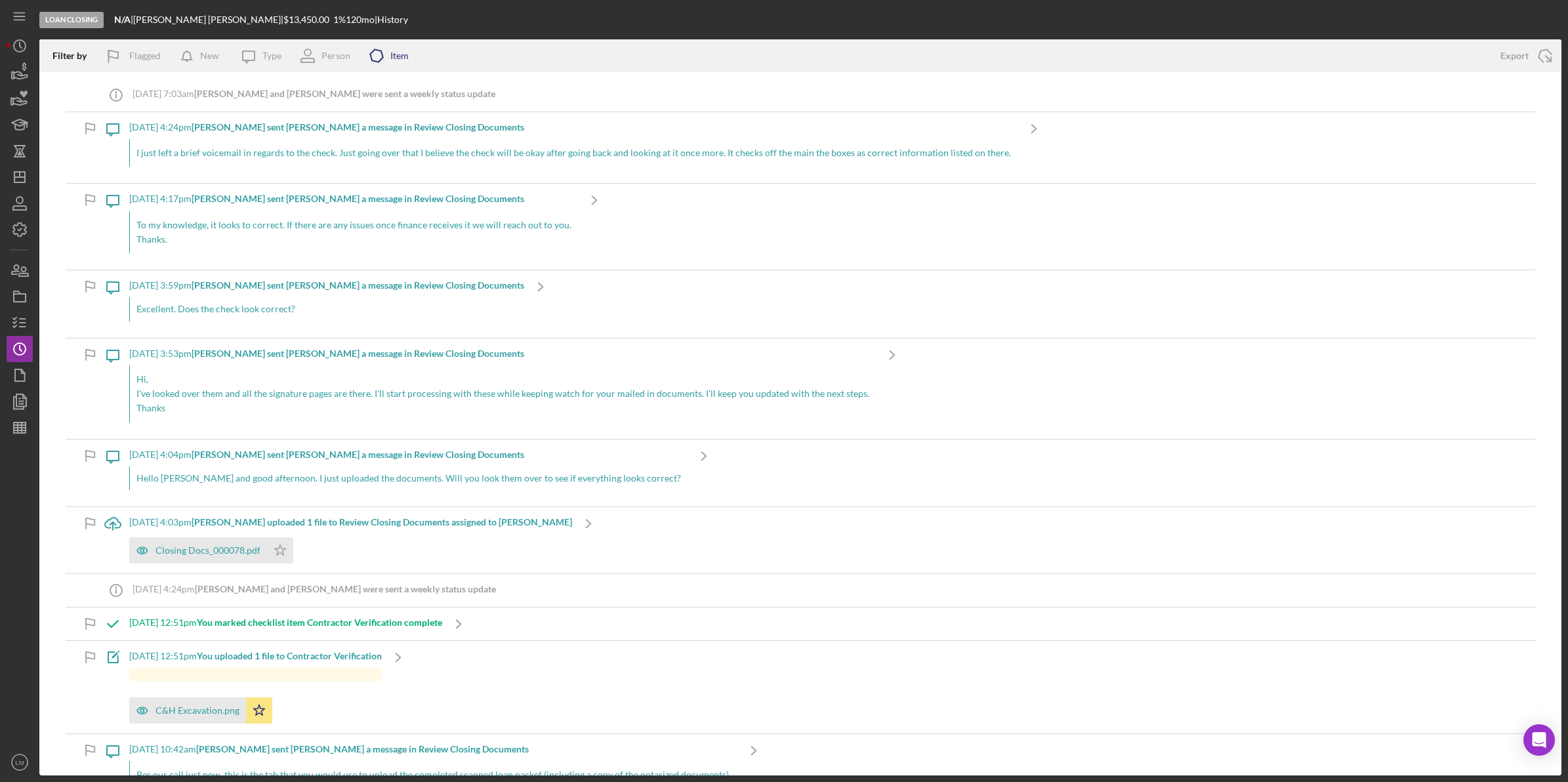
click at [376, 53] on icon "Icon/Product" at bounding box center [377, 56] width 33 height 33
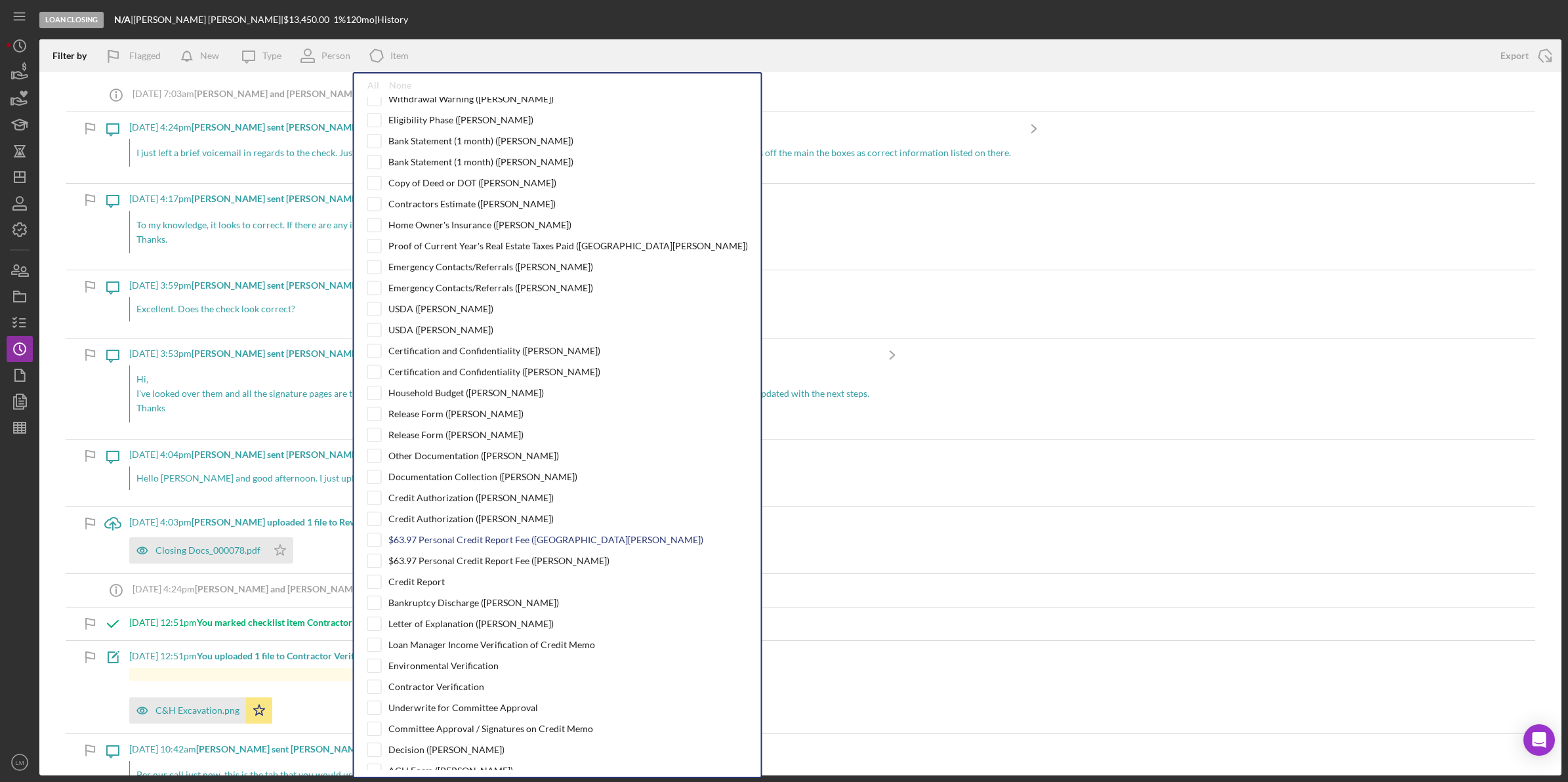
scroll to position [328, 0]
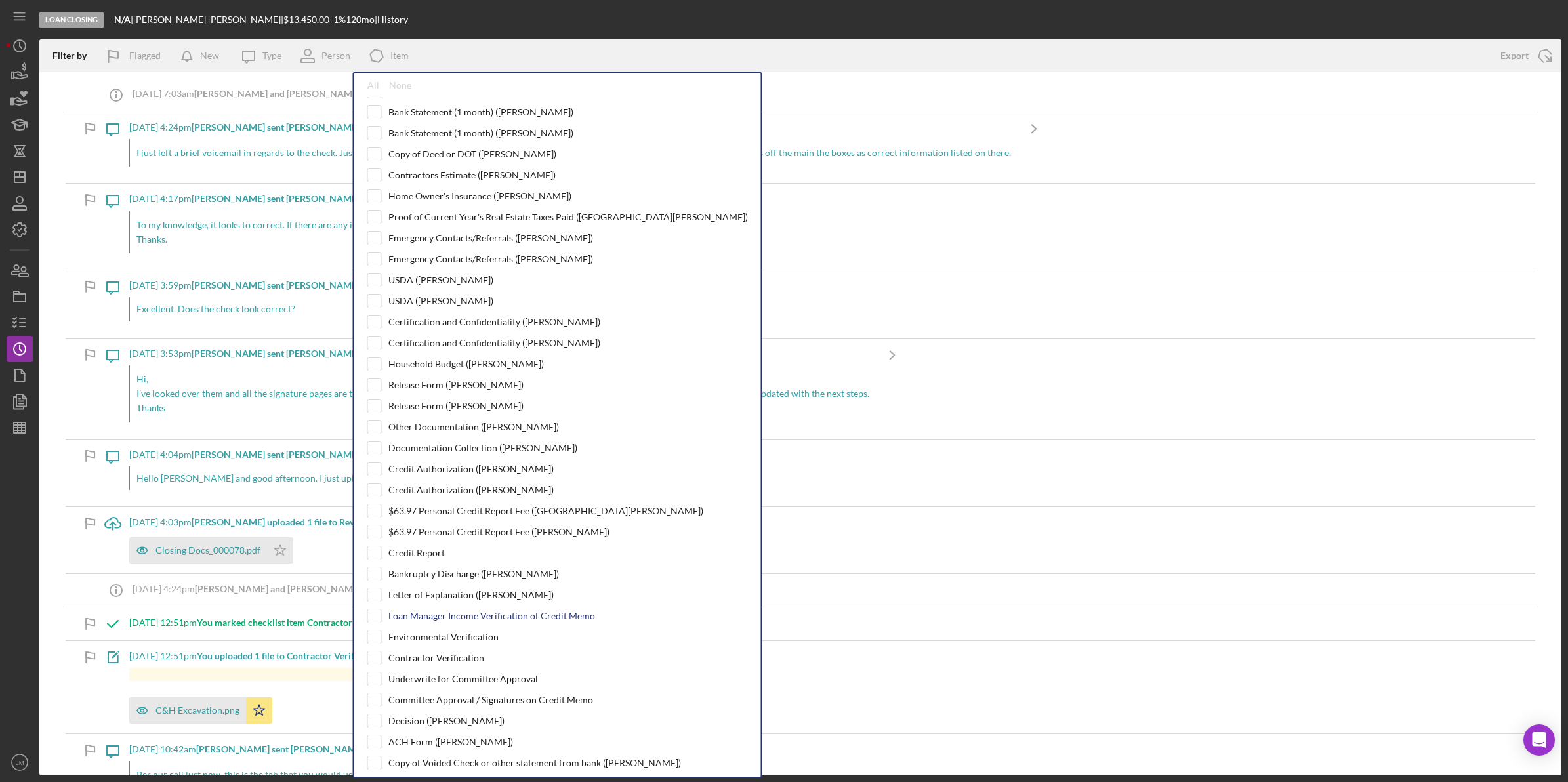
click at [460, 621] on div "Loan Manager Income Verification of Credit Memo" at bounding box center [492, 616] width 206 height 11
checkbox input "true"
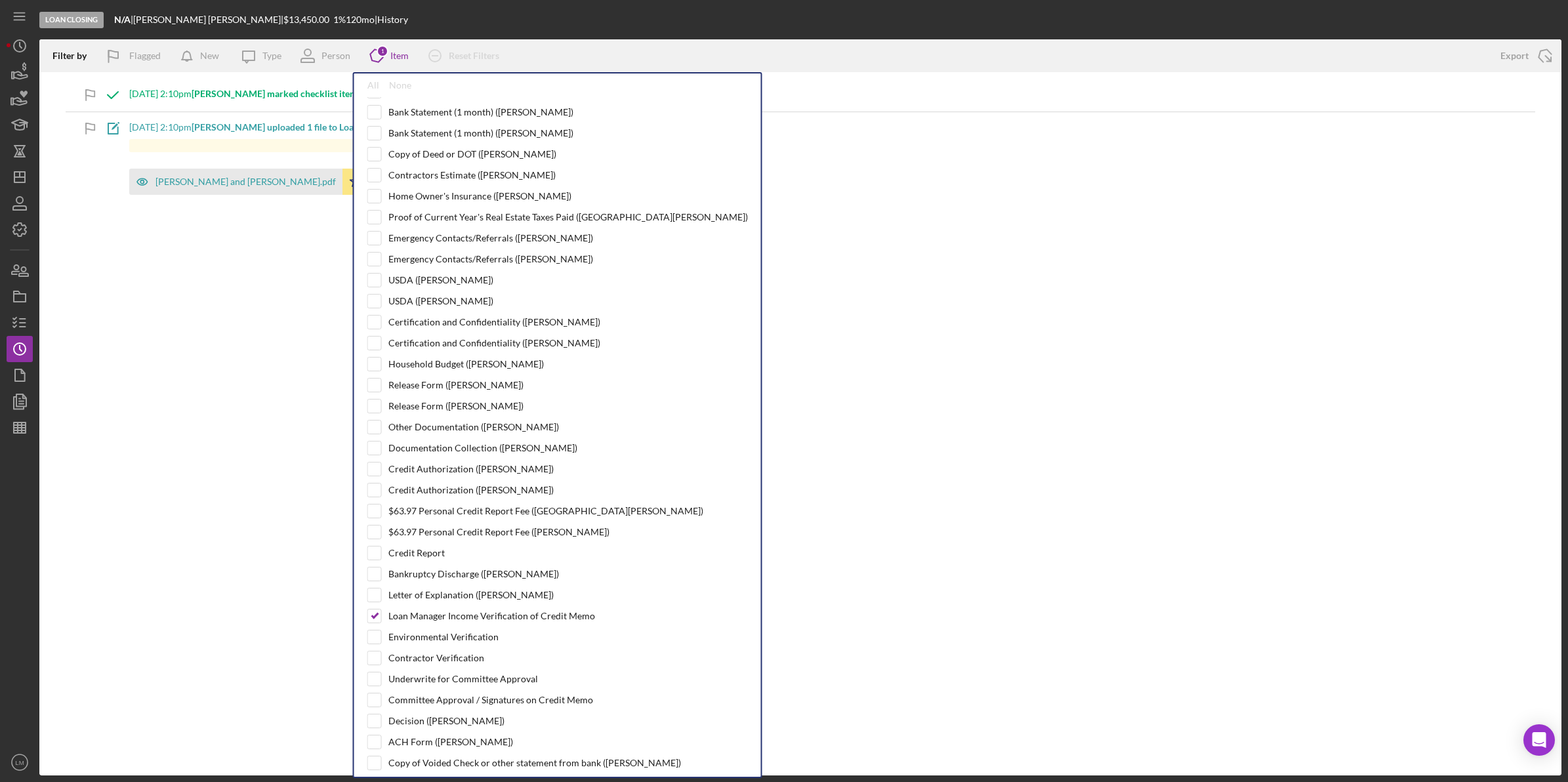
click at [458, 704] on div "Personal Information (Blair L.) Personal Information (Patricia L.) Property Eli…" at bounding box center [557, 433] width 381 height 673
click at [450, 705] on div "Committee Approval / Signatures on Credit Memo" at bounding box center [491, 700] width 204 height 11
checkbox input "true"
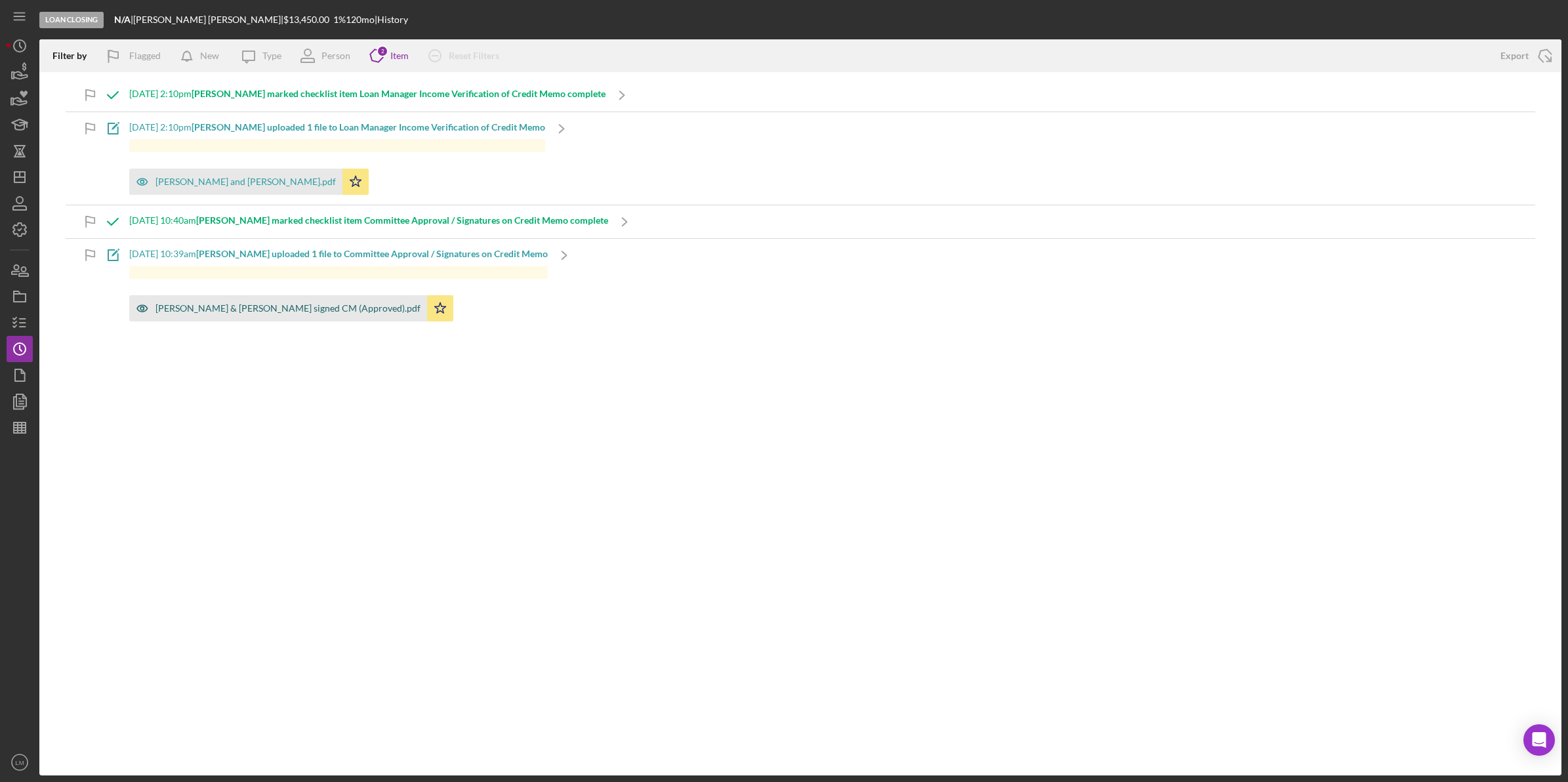
click at [270, 311] on div "Ludwig, Blair & Patrice signed CM (Approved).pdf" at bounding box center [288, 309] width 265 height 11
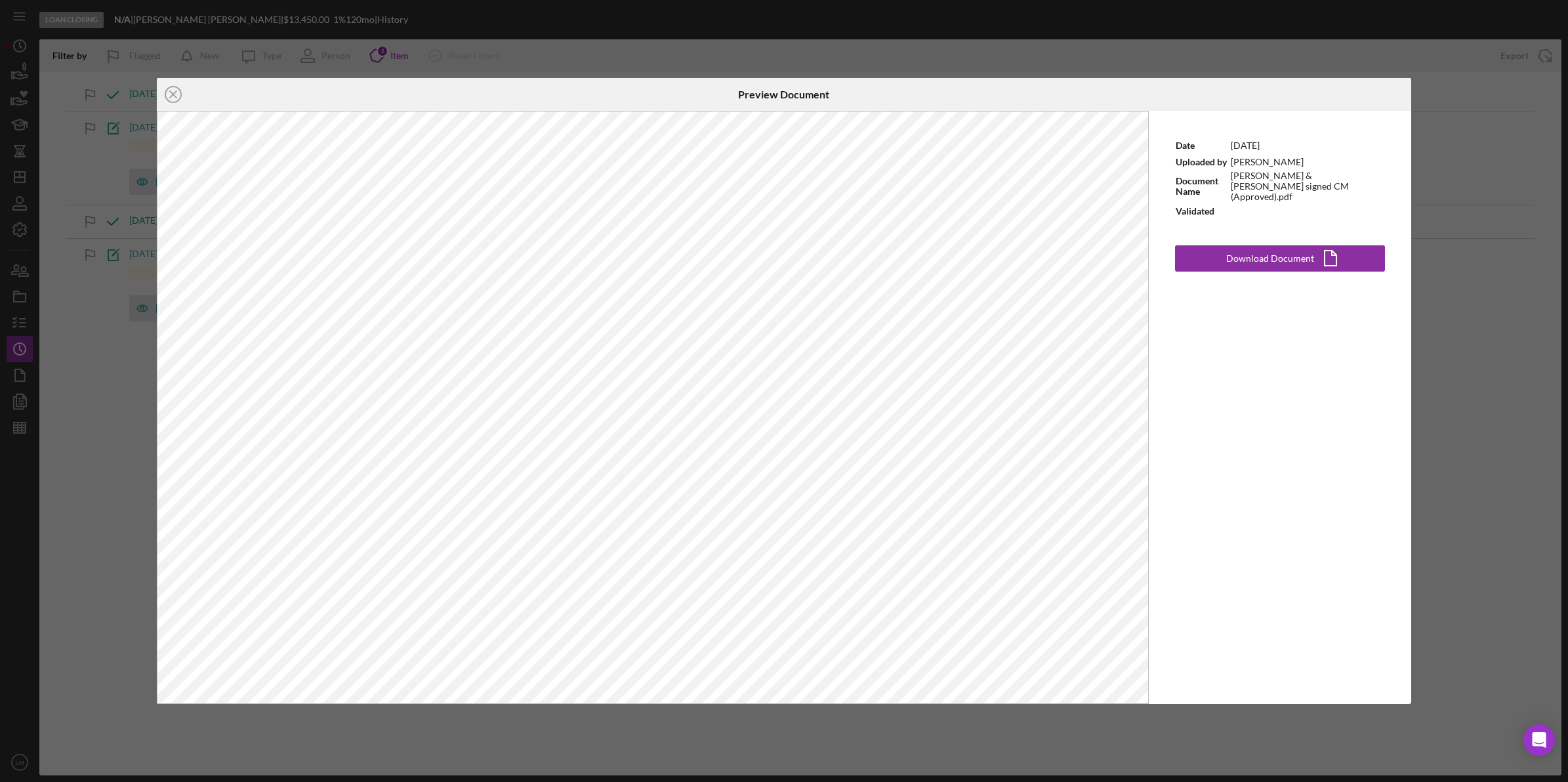
click at [874, 732] on div "Icon/Close Preview Document Date 7/18/2025 Uploaded by Erica Jenkins Document N…" at bounding box center [784, 391] width 1568 height 782
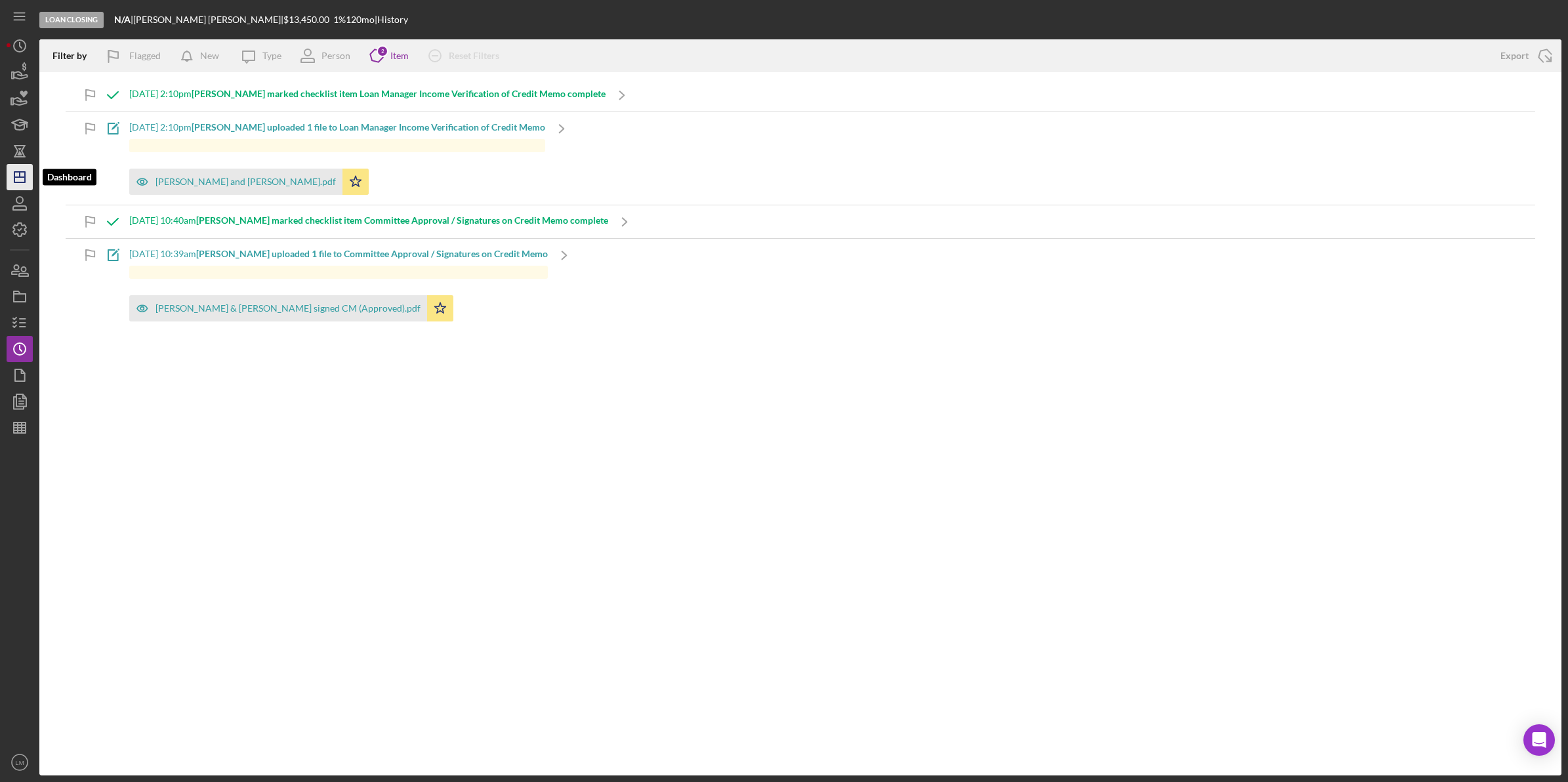
click at [11, 165] on icon "Icon/Dashboard" at bounding box center [19, 177] width 33 height 33
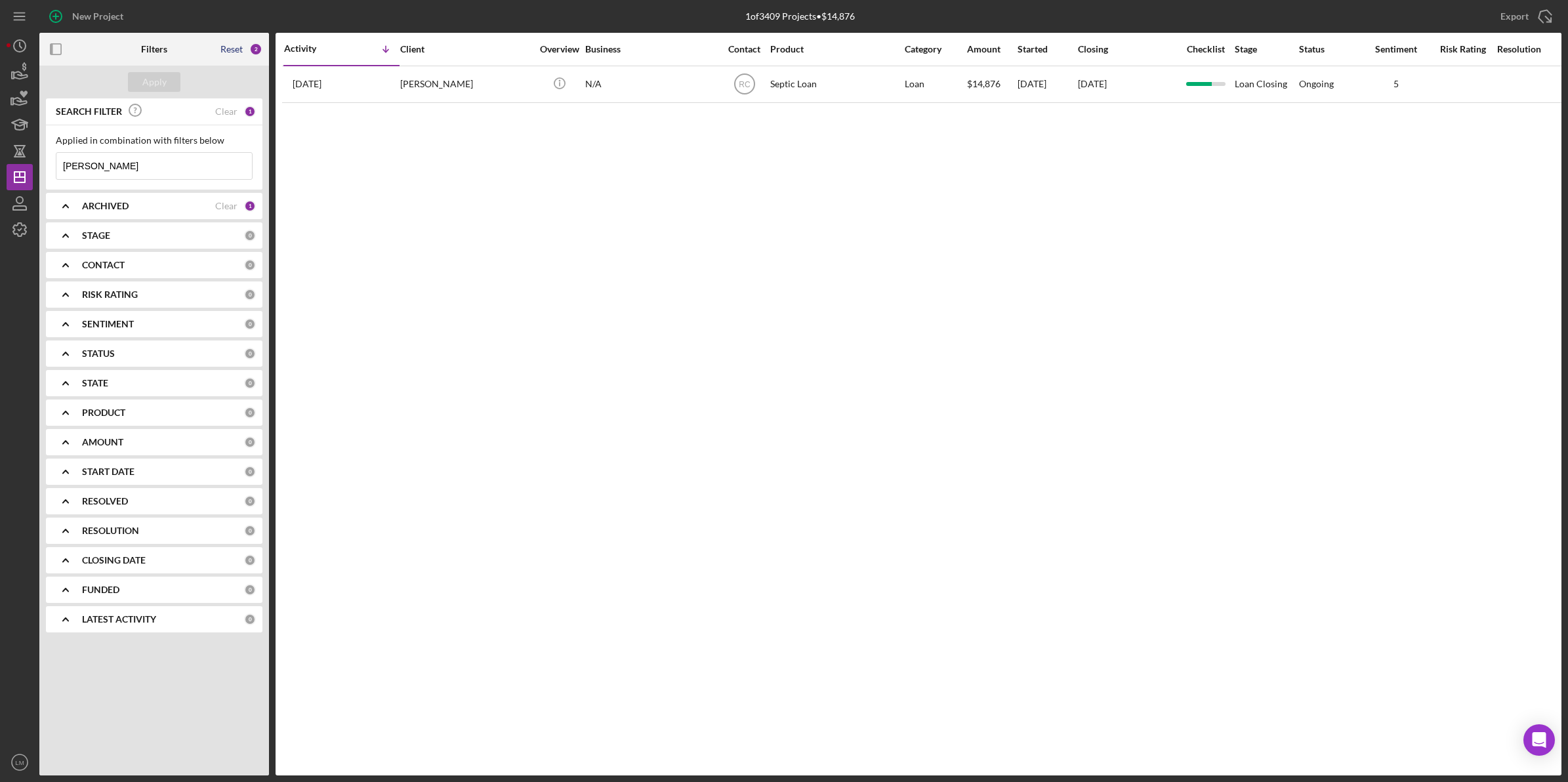
click at [241, 51] on div "Reset" at bounding box center [231, 49] width 22 height 11
click at [187, 68] on div "Apply" at bounding box center [155, 82] width 230 height 33
click at [168, 76] on button "Apply" at bounding box center [154, 81] width 52 height 19
